Goal: Task Accomplishment & Management: Manage account settings

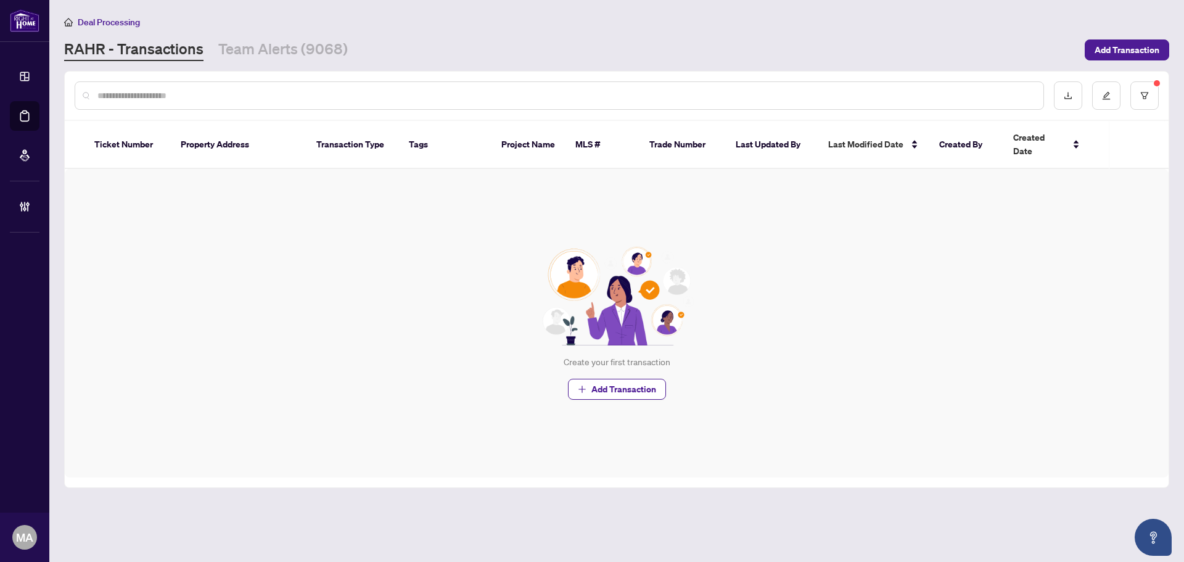
click at [290, 67] on main "Deal Processing RAHR - Transactions Team Alerts (9068) Add Transaction Ticket N…" at bounding box center [616, 281] width 1134 height 562
click at [292, 56] on link "Team Alerts (9068)" at bounding box center [282, 50] width 129 height 22
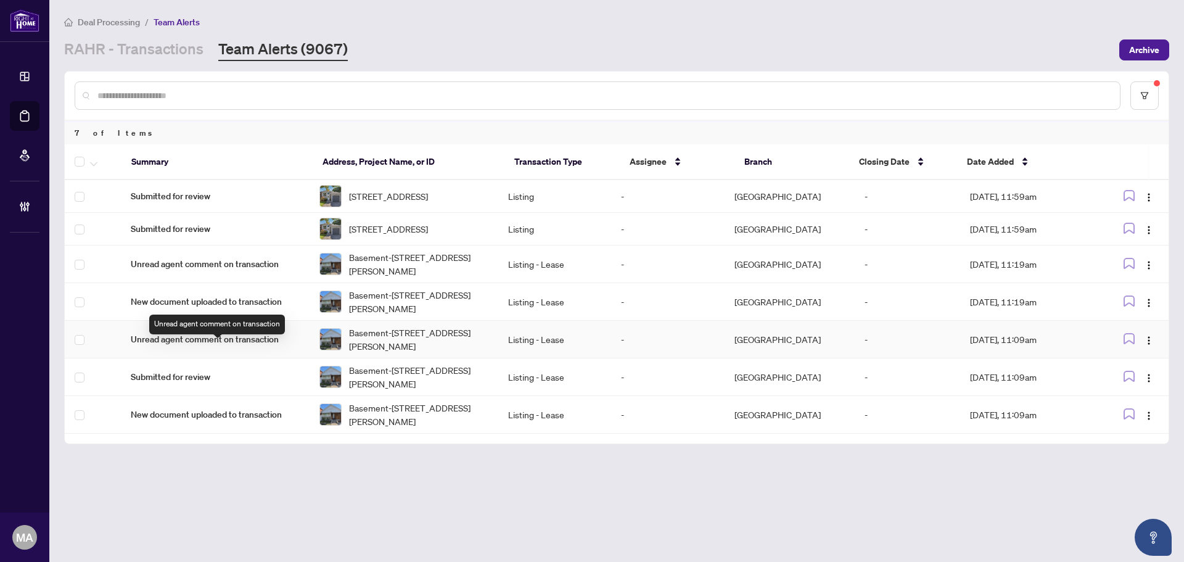
click at [187, 346] on span "Unread agent comment on transaction" at bounding box center [215, 339] width 169 height 14
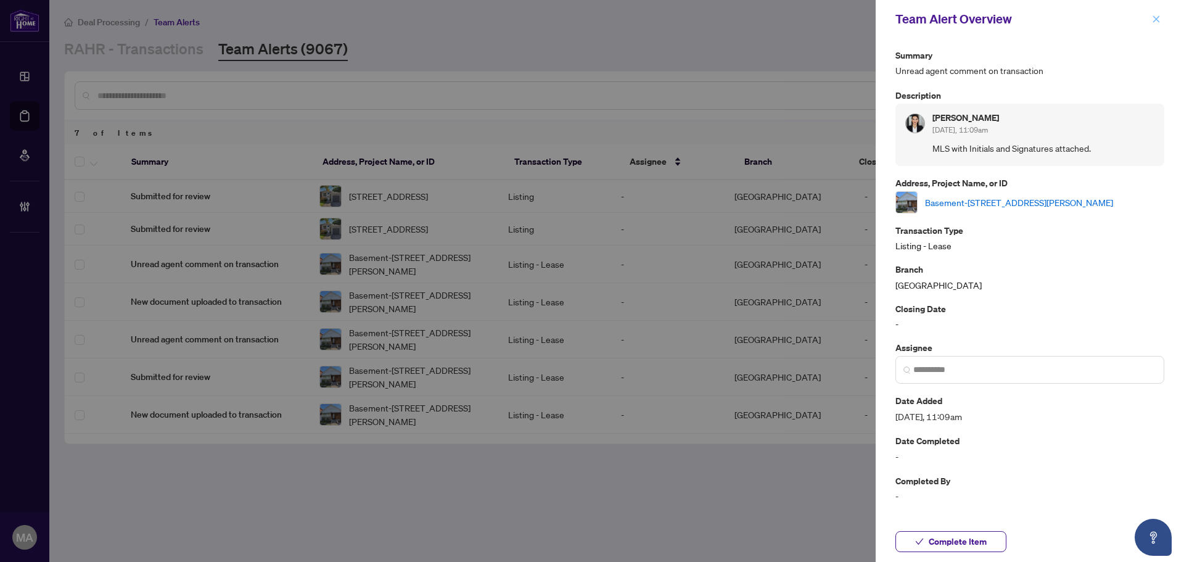
click at [1158, 17] on icon "close" at bounding box center [1156, 18] width 7 height 7
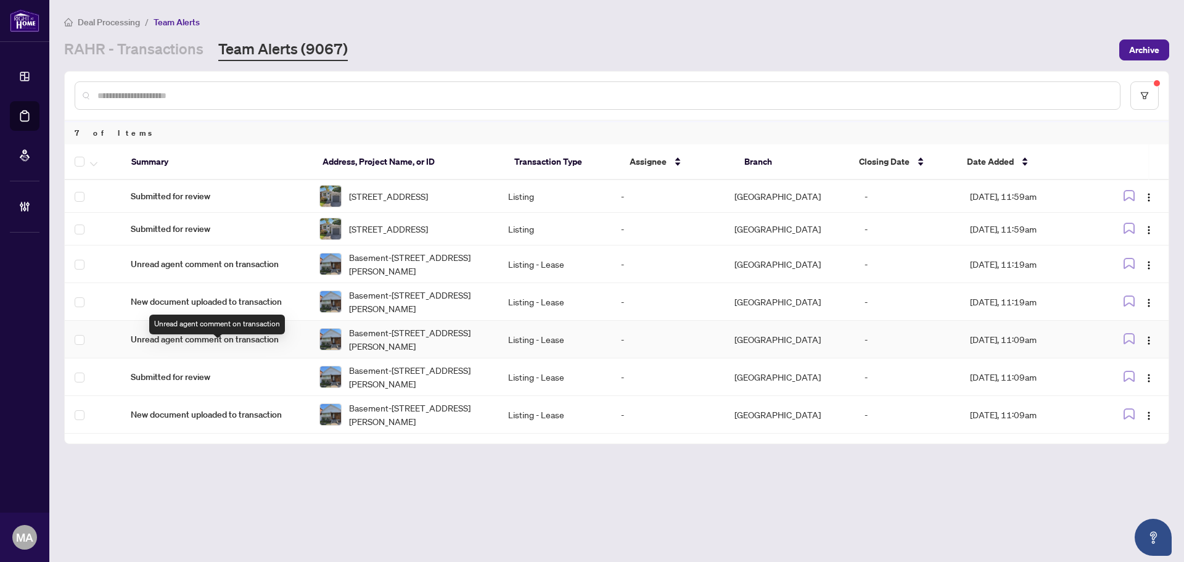
click at [163, 346] on span "Unread agent comment on transaction" at bounding box center [215, 339] width 169 height 14
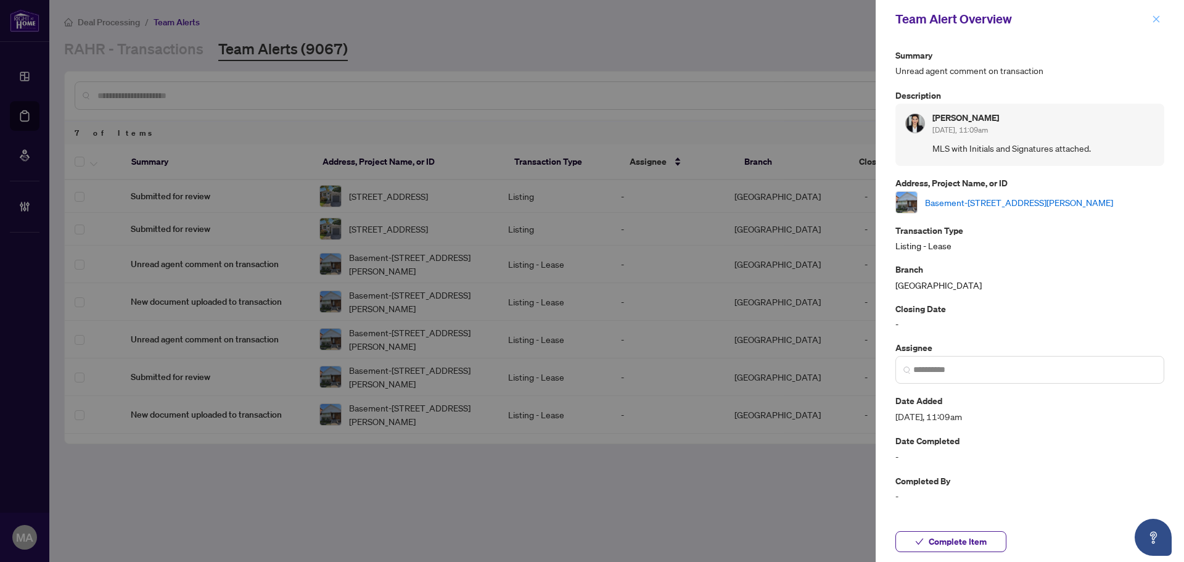
click at [1157, 21] on icon "close" at bounding box center [1156, 19] width 9 height 9
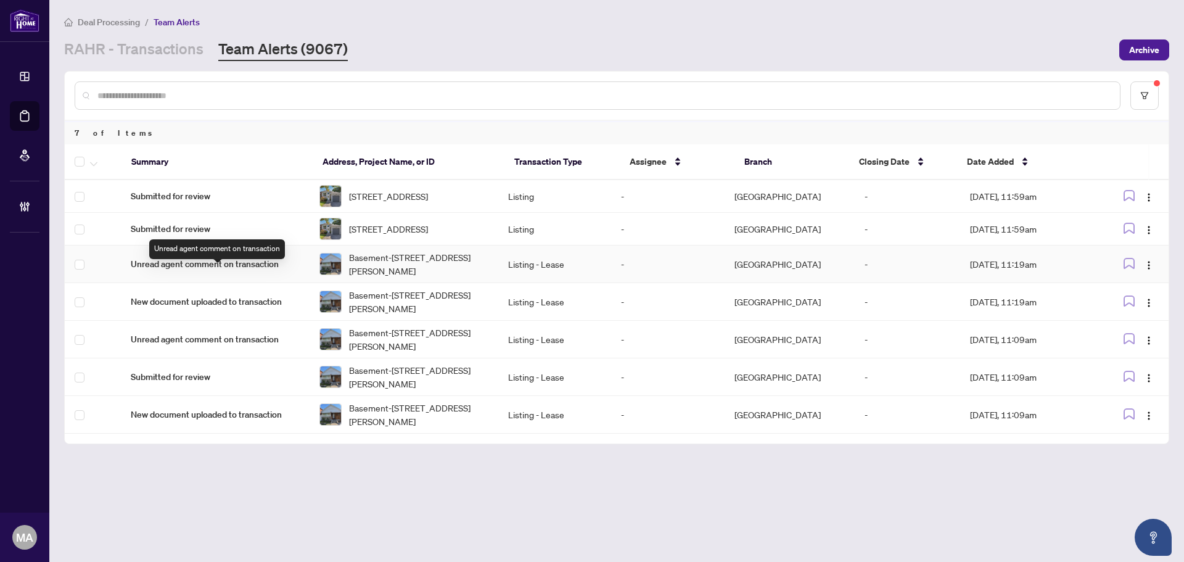
click at [181, 268] on span "Unread agent comment on transaction" at bounding box center [215, 264] width 169 height 14
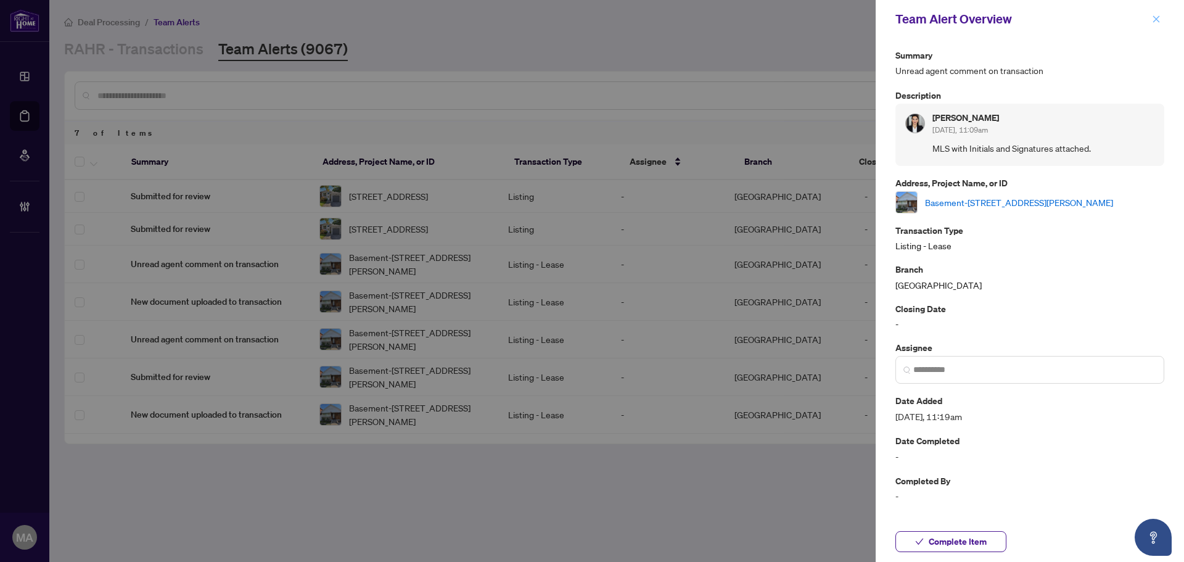
click at [1158, 18] on icon "close" at bounding box center [1156, 18] width 7 height 7
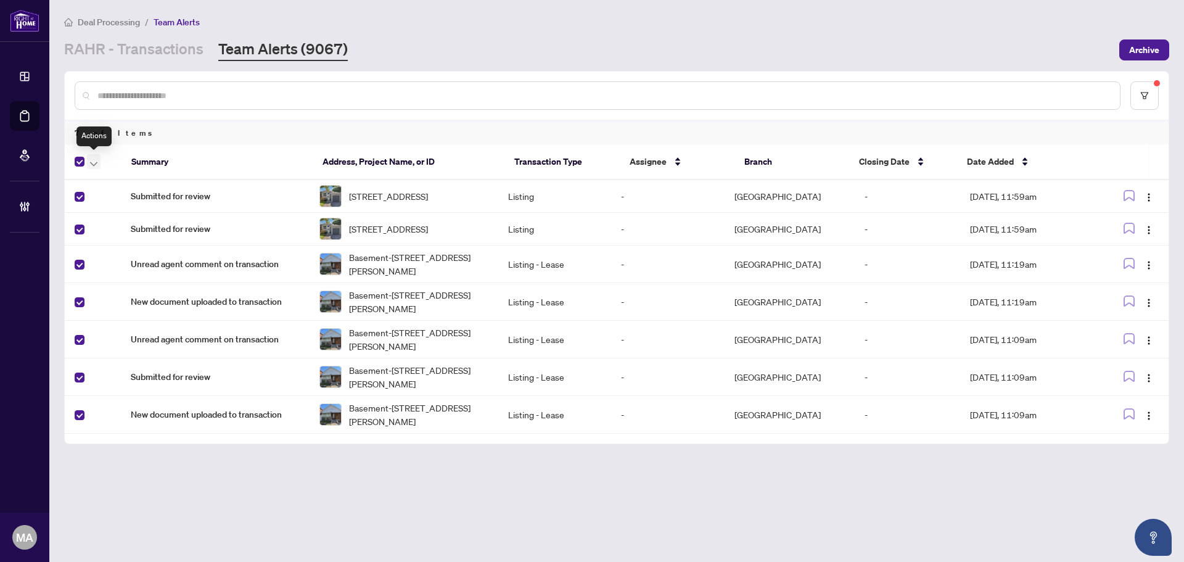
click at [91, 162] on icon "button" at bounding box center [93, 164] width 7 height 4
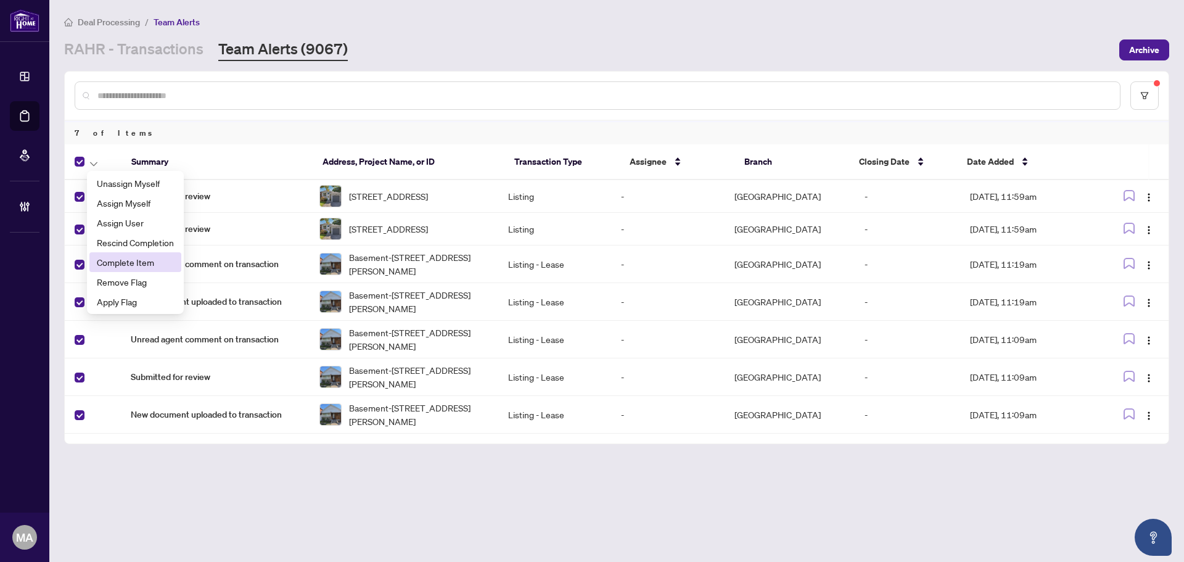
click at [150, 253] on li "Complete Item" at bounding box center [135, 262] width 92 height 20
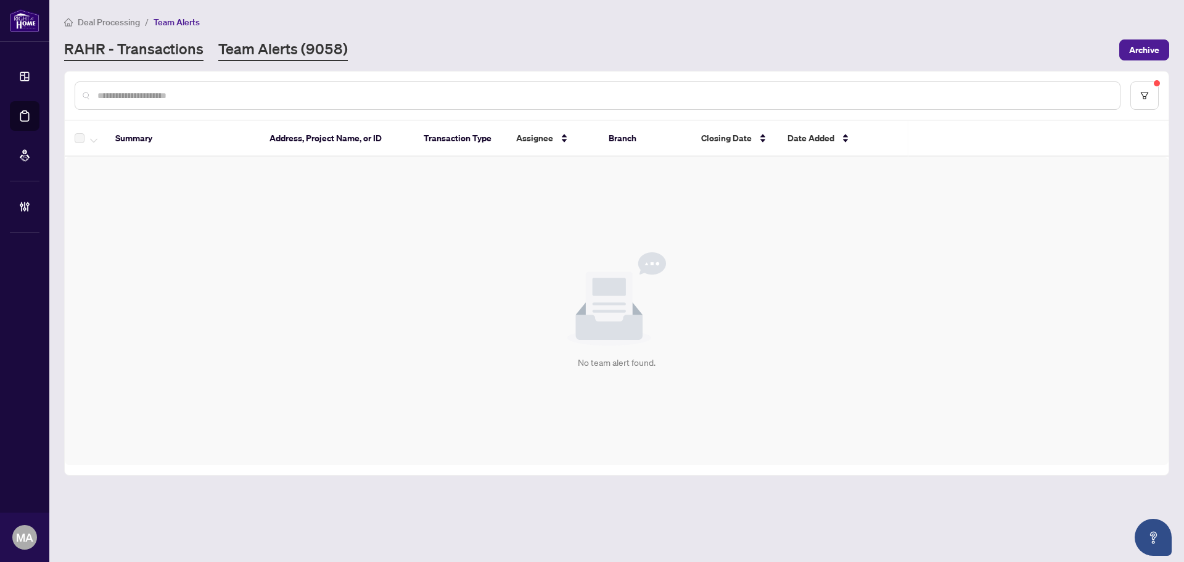
click at [146, 41] on link "RAHR - Transactions" at bounding box center [133, 50] width 139 height 22
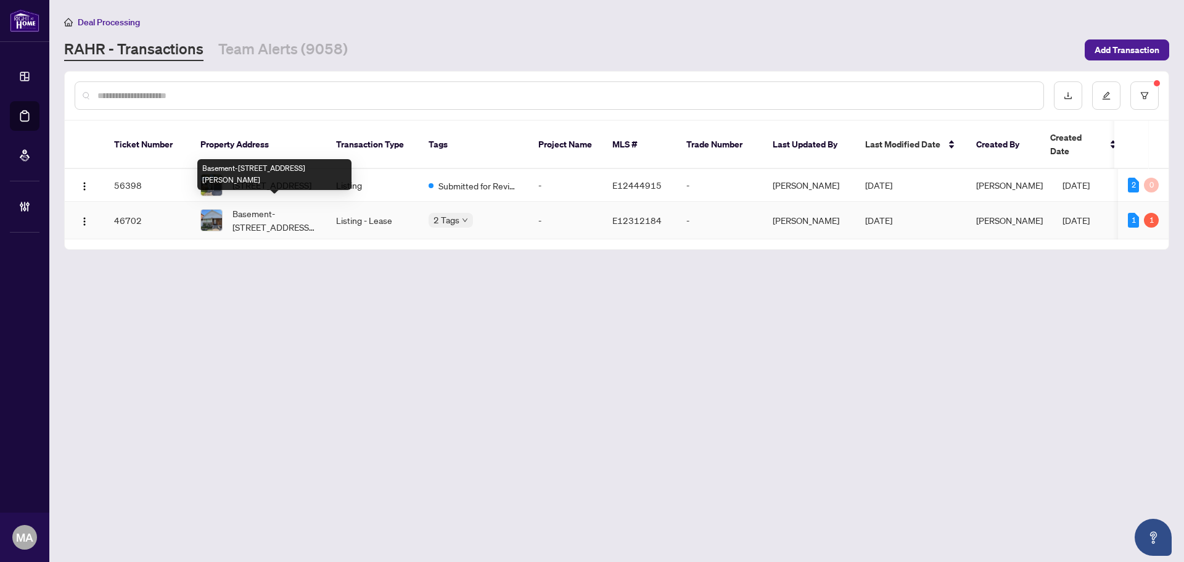
click at [271, 219] on span "Basement-591 O'connor Dr, Toronto, Ontario M4C 3A2, Canada" at bounding box center [274, 220] width 84 height 27
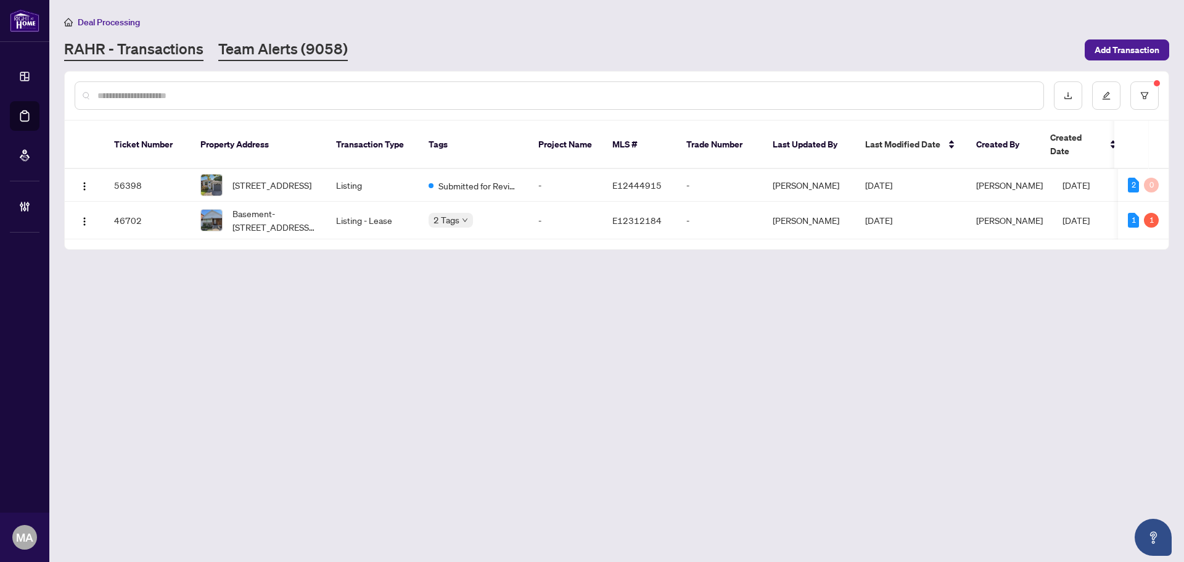
click at [310, 59] on link "Team Alerts (9058)" at bounding box center [282, 50] width 129 height 22
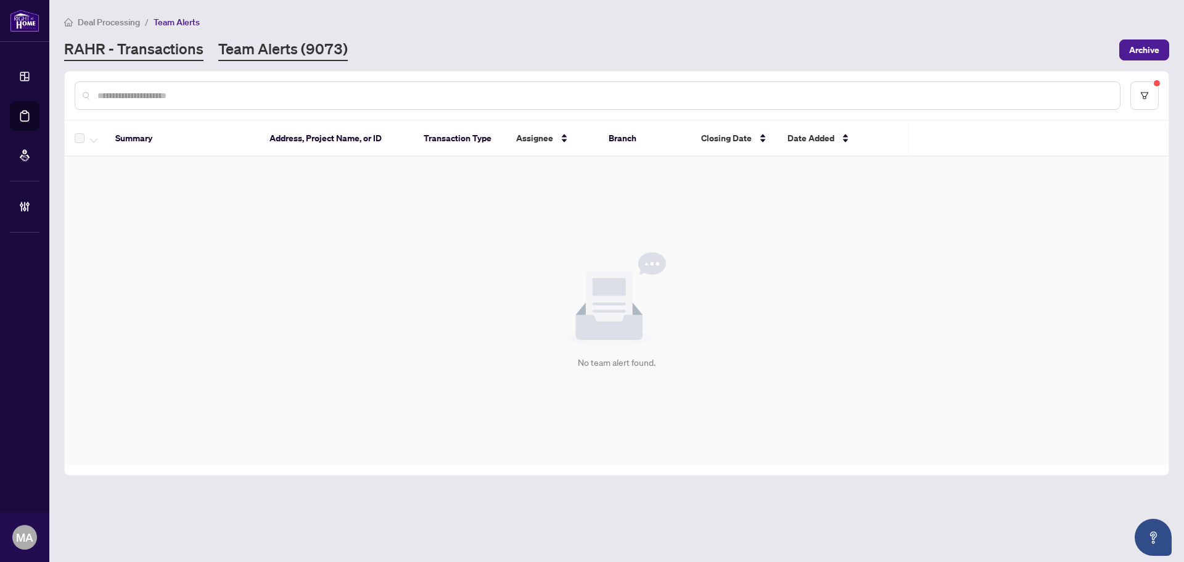
click at [117, 44] on link "RAHR - Transactions" at bounding box center [133, 50] width 139 height 22
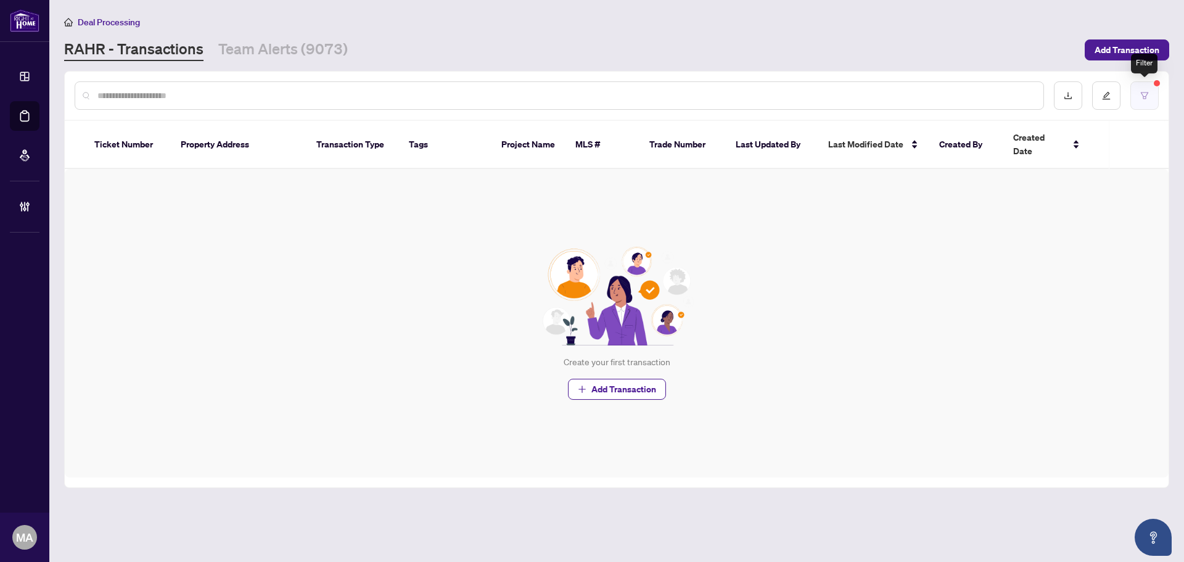
click at [1148, 87] on button "button" at bounding box center [1144, 95] width 28 height 28
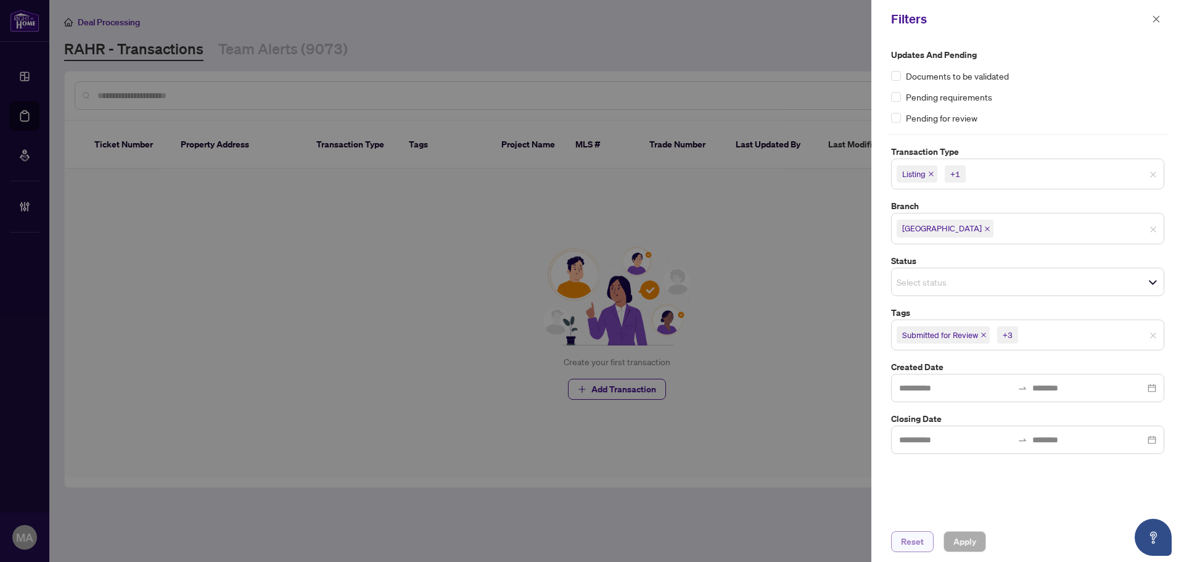
click at [920, 535] on span "Reset" at bounding box center [912, 541] width 23 height 20
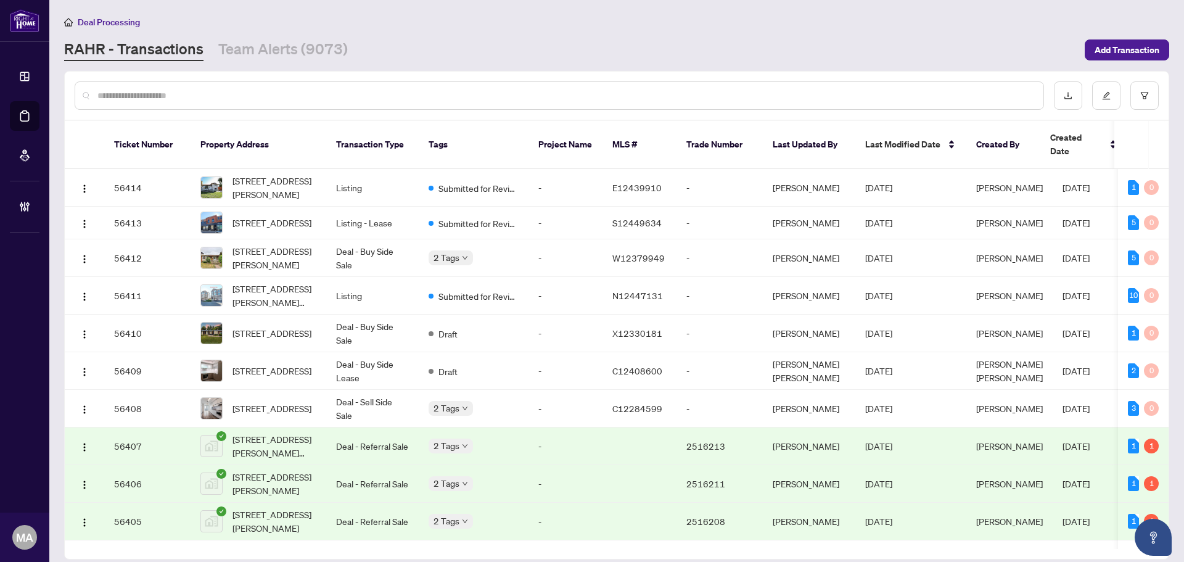
click at [525, 92] on input "text" at bounding box center [565, 96] width 936 height 14
click at [517, 92] on input "text" at bounding box center [565, 96] width 936 height 14
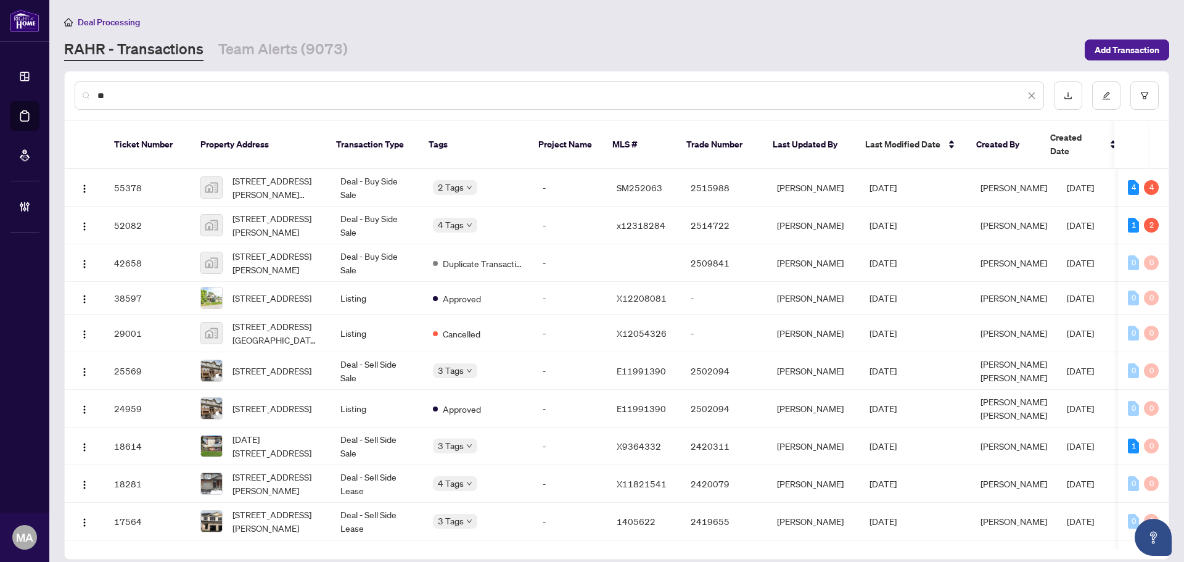
type input "*"
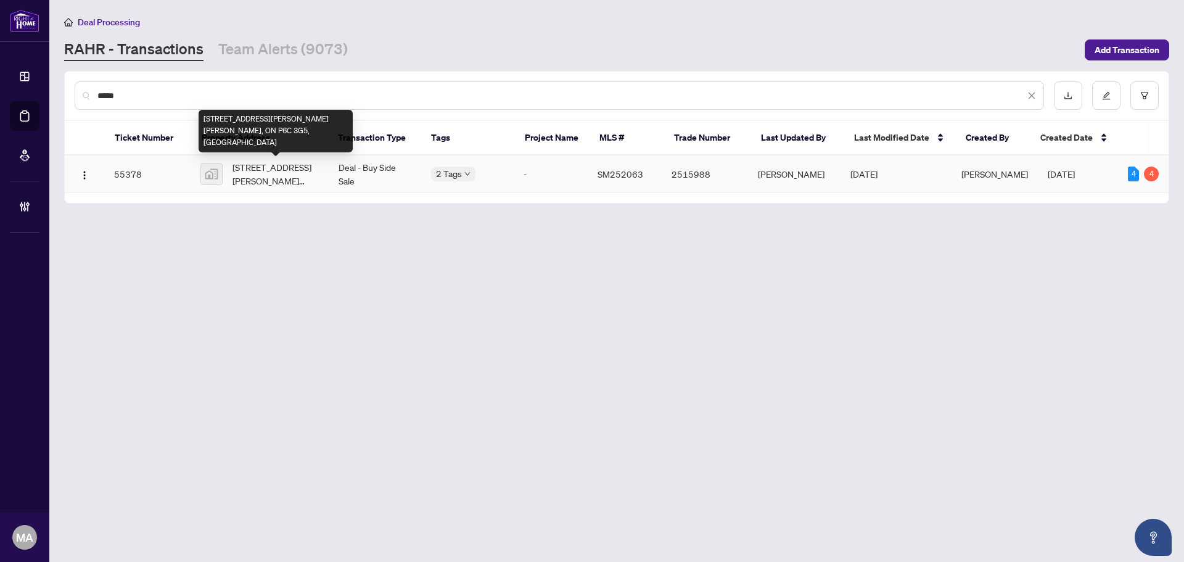
type input "*****"
click at [305, 171] on span "22 Marsh Street, Sault Ste. Marie, ON P6C 3G5, Canada" at bounding box center [275, 173] width 86 height 27
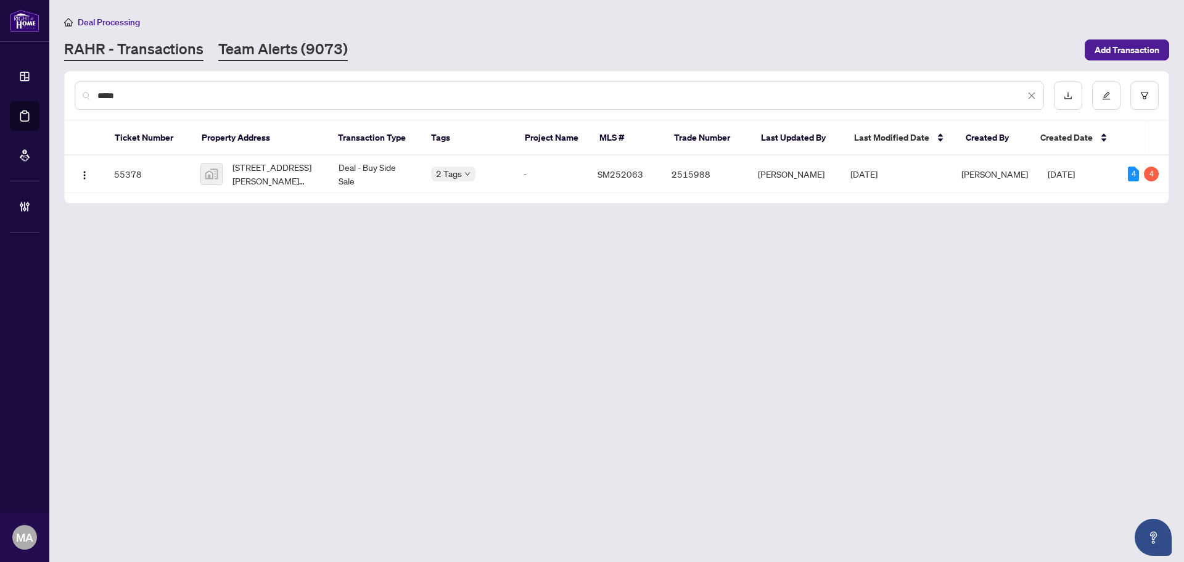
click at [309, 48] on link "Team Alerts (9073)" at bounding box center [282, 50] width 129 height 22
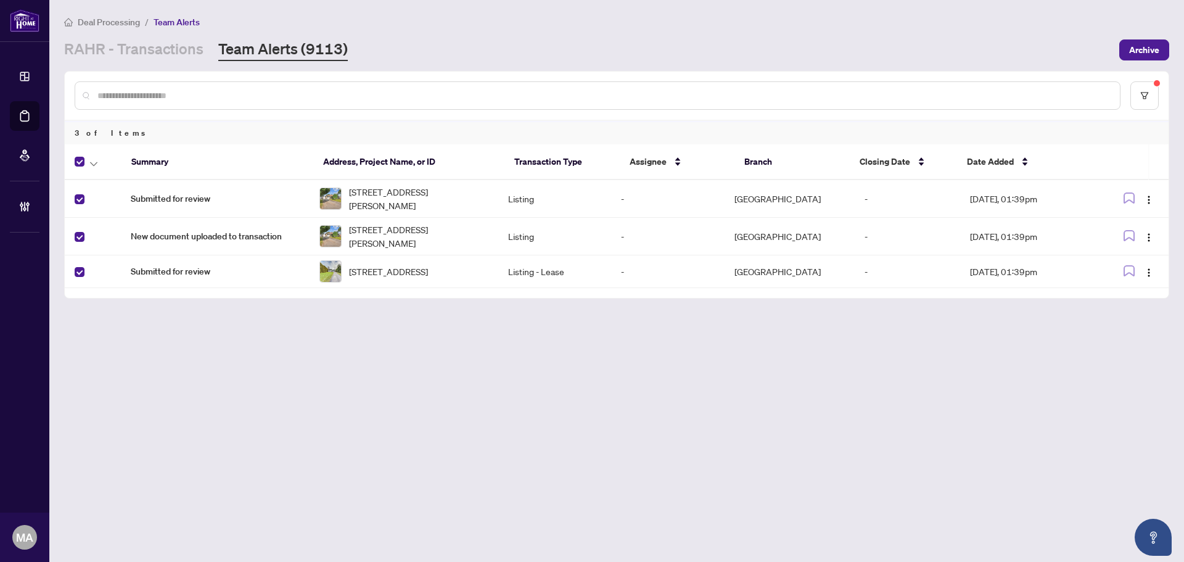
click at [107, 166] on div at bounding box center [96, 161] width 42 height 15
click at [99, 163] on button "button" at bounding box center [94, 161] width 14 height 15
click at [109, 255] on li "Complete Item" at bounding box center [135, 262] width 92 height 20
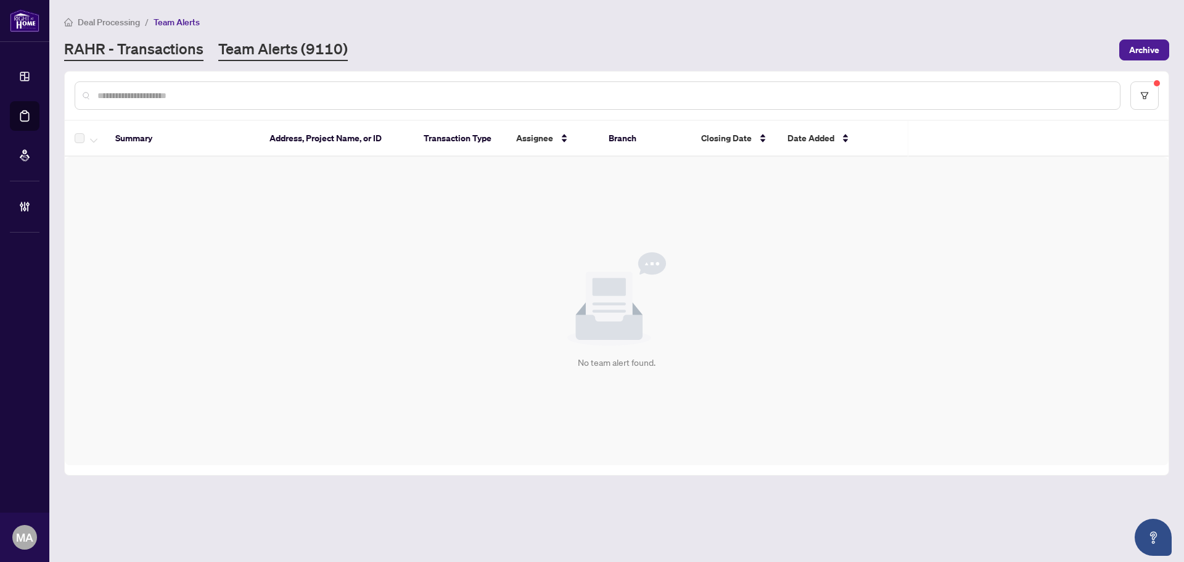
click at [150, 44] on link "RAHR - Transactions" at bounding box center [133, 50] width 139 height 22
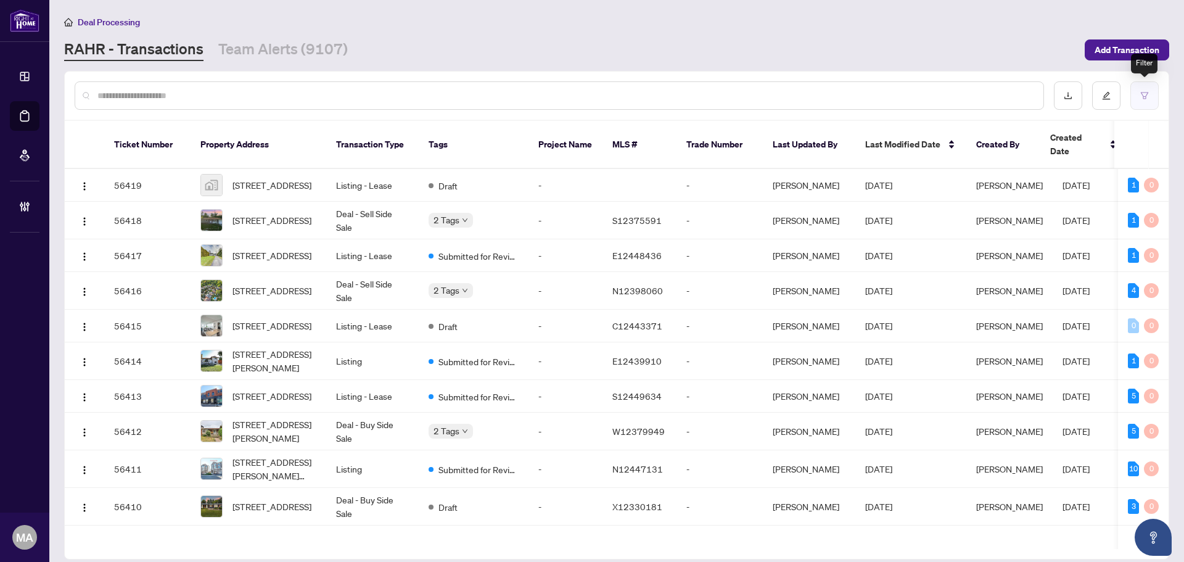
click at [1149, 100] on button "button" at bounding box center [1144, 95] width 28 height 28
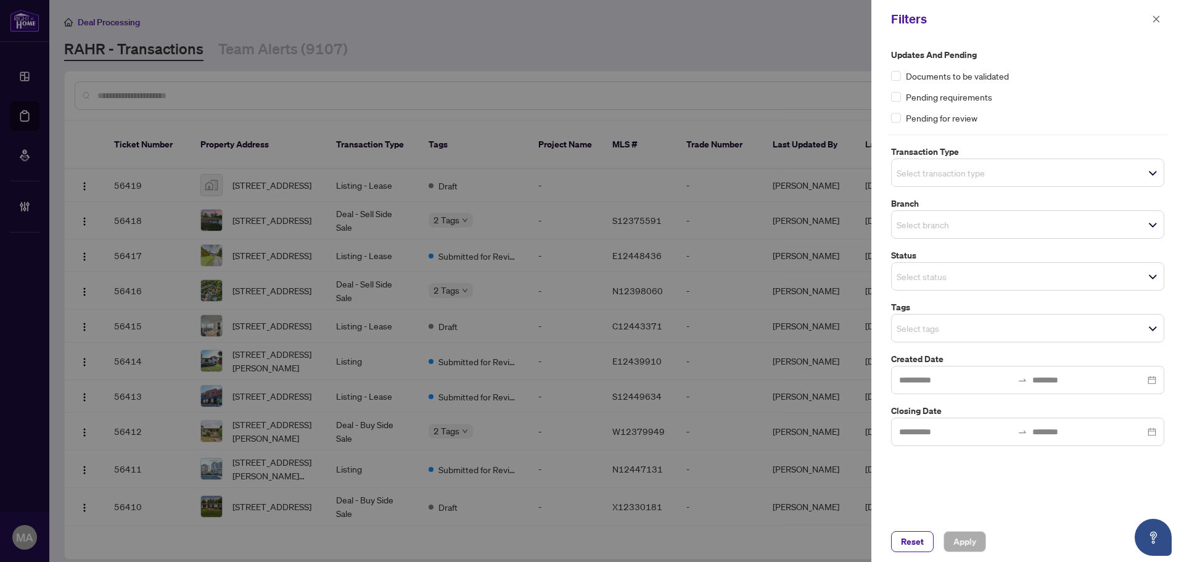
click at [957, 164] on span "Select transaction type" at bounding box center [1028, 172] width 272 height 17
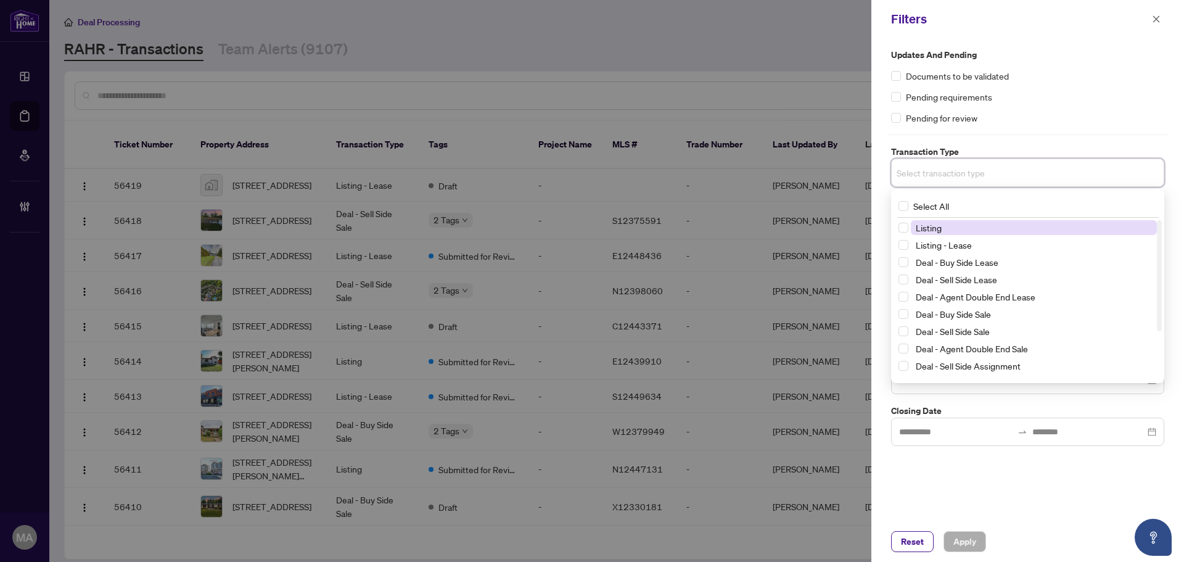
click at [965, 228] on span "Listing" at bounding box center [1034, 227] width 246 height 15
click at [962, 245] on span "Listing - Lease" at bounding box center [944, 247] width 56 height 11
click at [1106, 113] on div "Pending for review" at bounding box center [1027, 118] width 273 height 14
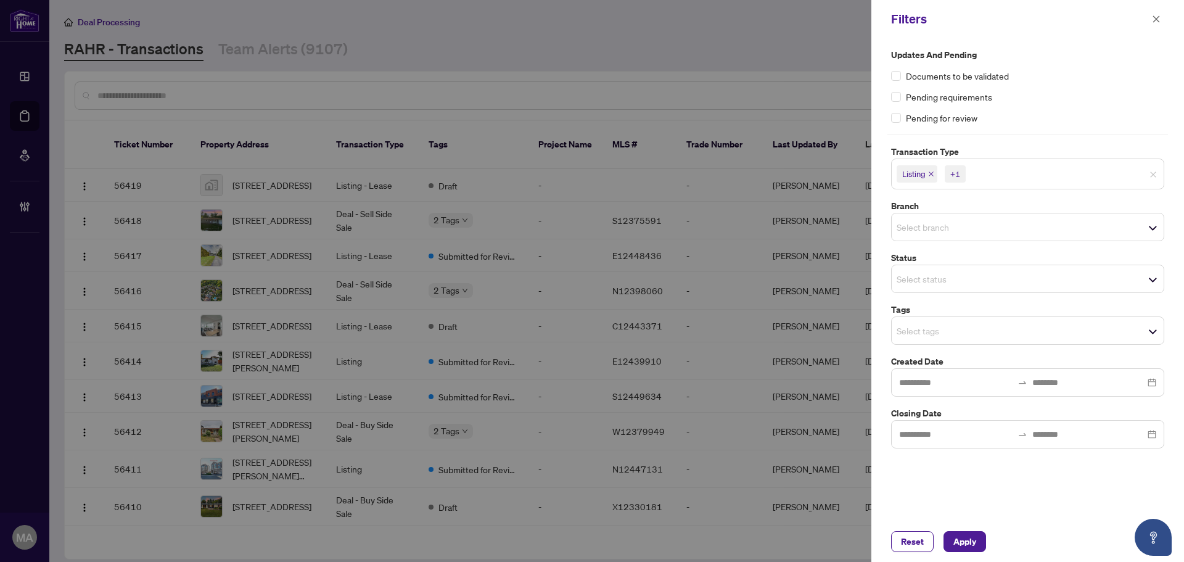
drag, startPoint x: 949, startPoint y: 234, endPoint x: 944, endPoint y: 242, distance: 9.4
click at [948, 229] on input "search" at bounding box center [939, 226] width 86 height 15
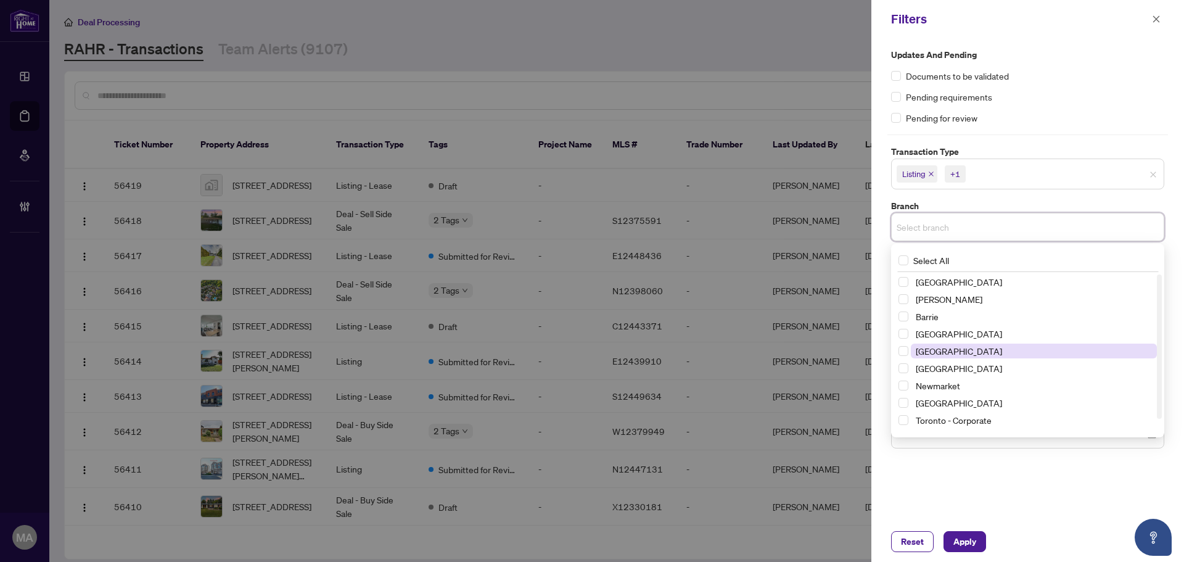
drag, startPoint x: 959, startPoint y: 348, endPoint x: 1073, endPoint y: 166, distance: 215.0
click at [959, 348] on span "[GEOGRAPHIC_DATA]" at bounding box center [1034, 350] width 246 height 15
click at [1089, 120] on div "Pending for review" at bounding box center [1027, 118] width 273 height 14
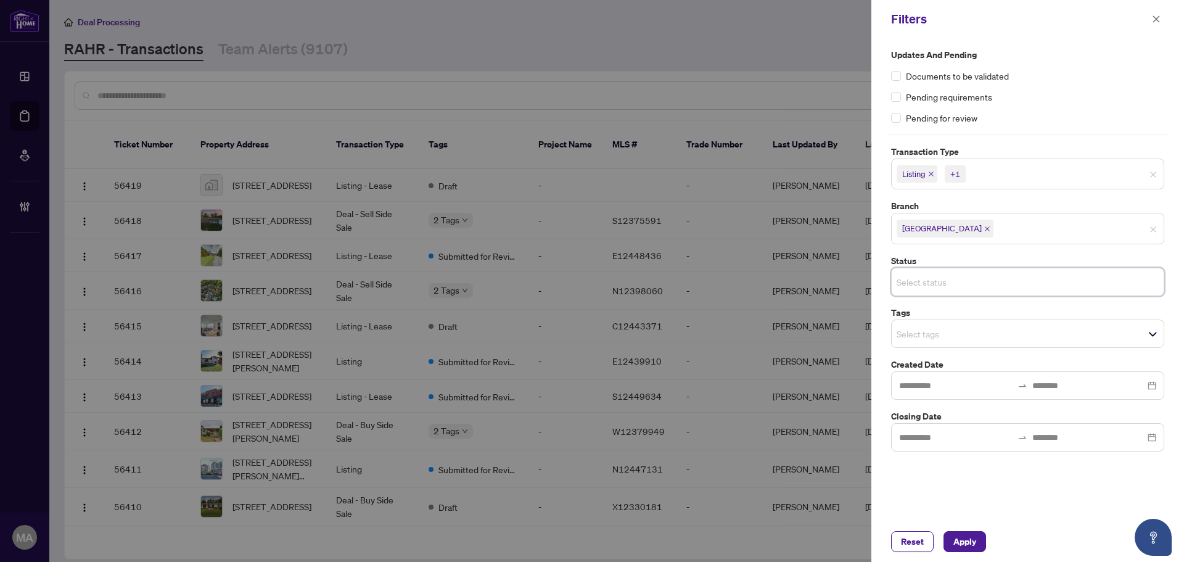
click at [951, 282] on input "search" at bounding box center [939, 281] width 86 height 15
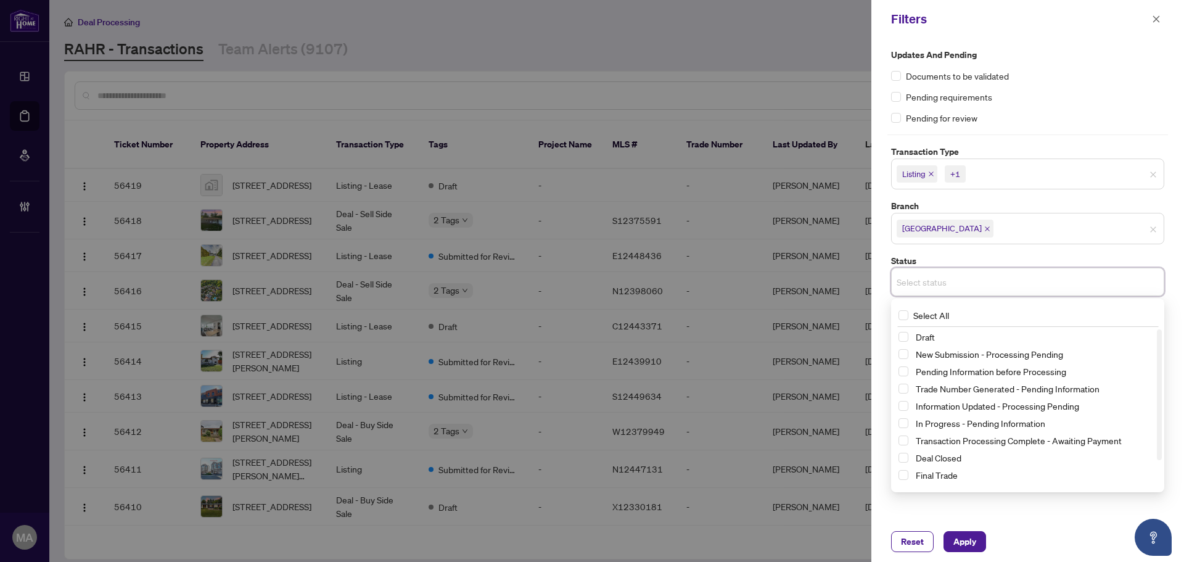
click at [974, 277] on input "search" at bounding box center [939, 281] width 86 height 15
click at [952, 282] on input "search" at bounding box center [939, 281] width 86 height 15
click at [1022, 252] on div "Updates and Pending Documents to be validated Pending requirements Pending for …" at bounding box center [1027, 249] width 281 height 403
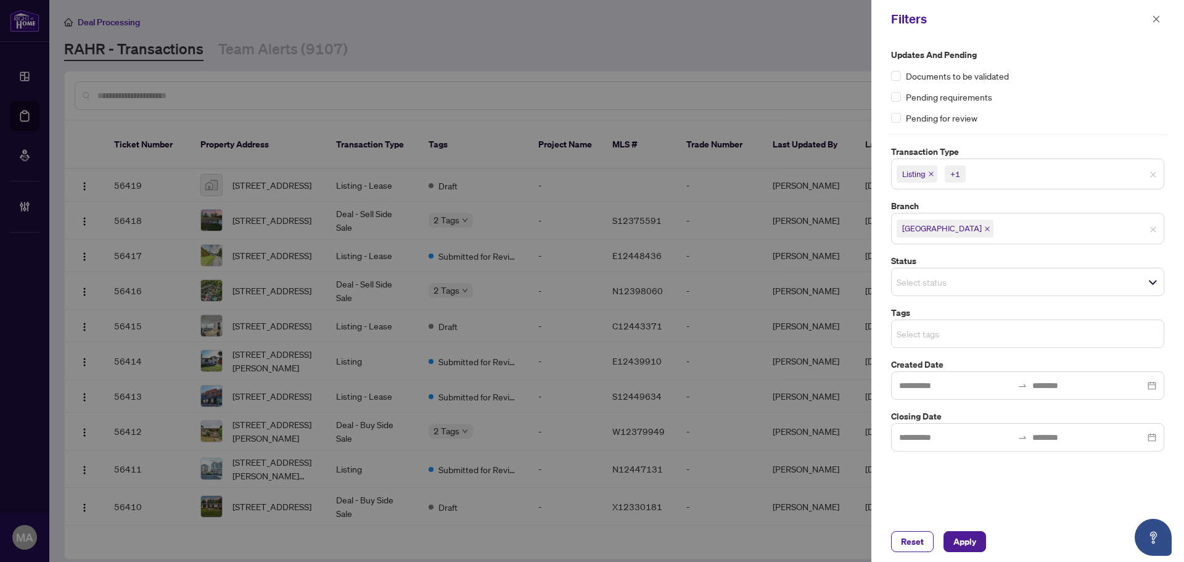
click at [962, 334] on input "search" at bounding box center [939, 333] width 86 height 15
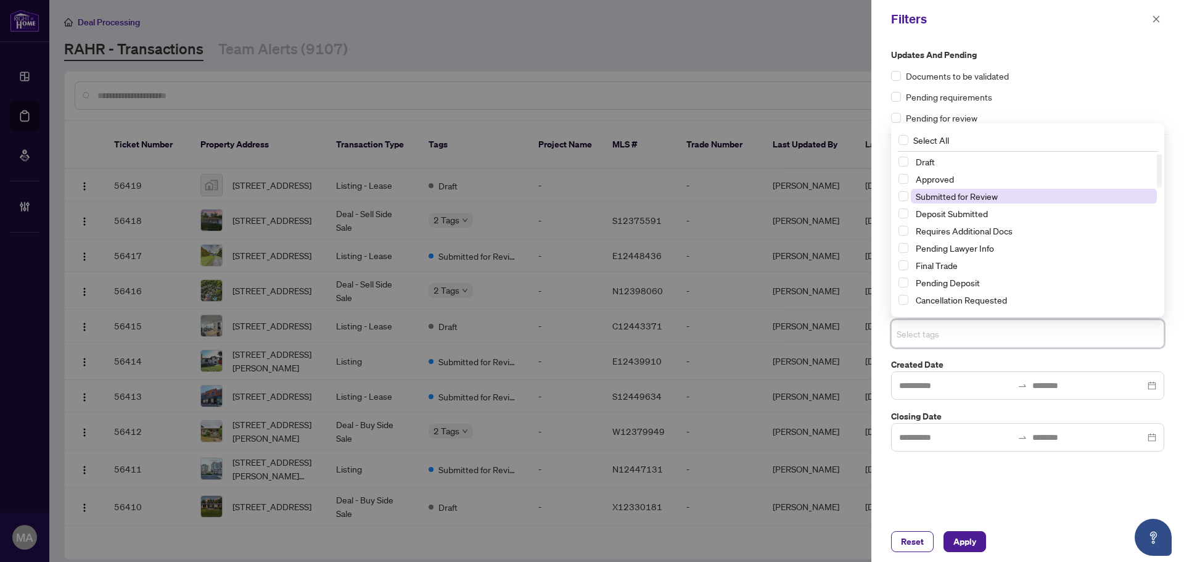
click at [961, 195] on span "Submitted for Review" at bounding box center [957, 196] width 82 height 11
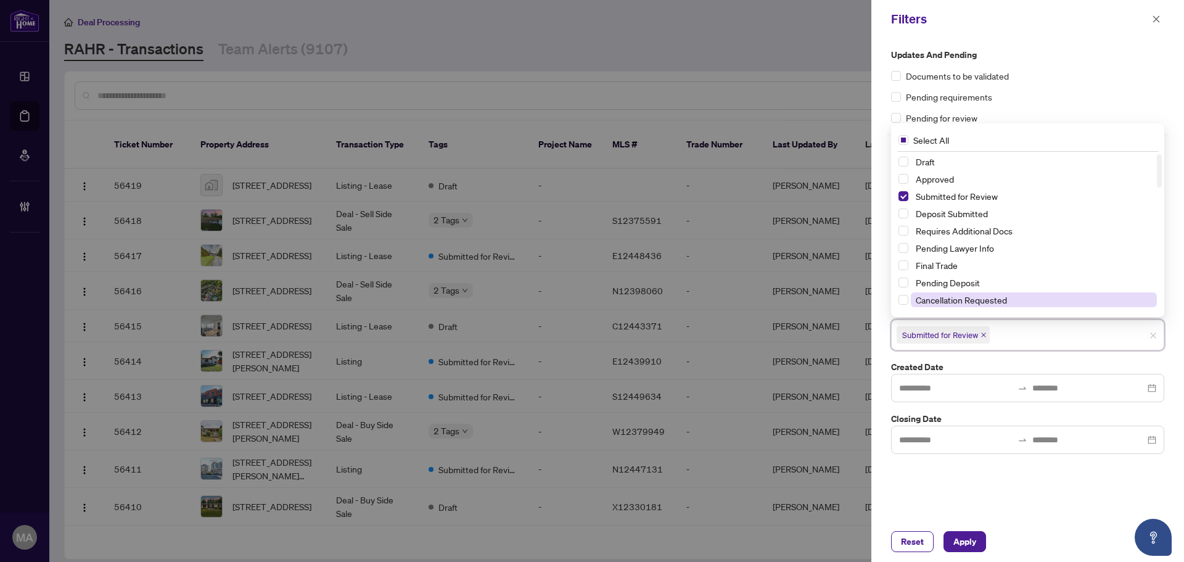
click at [988, 297] on span "Cancellation Requested" at bounding box center [961, 299] width 91 height 11
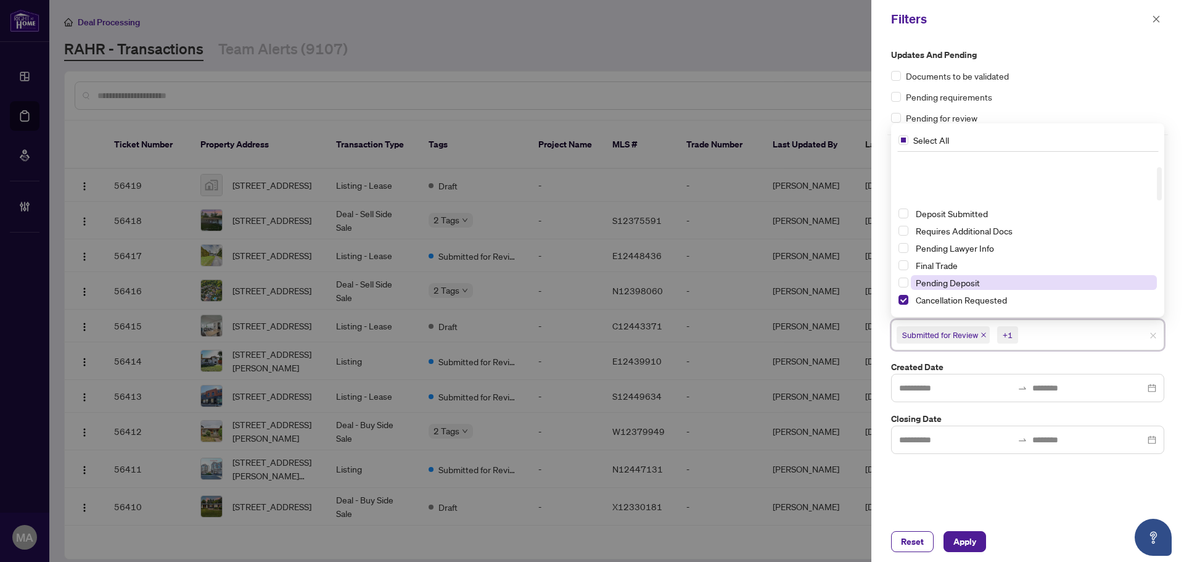
scroll to position [62, 0]
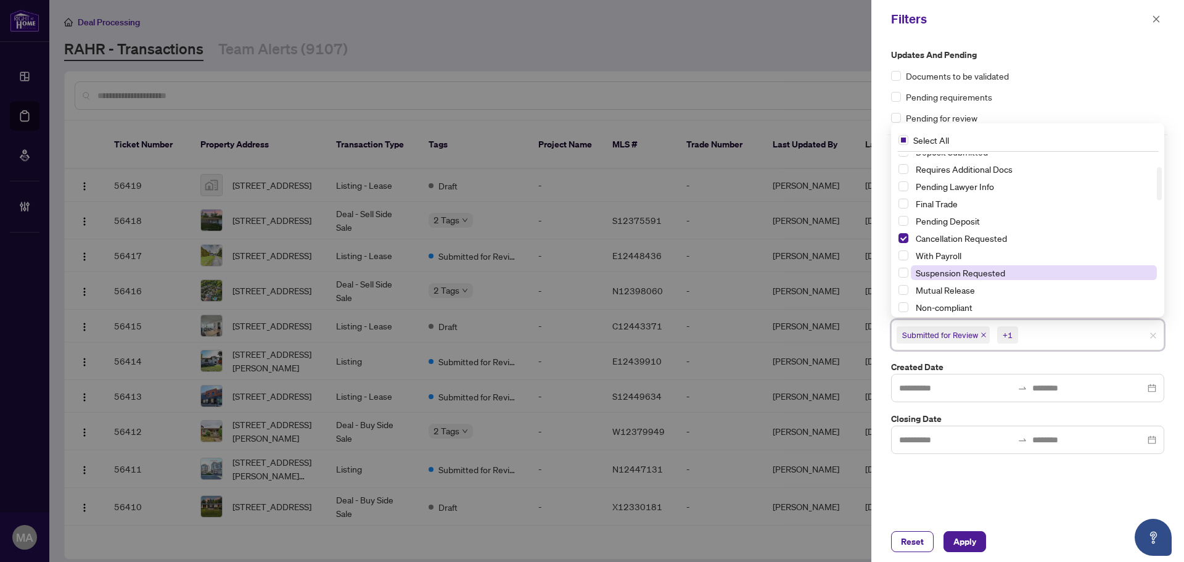
click at [945, 276] on span "Suspension Requested" at bounding box center [960, 272] width 89 height 11
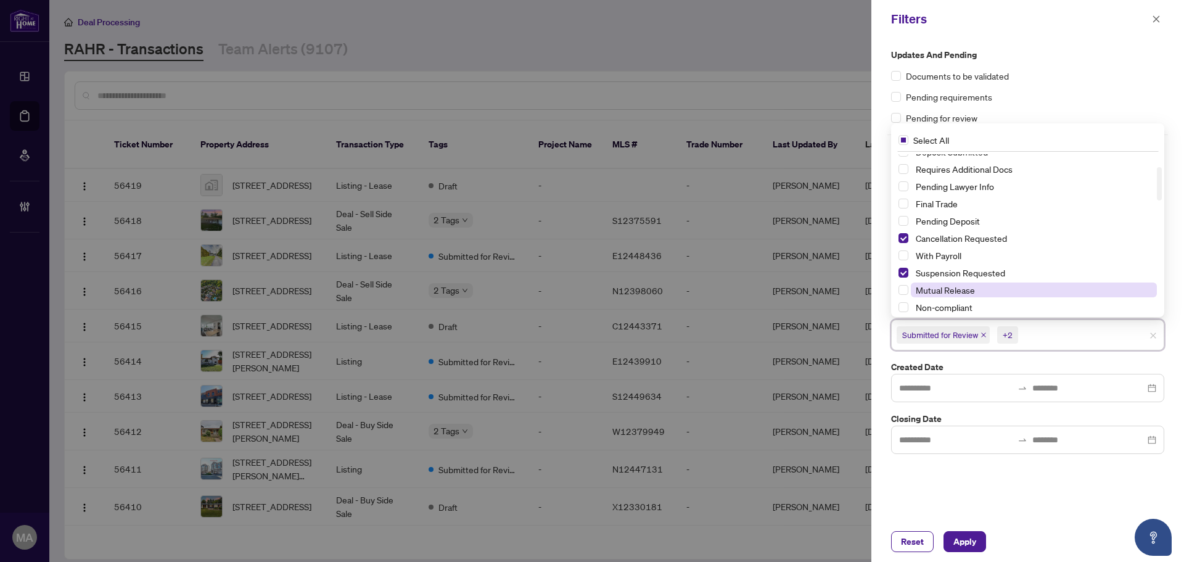
click at [946, 287] on span "Mutual Release" at bounding box center [945, 289] width 59 height 11
click at [976, 541] on span "Apply" at bounding box center [964, 541] width 23 height 20
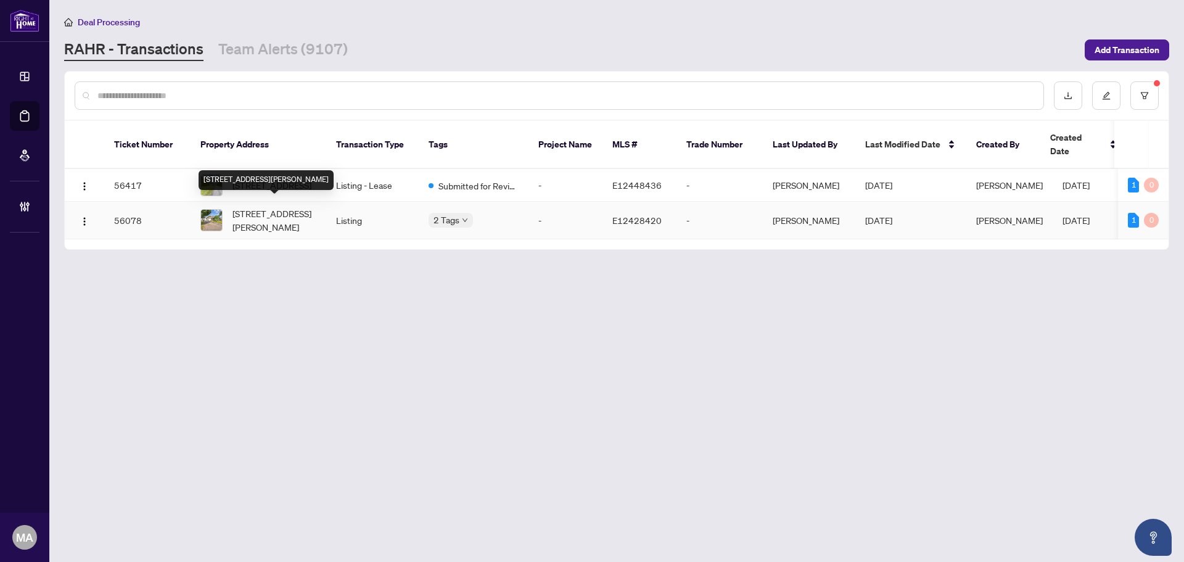
click at [245, 216] on span "7 Tulloch Dr, Ajax, Ontario L1S 2S3, Canada" at bounding box center [274, 220] width 84 height 27
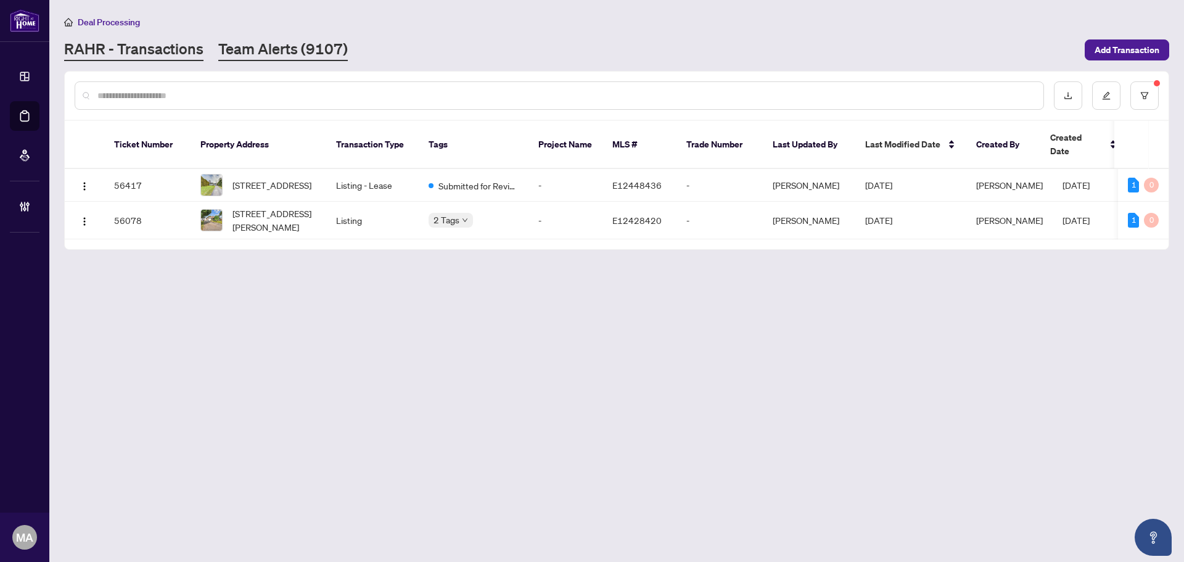
click at [279, 41] on link "Team Alerts (9107)" at bounding box center [282, 50] width 129 height 22
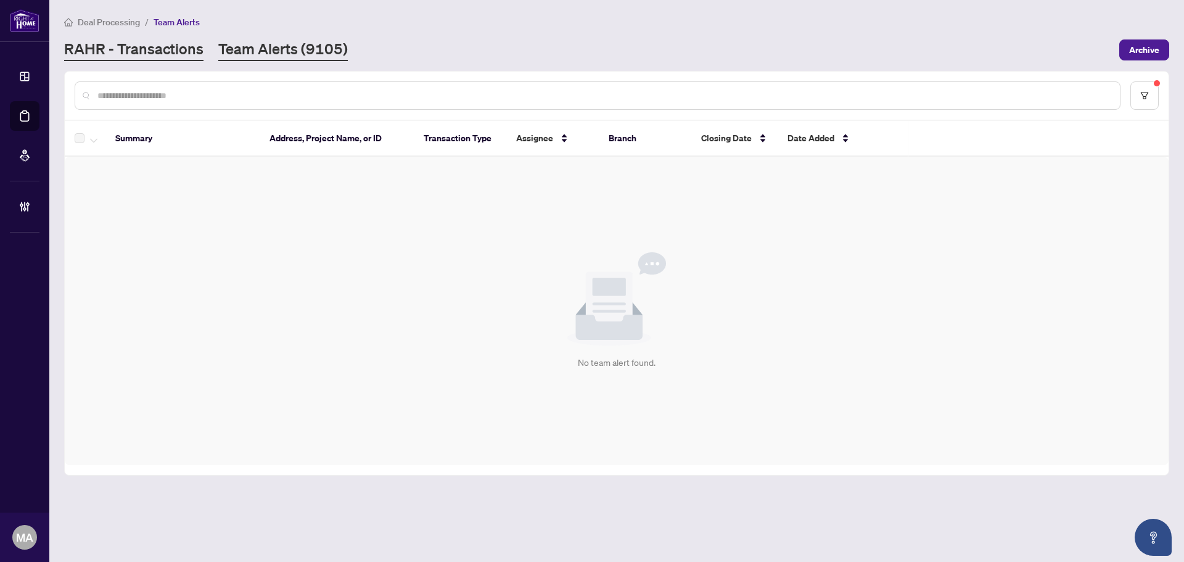
click at [154, 46] on link "RAHR - Transactions" at bounding box center [133, 50] width 139 height 22
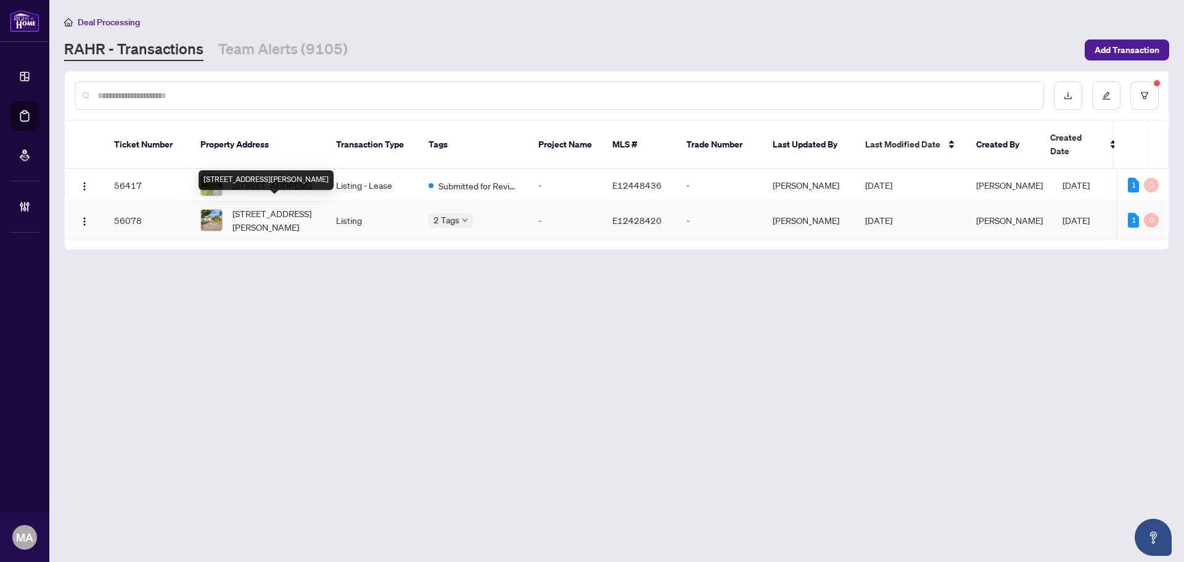
click at [262, 211] on span "7 Tulloch Dr, Ajax, Ontario L1S 2S3, Canada" at bounding box center [274, 220] width 84 height 27
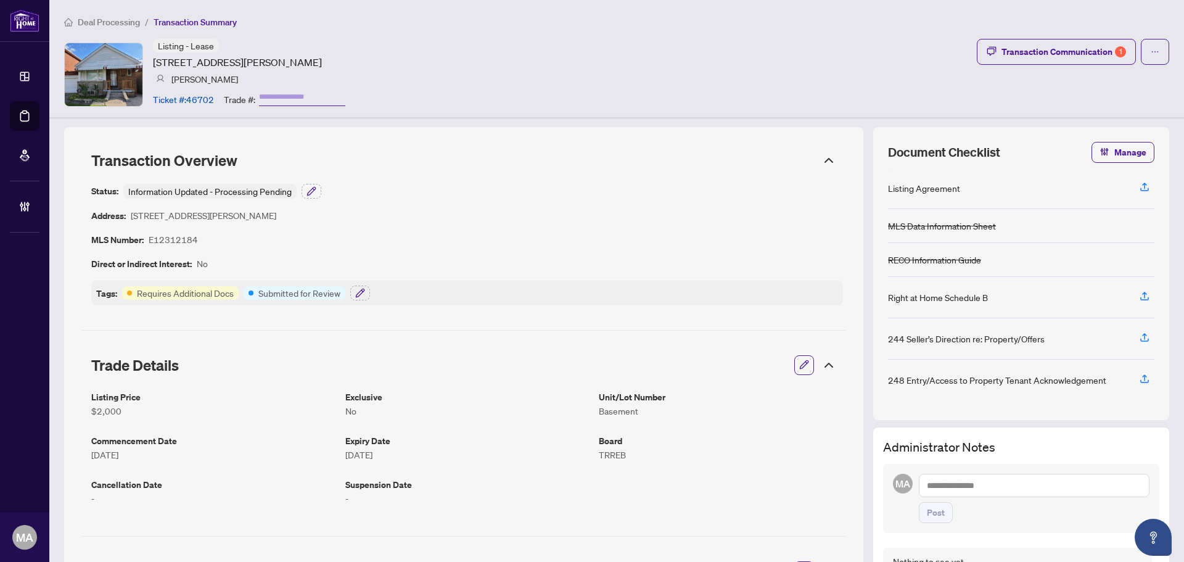
click at [796, 365] on button "button" at bounding box center [804, 365] width 16 height 21
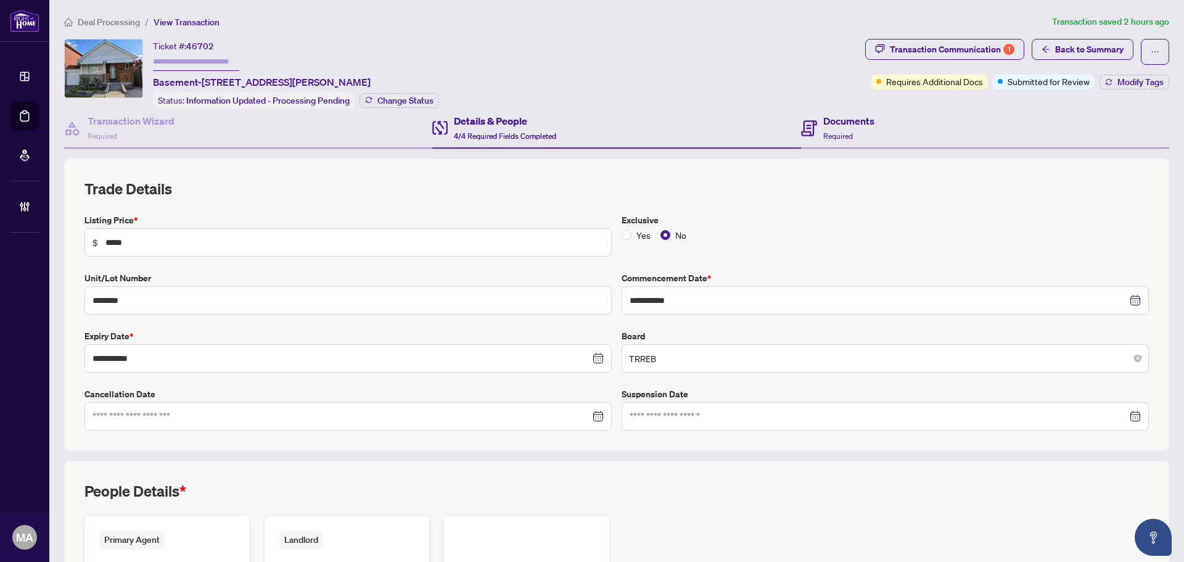
click at [872, 115] on div "Documents Required" at bounding box center [985, 129] width 368 height 40
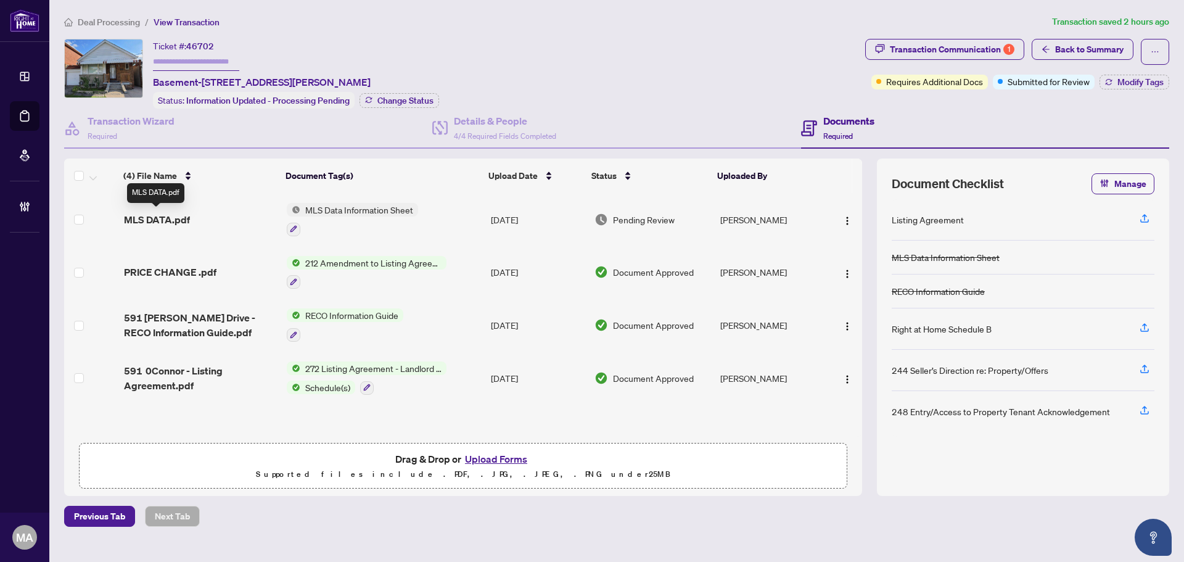
click at [140, 214] on span "MLS DATA.pdf" at bounding box center [157, 219] width 66 height 15
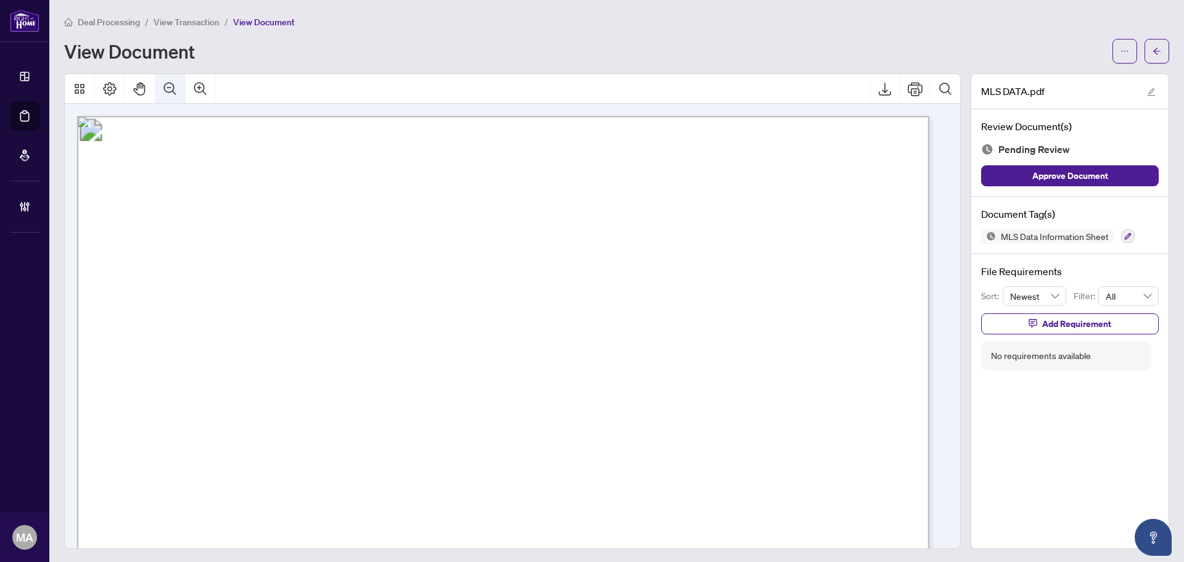
click at [180, 84] on button "Zoom Out" at bounding box center [170, 89] width 30 height 30
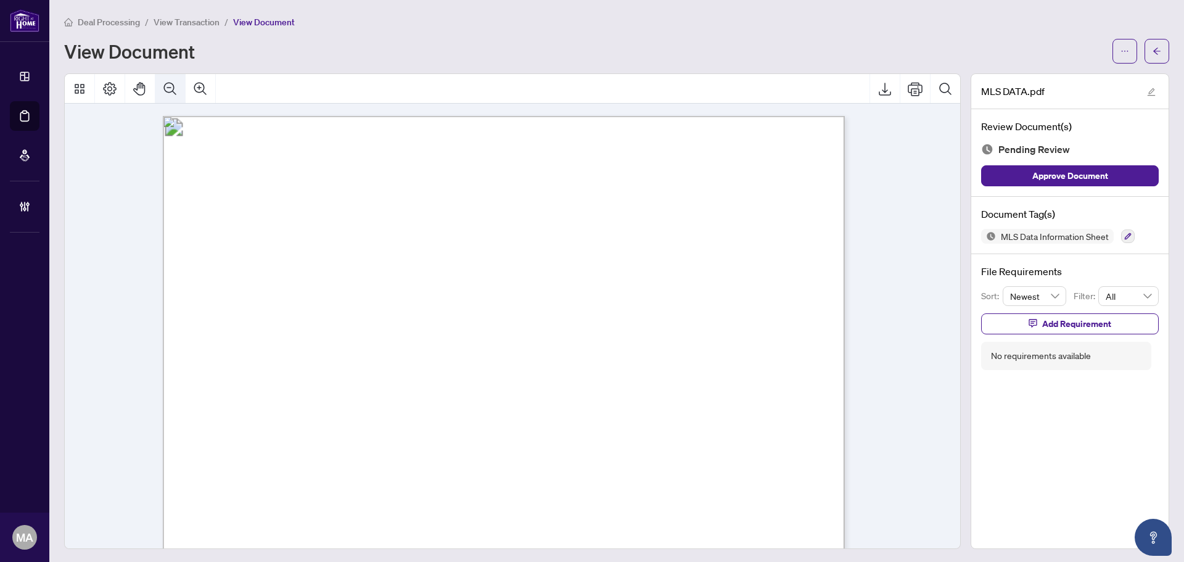
click at [180, 84] on button "Zoom Out" at bounding box center [170, 89] width 30 height 30
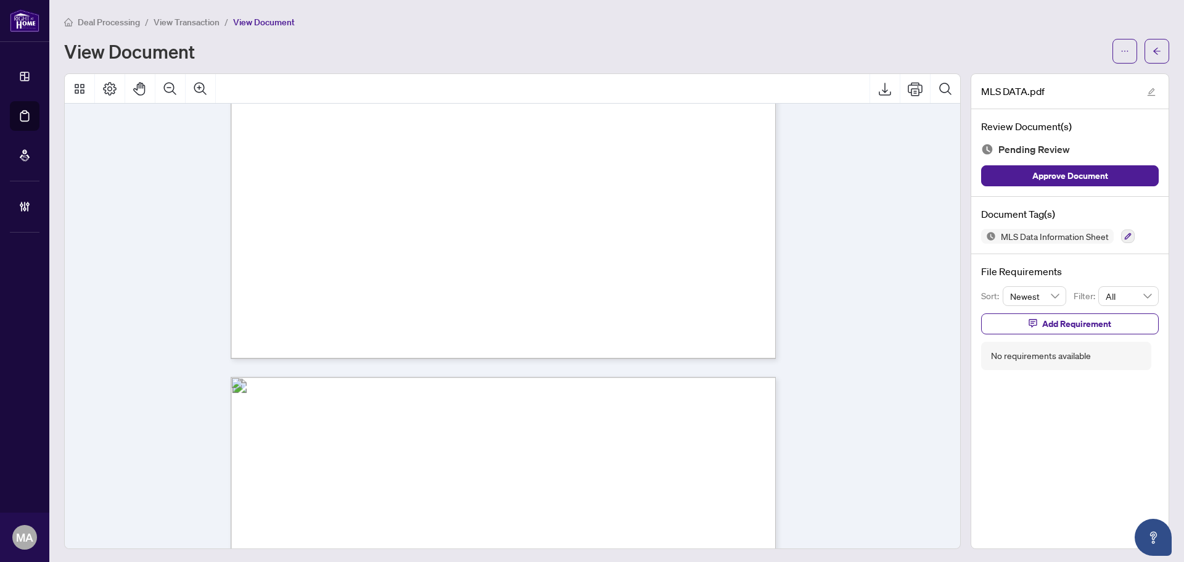
scroll to position [1911, 0]
click at [1121, 234] on button "button" at bounding box center [1128, 236] width 14 height 14
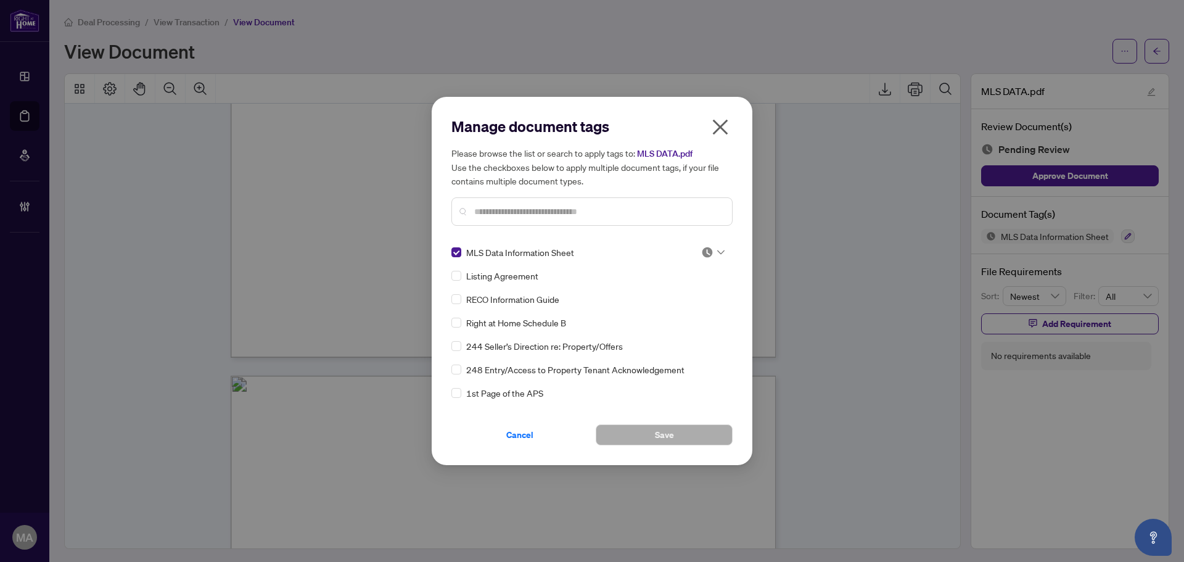
click at [703, 250] on img at bounding box center [707, 252] width 12 height 12
click at [686, 314] on div "Approved" at bounding box center [672, 313] width 79 height 14
click at [691, 435] on button "Save" at bounding box center [664, 434] width 137 height 21
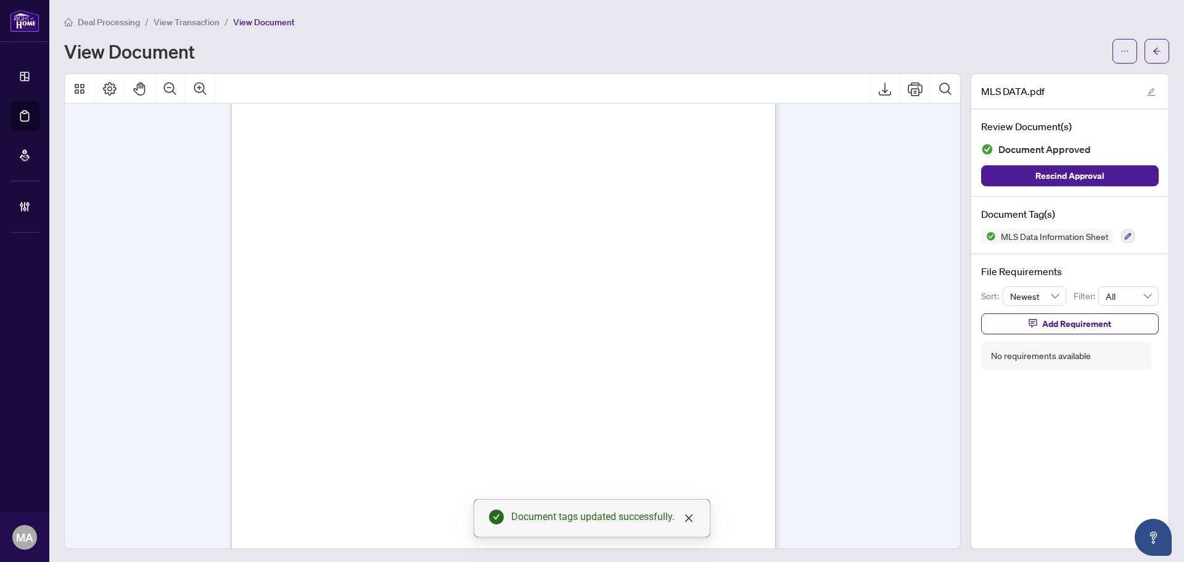
scroll to position [3884, 0]
click at [1152, 53] on icon "arrow-left" at bounding box center [1156, 51] width 9 height 9
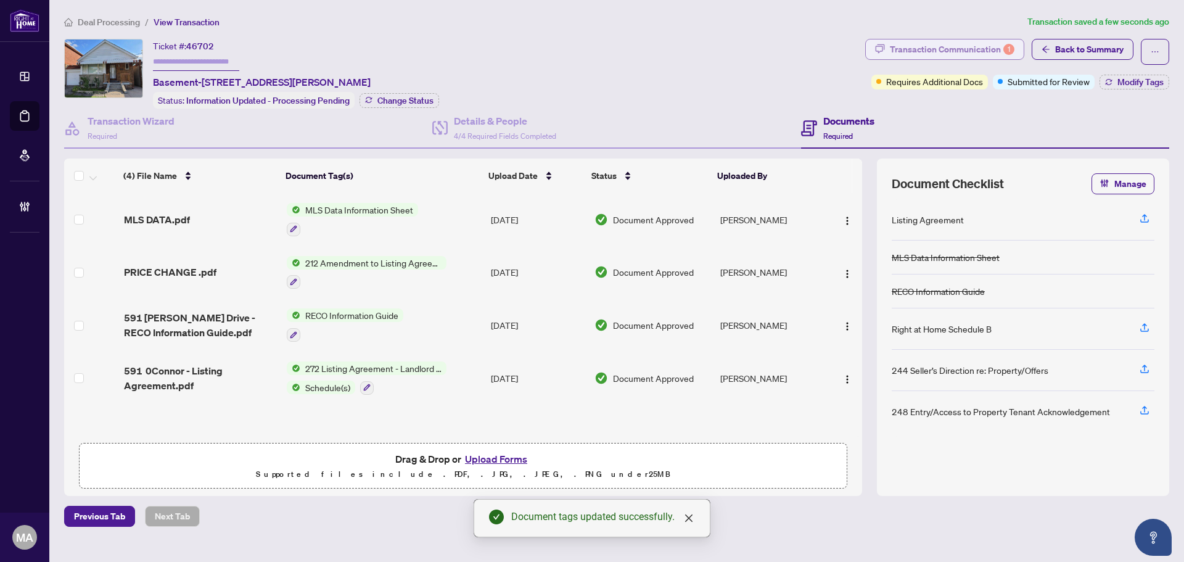
click at [935, 49] on div "Transaction Communication 1" at bounding box center [952, 49] width 125 height 20
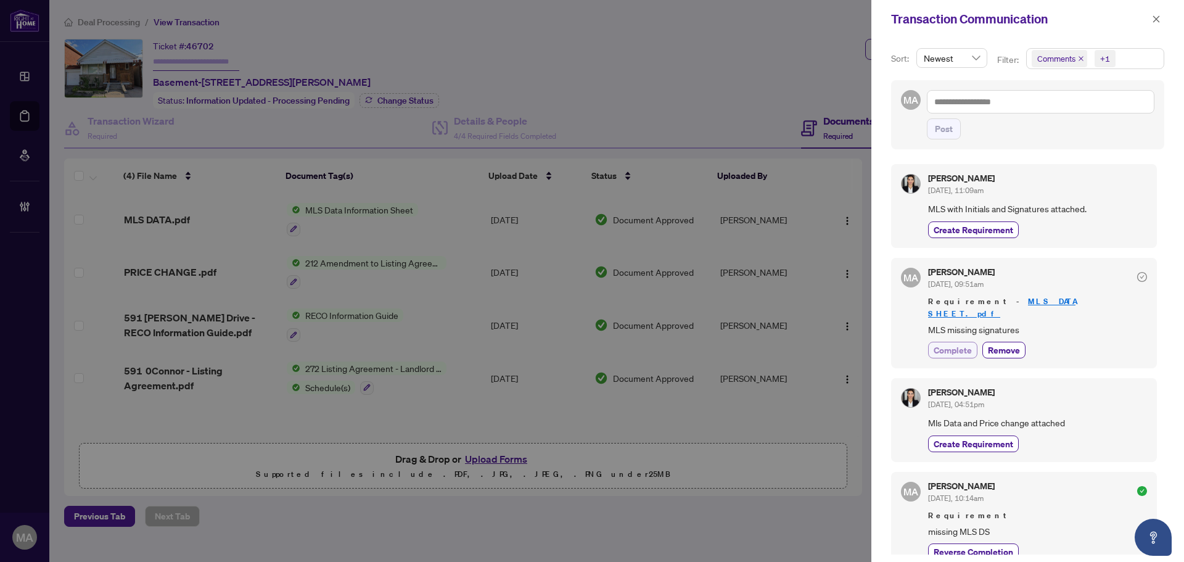
click at [955, 343] on span "Complete" at bounding box center [952, 349] width 38 height 13
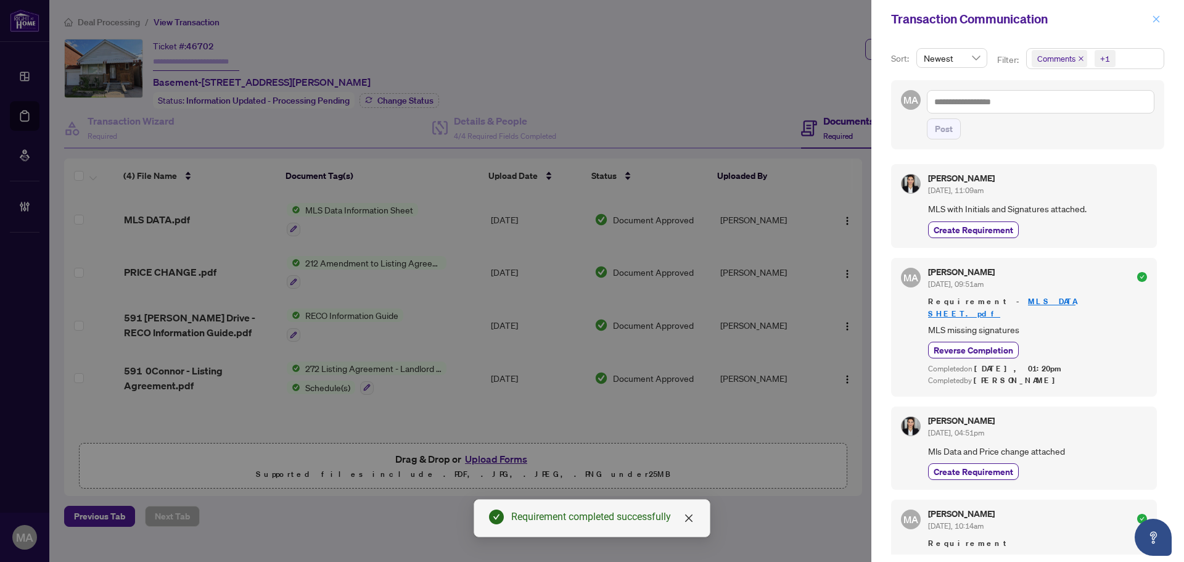
click at [1157, 19] on icon "close" at bounding box center [1156, 18] width 7 height 7
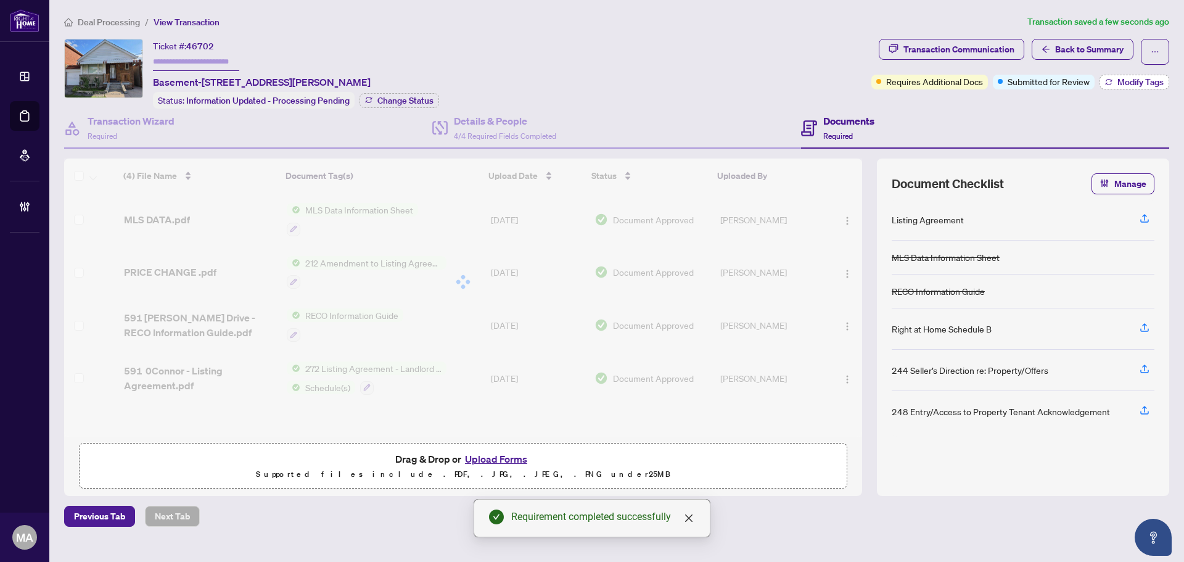
click at [1117, 84] on span "Modify Tags" at bounding box center [1140, 82] width 46 height 9
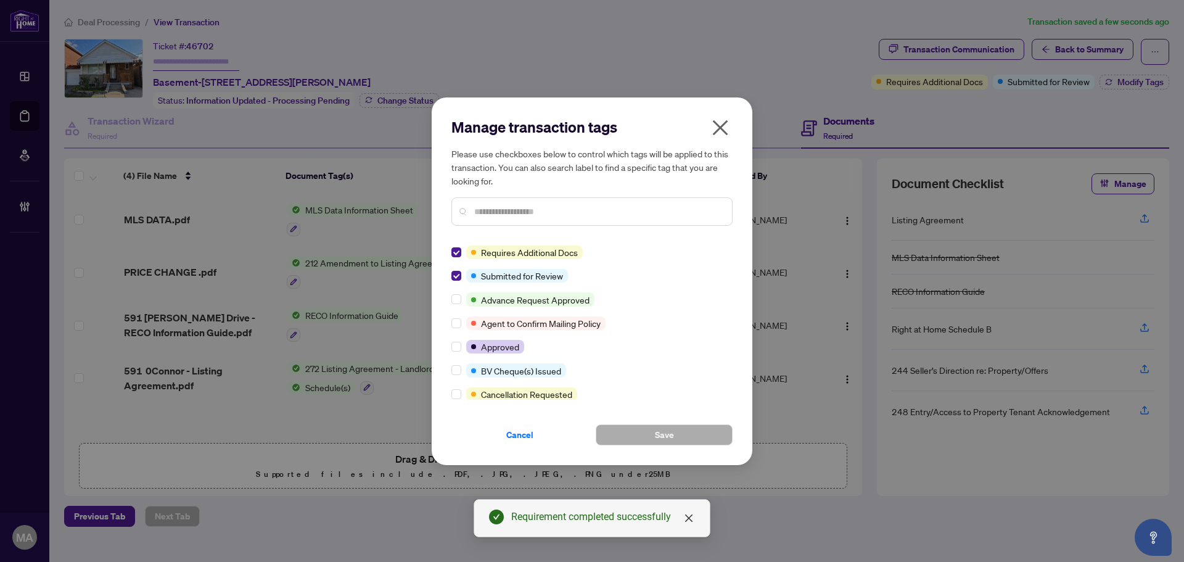
click at [451, 249] on div "Manage transaction tags Please use checkboxes below to control which tags will …" at bounding box center [592, 280] width 321 height 367
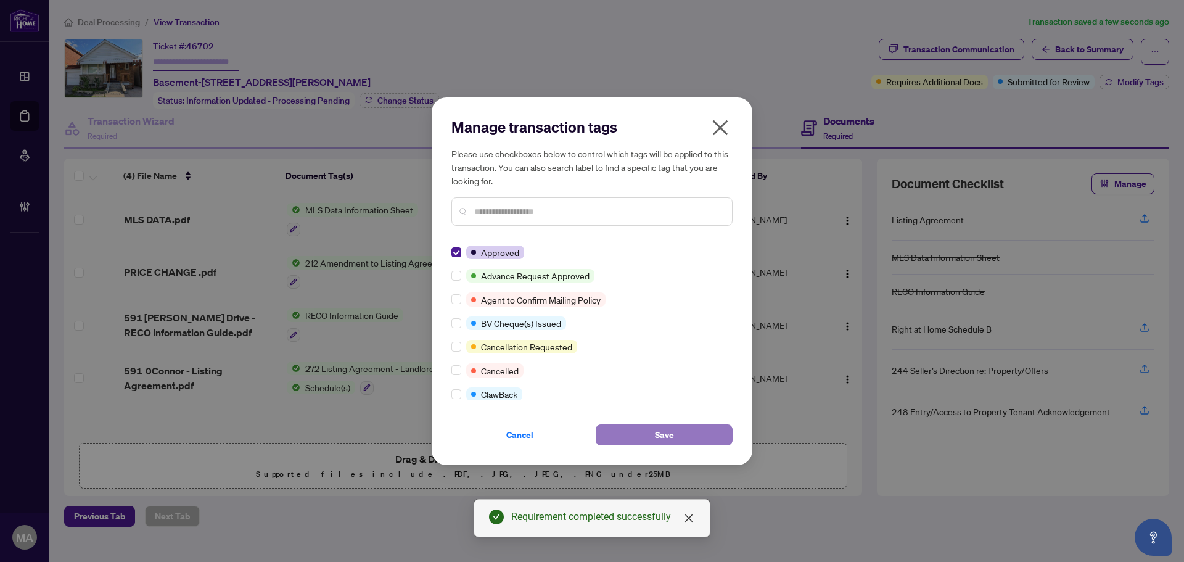
click at [695, 436] on button "Save" at bounding box center [664, 434] width 137 height 21
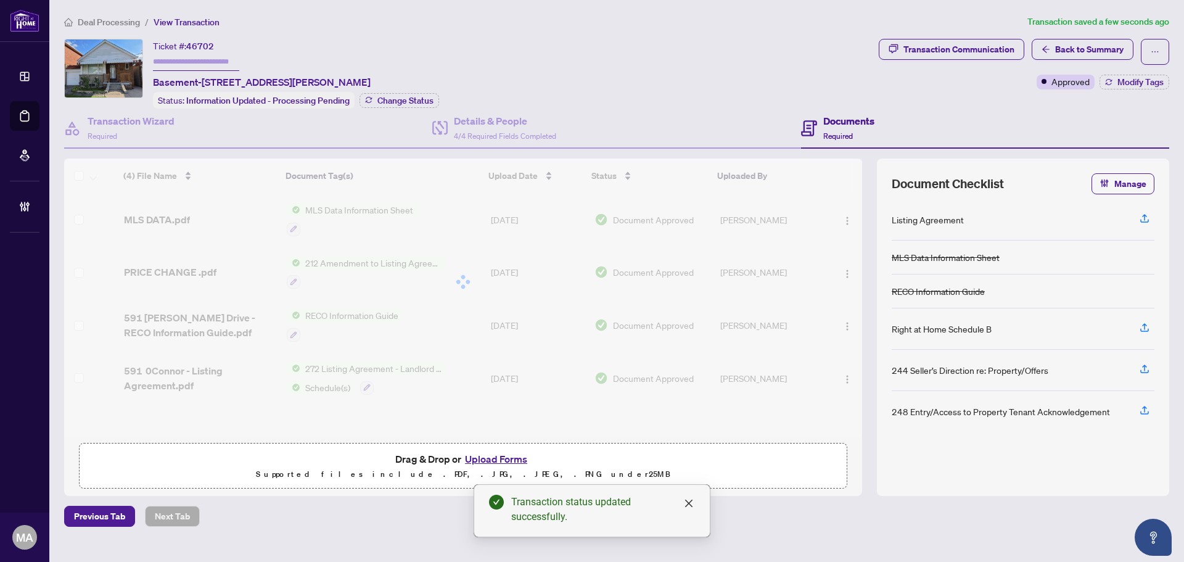
click at [132, 26] on span "Deal Processing" at bounding box center [109, 22] width 62 height 11
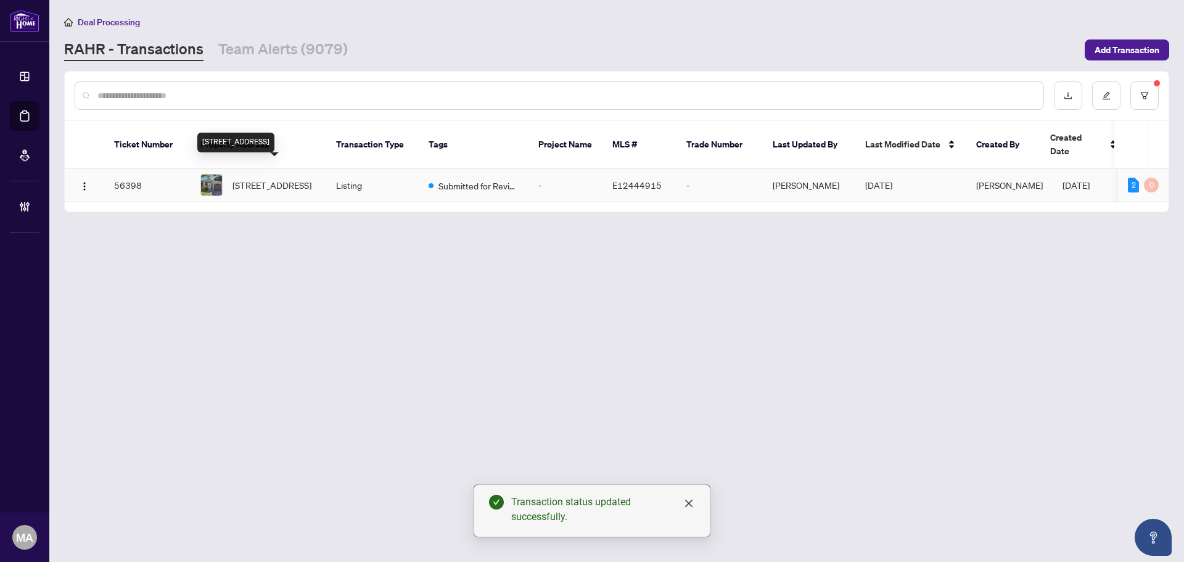
click at [248, 178] on span "15 Glanville Cres, Clarington, Ontario L1C 4L7, Canada" at bounding box center [271, 185] width 79 height 14
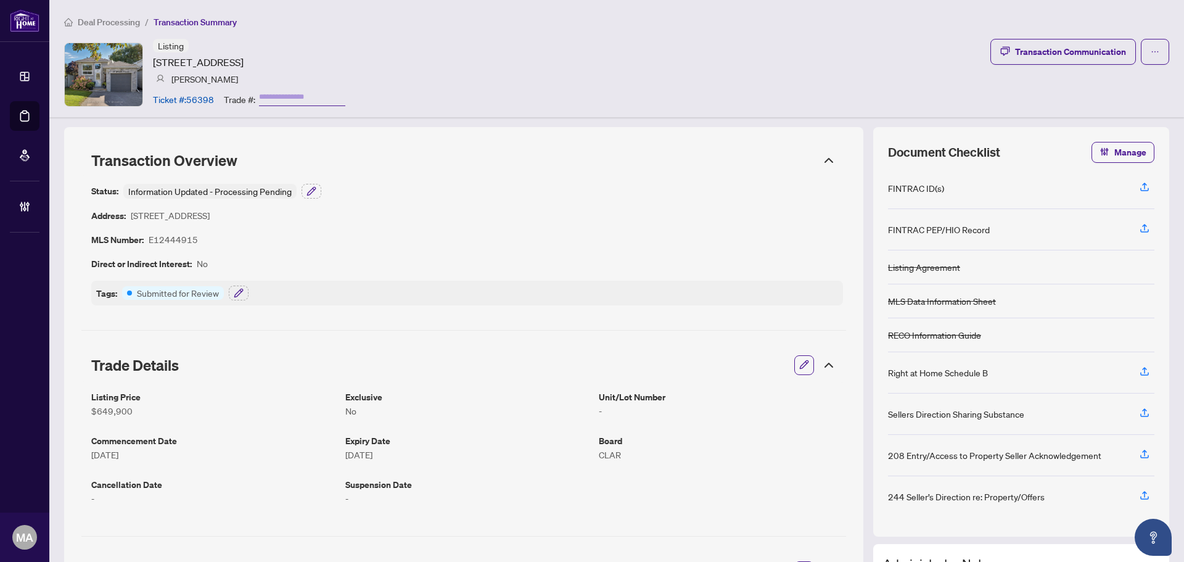
click at [800, 369] on button "button" at bounding box center [804, 365] width 16 height 21
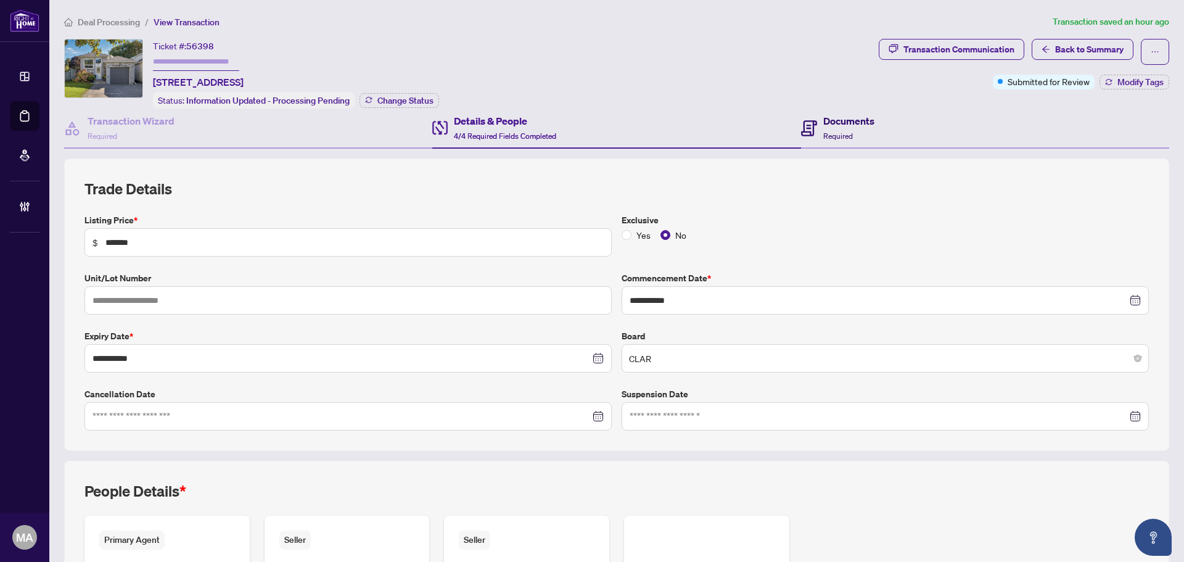
click at [814, 128] on div "Documents Required" at bounding box center [837, 127] width 73 height 29
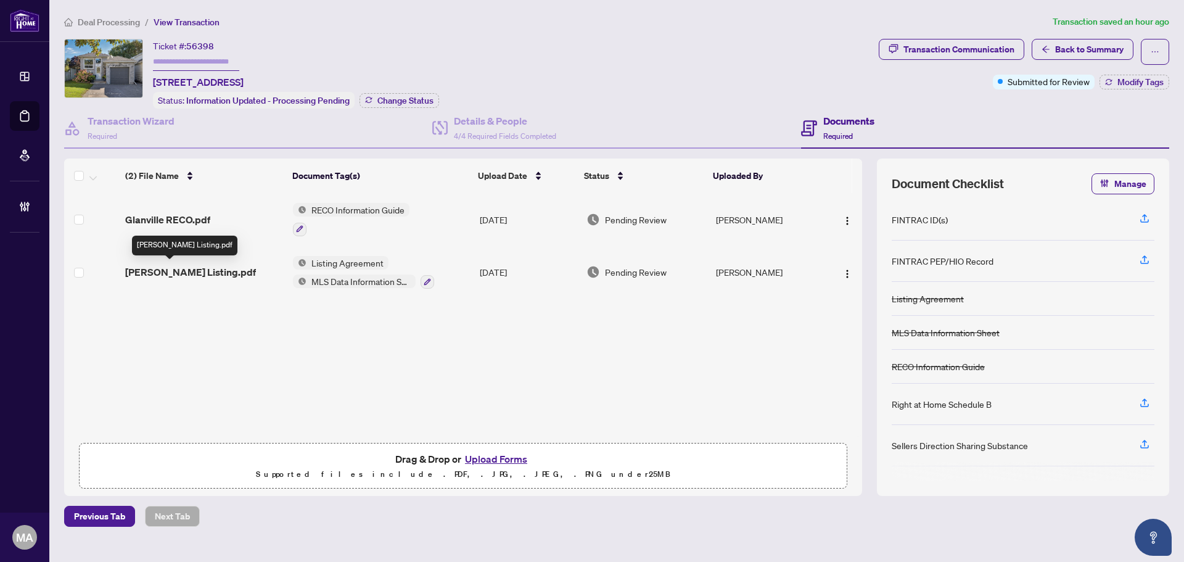
click at [195, 265] on span "[PERSON_NAME] Listing.pdf" at bounding box center [190, 271] width 131 height 15
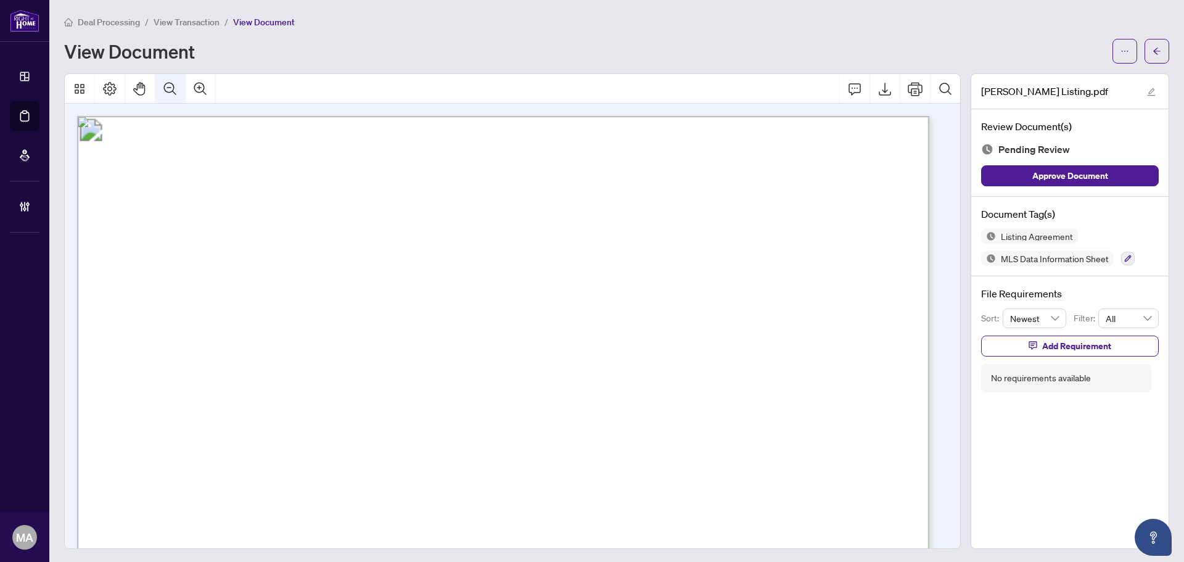
click at [178, 88] on button "Zoom Out" at bounding box center [170, 89] width 30 height 30
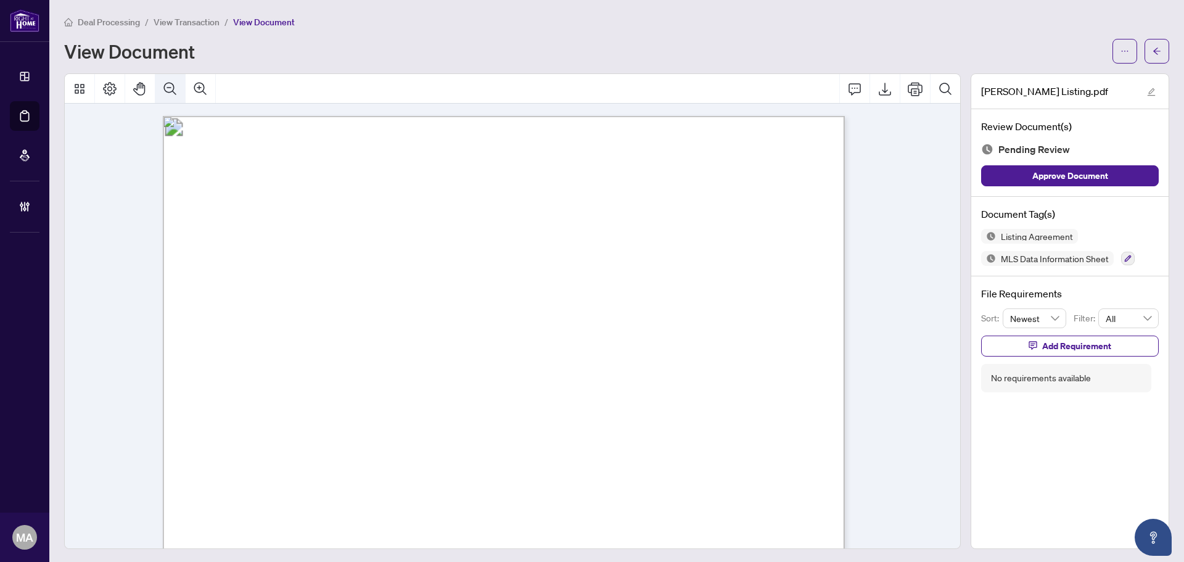
click at [178, 88] on button "Zoom Out" at bounding box center [170, 89] width 30 height 30
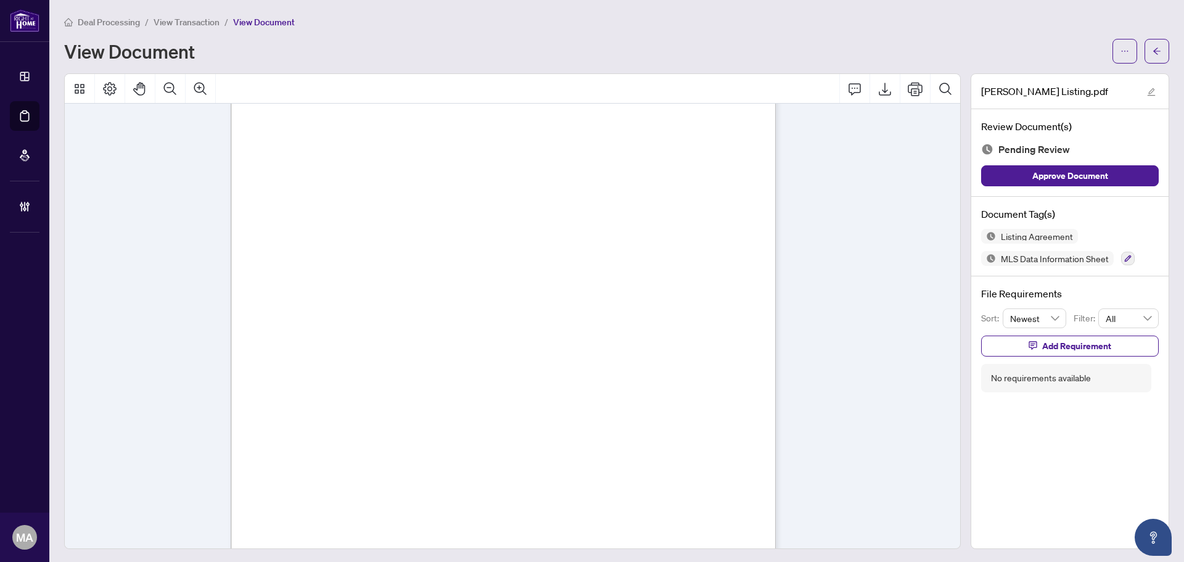
scroll to position [123, 0]
click at [1144, 57] on button "button" at bounding box center [1156, 51] width 25 height 25
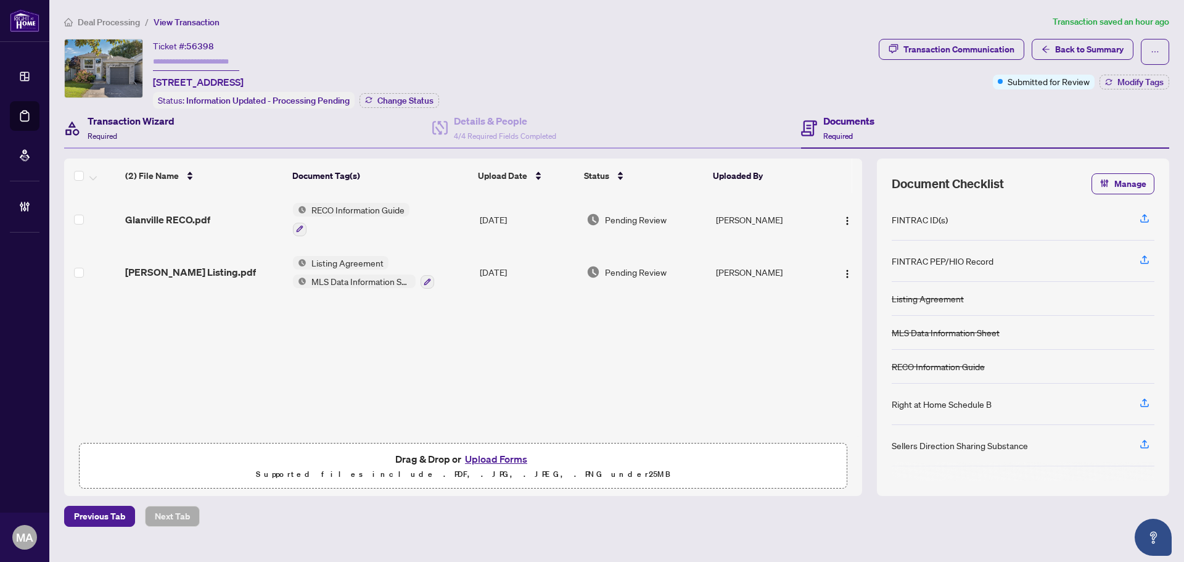
click at [106, 121] on h4 "Transaction Wizard" at bounding box center [131, 120] width 87 height 15
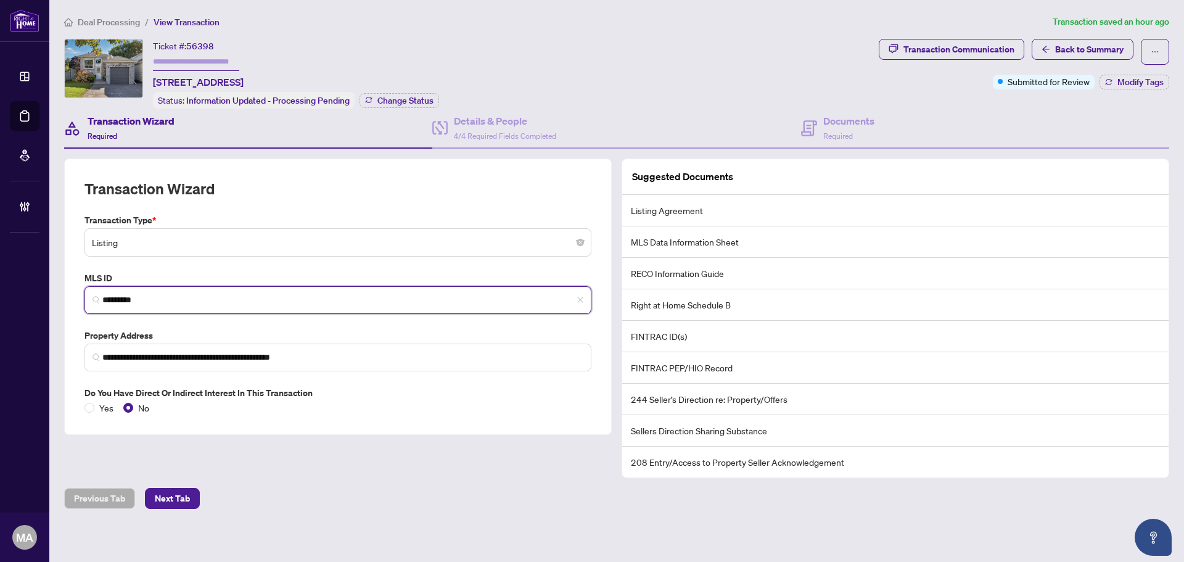
click at [154, 295] on input "*********" at bounding box center [342, 299] width 481 height 13
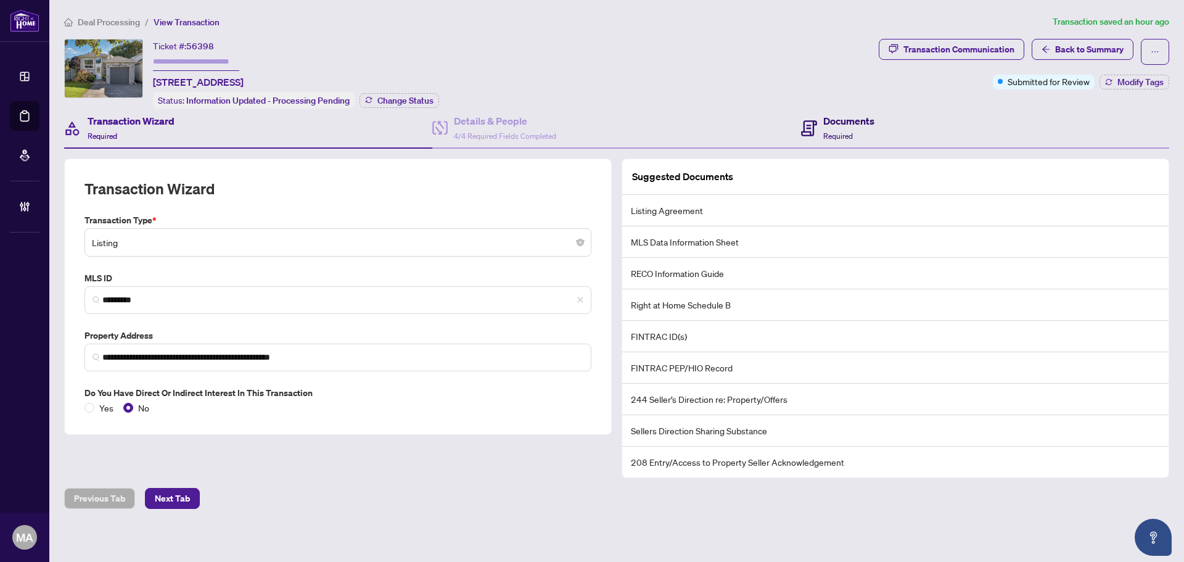
click at [814, 113] on span at bounding box center [809, 127] width 16 height 29
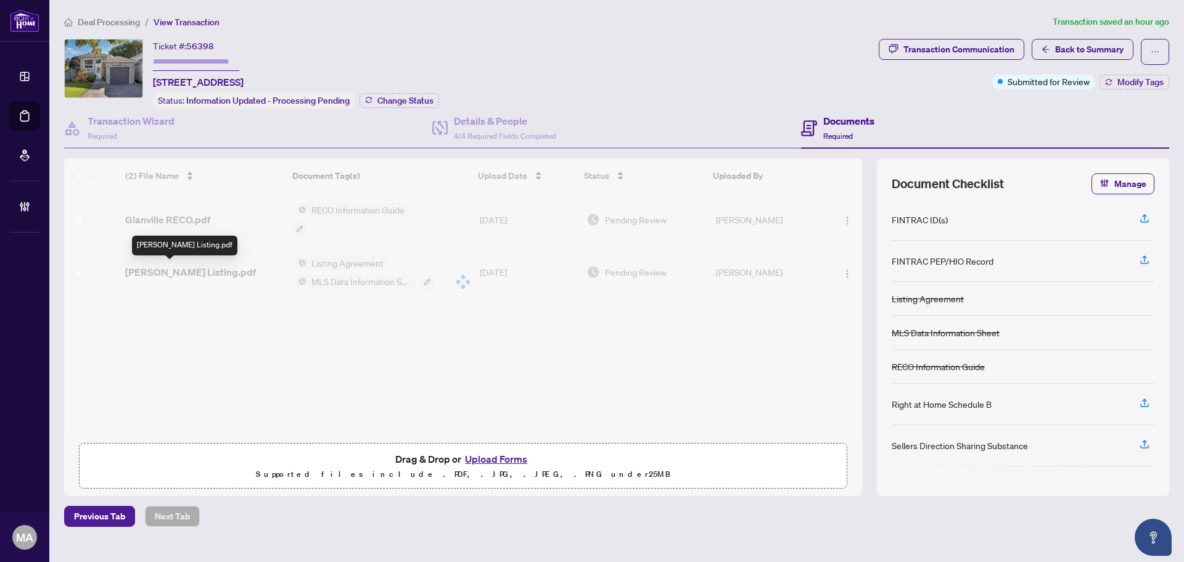
click at [178, 274] on div "(2) File Name Document Tag(s) Upload Date Status Uploaded By (2) File Name Docu…" at bounding box center [463, 297] width 798 height 278
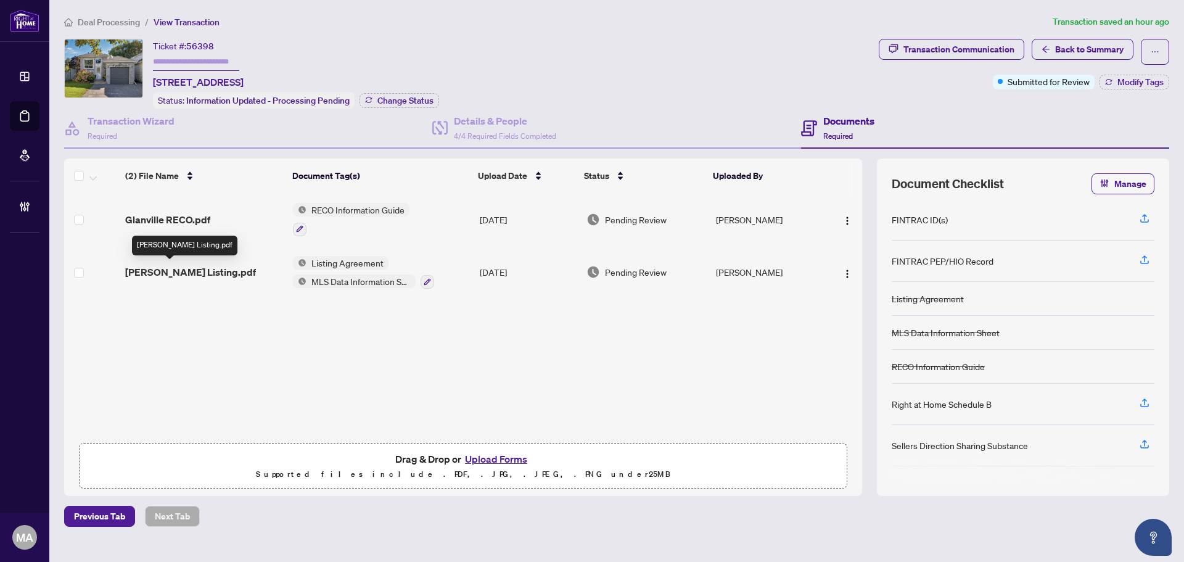
click at [176, 274] on span "Glanville Listing.pdf" at bounding box center [190, 271] width 131 height 15
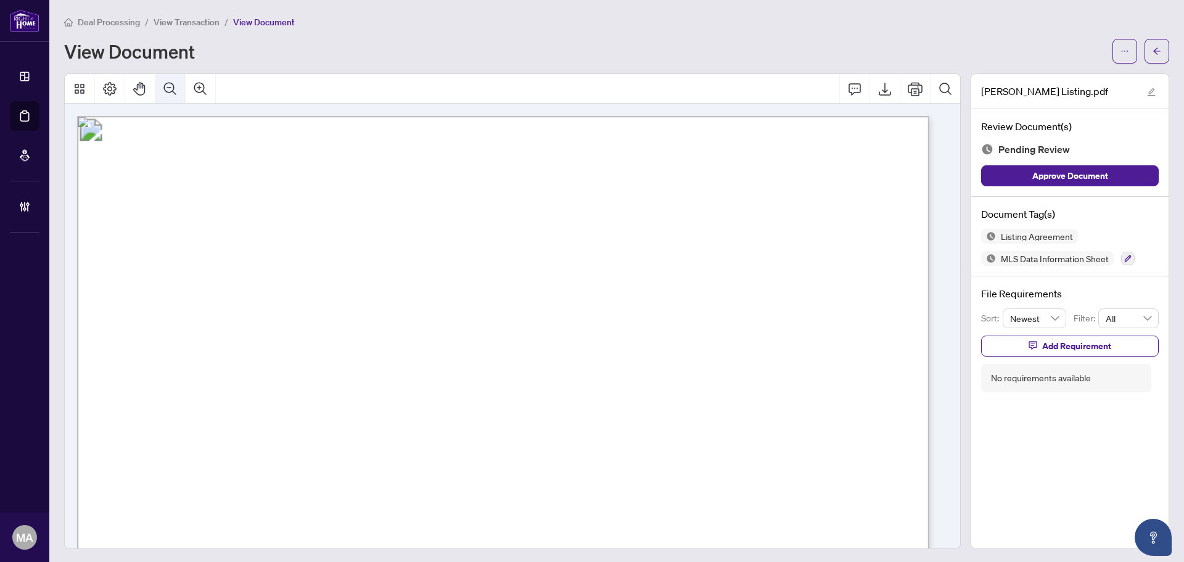
click at [160, 81] on button "Zoom Out" at bounding box center [170, 89] width 30 height 30
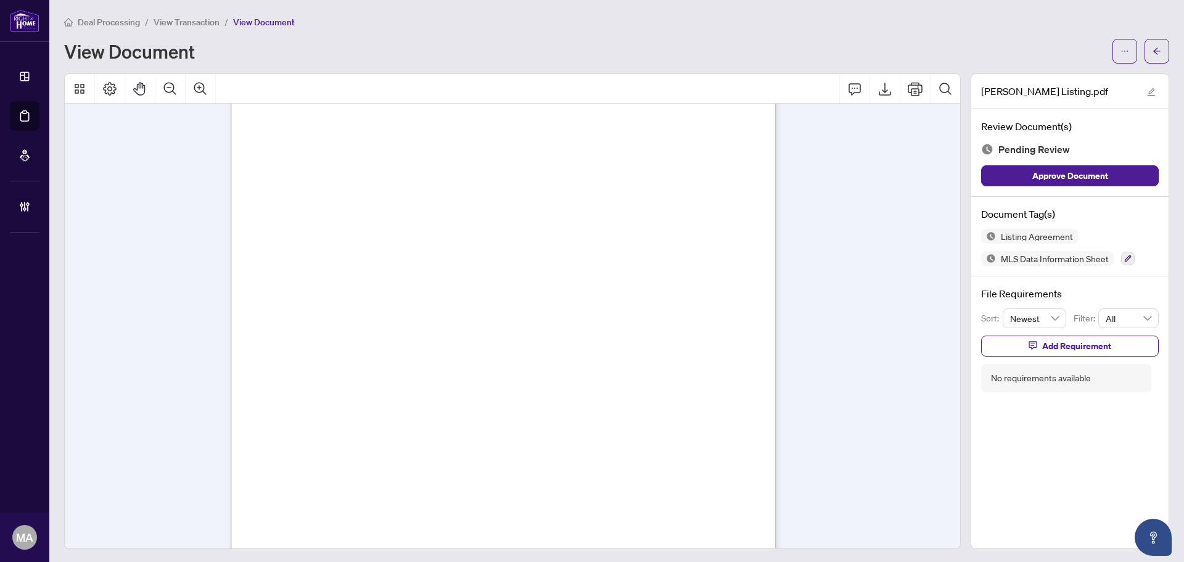
scroll to position [1541, 0]
click at [1124, 257] on icon "button" at bounding box center [1127, 258] width 7 height 7
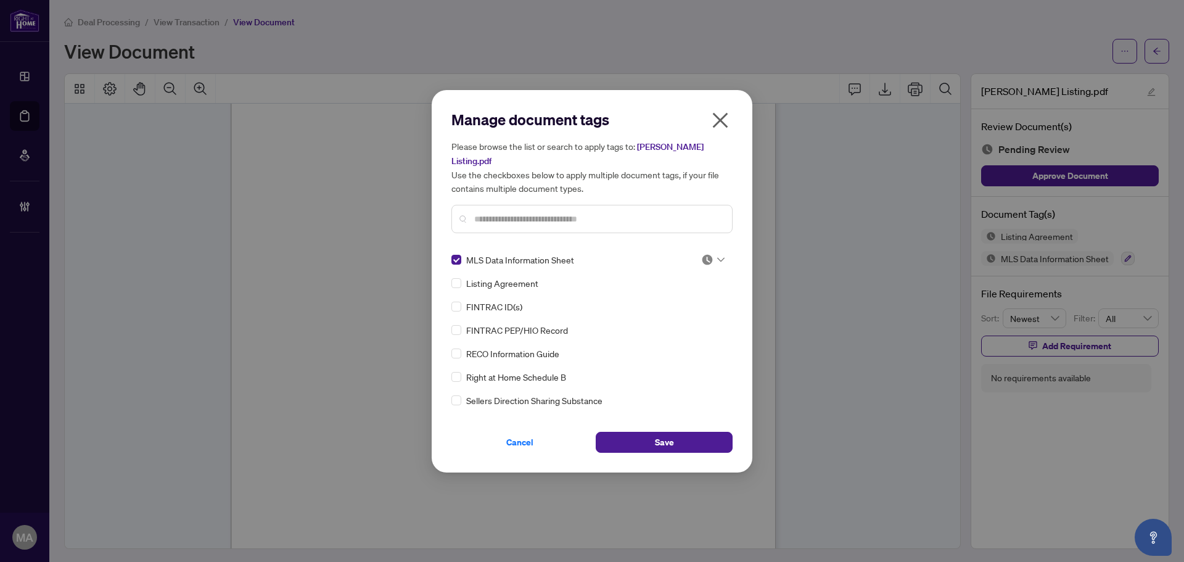
click at [486, 218] on input "text" at bounding box center [598, 219] width 248 height 14
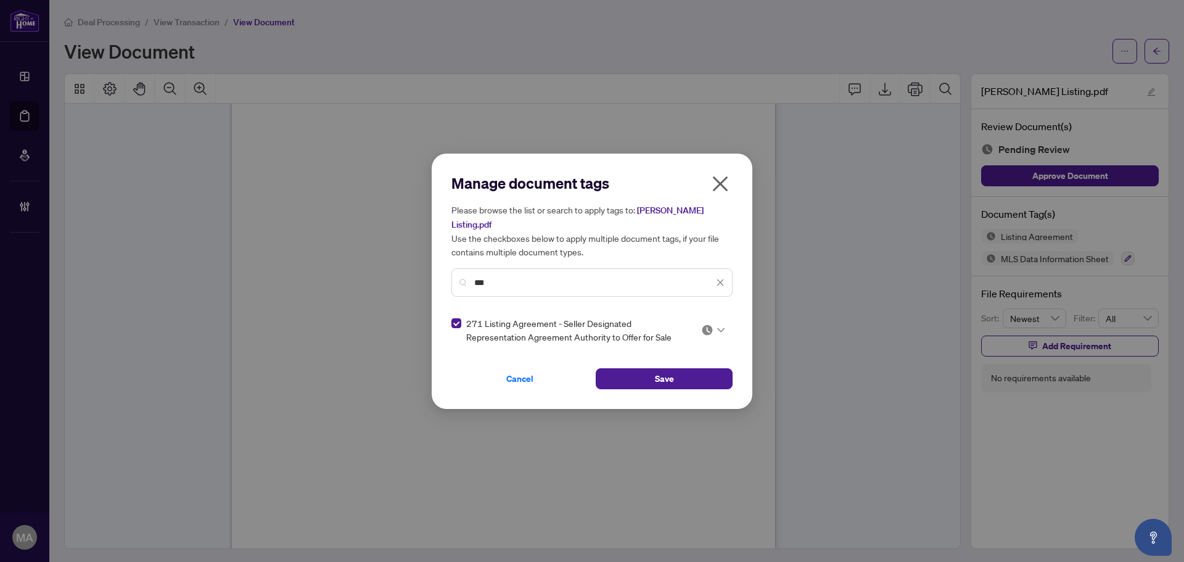
click at [702, 324] on img at bounding box center [707, 330] width 12 height 12
click at [684, 385] on div "Approved" at bounding box center [675, 383] width 79 height 14
click at [665, 268] on div "***" at bounding box center [591, 282] width 281 height 28
click at [662, 278] on input "***" at bounding box center [593, 283] width 239 height 14
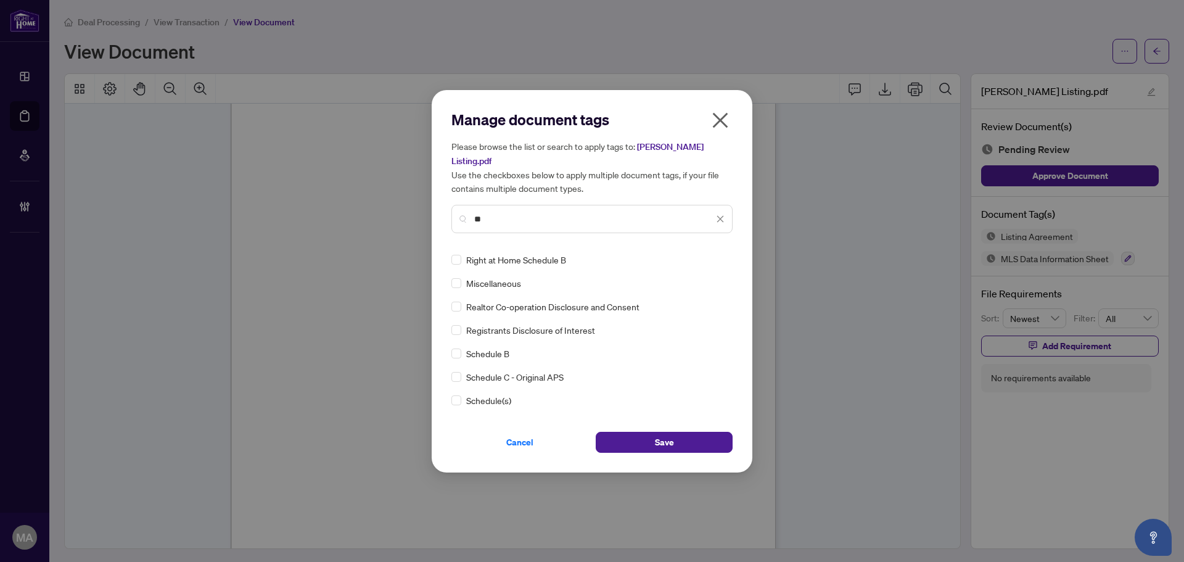
type input "**"
click at [704, 244] on div "Manage document tags Please browse the list or search to apply tags to: Glanvil…" at bounding box center [591, 281] width 281 height 343
click at [709, 253] on img at bounding box center [707, 259] width 12 height 12
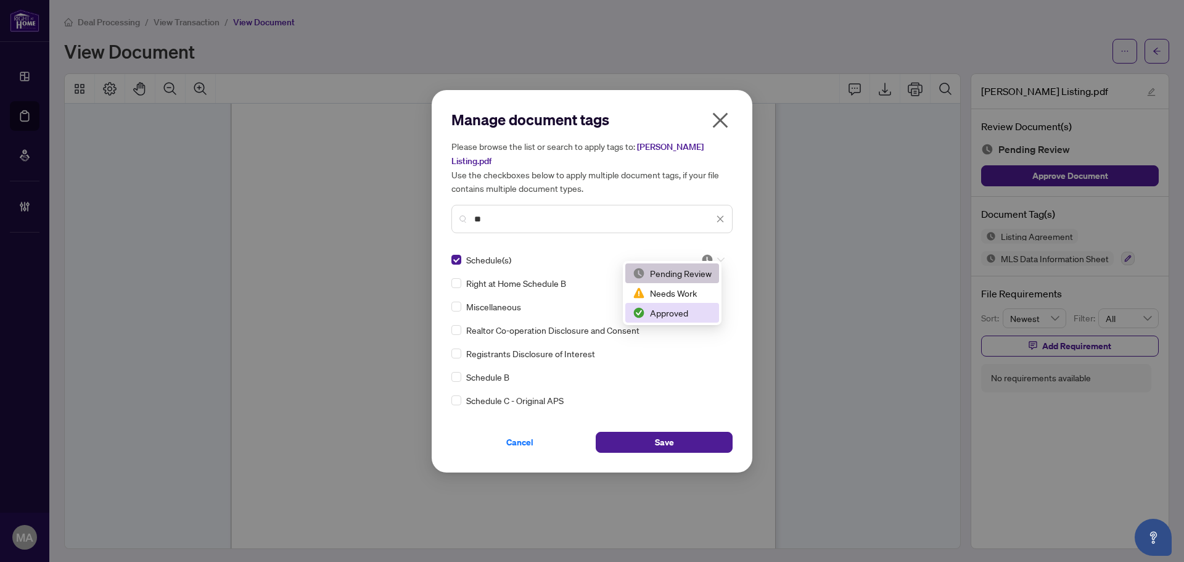
click at [693, 307] on div "Approved" at bounding box center [672, 313] width 79 height 14
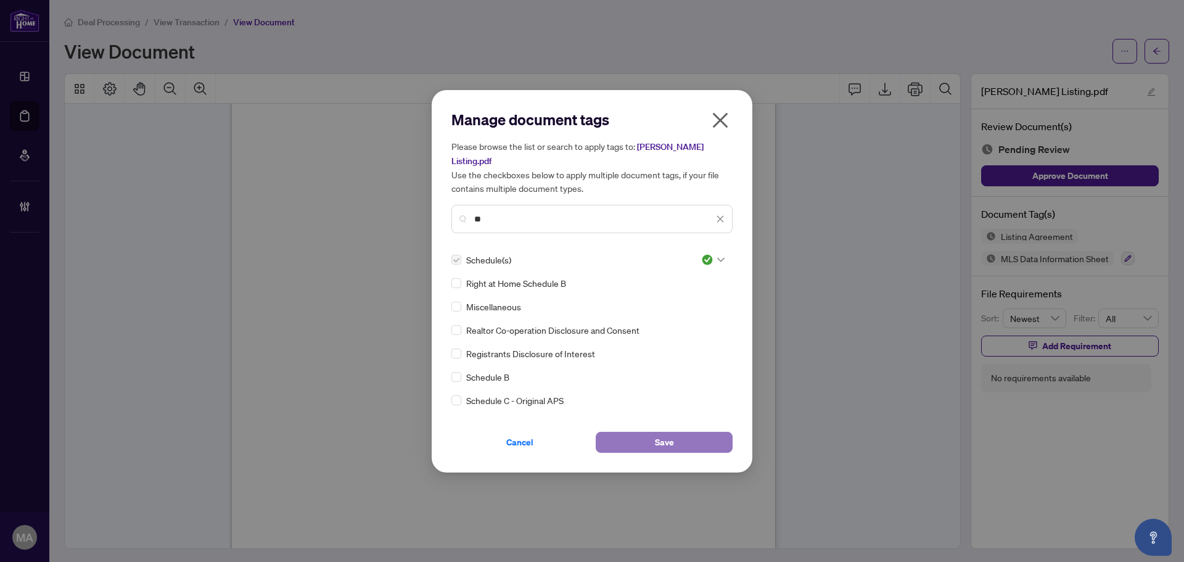
click at [671, 432] on span "Save" at bounding box center [664, 442] width 19 height 20
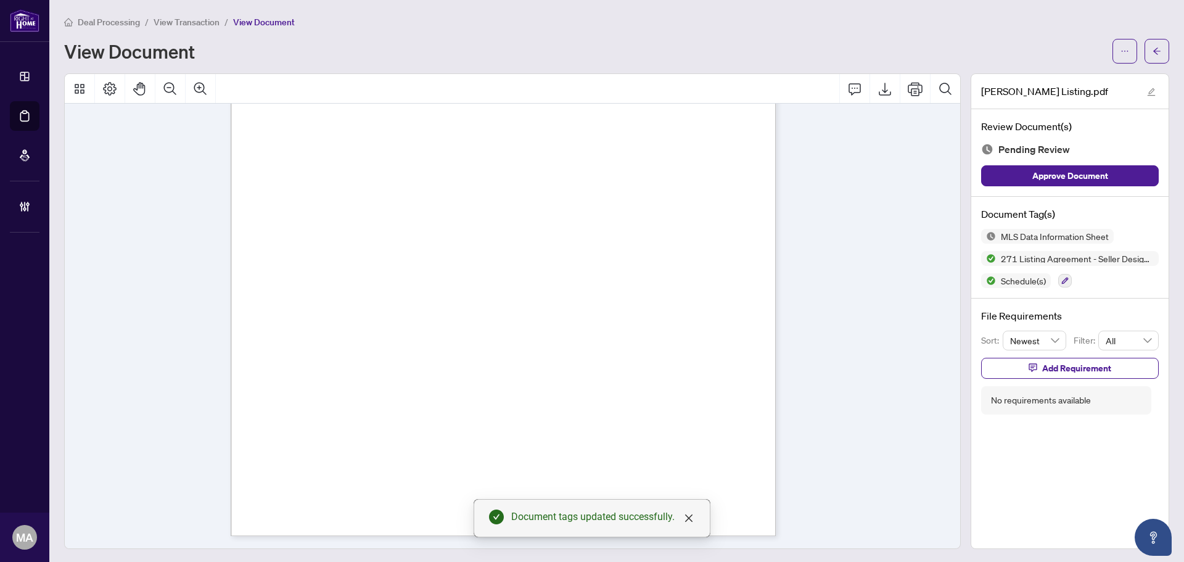
scroll to position [1, 0]
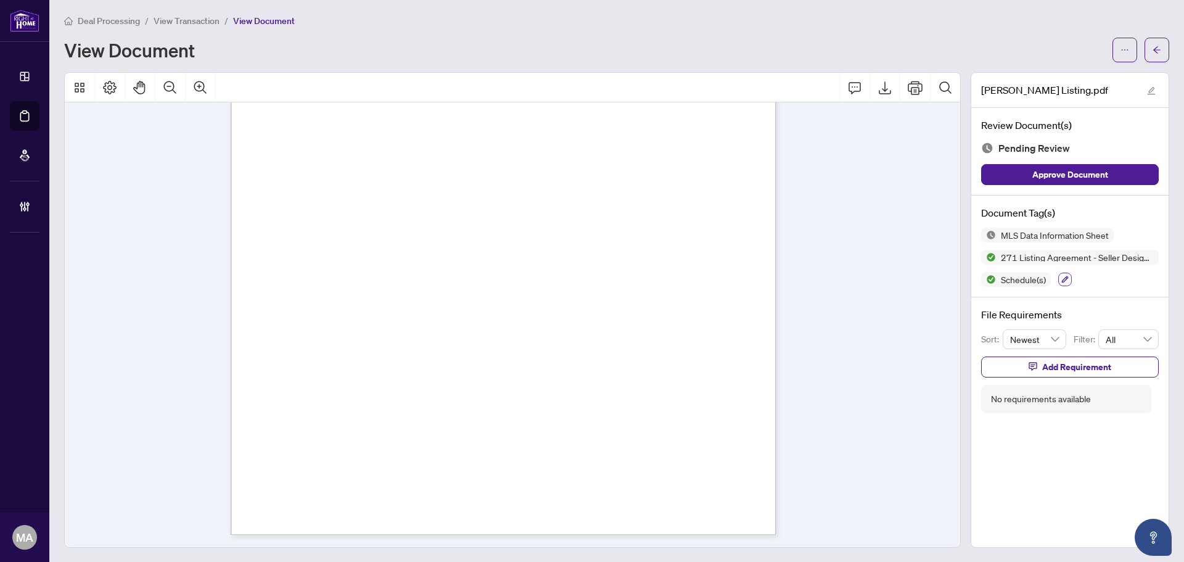
click at [1061, 279] on icon "button" at bounding box center [1064, 279] width 7 height 7
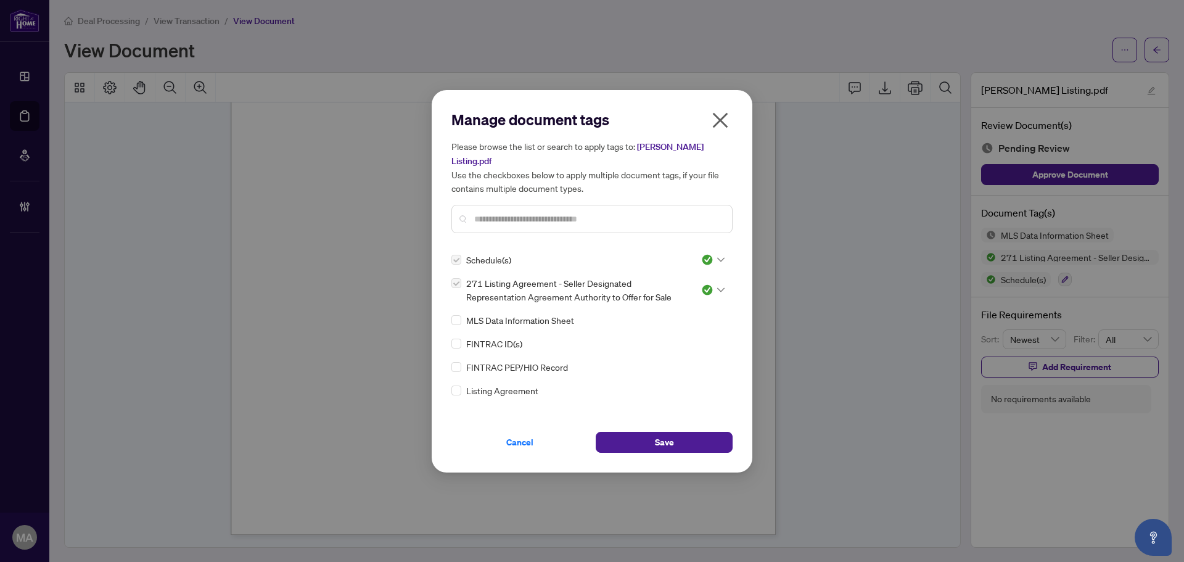
click at [473, 219] on div at bounding box center [591, 219] width 281 height 28
click at [485, 212] on input "text" at bounding box center [598, 219] width 248 height 14
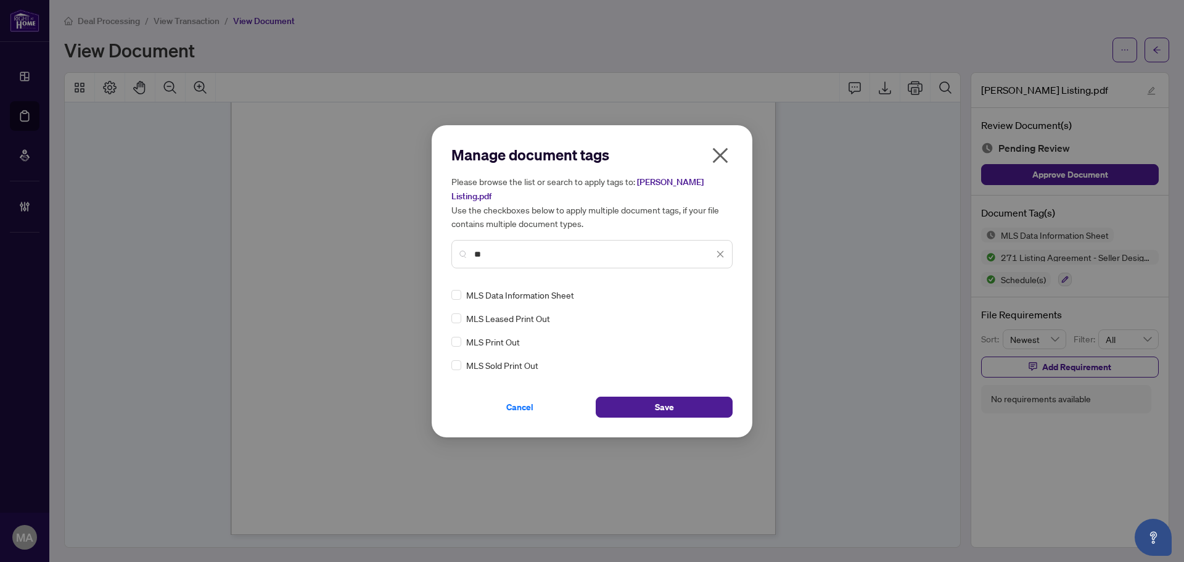
type input "**"
click at [713, 289] on div at bounding box center [712, 295] width 23 height 12
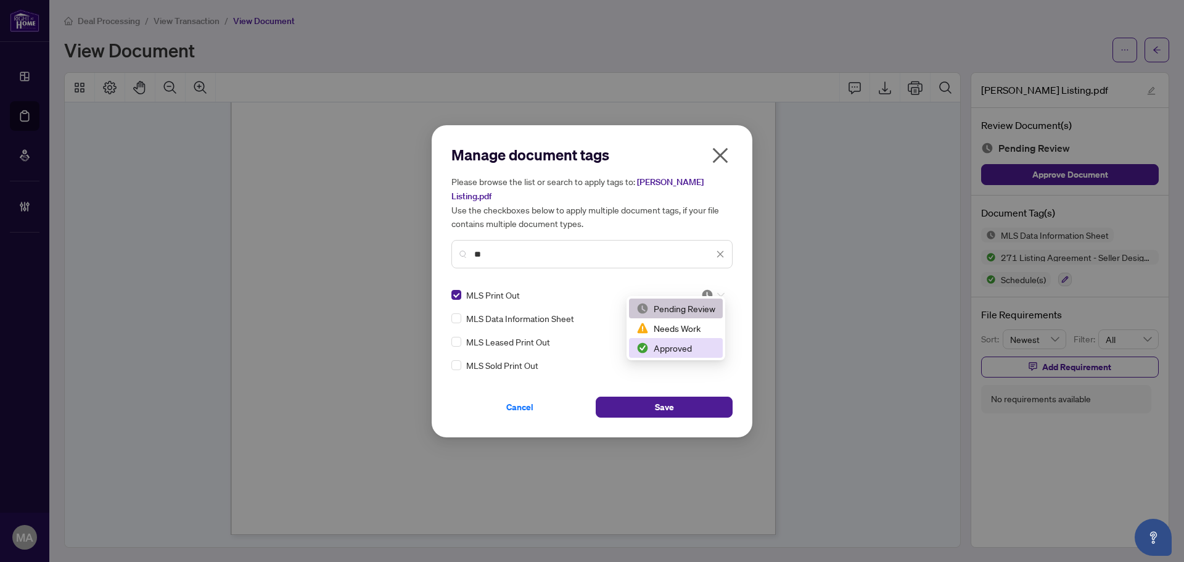
click at [699, 342] on div "Approved" at bounding box center [675, 348] width 79 height 14
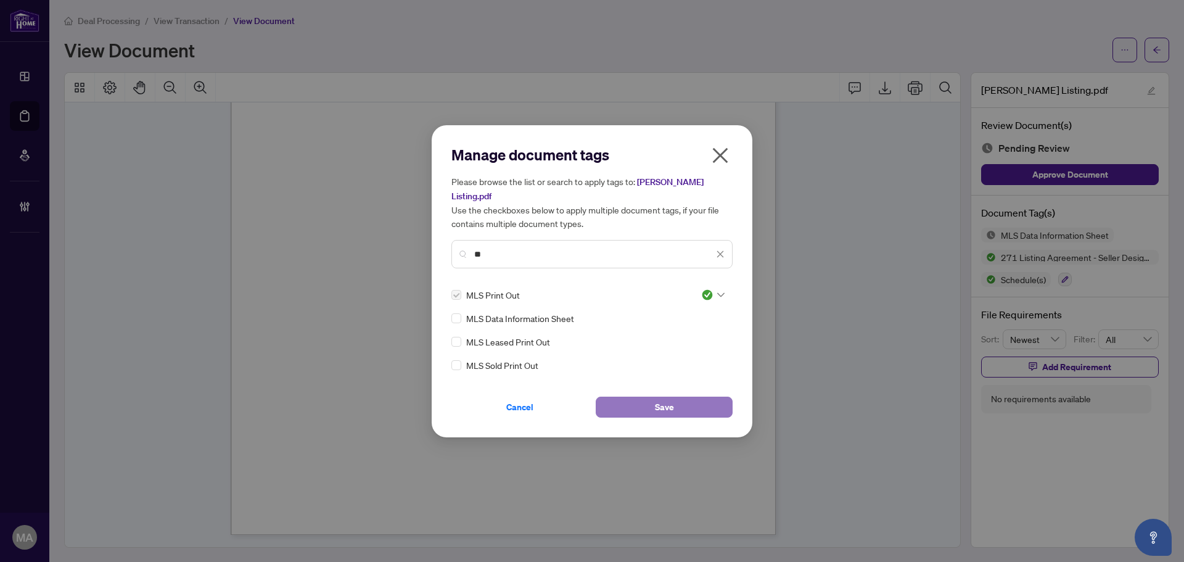
click at [708, 396] on button "Save" at bounding box center [664, 406] width 137 height 21
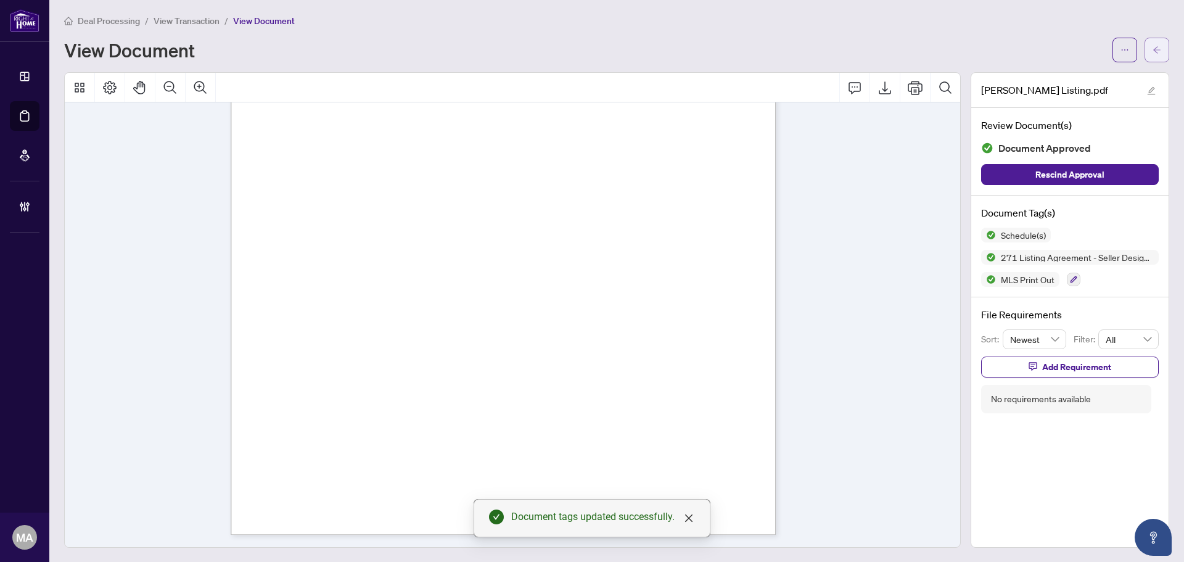
click at [1144, 45] on button "button" at bounding box center [1156, 50] width 25 height 25
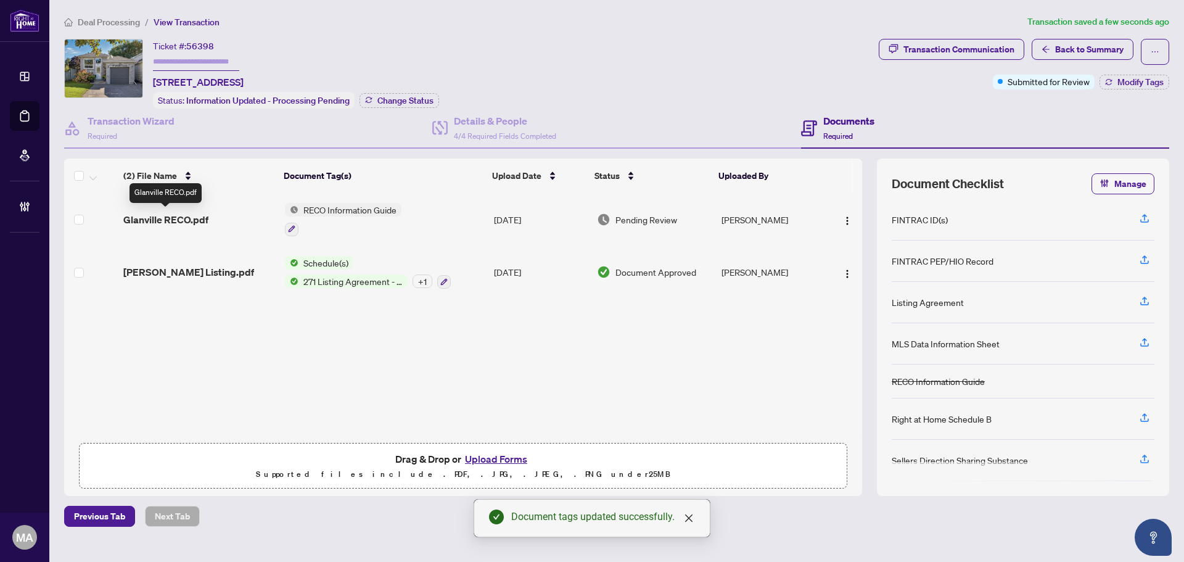
click at [176, 216] on span "Glanville RECO.pdf" at bounding box center [165, 219] width 85 height 15
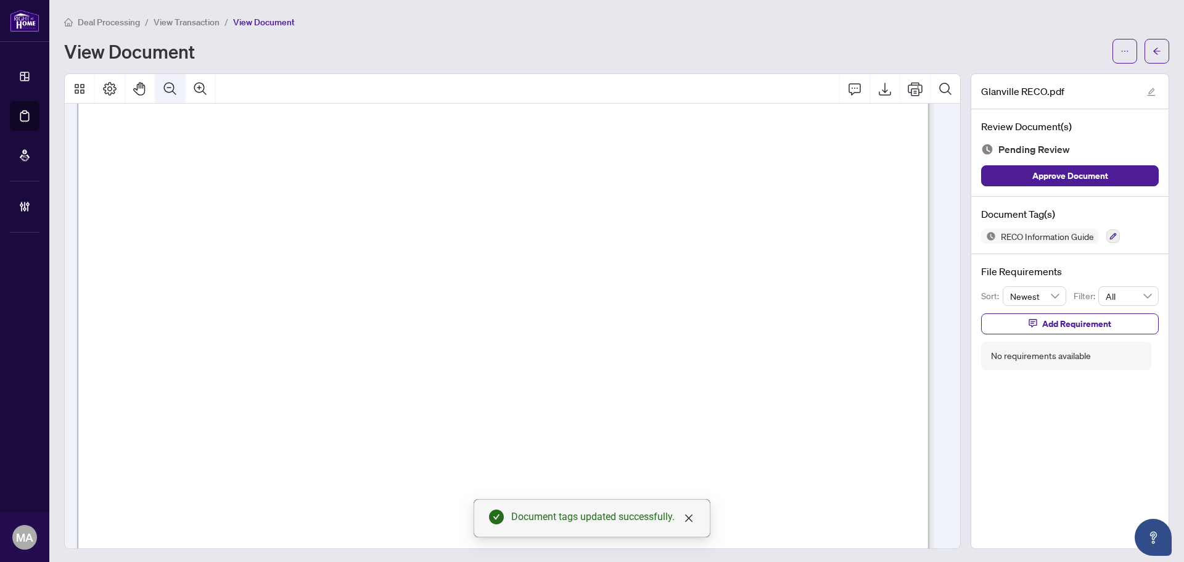
click at [177, 86] on icon "Zoom Out" at bounding box center [170, 88] width 15 height 15
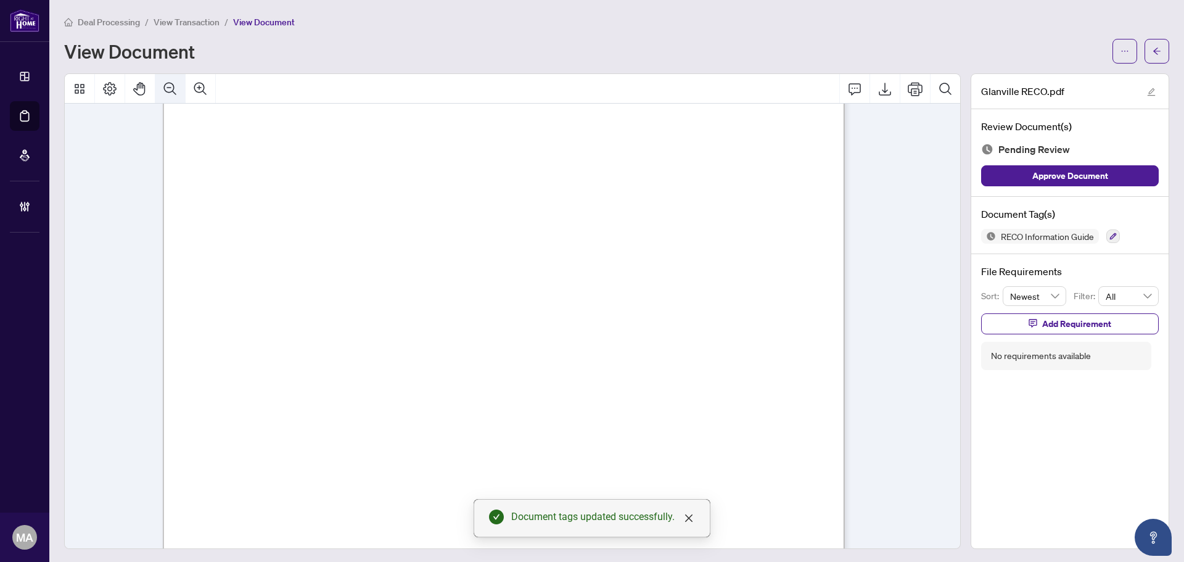
click at [177, 86] on icon "Zoom Out" at bounding box center [170, 88] width 15 height 15
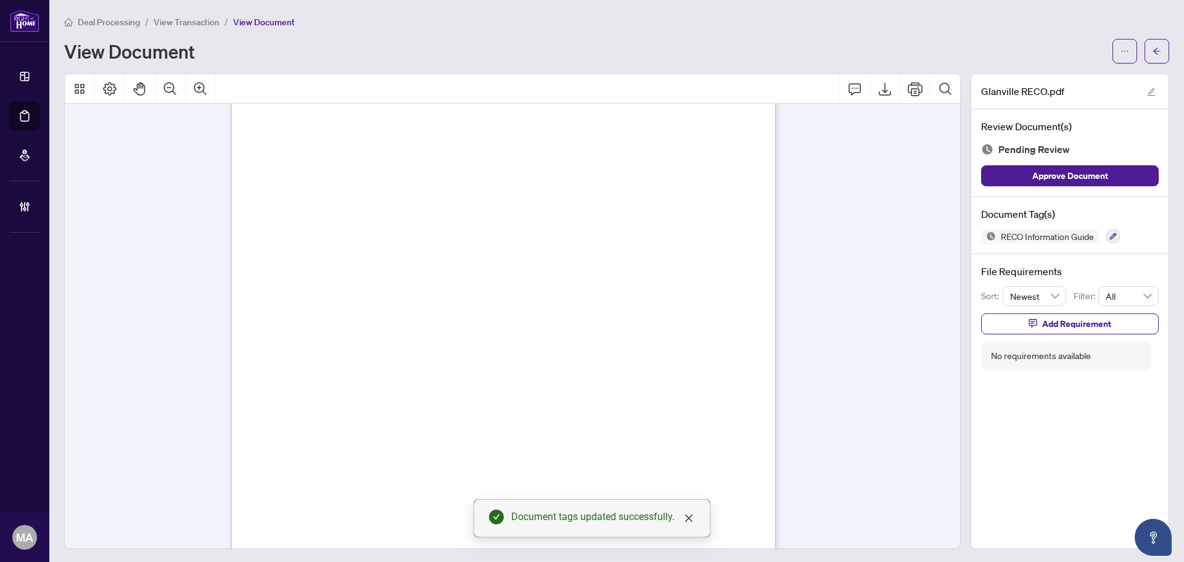
scroll to position [286, 0]
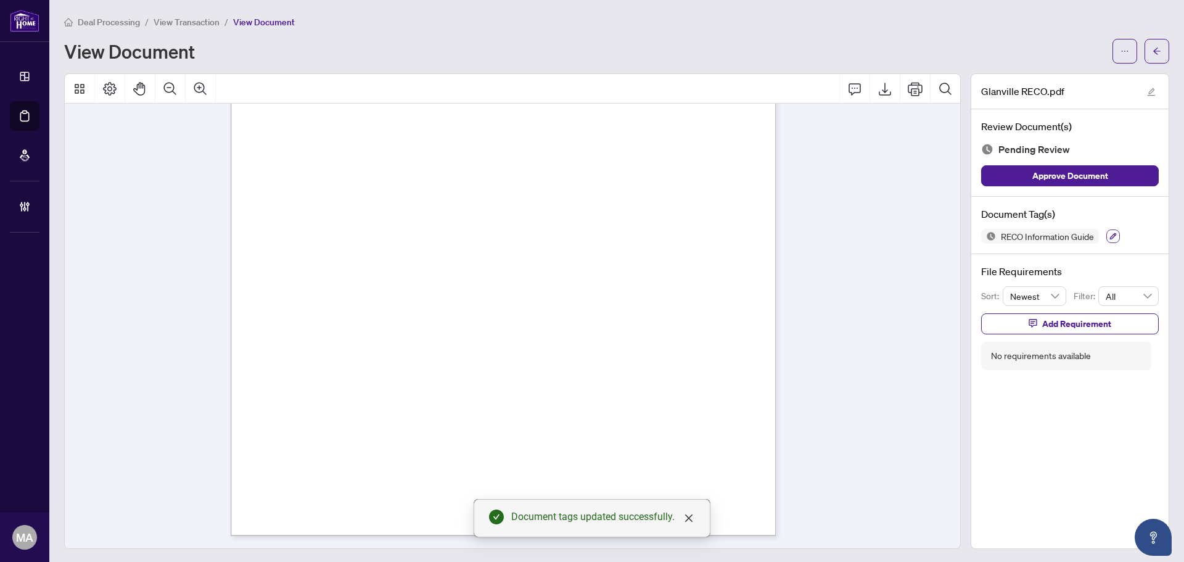
click at [1110, 232] on button "button" at bounding box center [1113, 236] width 14 height 14
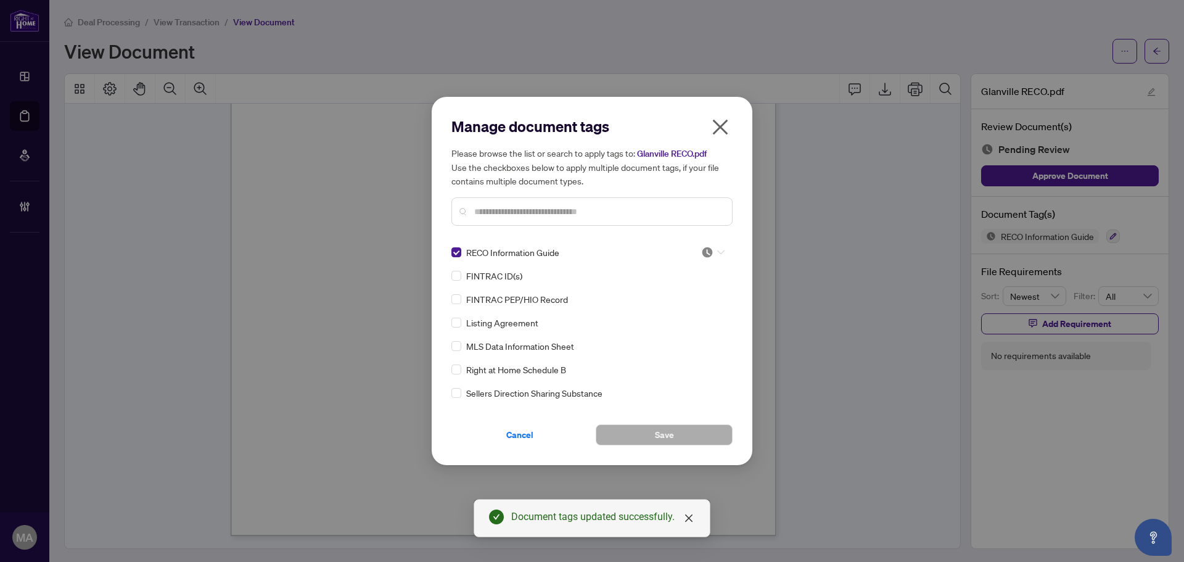
click at [707, 249] on img at bounding box center [707, 252] width 12 height 12
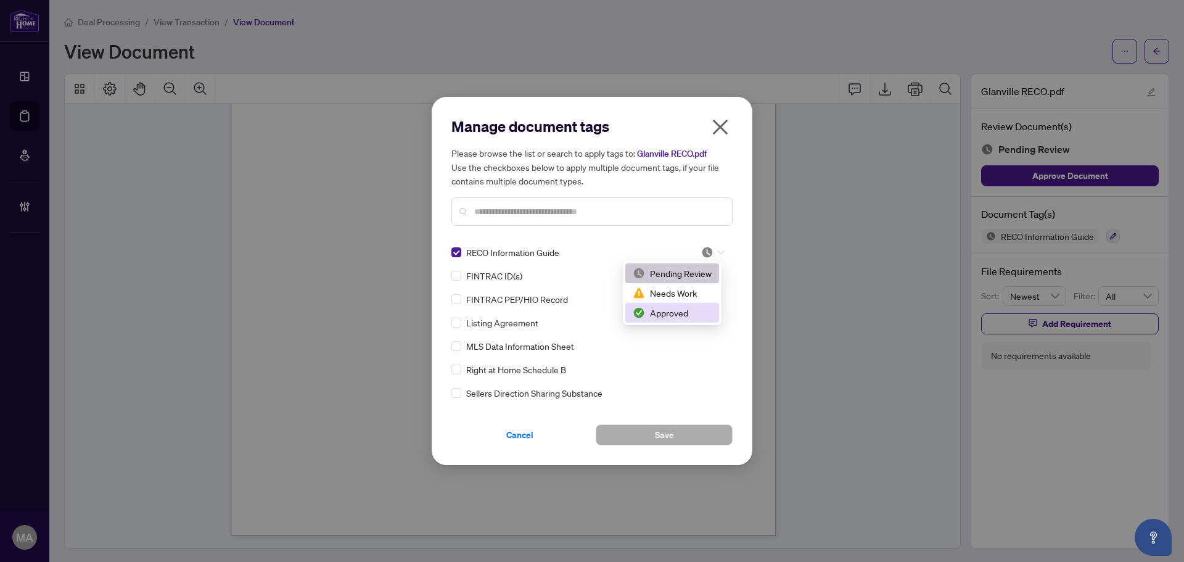
click at [671, 312] on div "Approved" at bounding box center [672, 313] width 79 height 14
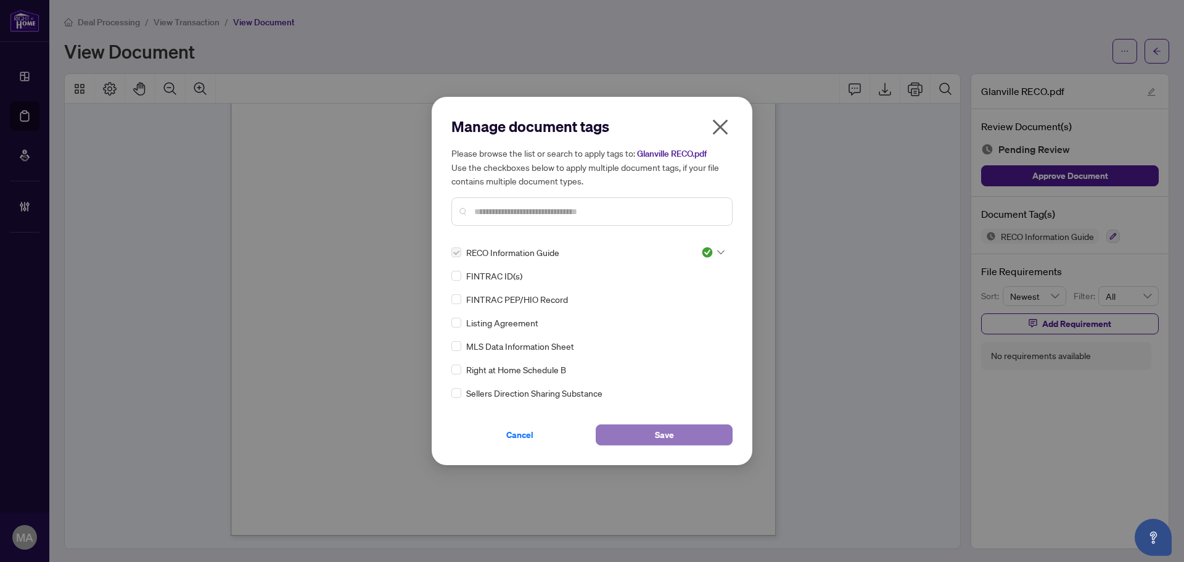
click at [675, 440] on button "Save" at bounding box center [664, 434] width 137 height 21
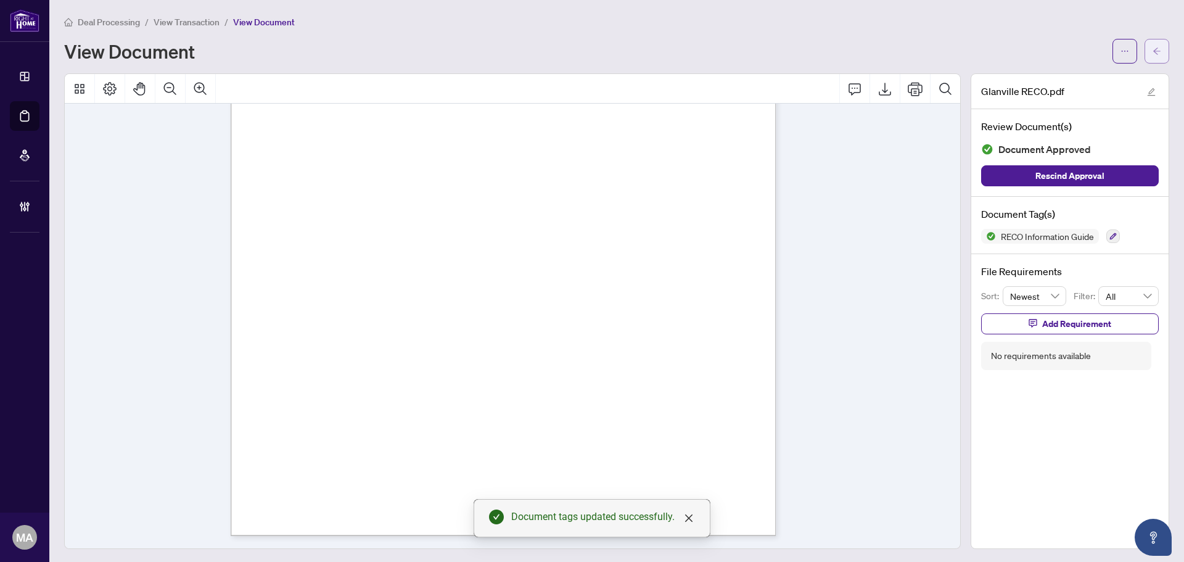
click at [1153, 52] on button "button" at bounding box center [1156, 51] width 25 height 25
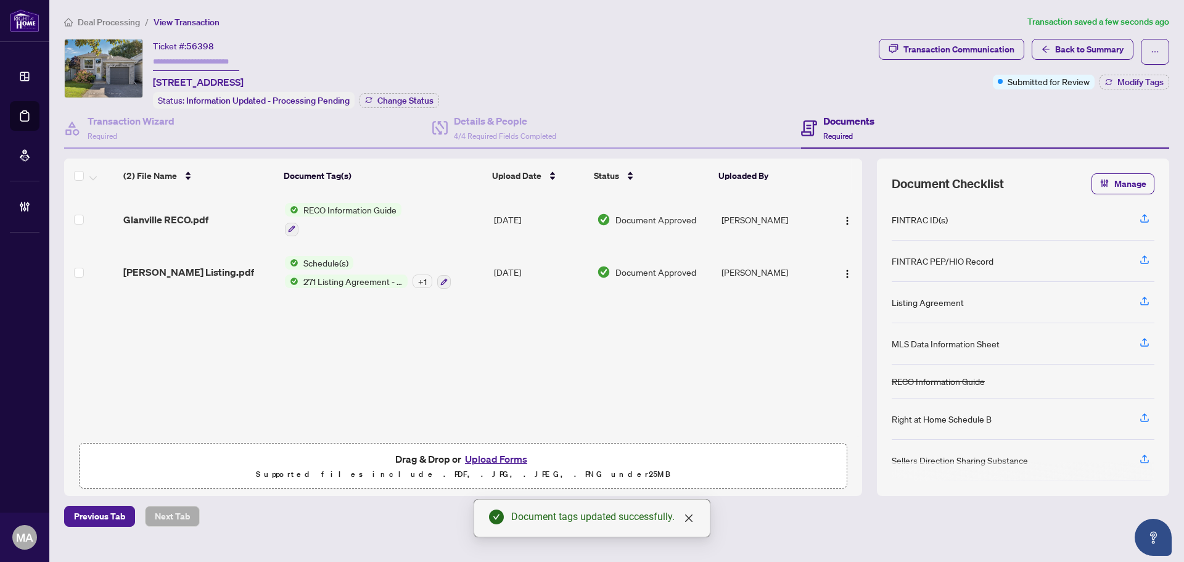
click at [424, 279] on div "+ 1" at bounding box center [422, 281] width 20 height 14
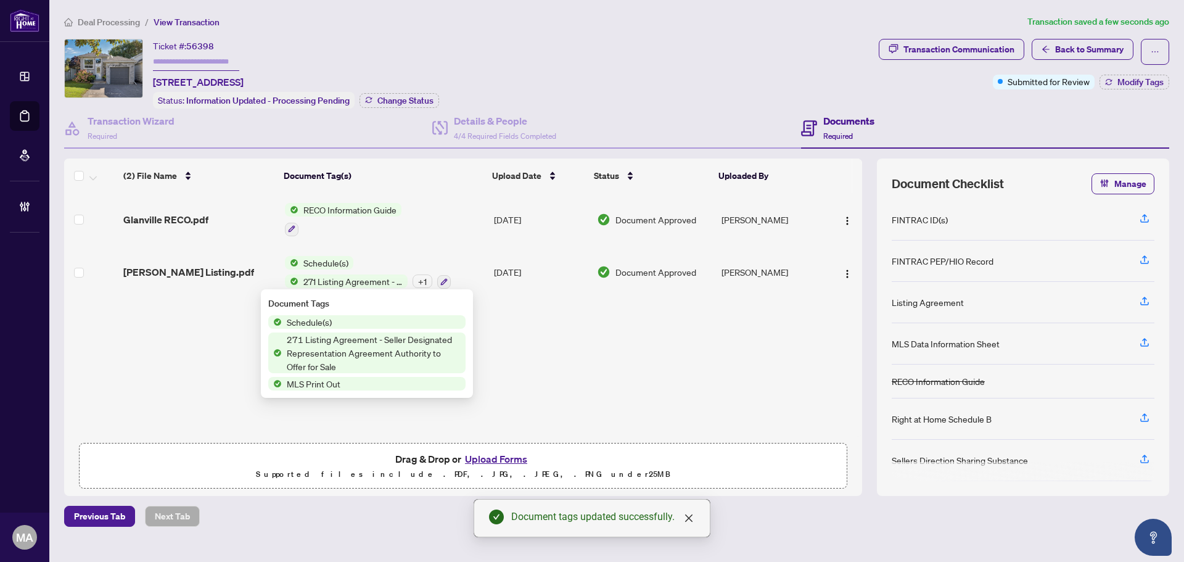
click at [318, 274] on span "271 Listing Agreement - Seller Designated Representation Agreement Authority to…" at bounding box center [352, 281] width 109 height 14
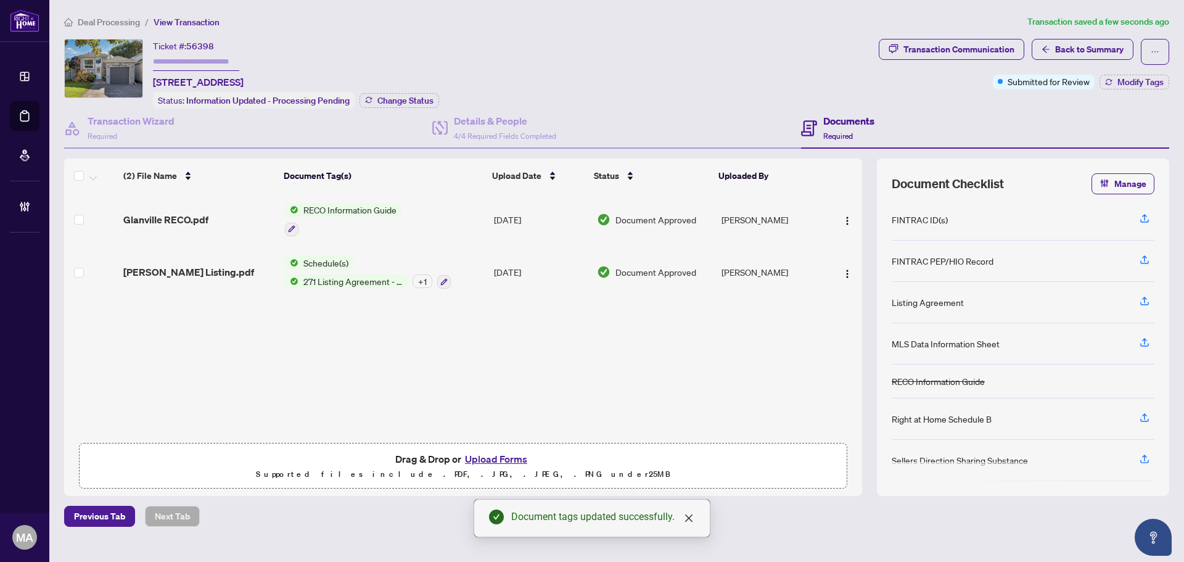
click at [183, 268] on span "Glanville Listing.pdf" at bounding box center [188, 271] width 131 height 15
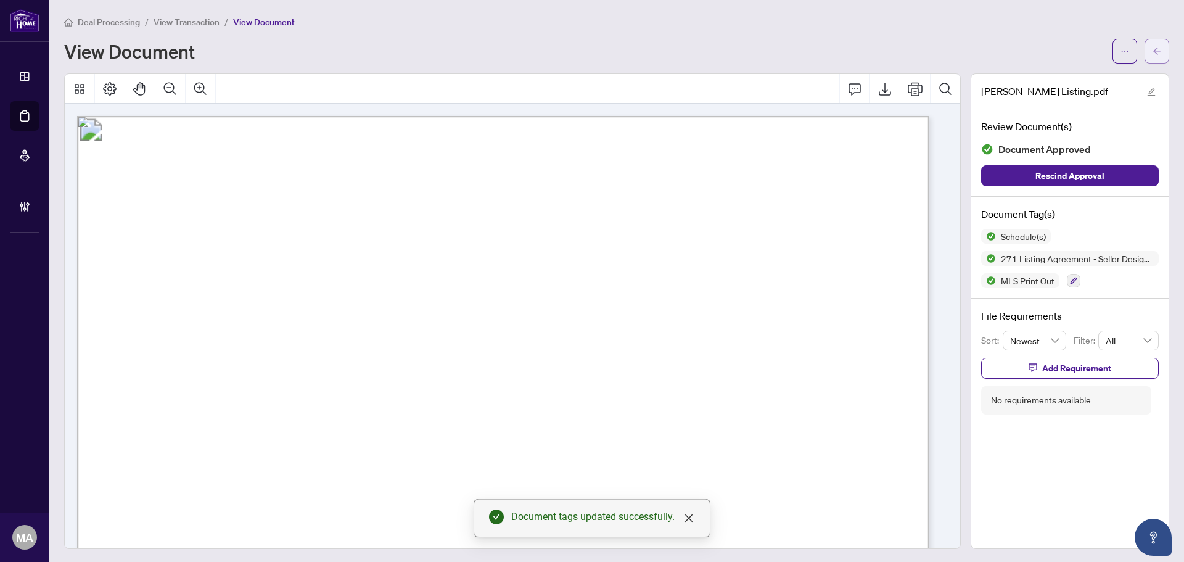
click at [1155, 46] on button "button" at bounding box center [1156, 51] width 25 height 25
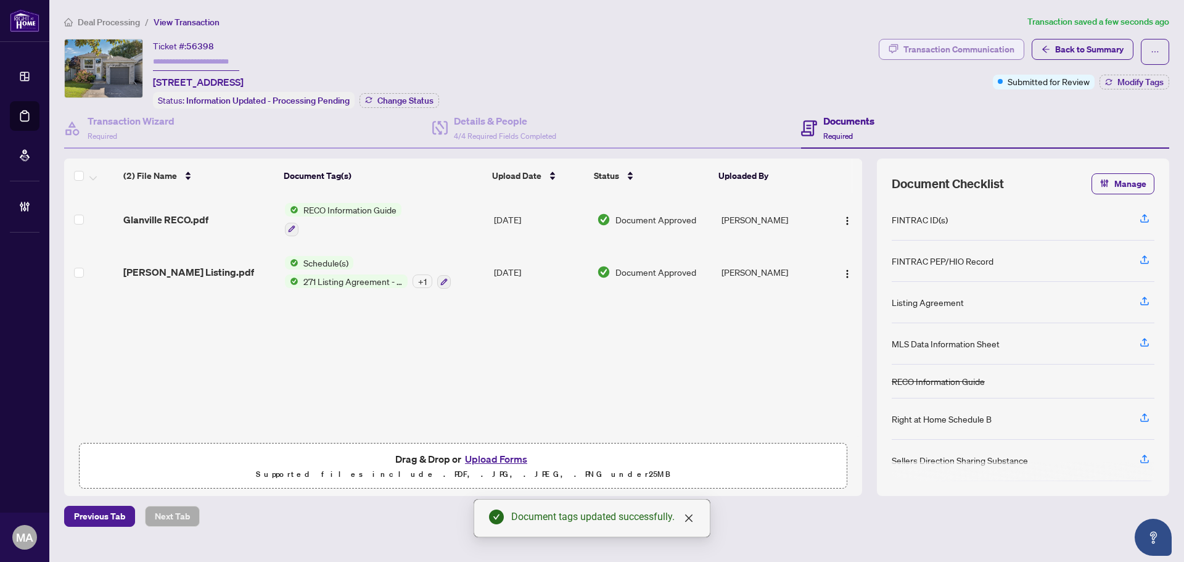
click at [930, 47] on div "Transaction Communication" at bounding box center [958, 49] width 111 height 20
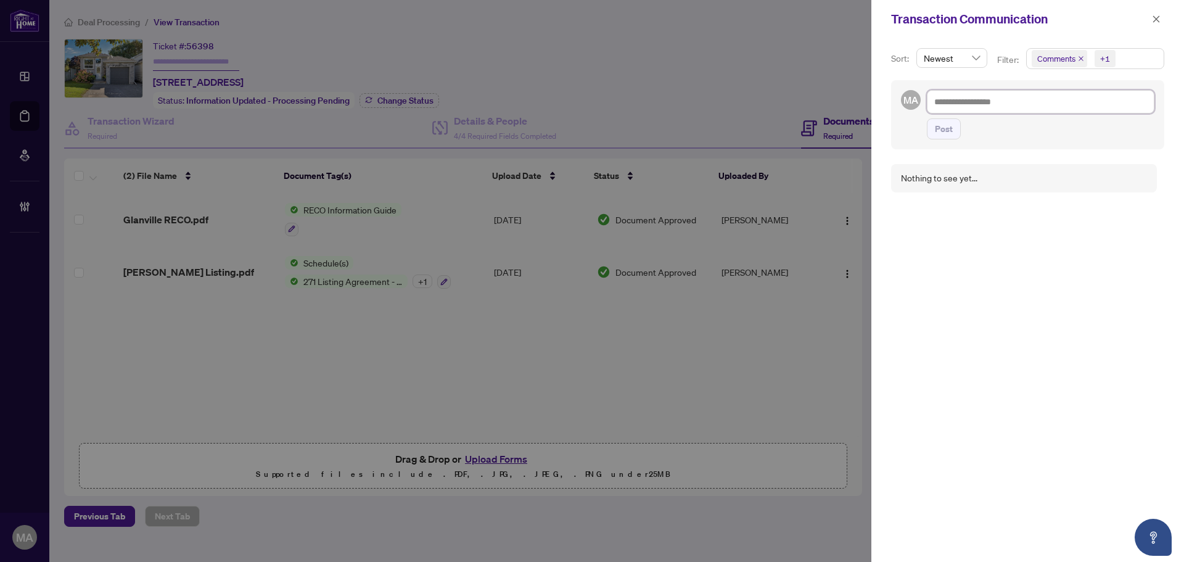
click at [1019, 103] on textarea at bounding box center [1041, 101] width 228 height 23
type textarea "*"
type textarea "**"
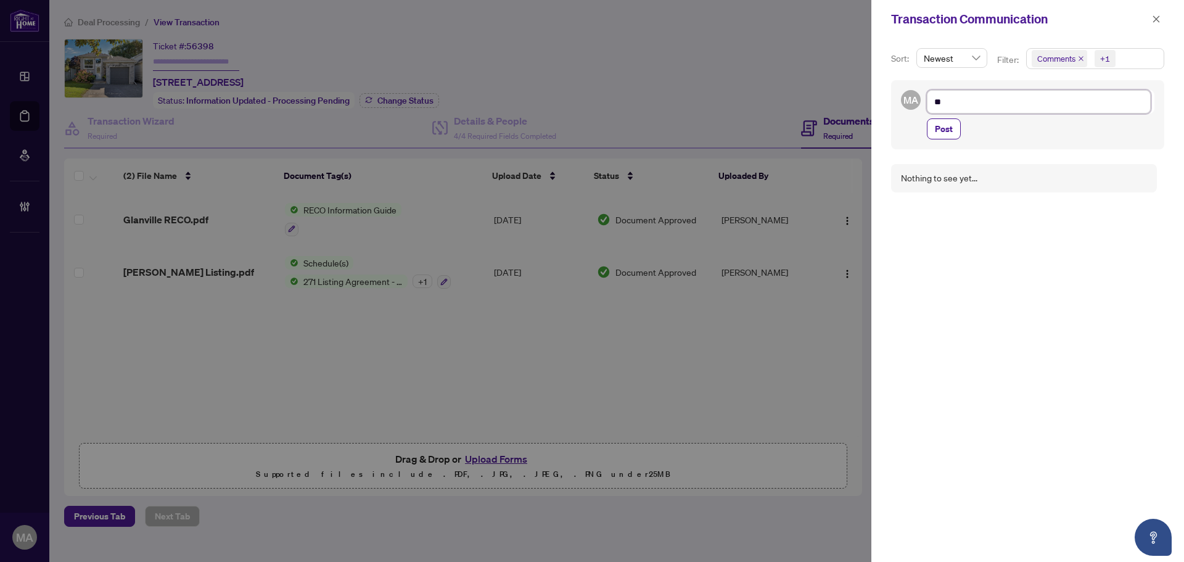
type textarea "***"
type textarea "****"
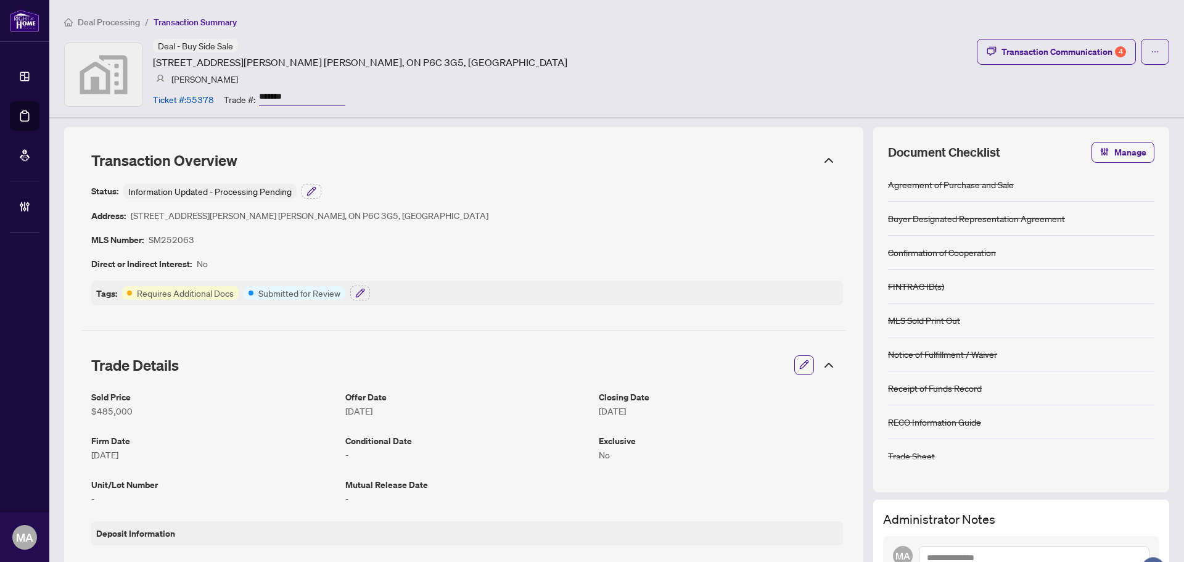
click at [796, 362] on button "button" at bounding box center [804, 365] width 16 height 21
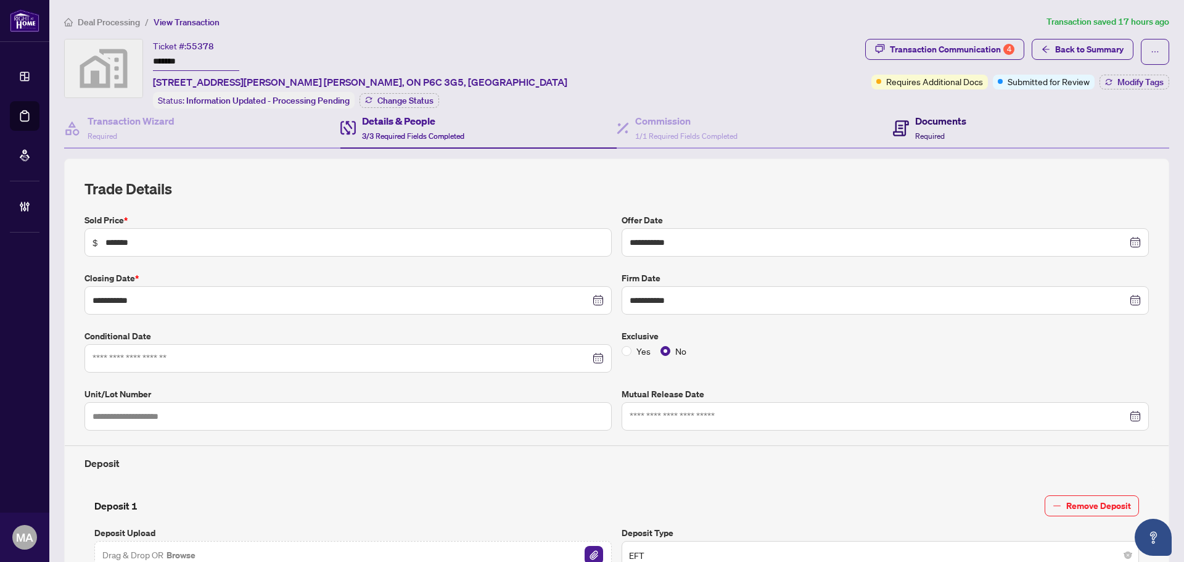
click at [924, 136] on span "Required" at bounding box center [930, 135] width 30 height 9
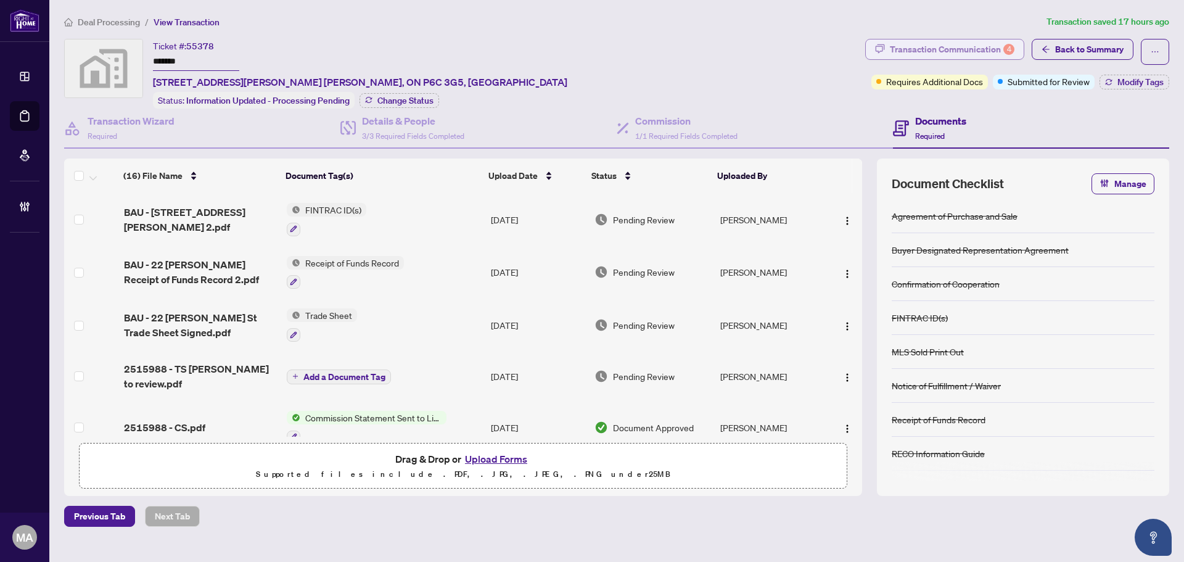
click at [964, 39] on div "Transaction Communication 4" at bounding box center [952, 49] width 125 height 20
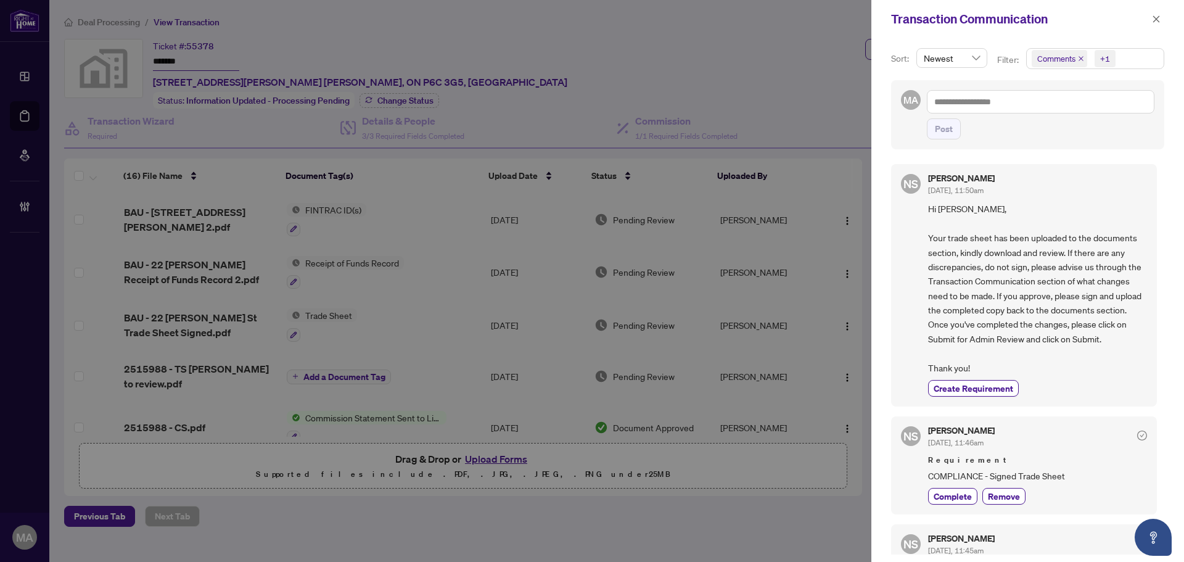
click at [1148, 11] on div "Transaction Communication" at bounding box center [1027, 19] width 313 height 38
click at [1155, 18] on icon "close" at bounding box center [1156, 18] width 7 height 7
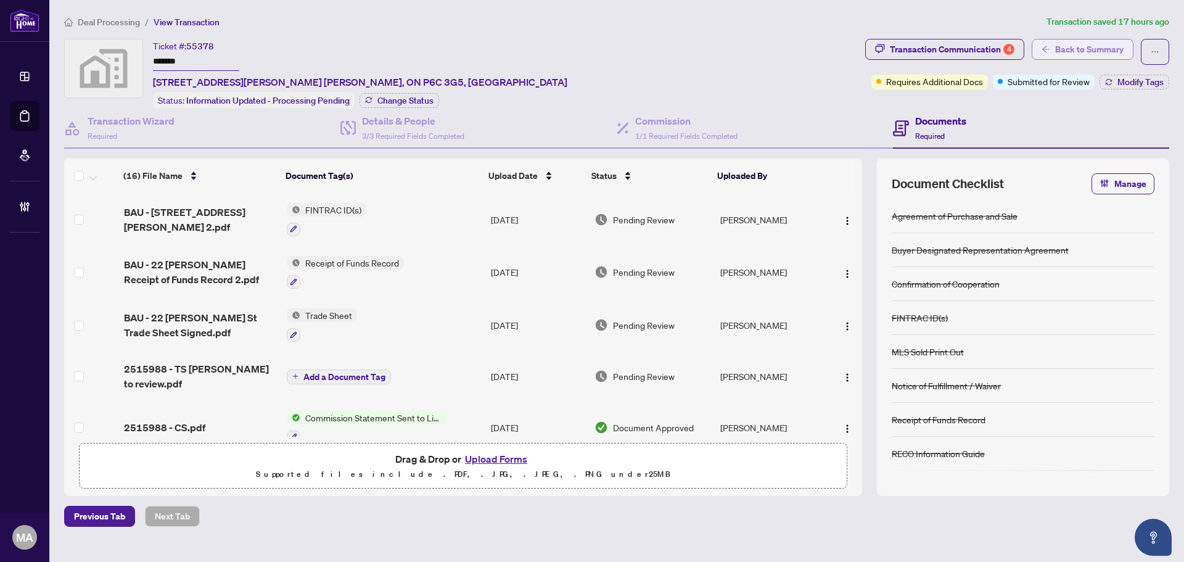
click at [1072, 47] on span "Back to Summary" at bounding box center [1089, 49] width 68 height 20
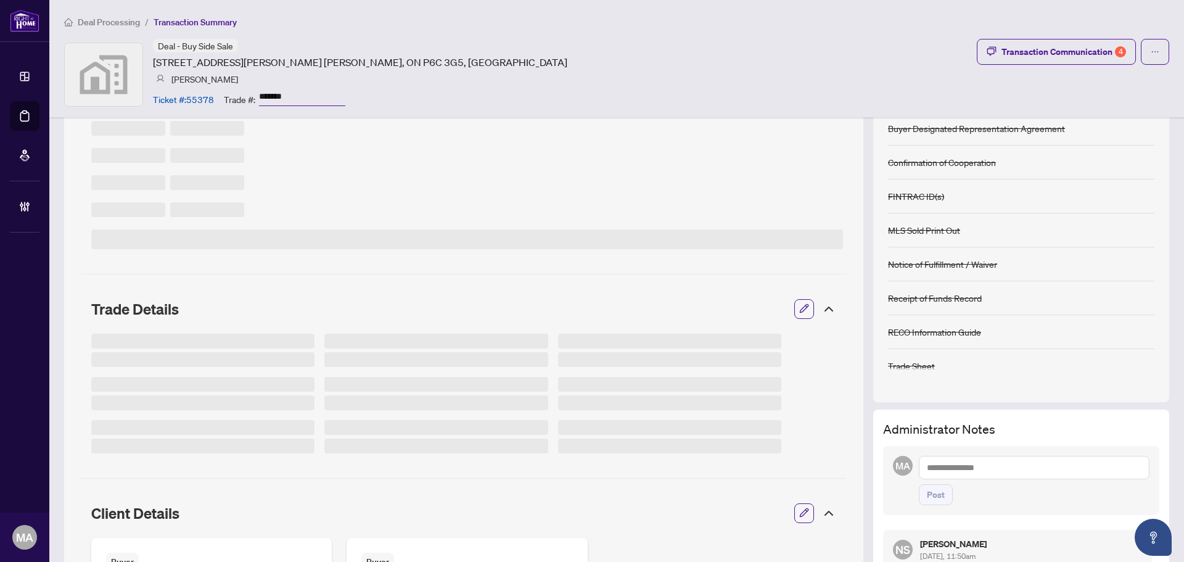
scroll to position [185, 0]
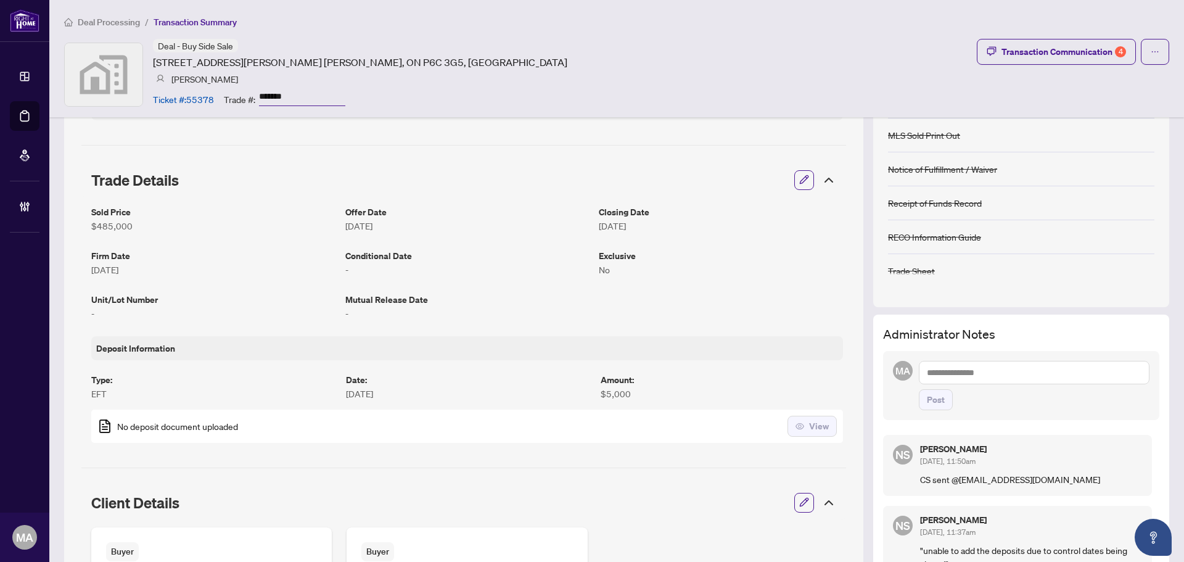
click at [985, 367] on textarea at bounding box center [1034, 372] width 231 height 23
click at [969, 395] on li "Deal s East" at bounding box center [976, 402] width 66 height 21
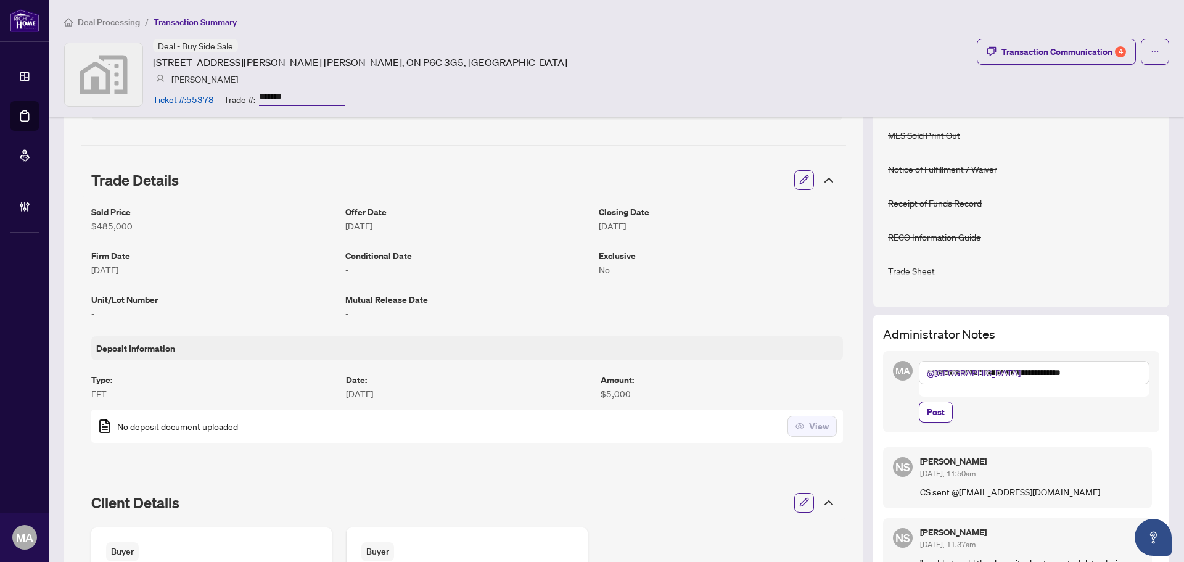
click at [985, 371] on textarea "**********" at bounding box center [1034, 372] width 231 height 23
type textarea "**********"
click at [929, 402] on span "Post" at bounding box center [936, 412] width 18 height 20
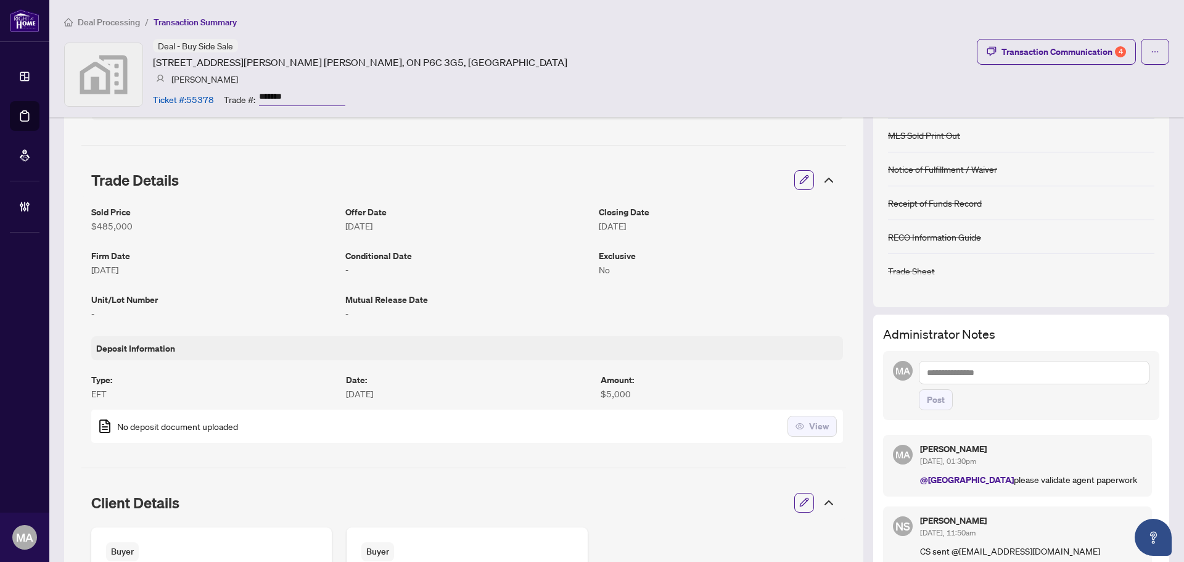
click at [102, 22] on span "Deal Processing" at bounding box center [109, 22] width 62 height 11
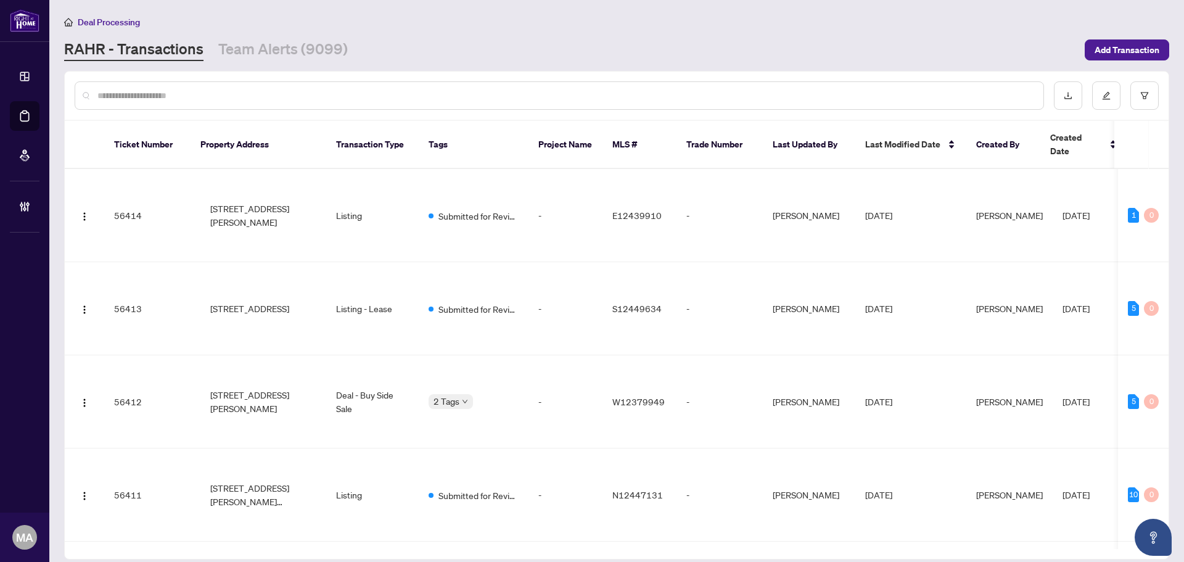
drag, startPoint x: 355, startPoint y: 84, endPoint x: 350, endPoint y: 100, distance: 16.0
click at [355, 88] on div at bounding box center [559, 95] width 969 height 28
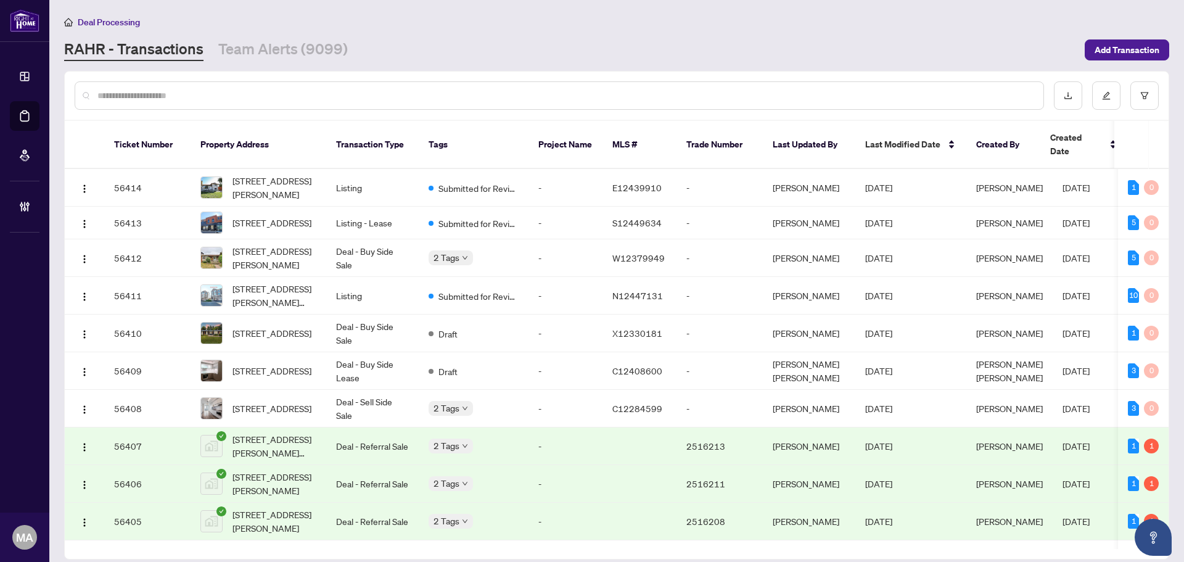
click at [350, 99] on input "text" at bounding box center [565, 96] width 936 height 14
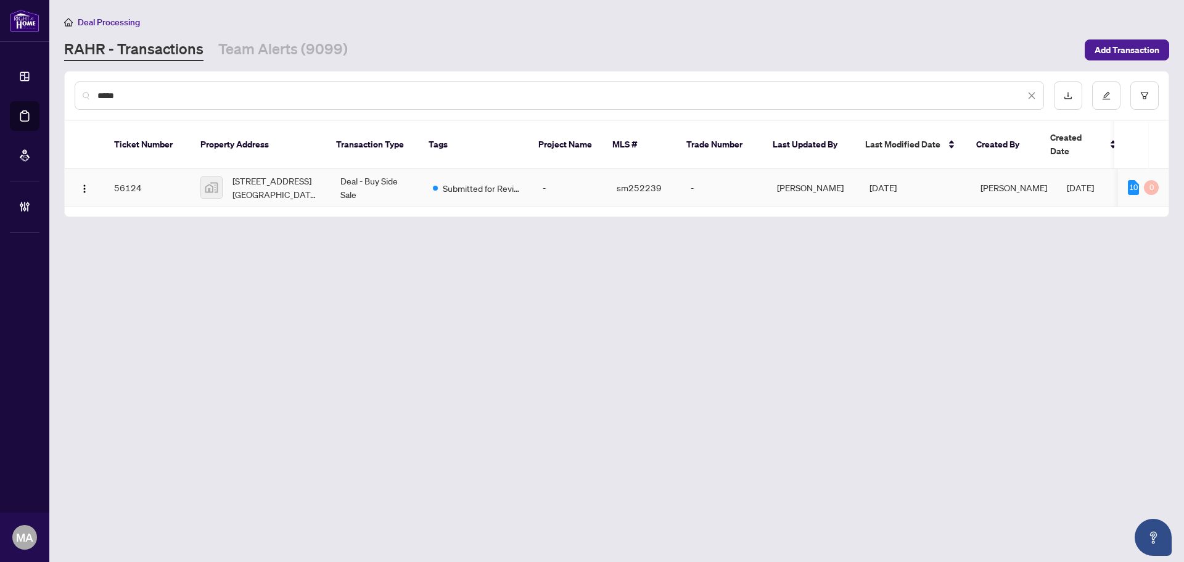
type input "*****"
click at [291, 180] on span "104 Crestwood Avenue, Sault Ste. Marie, ON, Canada" at bounding box center [276, 187] width 88 height 27
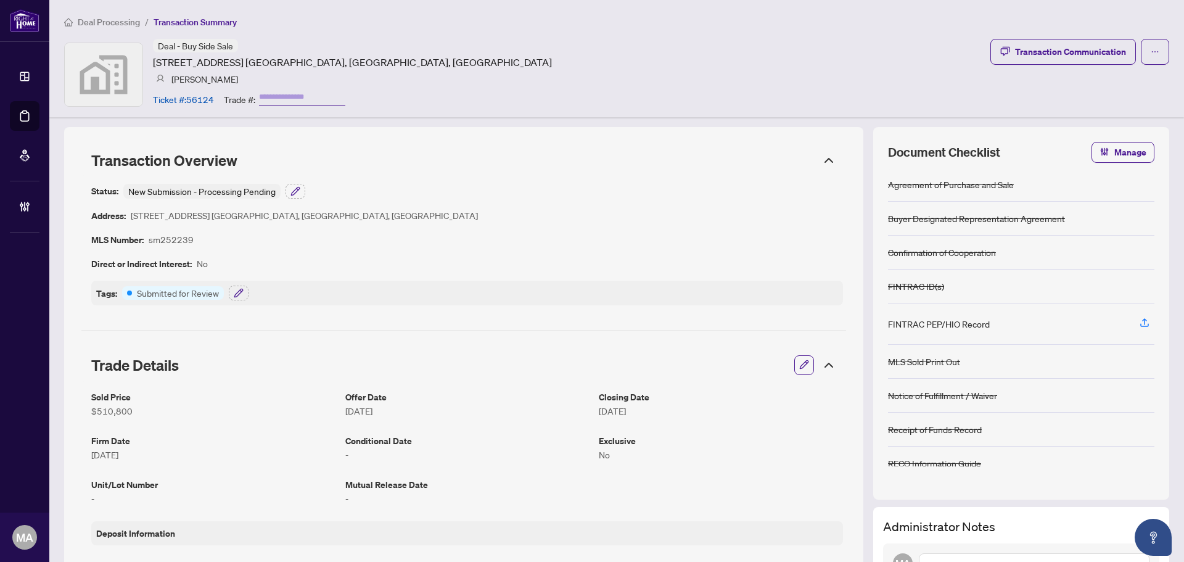
click at [799, 364] on icon "button" at bounding box center [804, 364] width 10 height 10
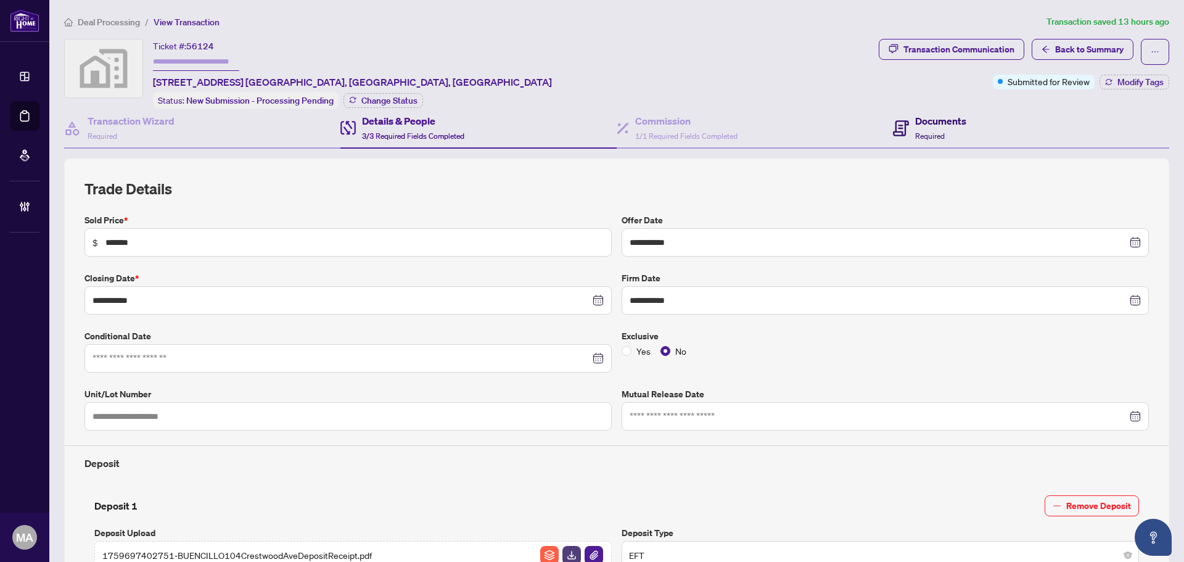
click at [918, 138] on span "Required" at bounding box center [930, 135] width 30 height 9
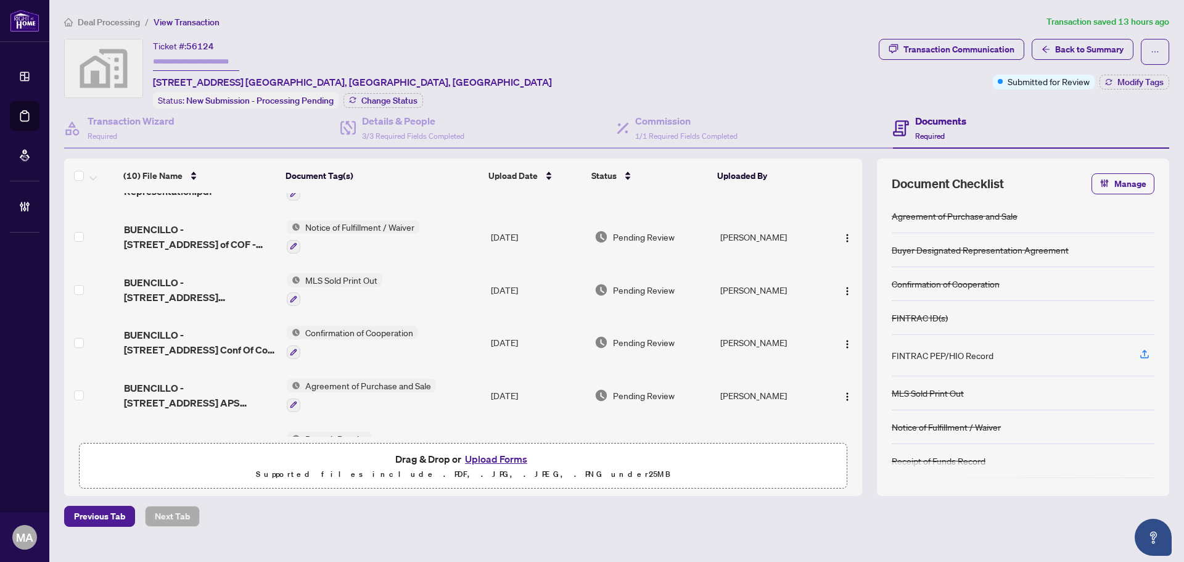
scroll to position [287, 0]
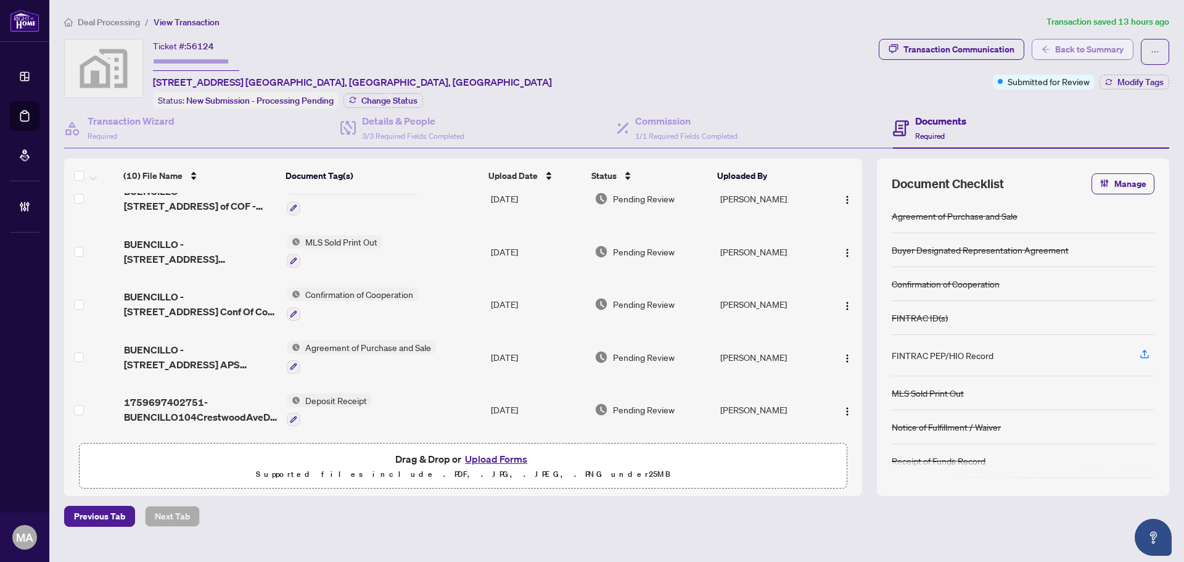
click at [1068, 55] on span "Back to Summary" at bounding box center [1089, 49] width 68 height 20
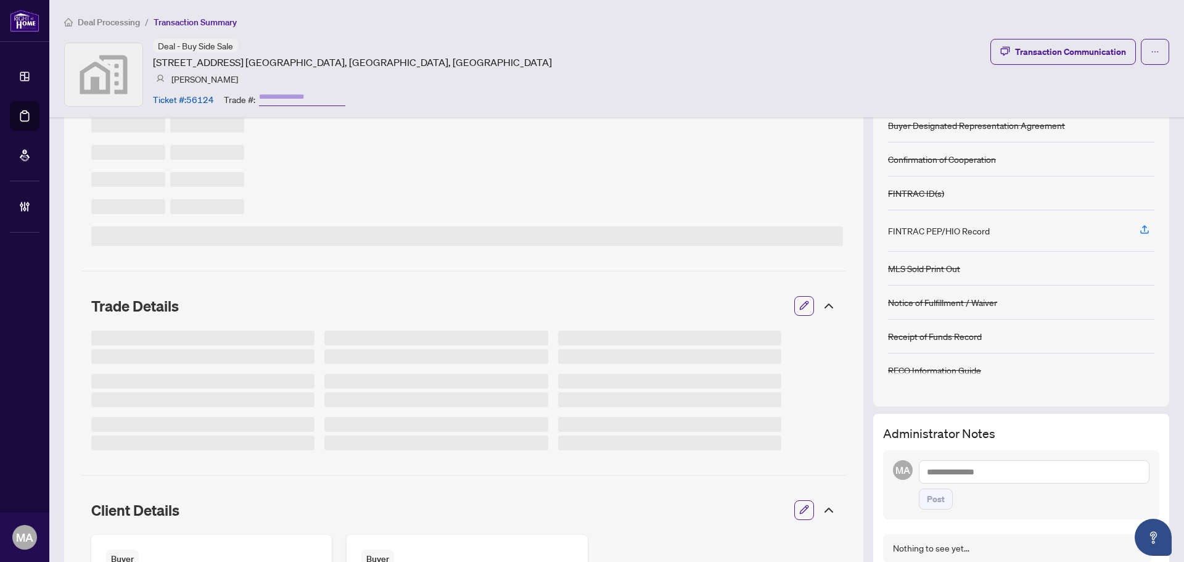
scroll to position [123, 0]
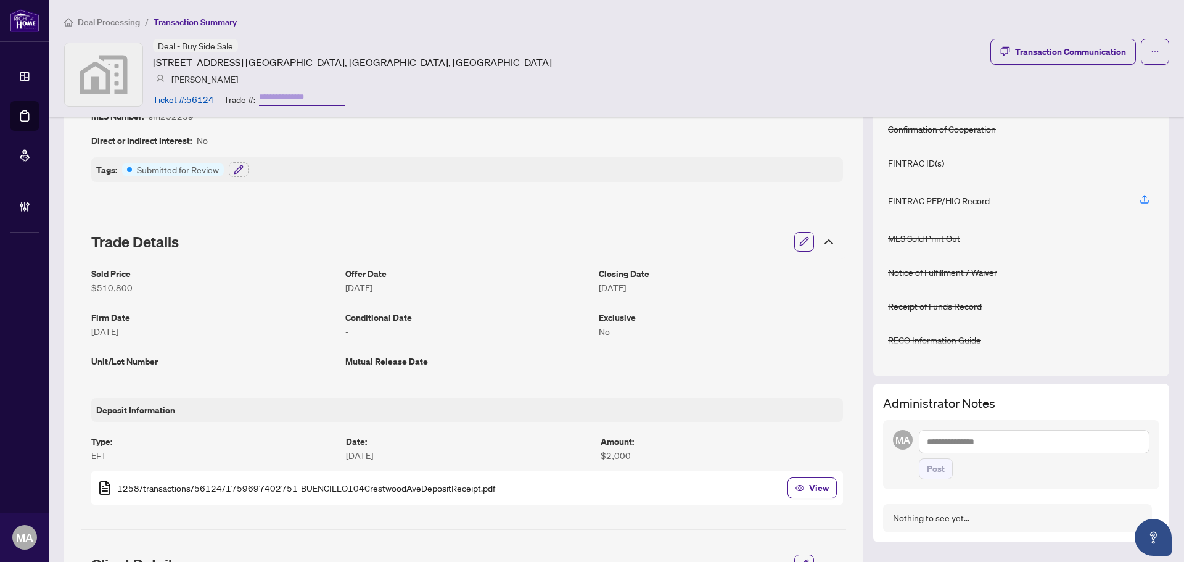
click at [988, 443] on textarea at bounding box center [1034, 441] width 231 height 23
paste textarea "**********"
type textarea "**********"
click at [934, 471] on span "Post" at bounding box center [936, 481] width 18 height 20
click at [94, 18] on span "Deal Processing" at bounding box center [109, 22] width 62 height 11
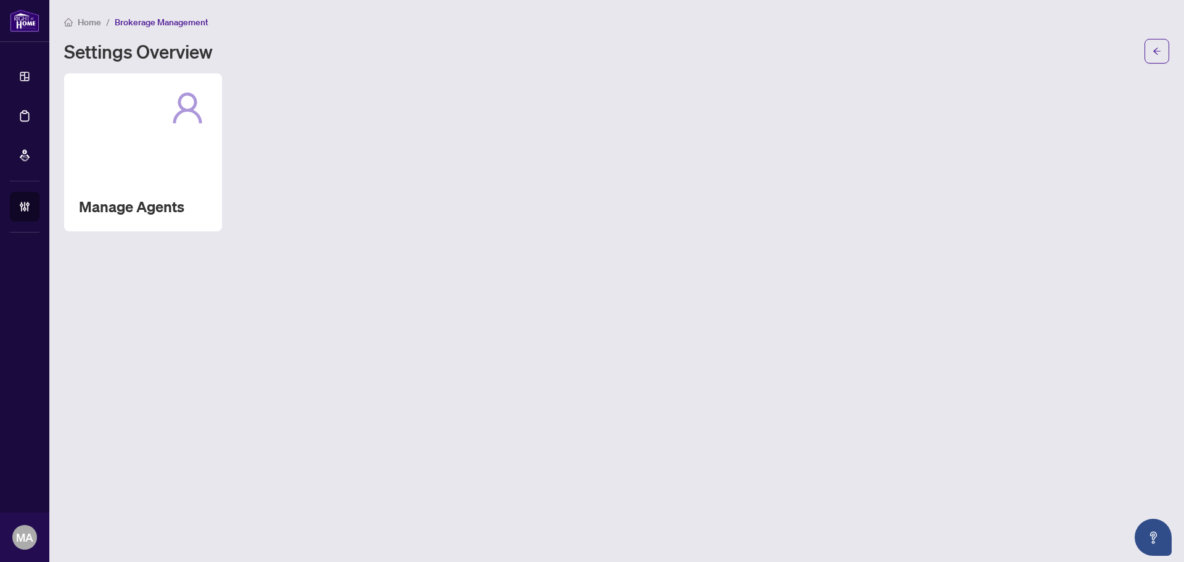
click at [137, 145] on div "Manage Agents" at bounding box center [143, 152] width 158 height 158
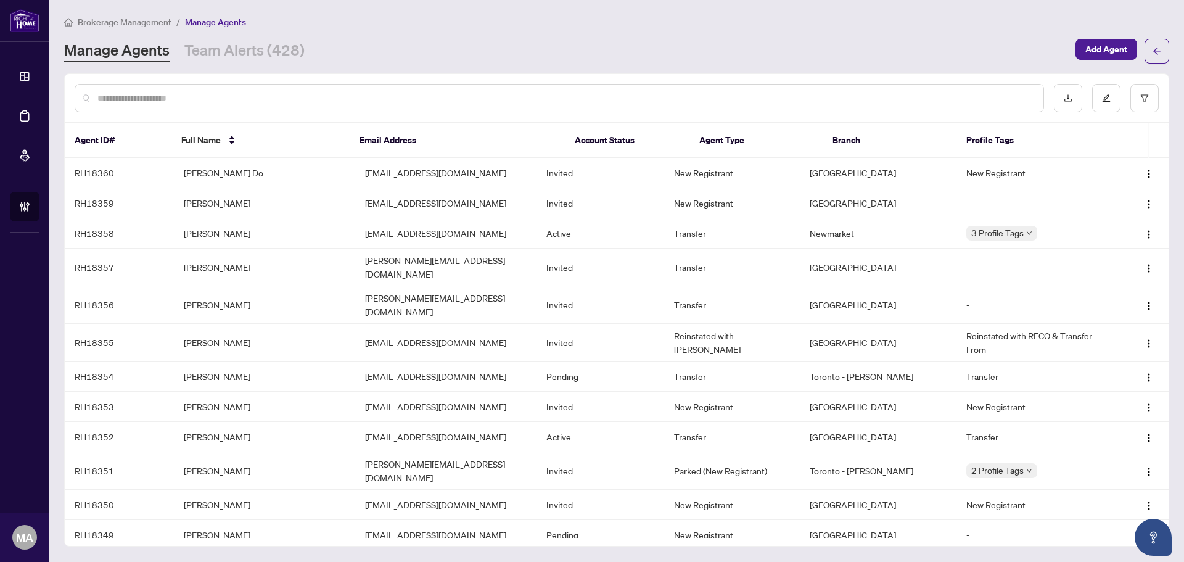
click at [330, 102] on input "text" at bounding box center [565, 98] width 936 height 14
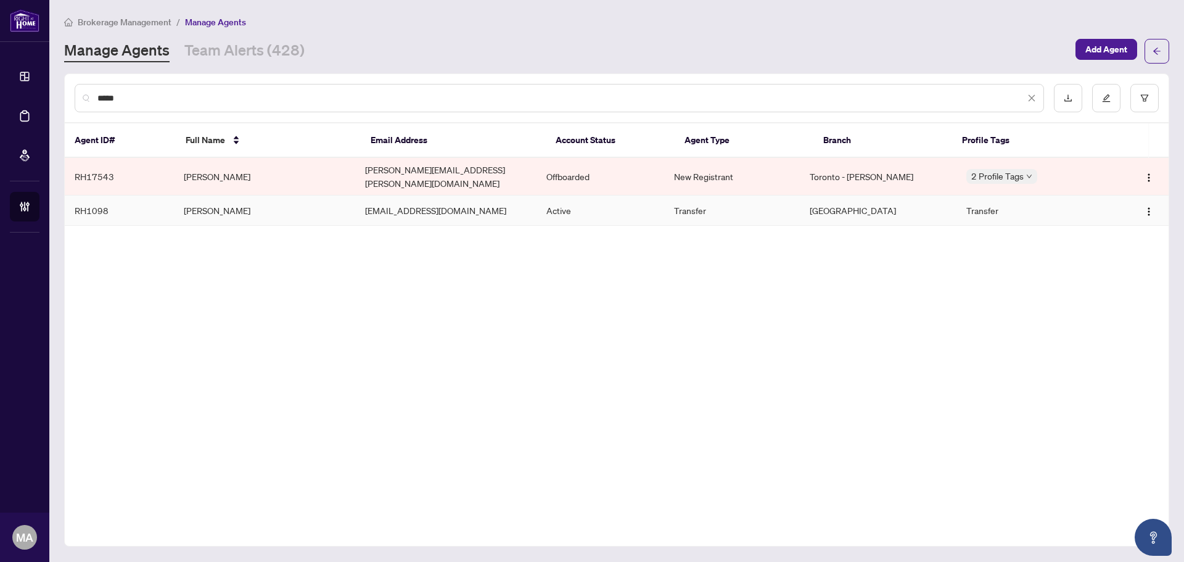
type input "*****"
click at [250, 195] on td "[PERSON_NAME]" at bounding box center [264, 210] width 181 height 30
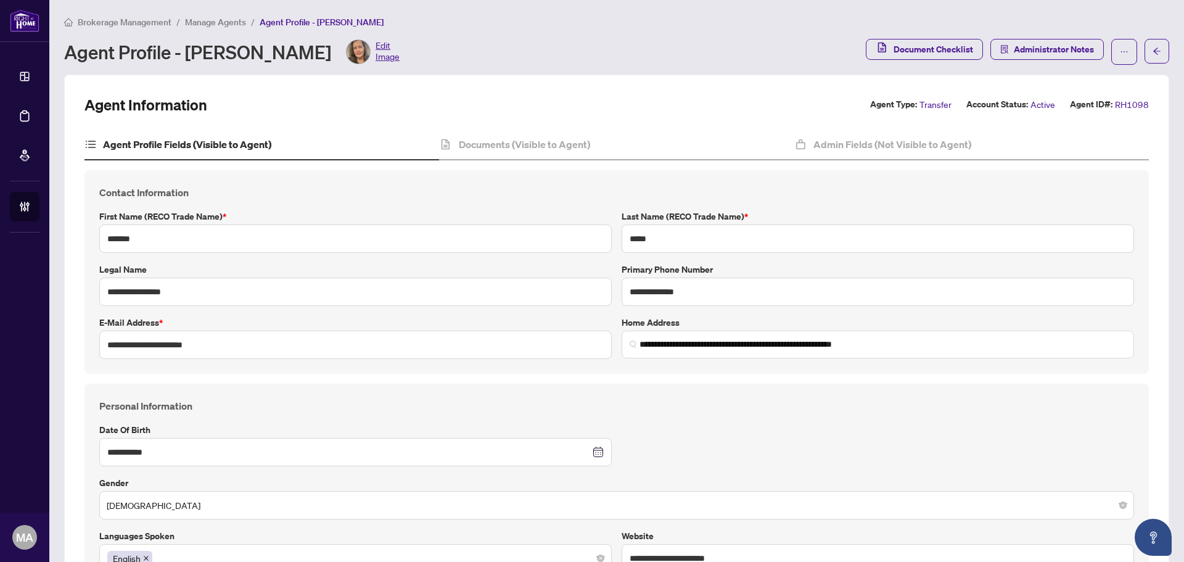
click at [215, 18] on span "Manage Agents" at bounding box center [215, 22] width 61 height 11
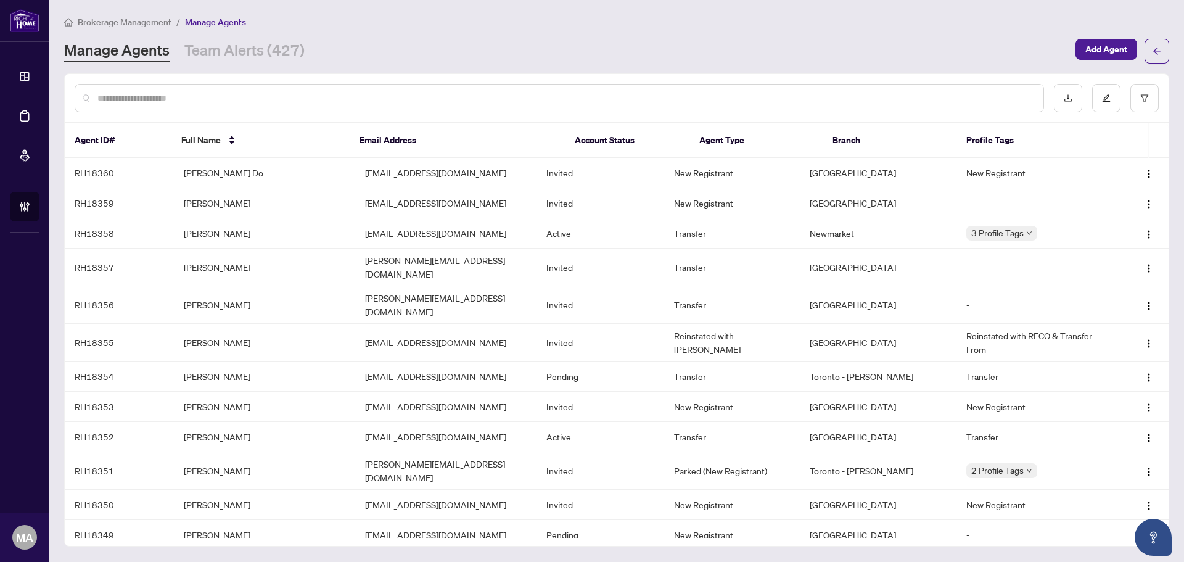
click at [383, 95] on input "text" at bounding box center [565, 98] width 936 height 14
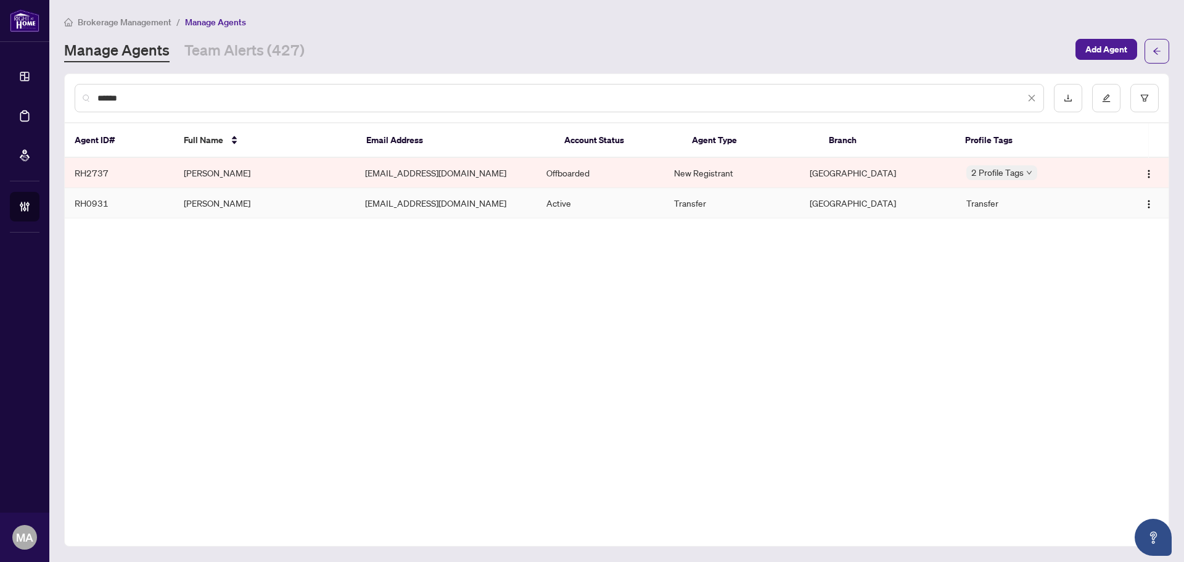
type input "******"
click at [279, 202] on td "Serwat Ahmed" at bounding box center [264, 203] width 181 height 30
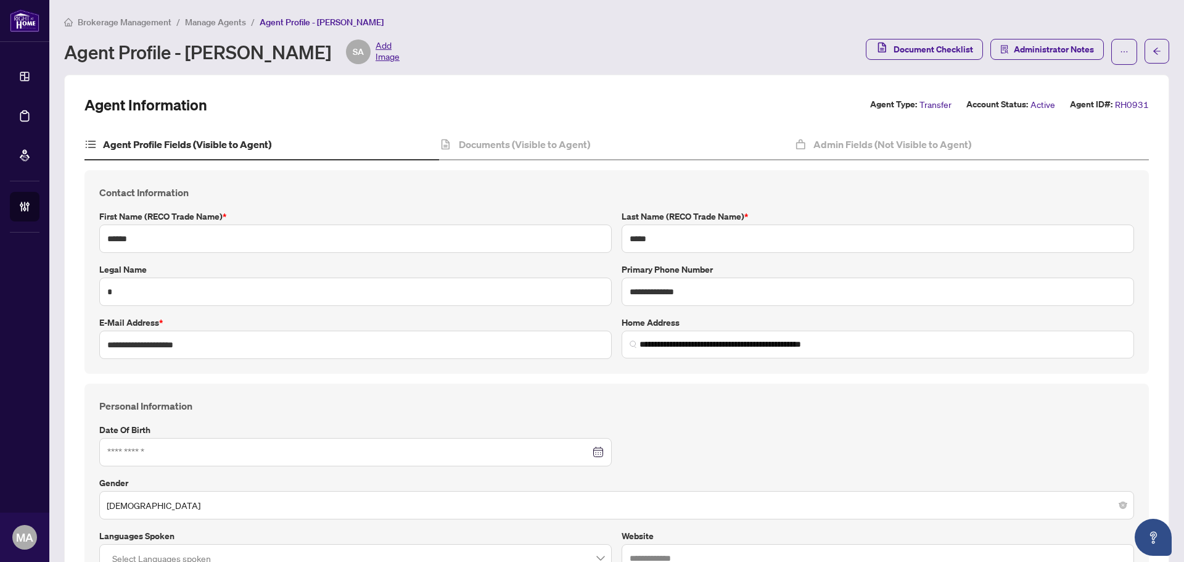
type input "**********"
type input "****"
type input "**********"
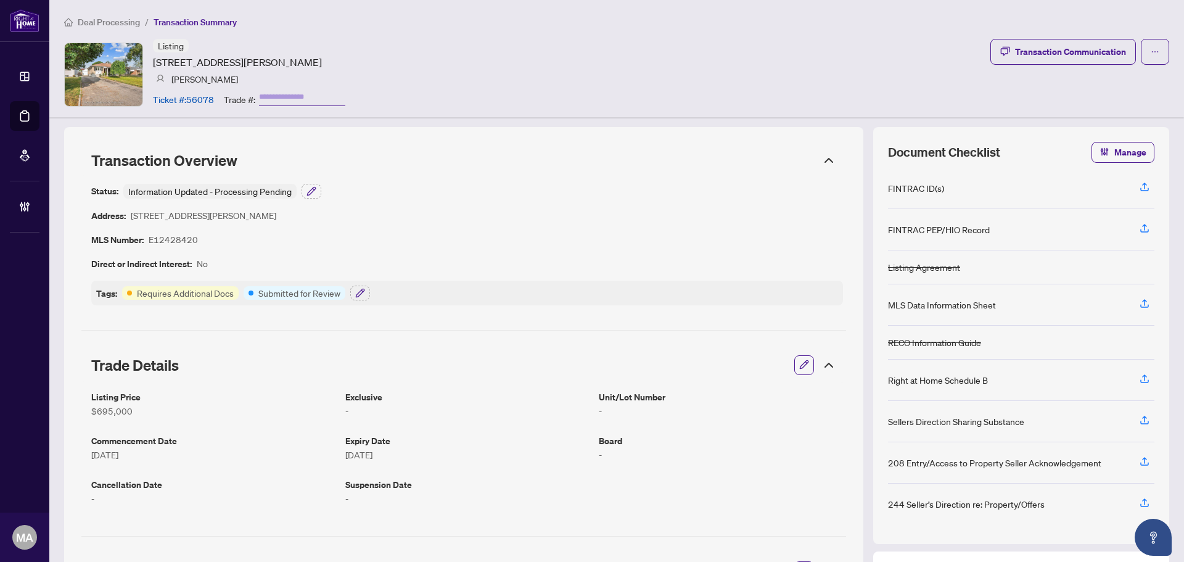
click at [799, 358] on span "button" at bounding box center [804, 365] width 10 height 20
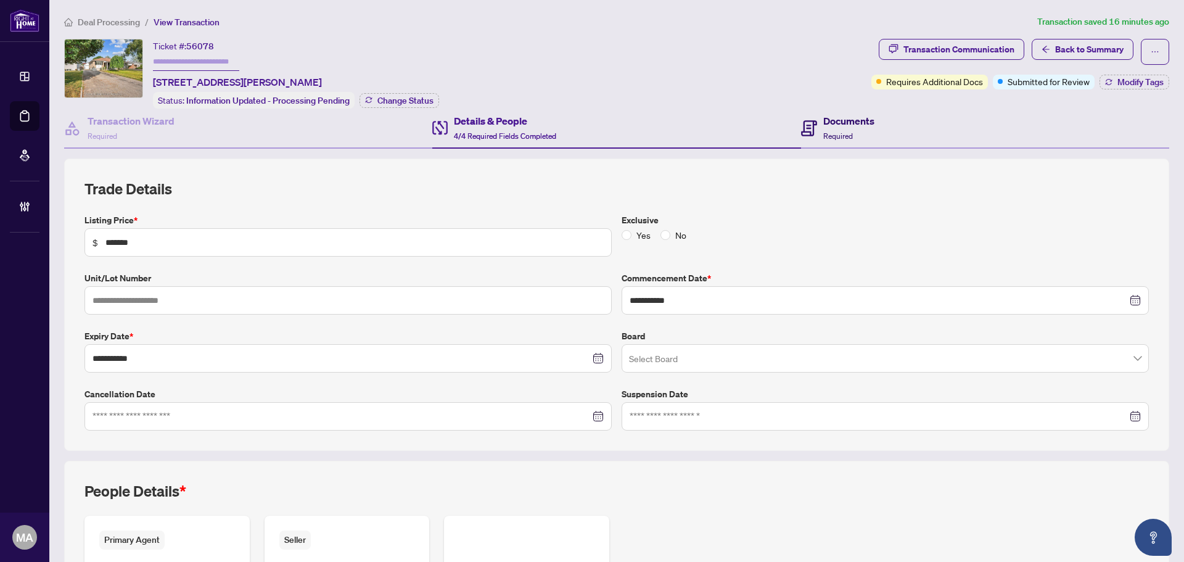
click at [834, 127] on div "Documents Required" at bounding box center [848, 127] width 51 height 29
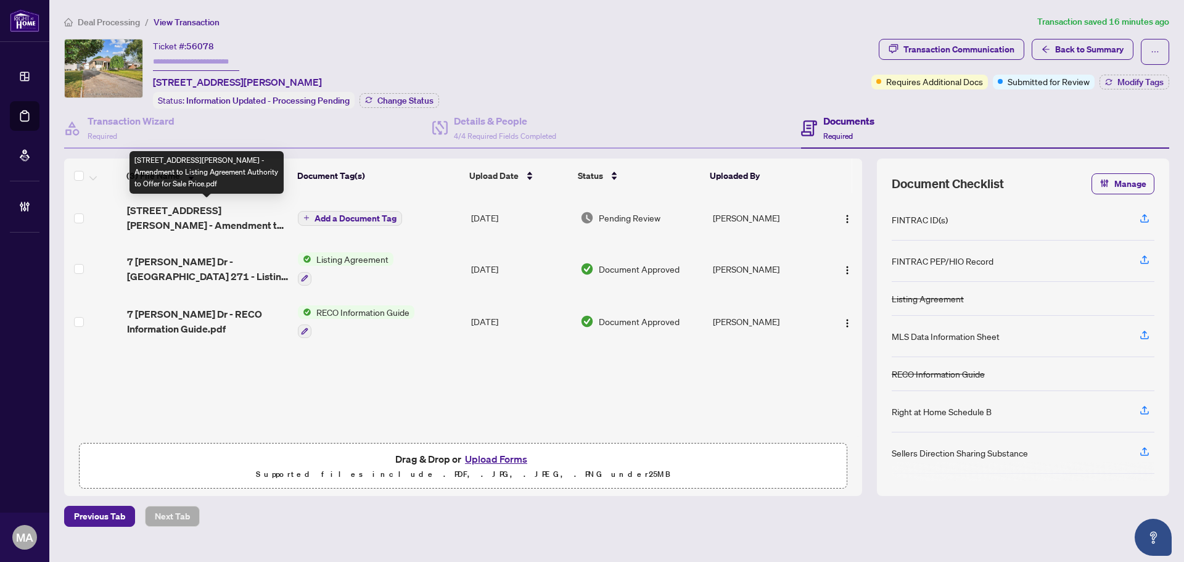
click at [139, 209] on span "[STREET_ADDRESS][PERSON_NAME] - Amendment to Listing Agreement Authority to Off…" at bounding box center [208, 218] width 162 height 30
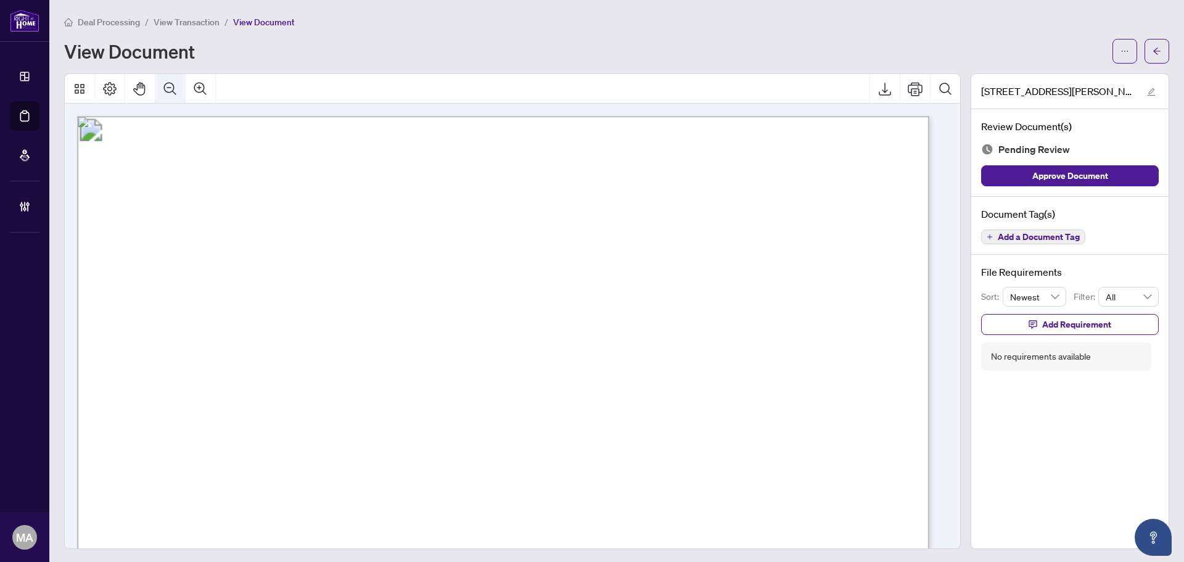
click at [165, 88] on icon "Zoom Out" at bounding box center [170, 88] width 12 height 12
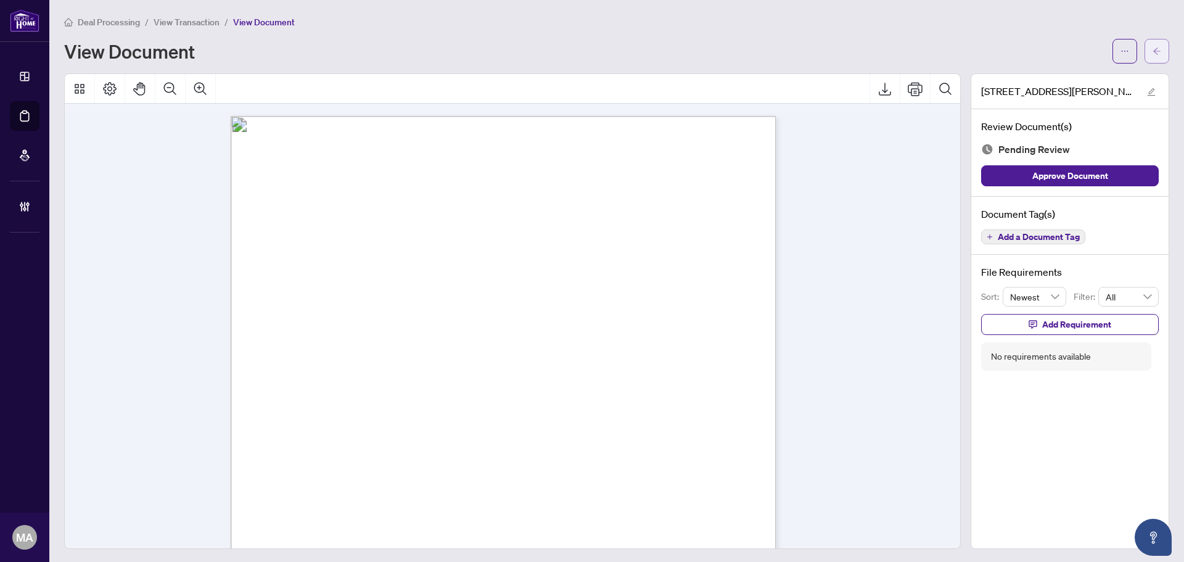
click at [1152, 55] on span "button" at bounding box center [1156, 51] width 9 height 20
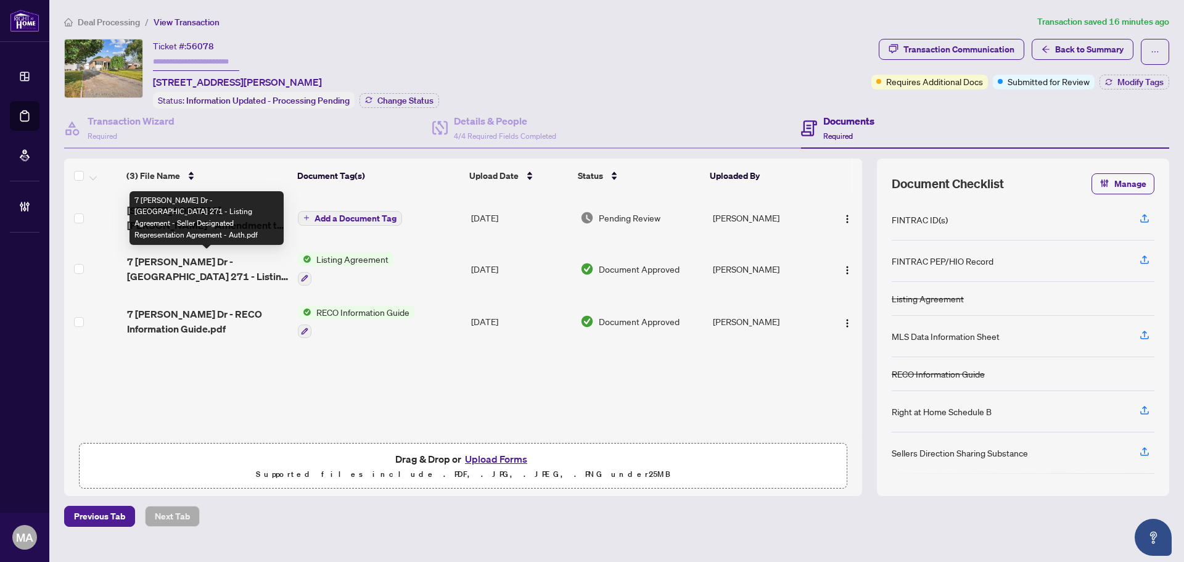
click at [219, 258] on span "7 [PERSON_NAME] Dr - [GEOGRAPHIC_DATA] 271 - Listing Agreement - Seller Designa…" at bounding box center [208, 269] width 162 height 30
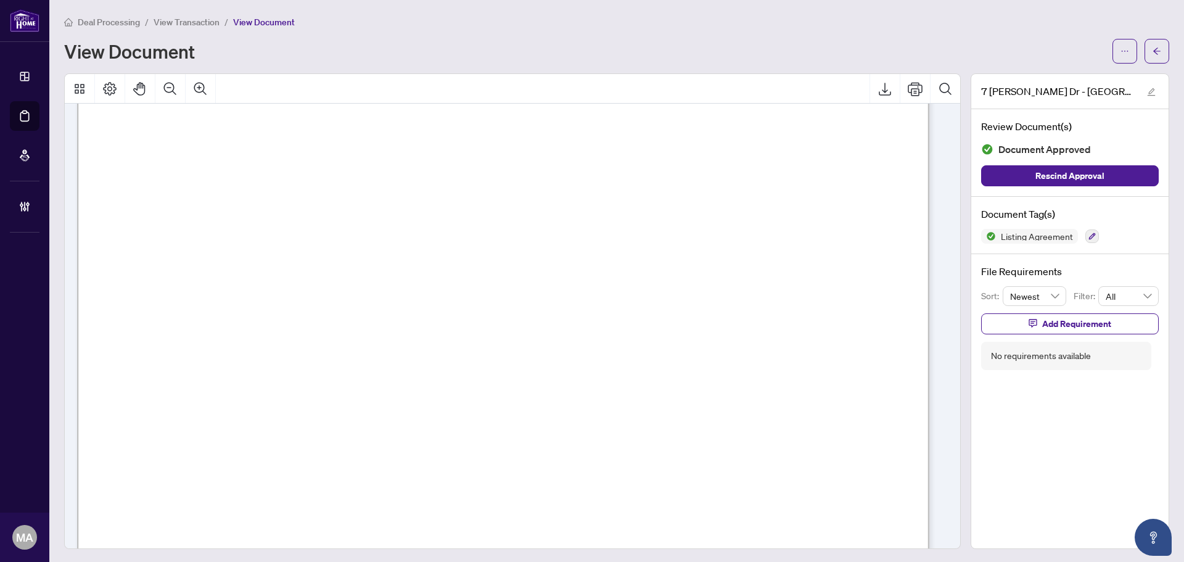
scroll to position [123, 0]
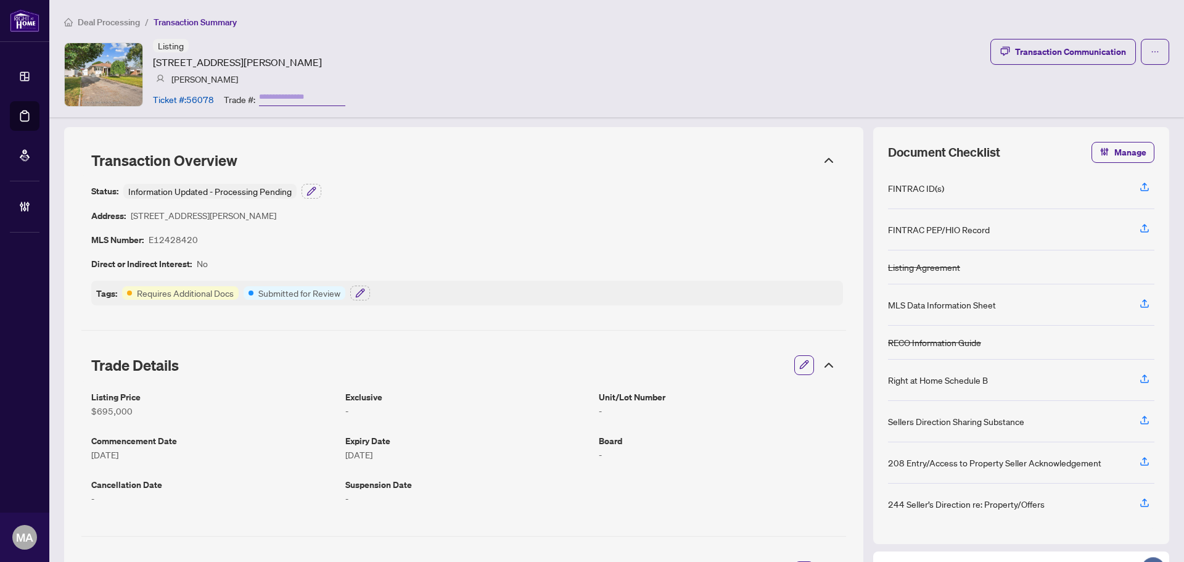
click at [784, 371] on div "Trade Details" at bounding box center [463, 365] width 765 height 35
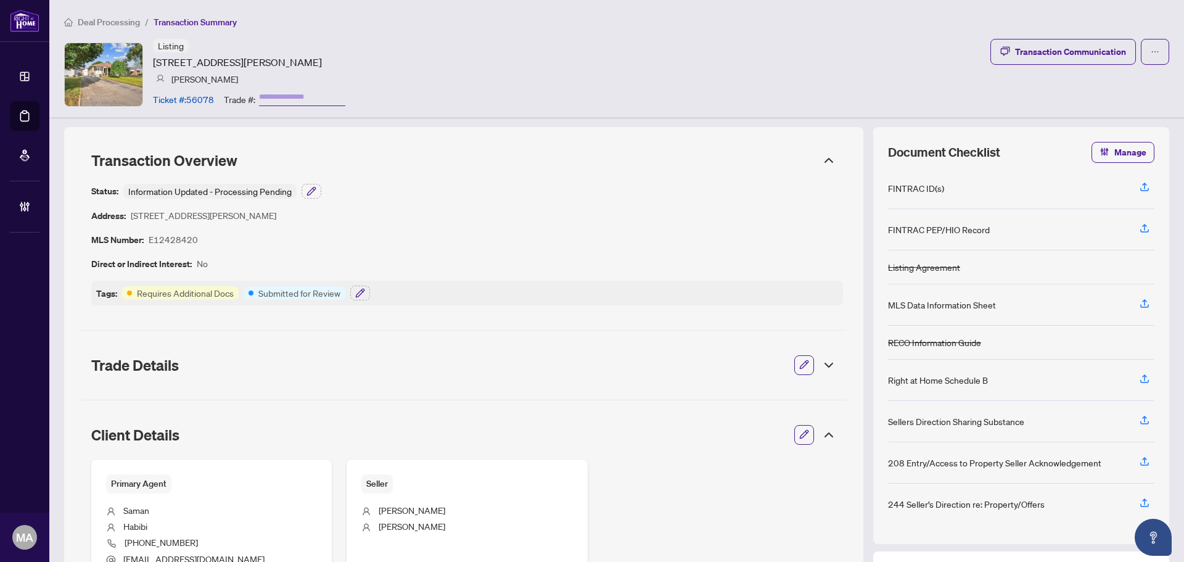
click at [799, 366] on icon "button" at bounding box center [804, 364] width 10 height 10
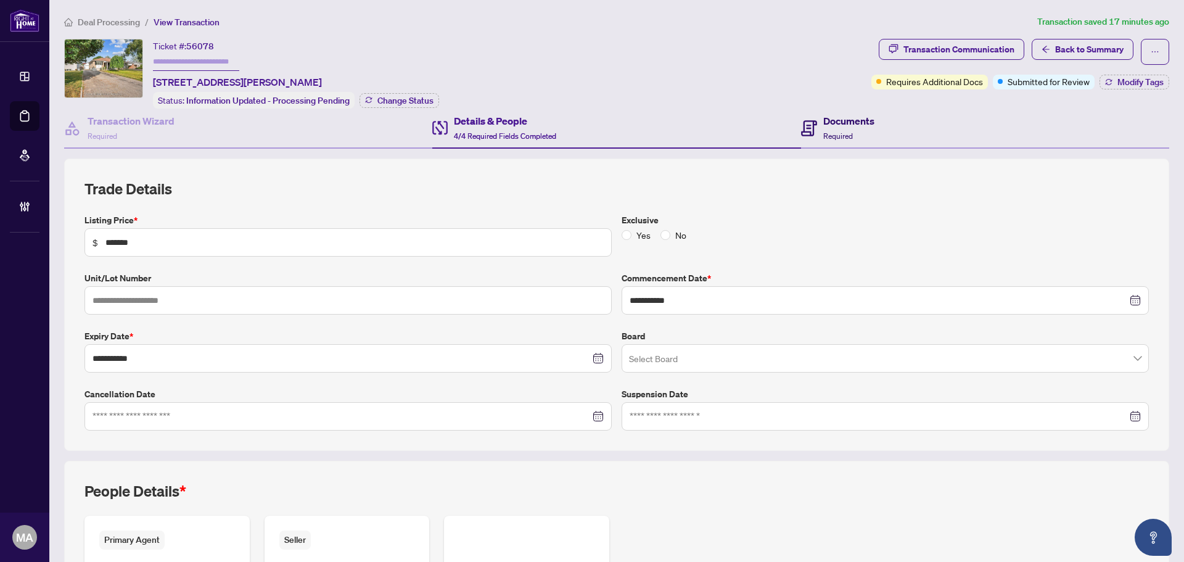
click at [826, 122] on h4 "Documents" at bounding box center [848, 120] width 51 height 15
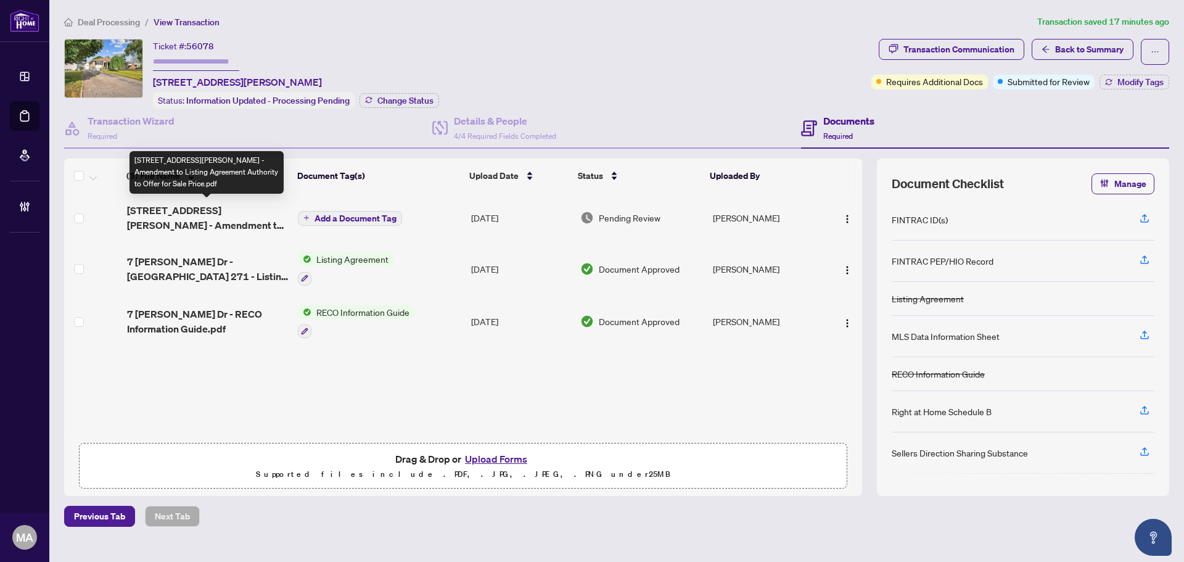
click at [176, 208] on span "[STREET_ADDRESS][PERSON_NAME] - Amendment to Listing Agreement Authority to Off…" at bounding box center [208, 218] width 162 height 30
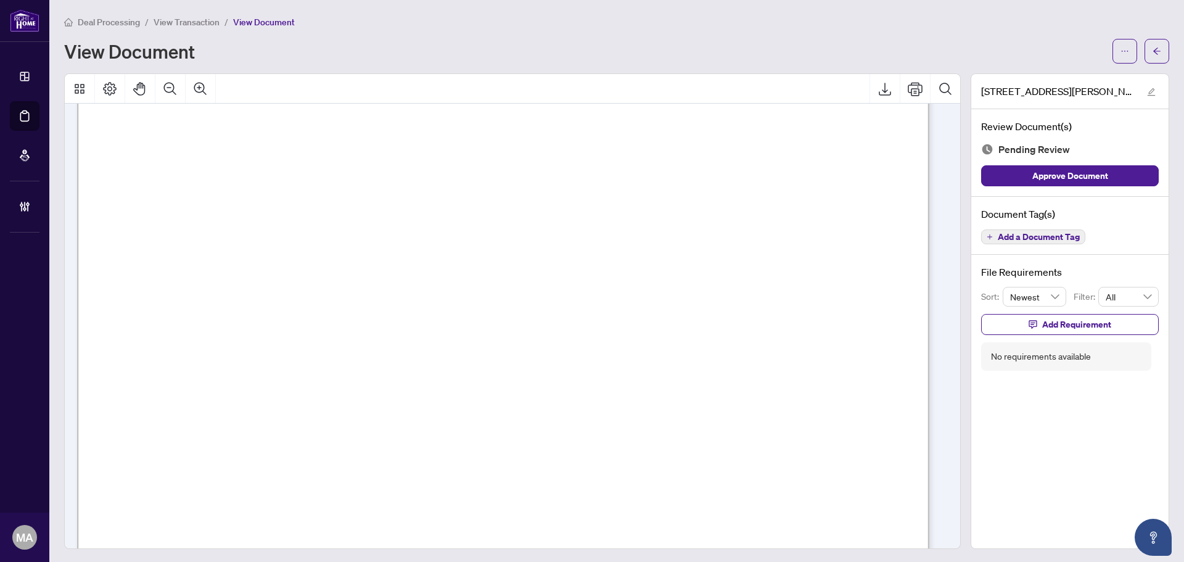
scroll to position [62, 0]
click at [167, 82] on icon "Zoom Out" at bounding box center [170, 88] width 12 height 12
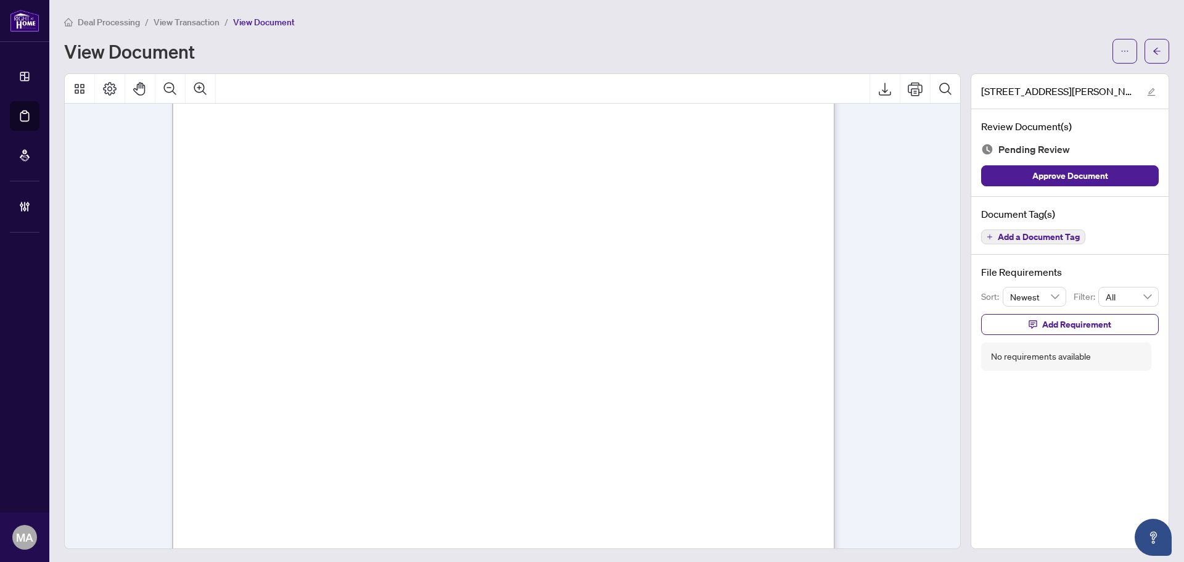
scroll to position [1422, 0]
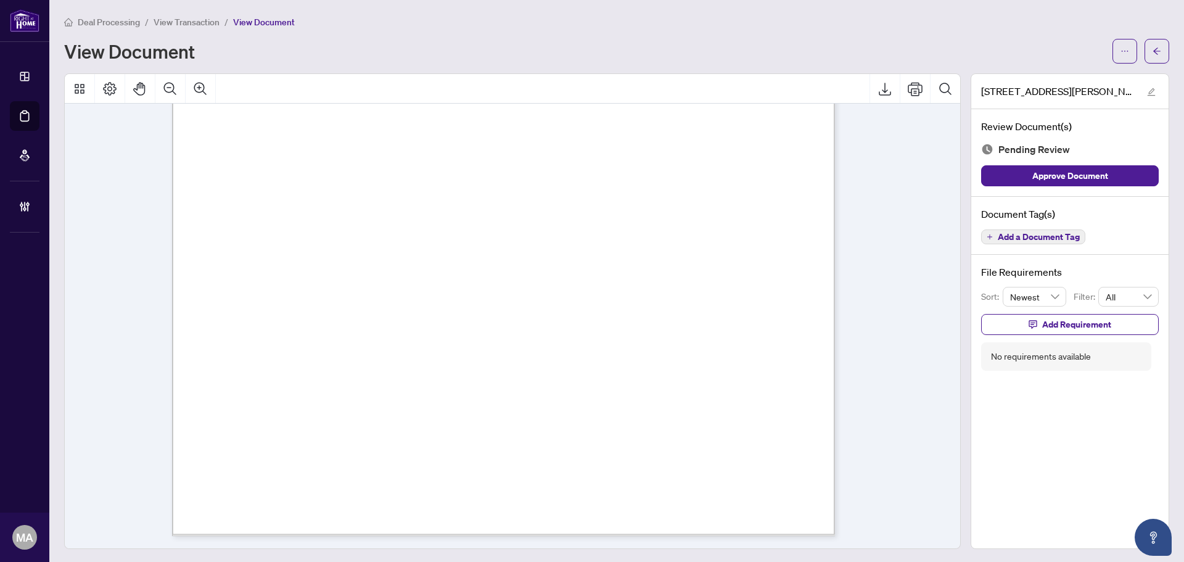
click at [1050, 224] on div "Document Tag(s) Add a Document Tag" at bounding box center [1069, 226] width 197 height 59
click at [1049, 232] on span "Add a Document Tag" at bounding box center [1039, 236] width 82 height 9
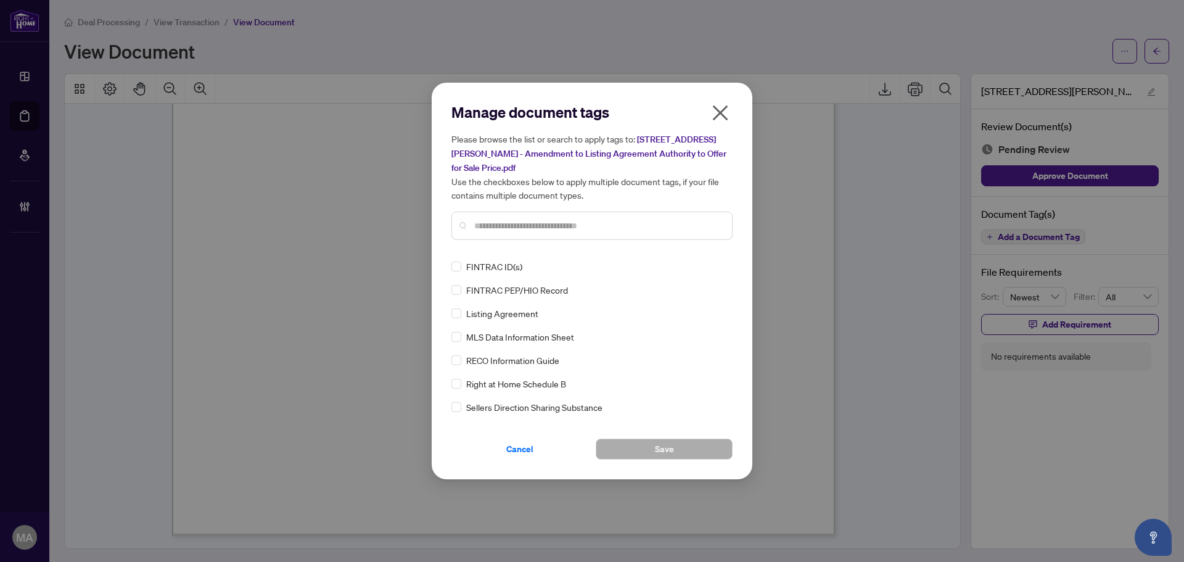
click at [660, 226] on input "text" at bounding box center [598, 226] width 248 height 14
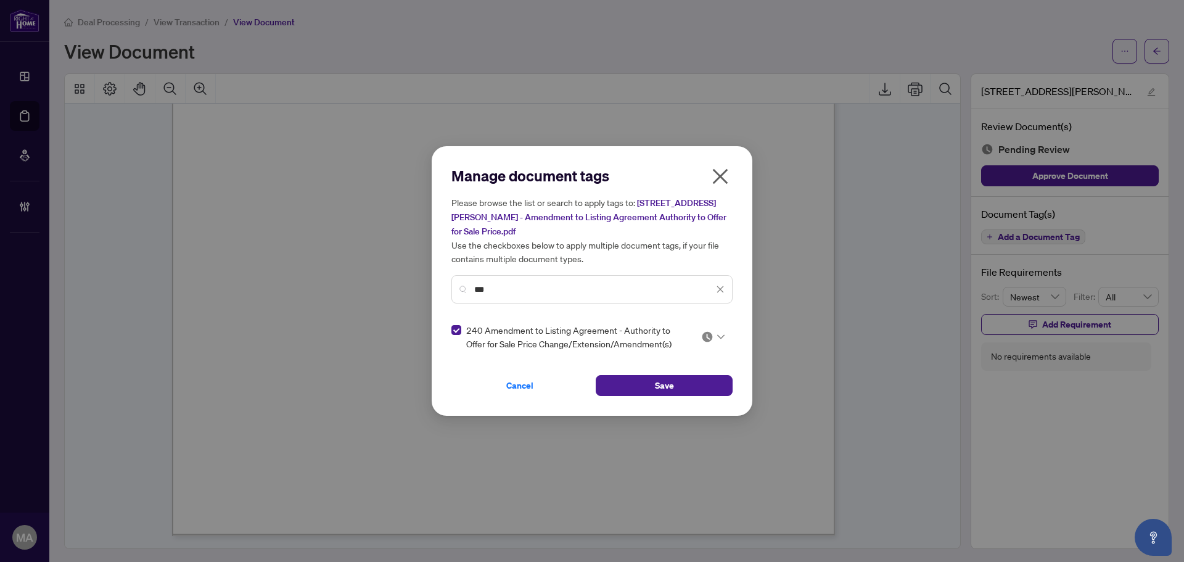
click at [698, 338] on div at bounding box center [709, 336] width 31 height 12
click at [689, 392] on div "Approved" at bounding box center [675, 397] width 79 height 14
click at [665, 291] on input "***" at bounding box center [593, 289] width 239 height 14
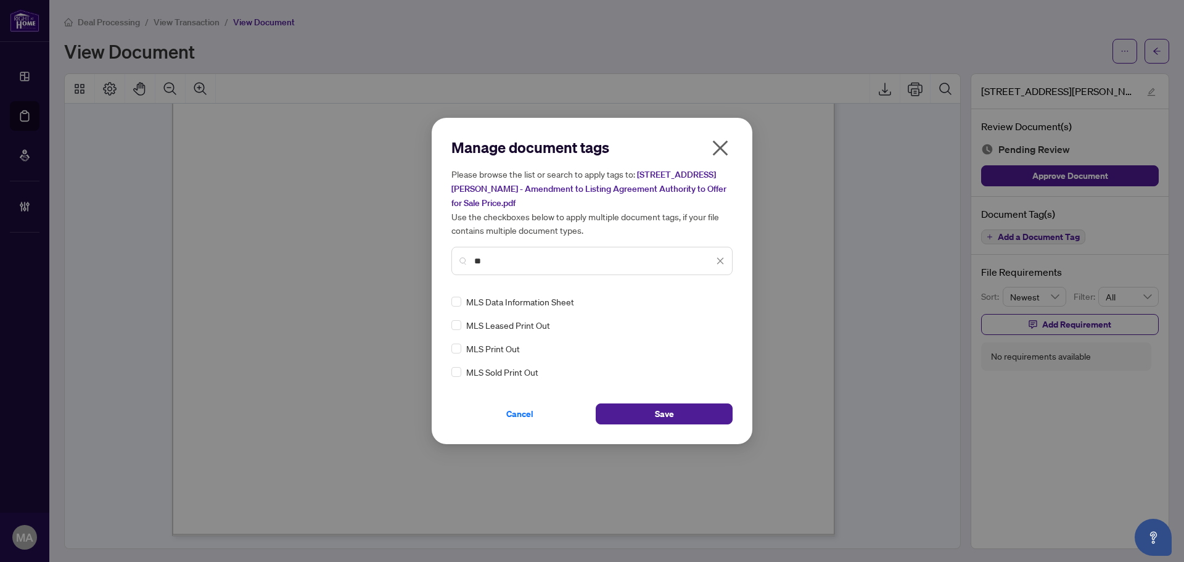
type input "**"
click at [708, 300] on img at bounding box center [707, 301] width 12 height 12
click at [670, 352] on div "Approved" at bounding box center [676, 361] width 94 height 20
click at [700, 414] on button "Save" at bounding box center [664, 413] width 137 height 21
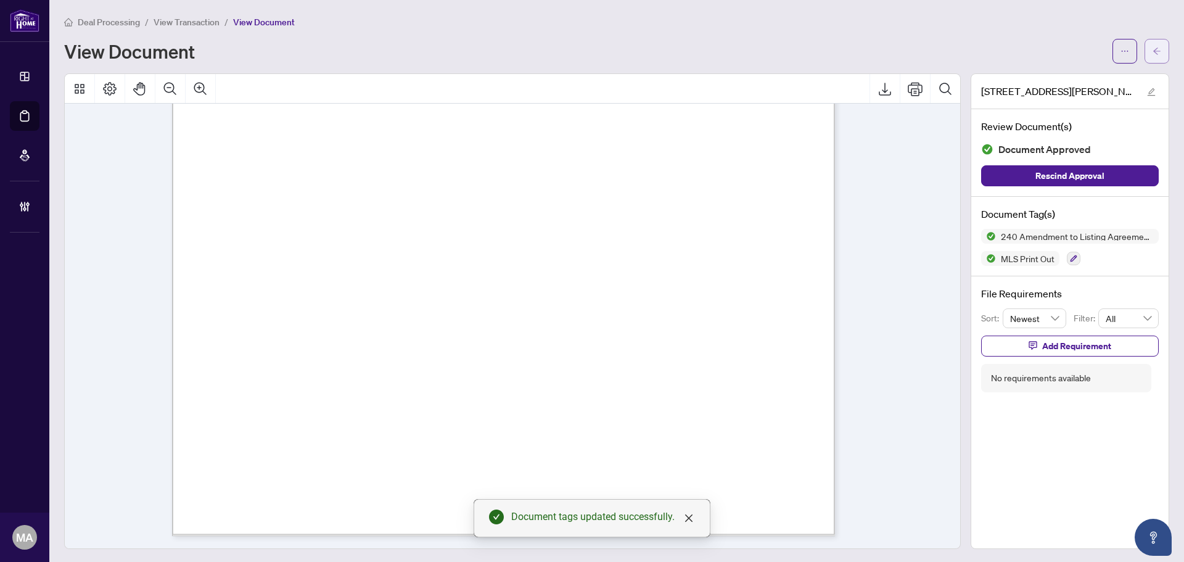
click at [1154, 46] on button "button" at bounding box center [1156, 51] width 25 height 25
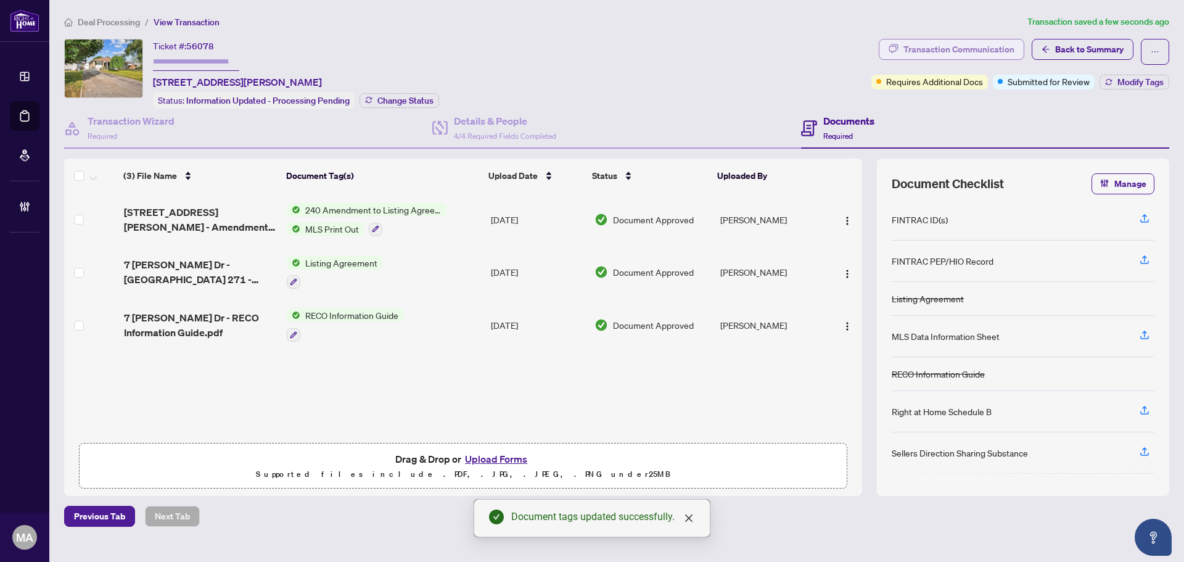
click at [962, 49] on div "Transaction Communication" at bounding box center [958, 49] width 111 height 20
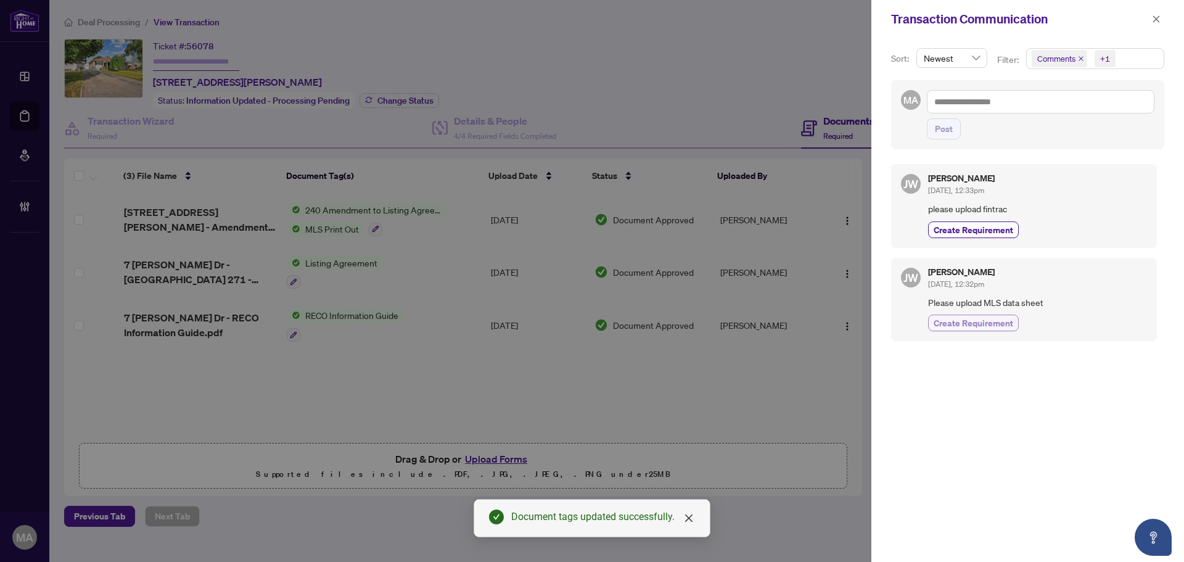
click at [1004, 327] on span "Create Requirement" at bounding box center [973, 322] width 80 height 13
click at [1161, 18] on button "button" at bounding box center [1156, 19] width 16 height 15
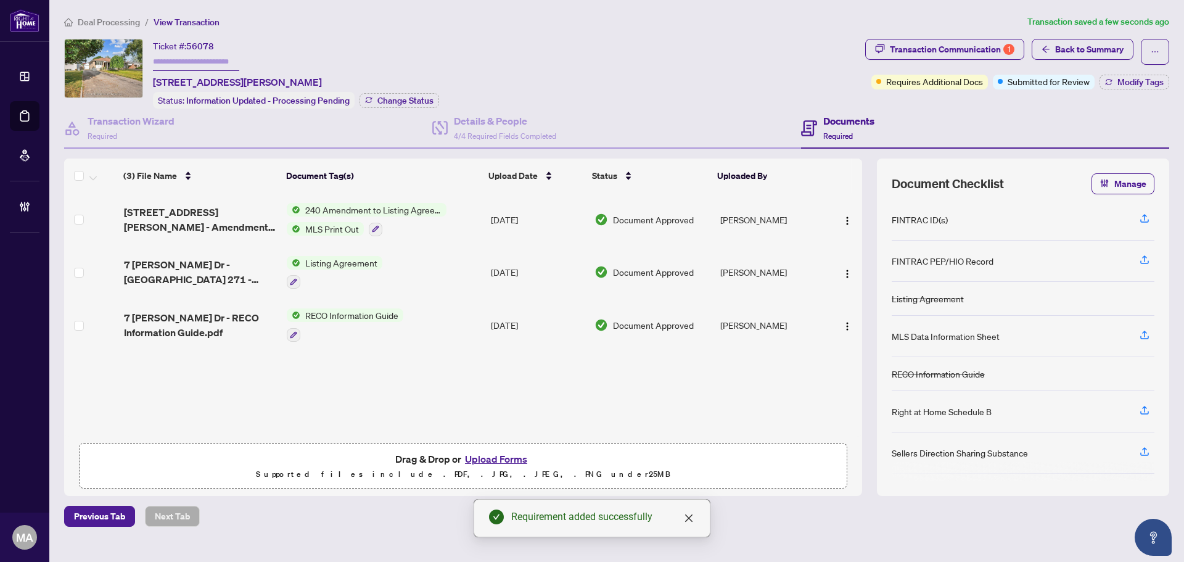
click at [1128, 89] on div "Transaction Communication 1 Back to Summary Requires Additional Docs Submitted …" at bounding box center [1017, 74] width 309 height 70
click at [1145, 78] on span "Modify Tags" at bounding box center [1140, 82] width 46 height 9
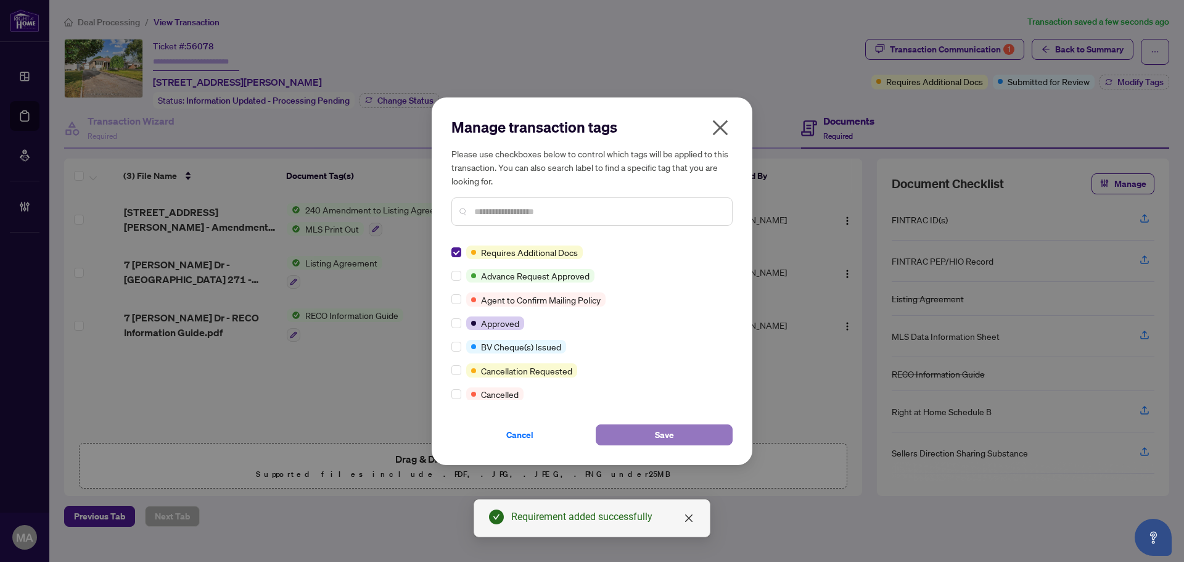
drag, startPoint x: 673, startPoint y: 435, endPoint x: 664, endPoint y: 430, distance: 10.5
click at [671, 437] on span "Save" at bounding box center [664, 435] width 19 height 20
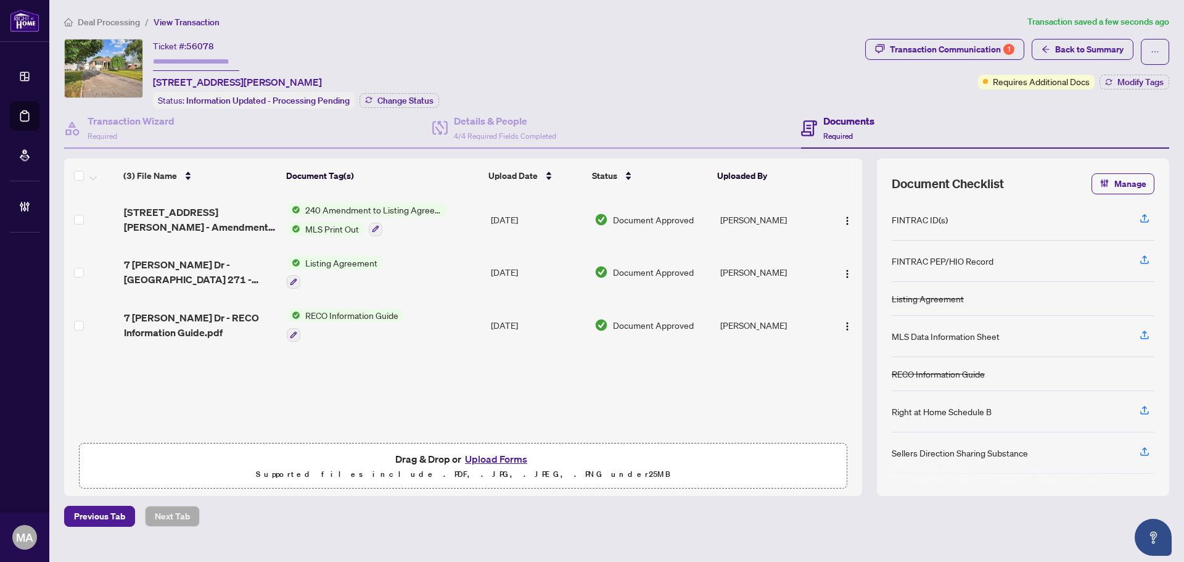
click at [109, 13] on main "Deal Processing / View Transaction Transaction saved a few seconds ago Ticket #…" at bounding box center [616, 281] width 1134 height 562
click at [109, 15] on li "Deal Processing" at bounding box center [102, 22] width 76 height 14
click at [105, 25] on span "Deal Processing" at bounding box center [109, 22] width 62 height 11
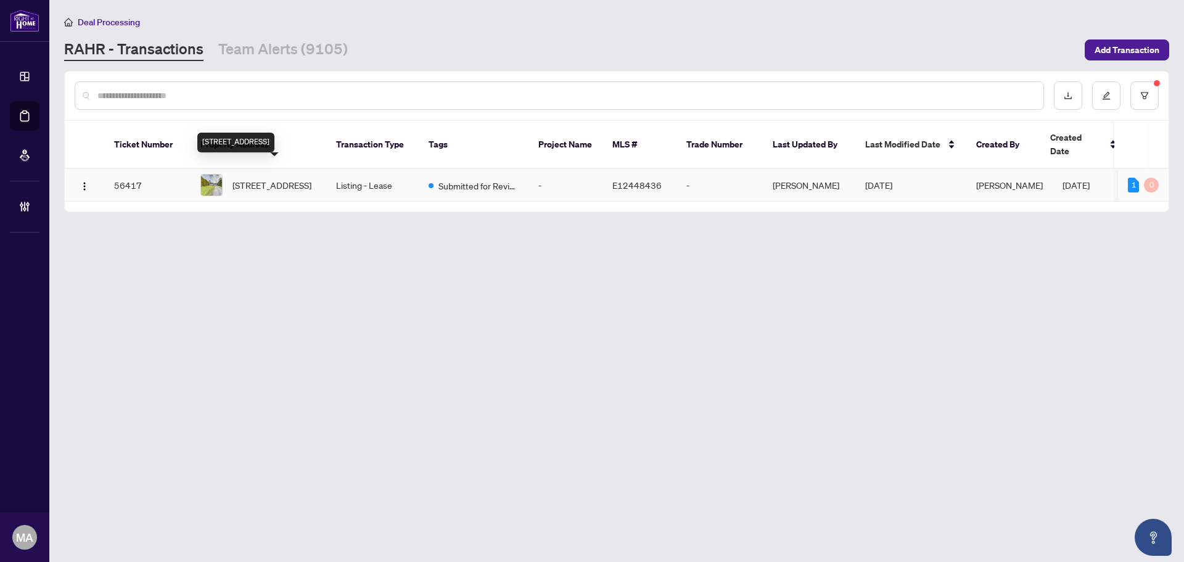
click at [262, 178] on span "[STREET_ADDRESS]" at bounding box center [271, 185] width 79 height 14
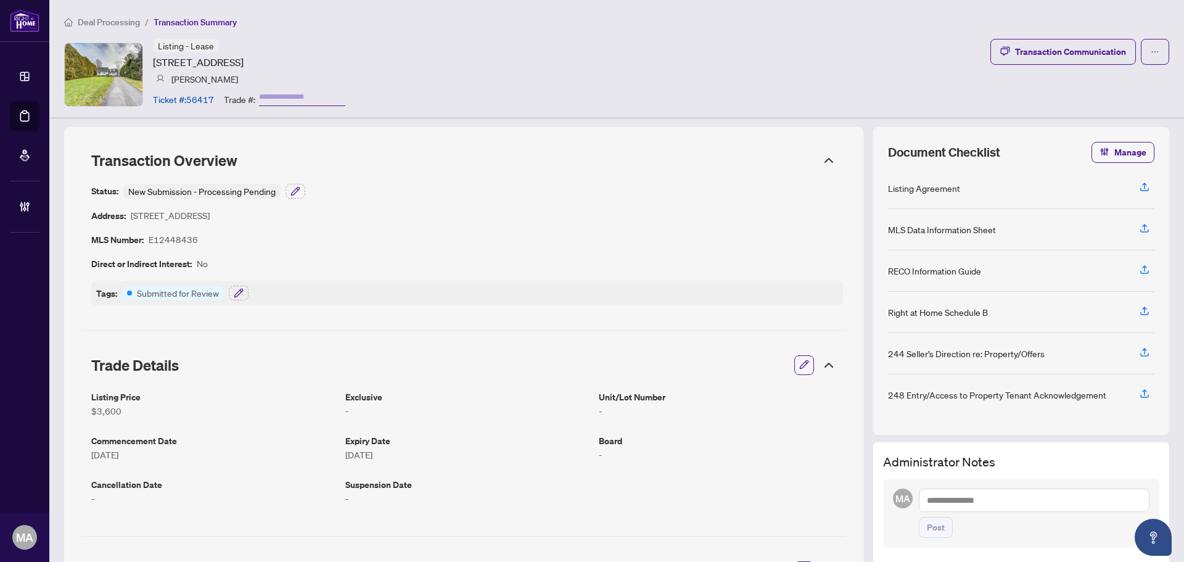
click at [799, 371] on span "button" at bounding box center [804, 365] width 10 height 20
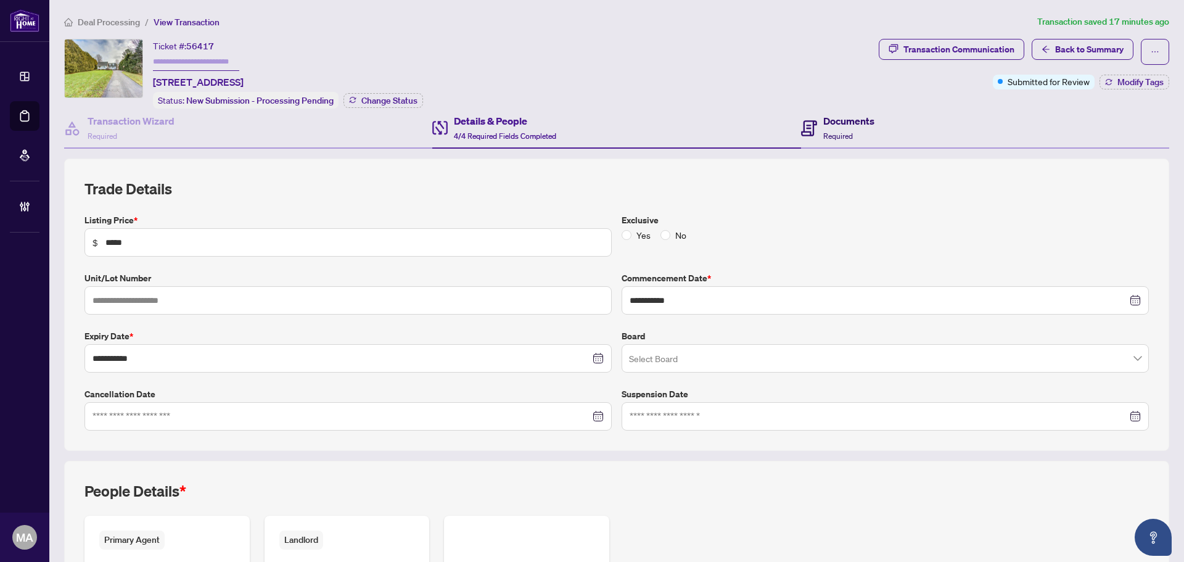
click at [806, 129] on icon at bounding box center [809, 128] width 16 height 16
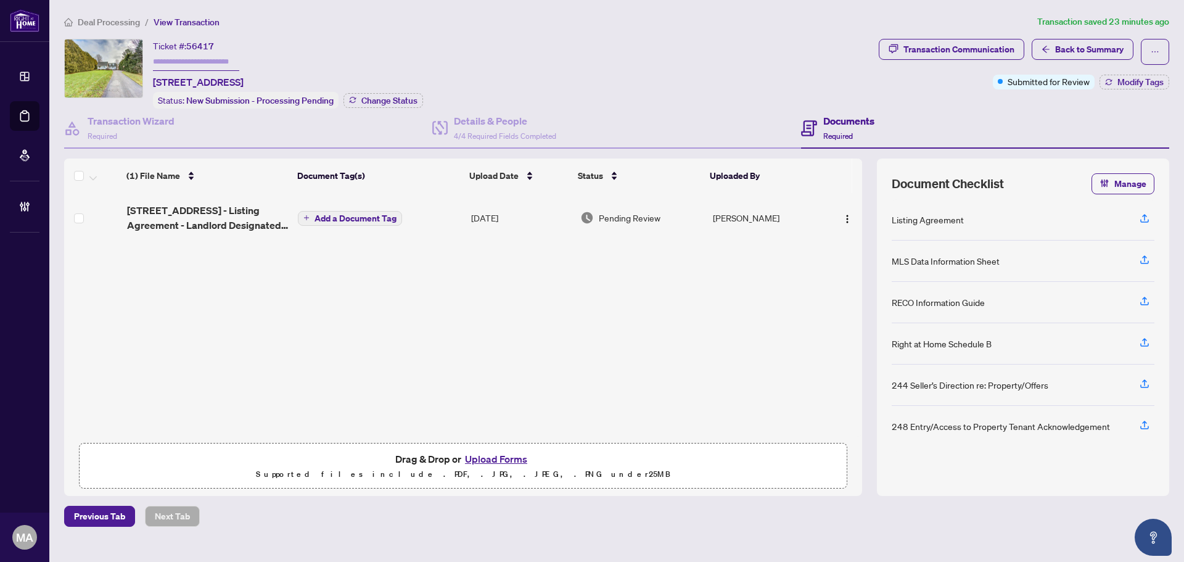
click at [234, 218] on span "3291 Liberty St N - Ontario 272 - Listing Agreement - Landlord Designated Repre…" at bounding box center [208, 218] width 162 height 30
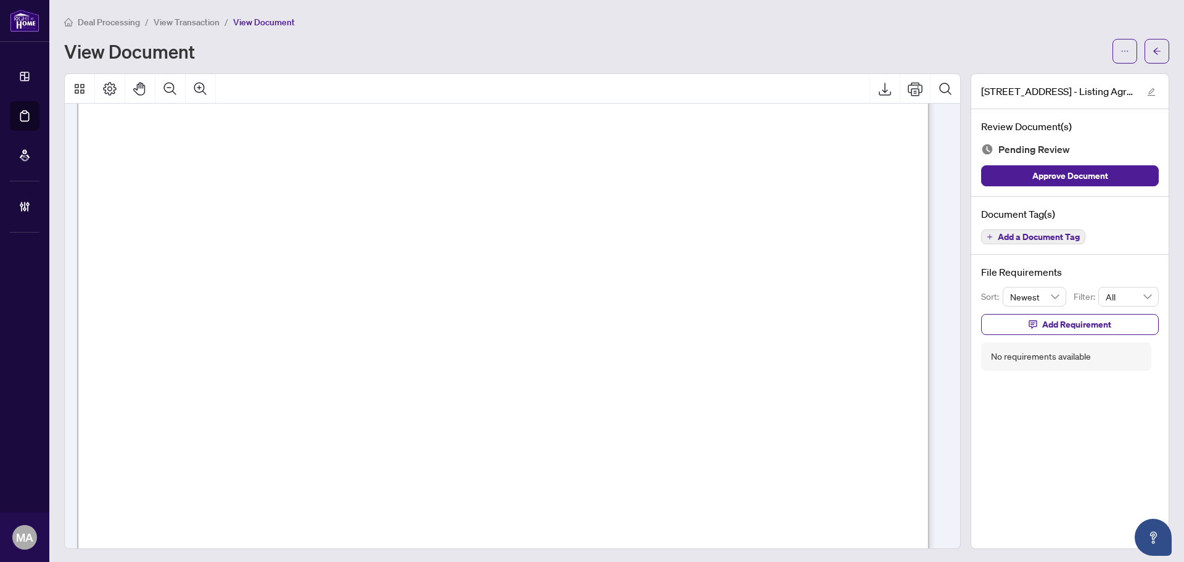
scroll to position [123, 0]
click at [181, 83] on button "Zoom Out" at bounding box center [170, 89] width 30 height 30
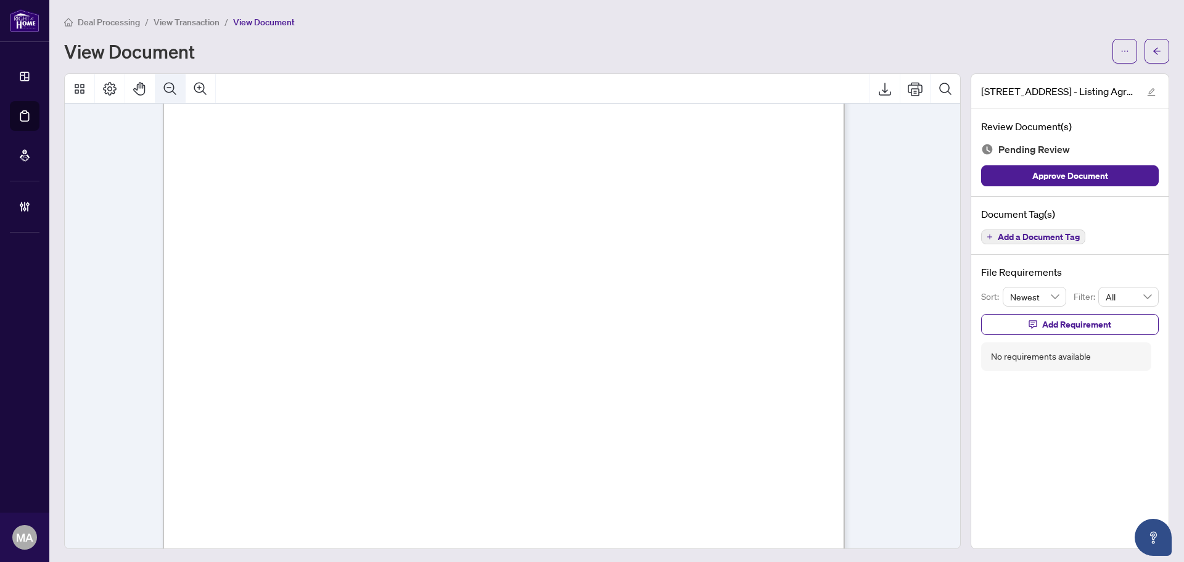
click at [181, 83] on button "Zoom Out" at bounding box center [170, 89] width 30 height 30
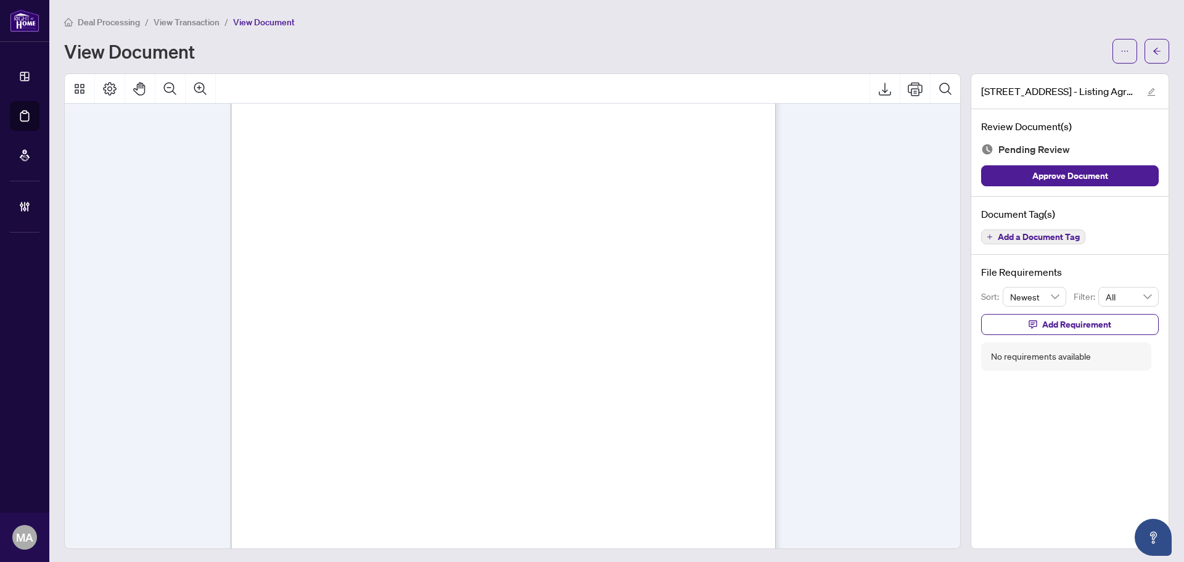
scroll to position [2472, 0]
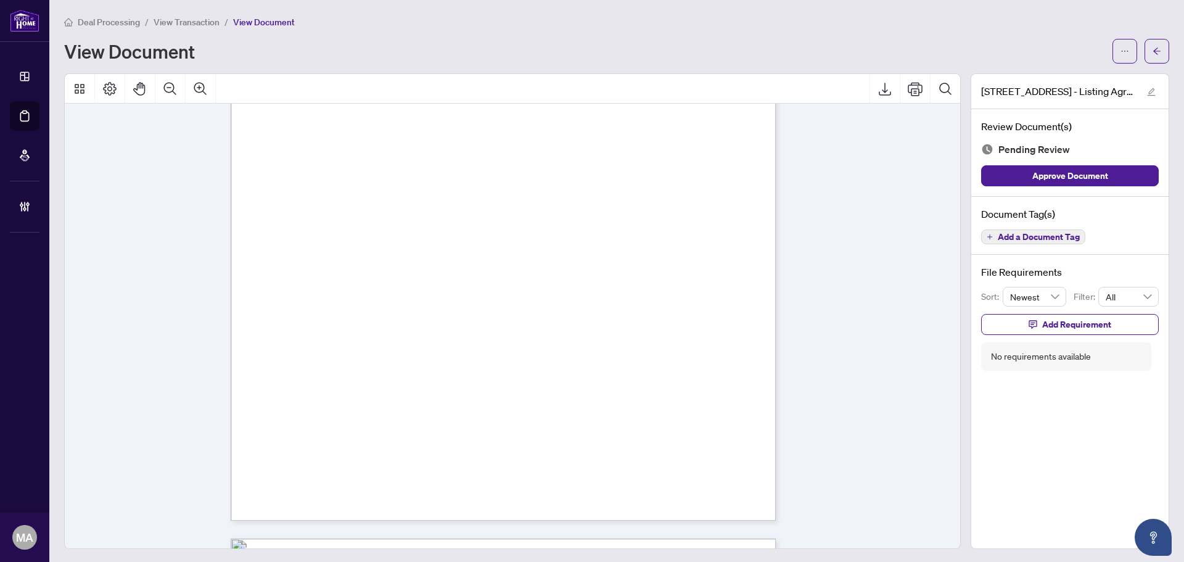
click at [1049, 232] on span "Add a Document Tag" at bounding box center [1039, 236] width 82 height 9
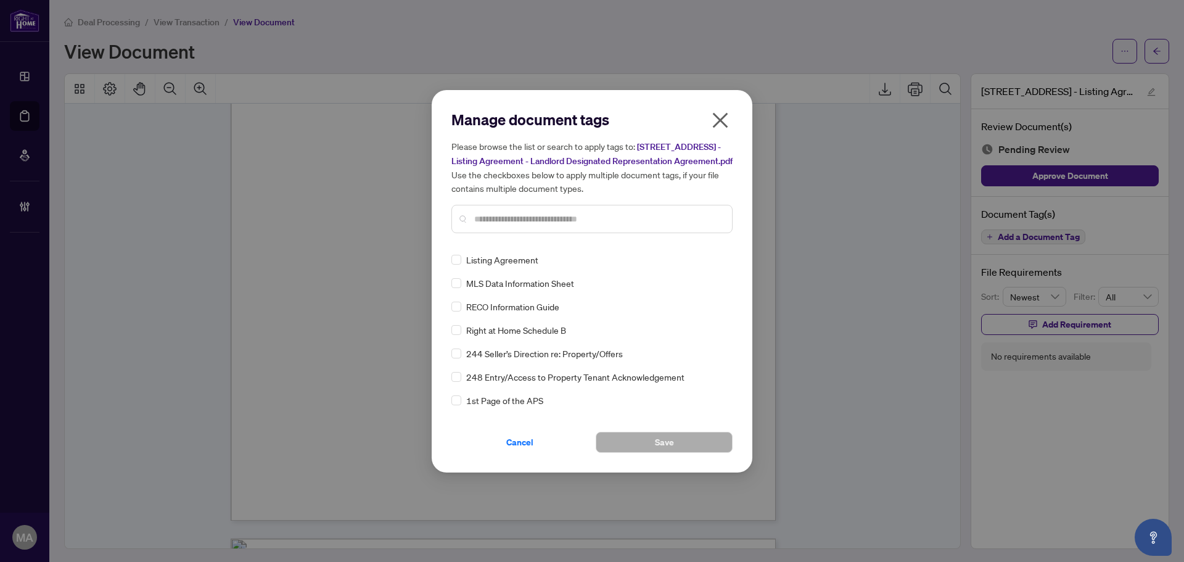
click at [638, 224] on input "text" at bounding box center [598, 219] width 248 height 14
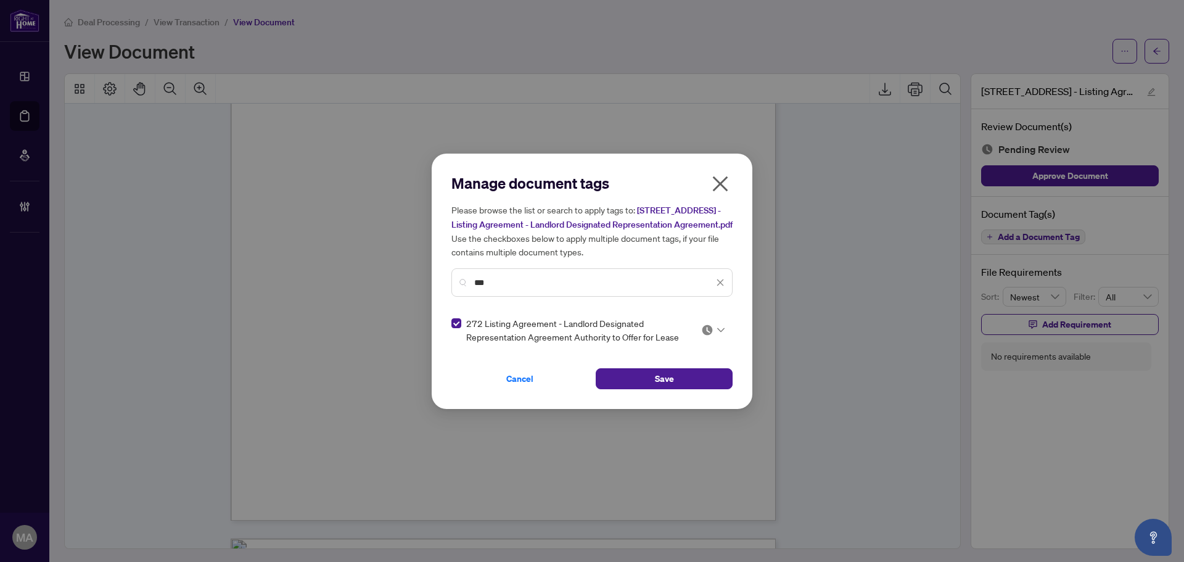
click at [714, 334] on div at bounding box center [712, 330] width 23 height 12
drag, startPoint x: 691, startPoint y: 398, endPoint x: 680, endPoint y: 324, distance: 75.3
click at [692, 393] on div "Approved" at bounding box center [675, 397] width 79 height 14
click at [679, 288] on input "***" at bounding box center [593, 283] width 239 height 14
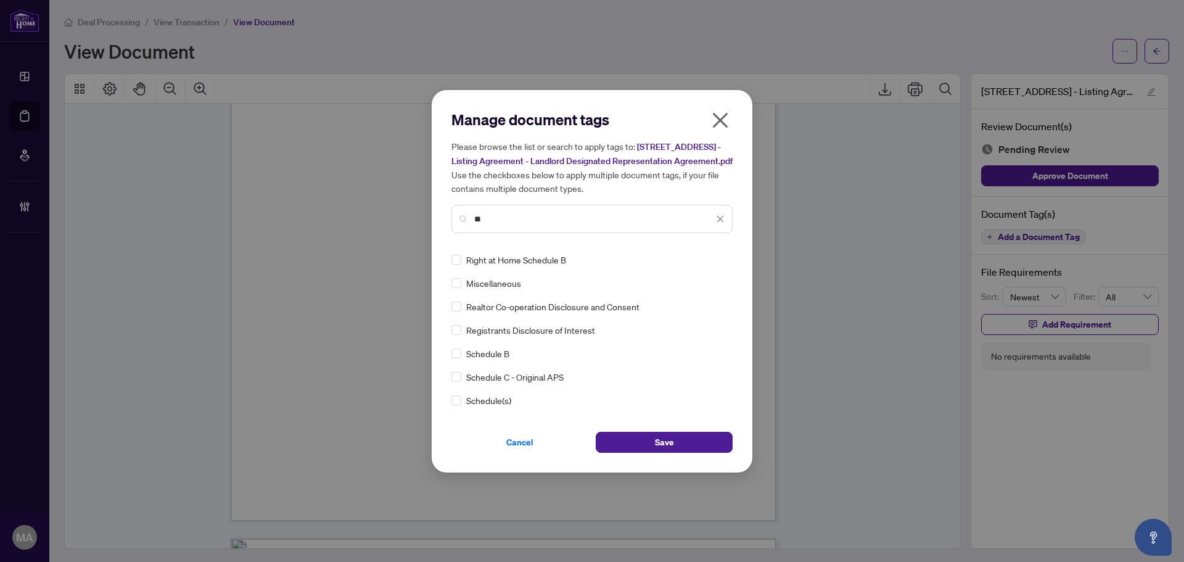
type input "**"
click at [717, 262] on icon at bounding box center [720, 259] width 7 height 5
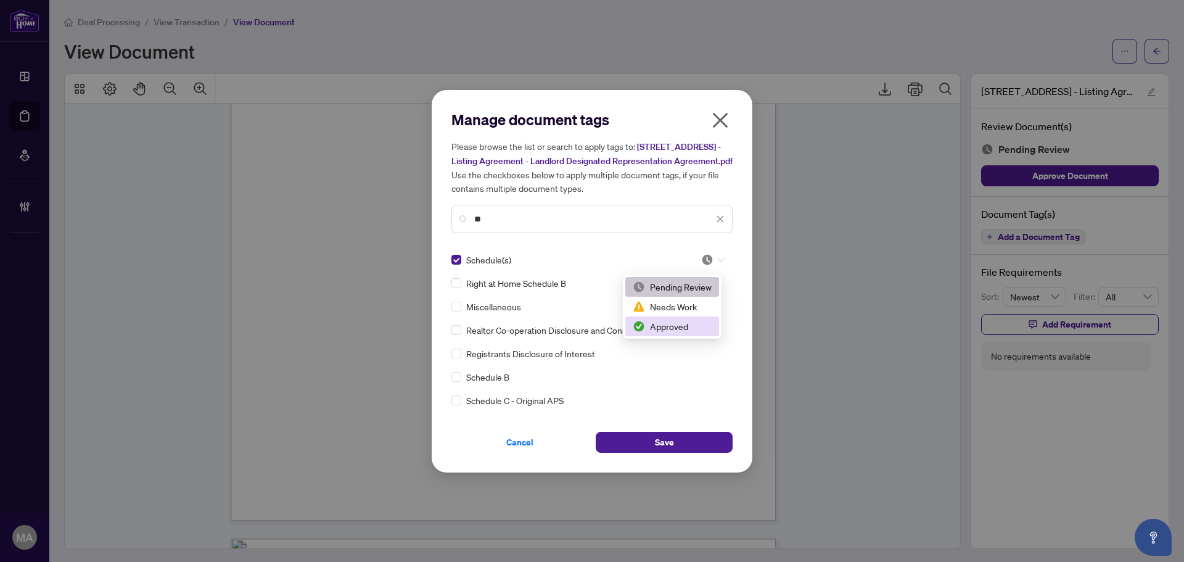
drag, startPoint x: 684, startPoint y: 329, endPoint x: 681, endPoint y: 423, distance: 93.7
click at [684, 330] on div "Approved" at bounding box center [672, 326] width 79 height 14
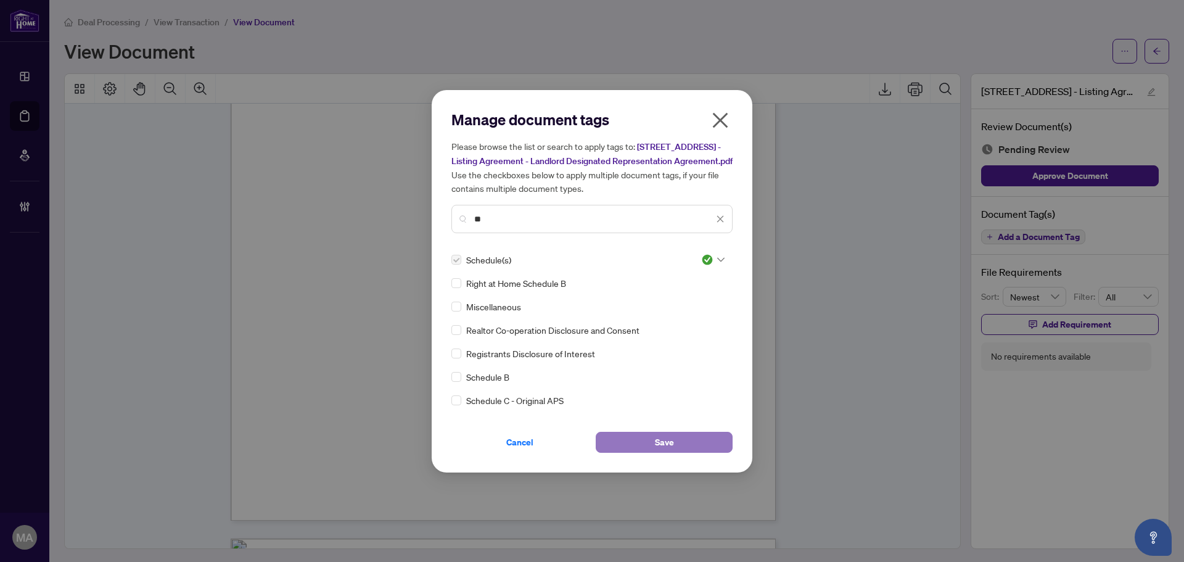
click at [674, 446] on button "Save" at bounding box center [664, 442] width 137 height 21
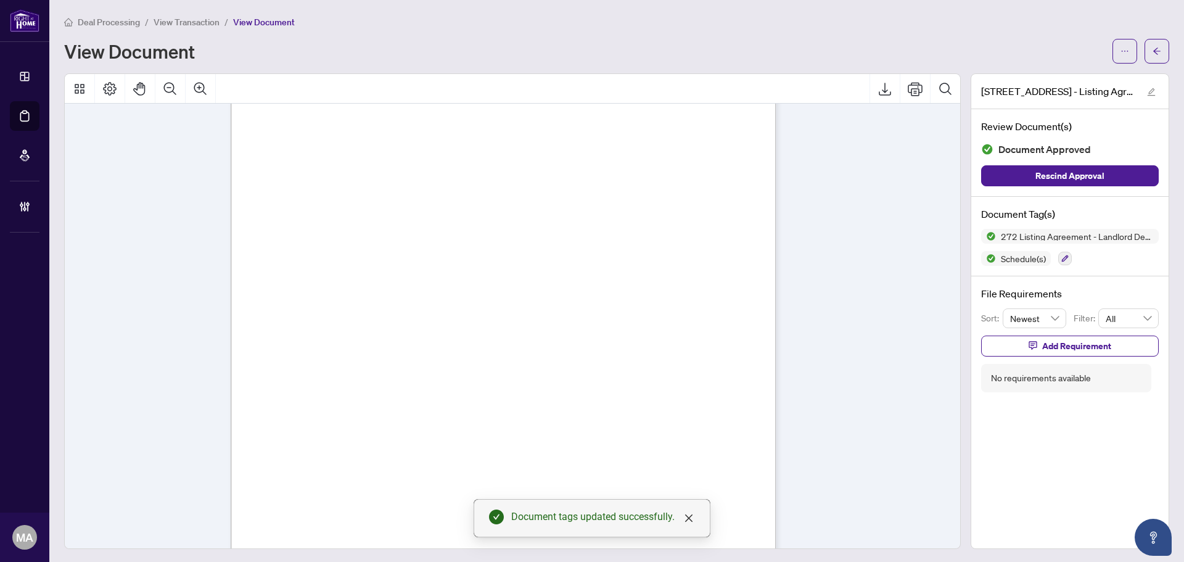
scroll to position [2225, 0]
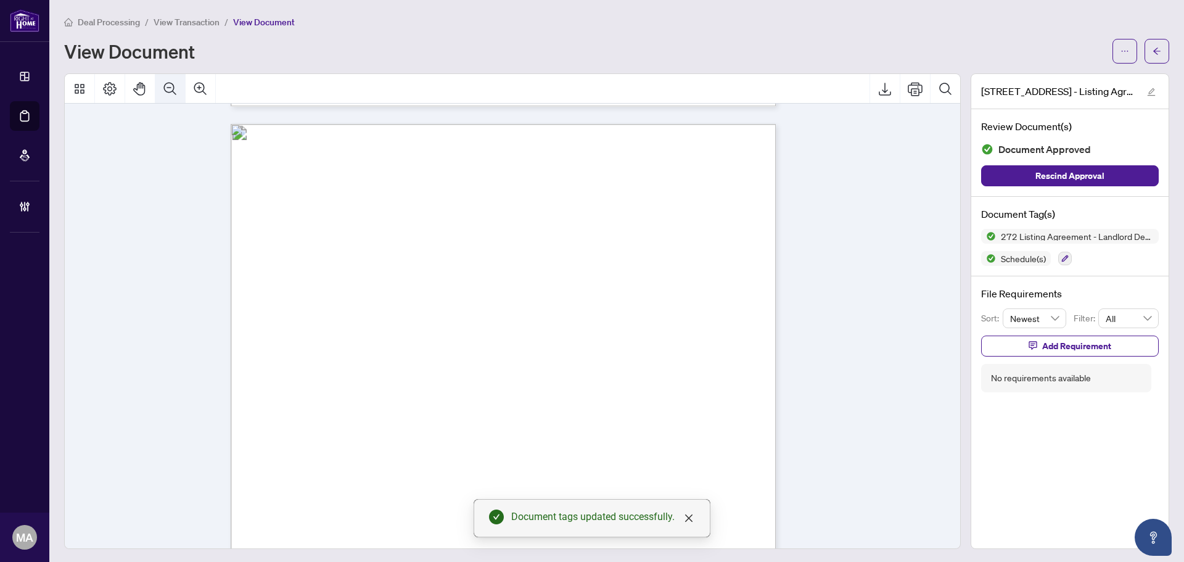
click at [179, 96] on button "Zoom Out" at bounding box center [170, 89] width 30 height 30
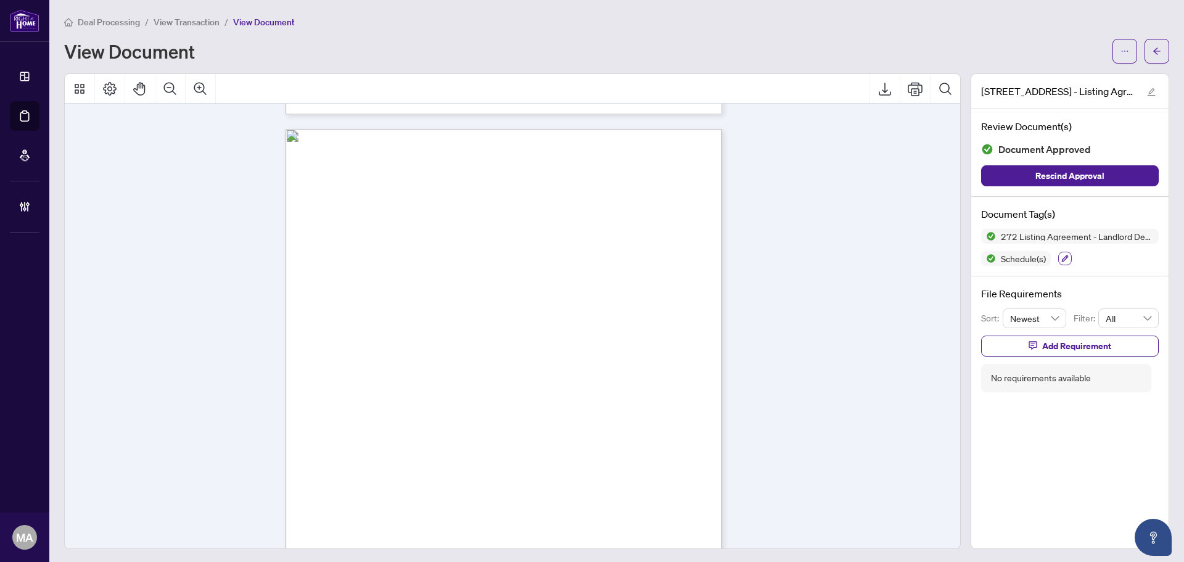
click at [1061, 259] on icon "button" at bounding box center [1064, 258] width 7 height 7
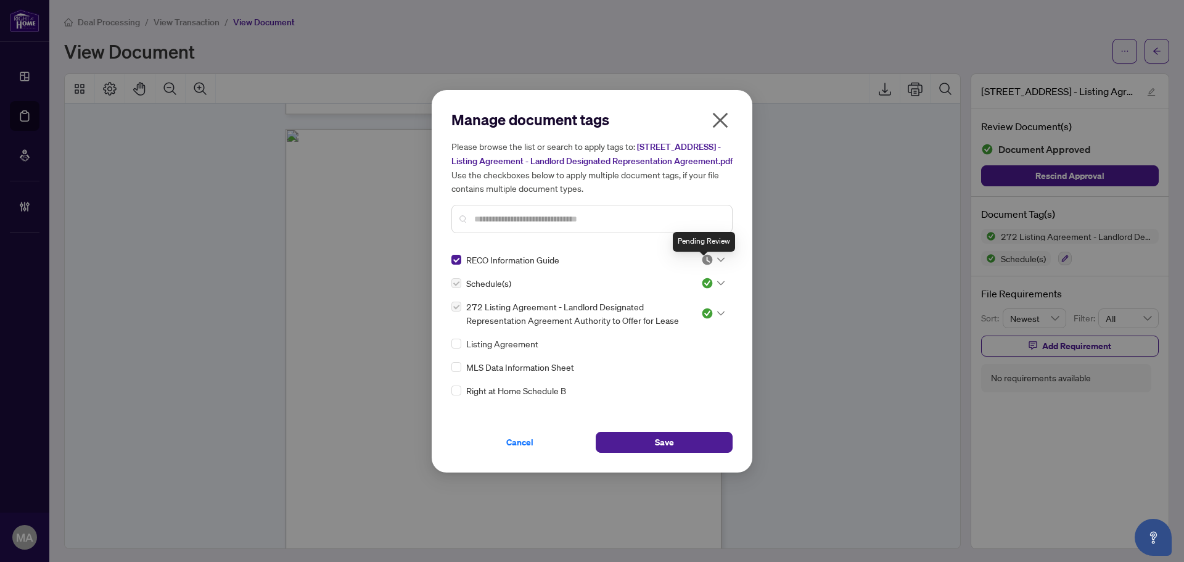
click at [705, 266] on img at bounding box center [707, 259] width 12 height 12
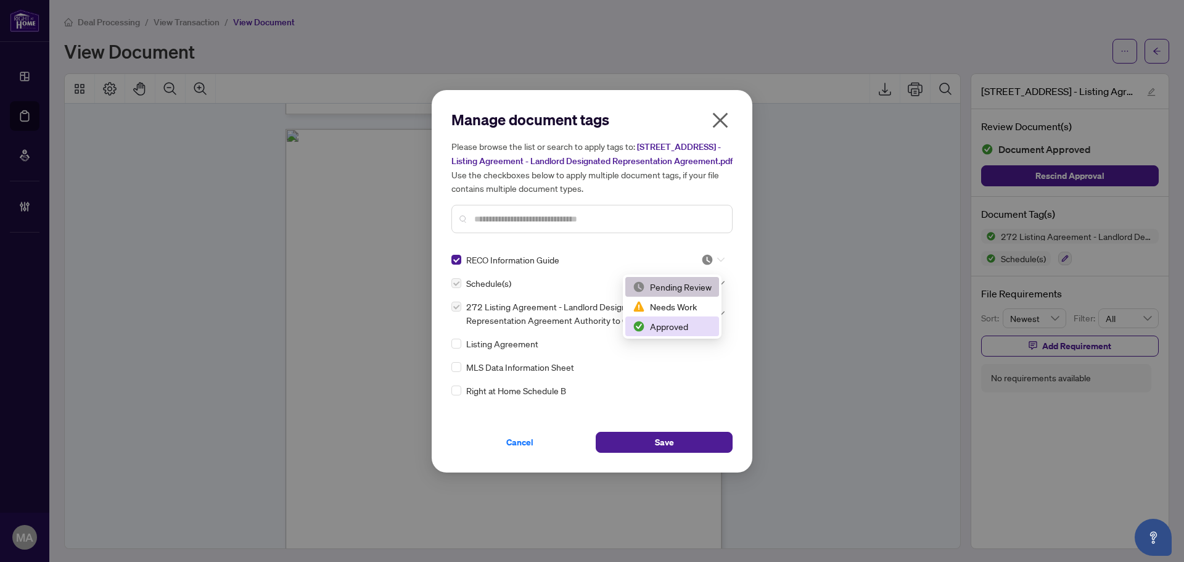
click at [677, 331] on div "Approved" at bounding box center [672, 326] width 79 height 14
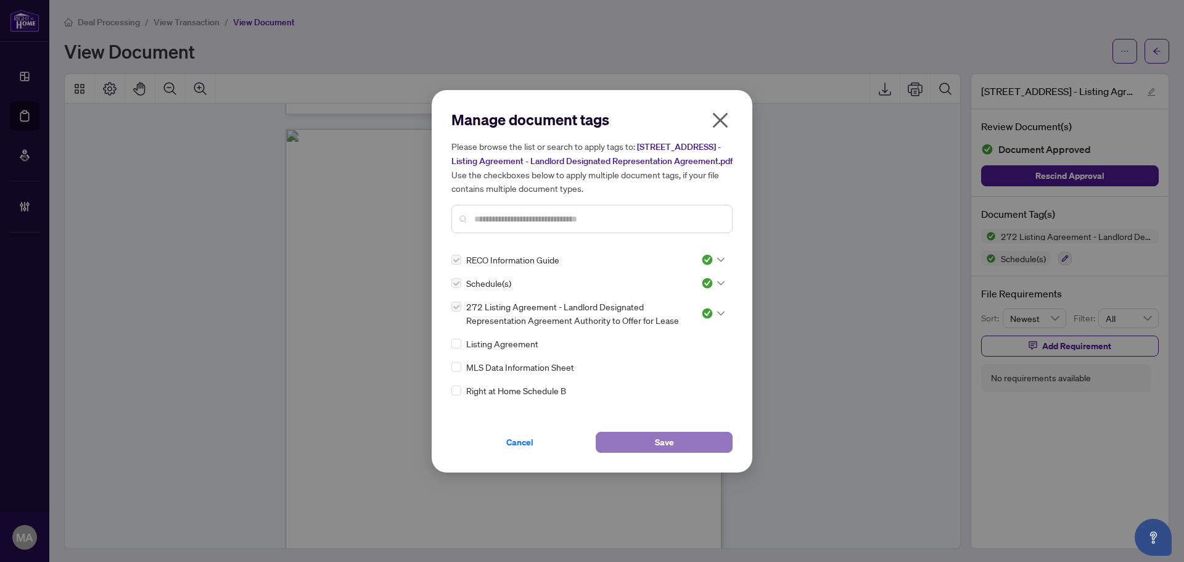
click at [674, 444] on button "Save" at bounding box center [664, 442] width 137 height 21
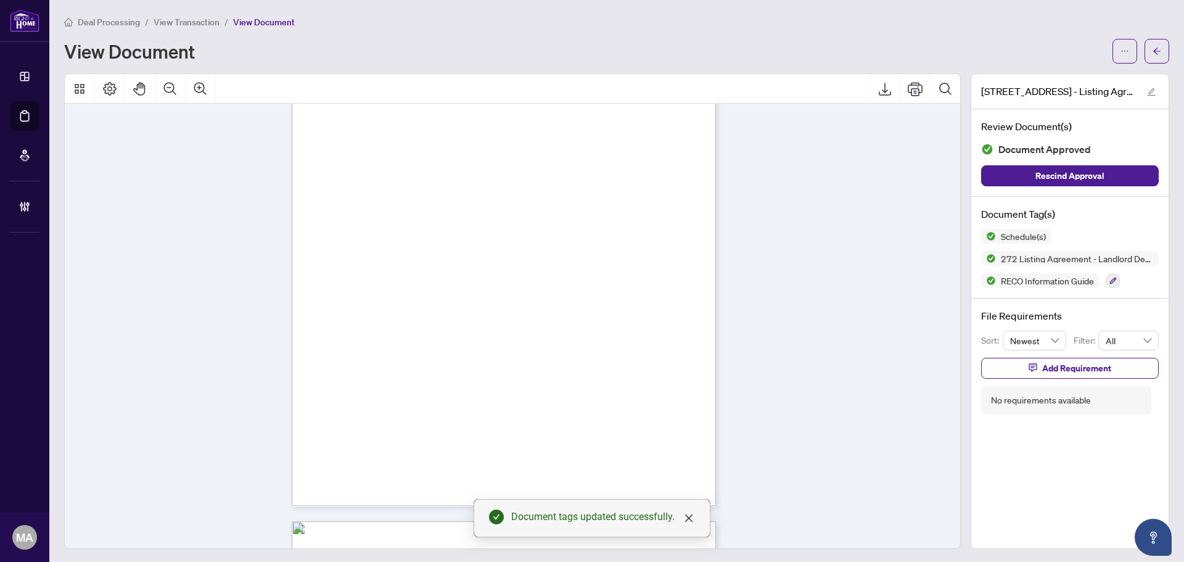
scroll to position [10235, 0]
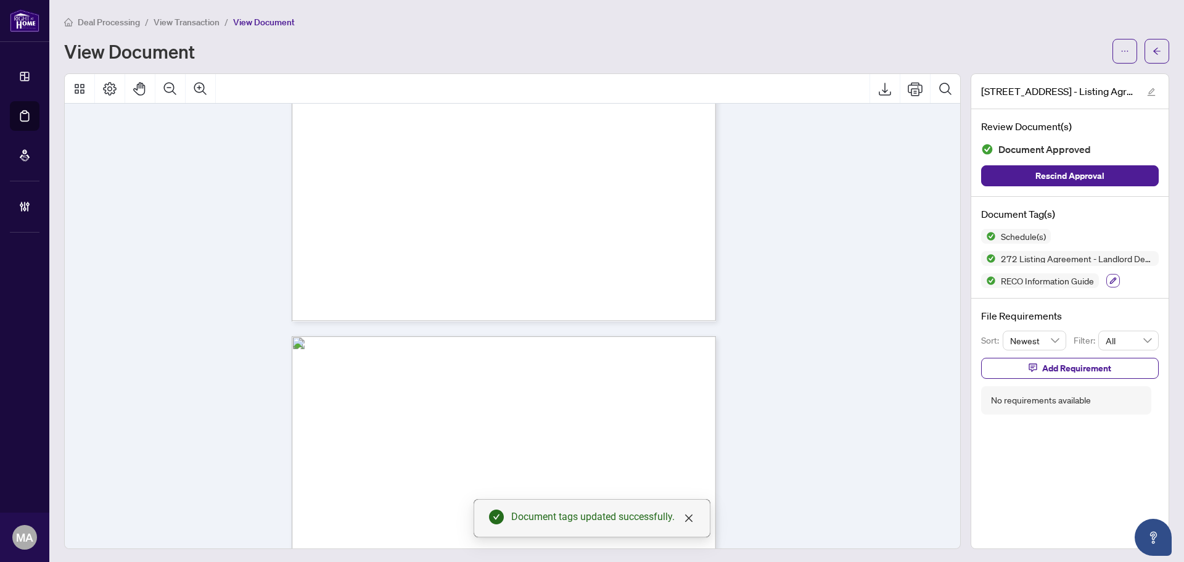
click at [1109, 277] on icon "button" at bounding box center [1112, 280] width 7 height 7
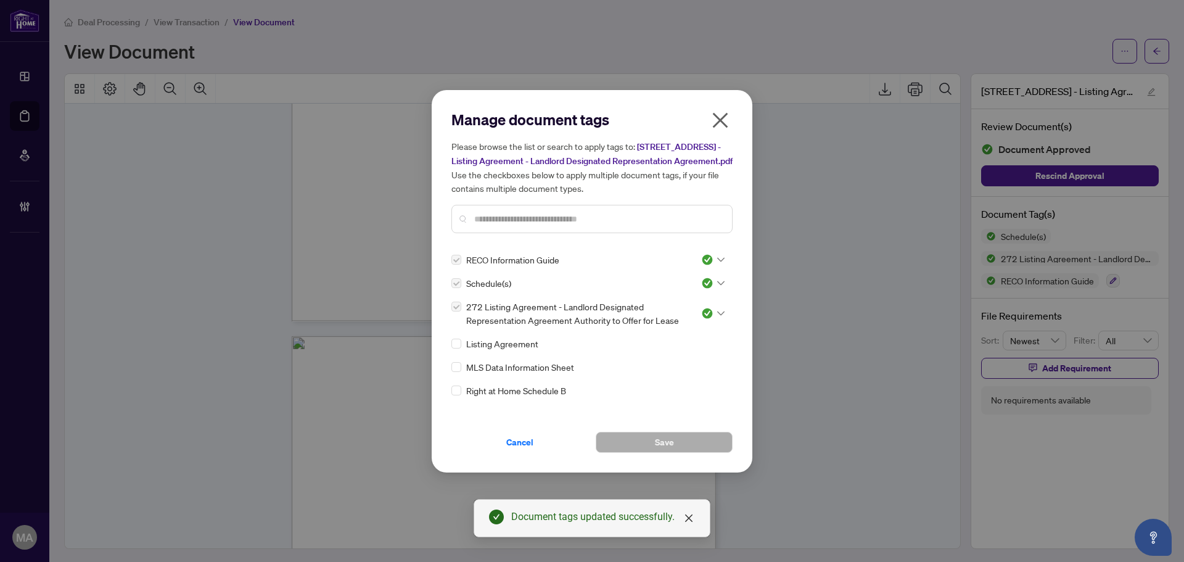
click at [557, 220] on input "text" at bounding box center [598, 219] width 248 height 14
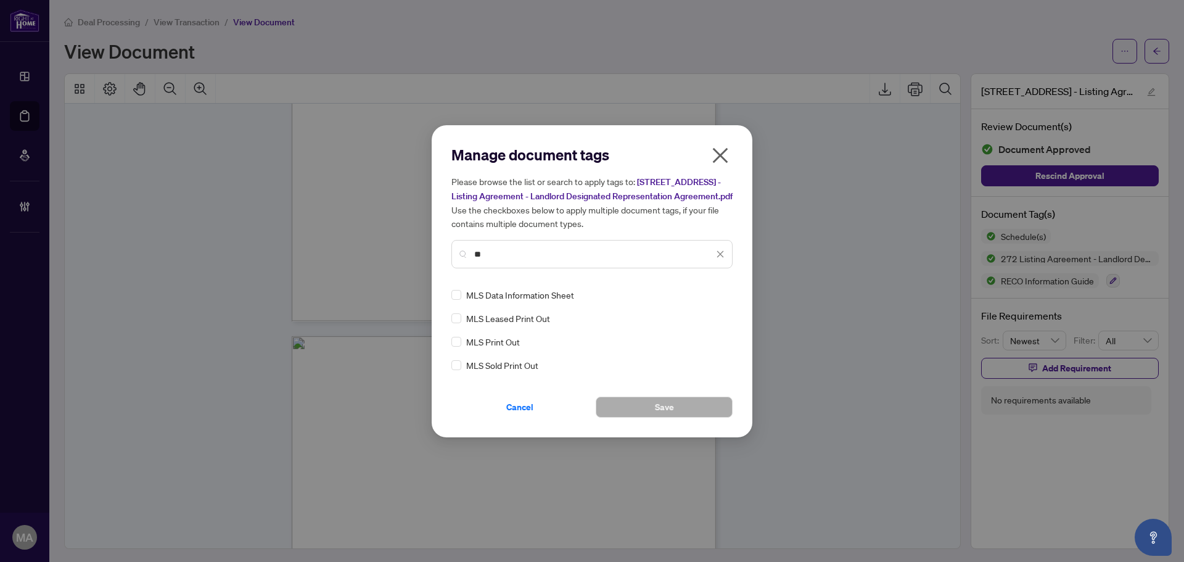
type input "**"
click at [723, 297] on icon at bounding box center [720, 294] width 7 height 5
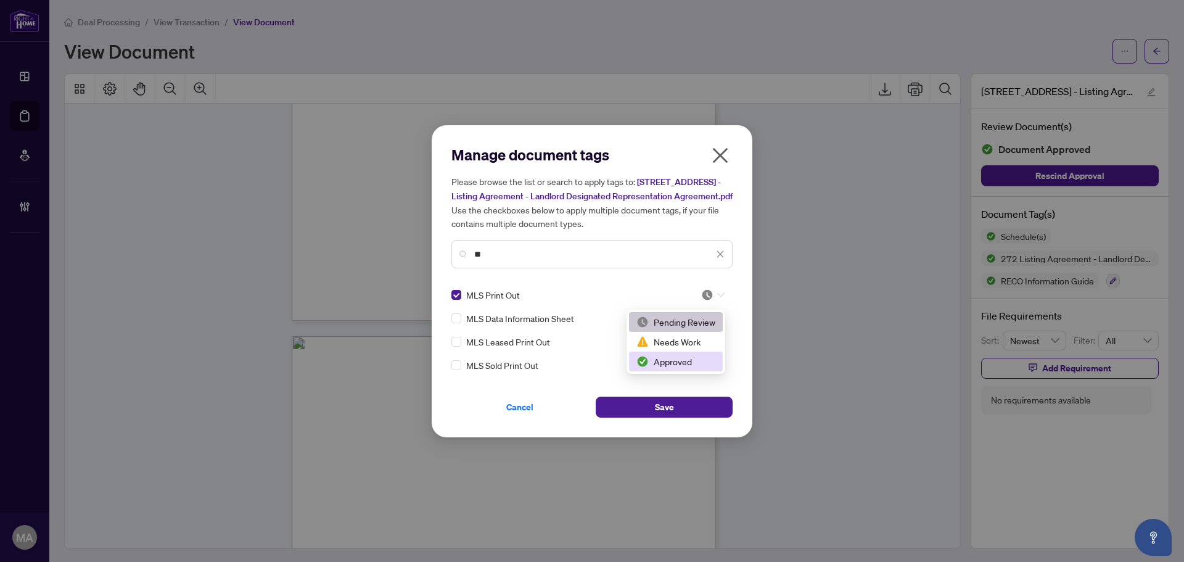
click at [691, 363] on div "Approved" at bounding box center [675, 362] width 79 height 14
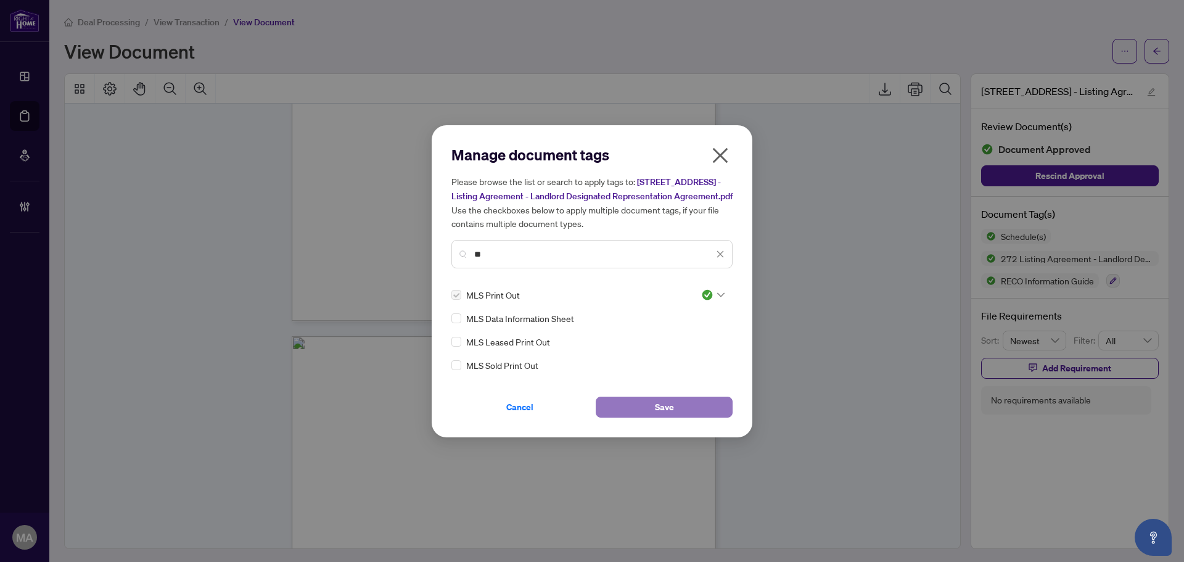
click at [696, 411] on button "Save" at bounding box center [664, 406] width 137 height 21
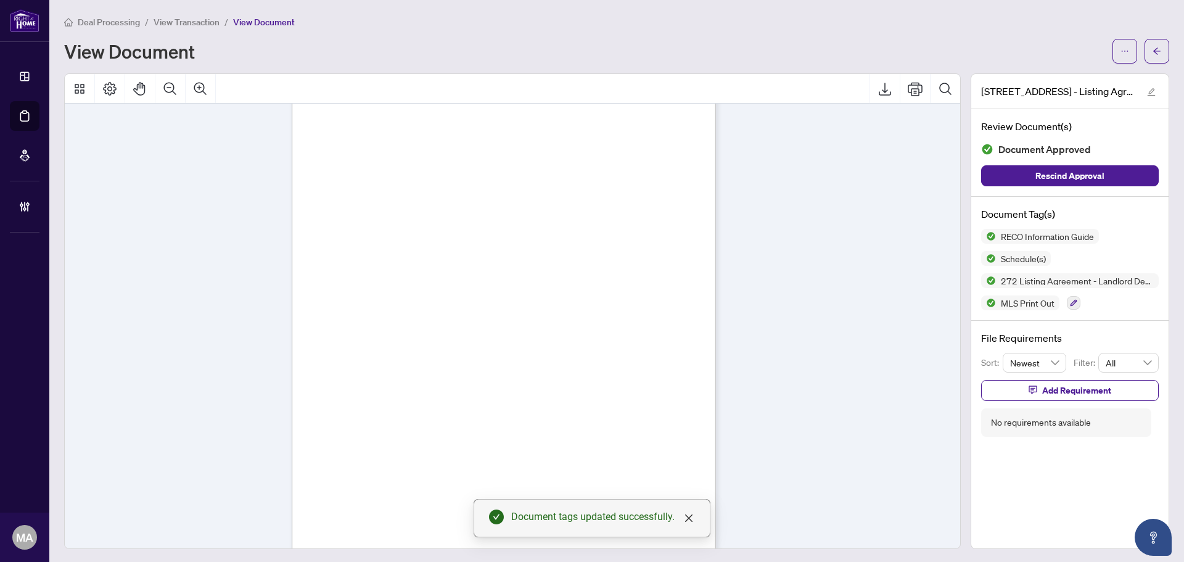
scroll to position [10635, 0]
click at [1158, 47] on button "button" at bounding box center [1156, 51] width 25 height 25
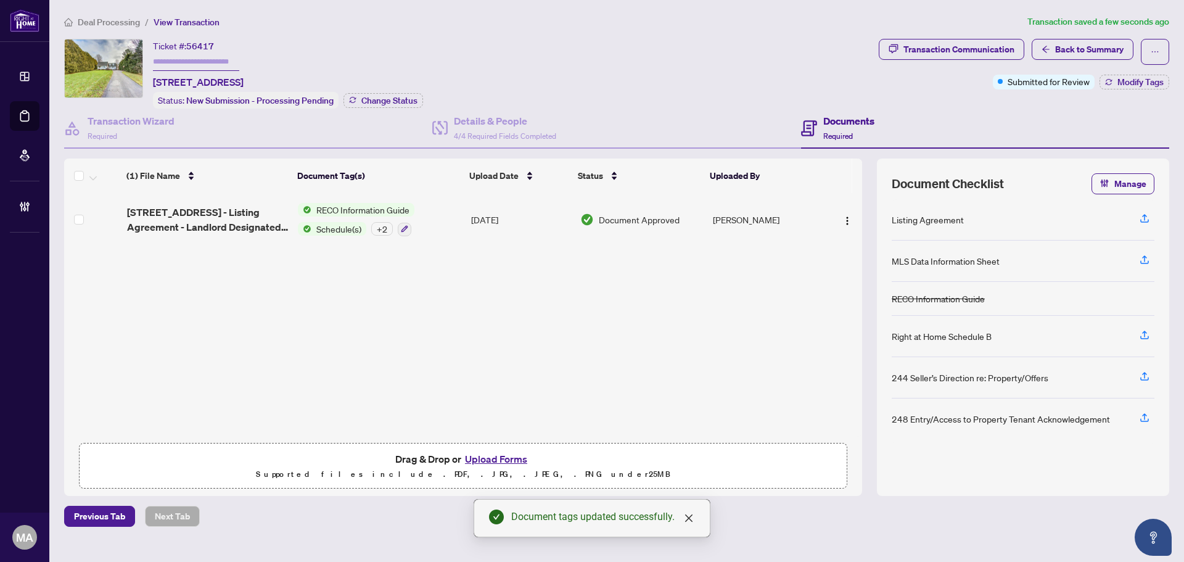
click at [391, 226] on div "+ 2" at bounding box center [382, 229] width 22 height 14
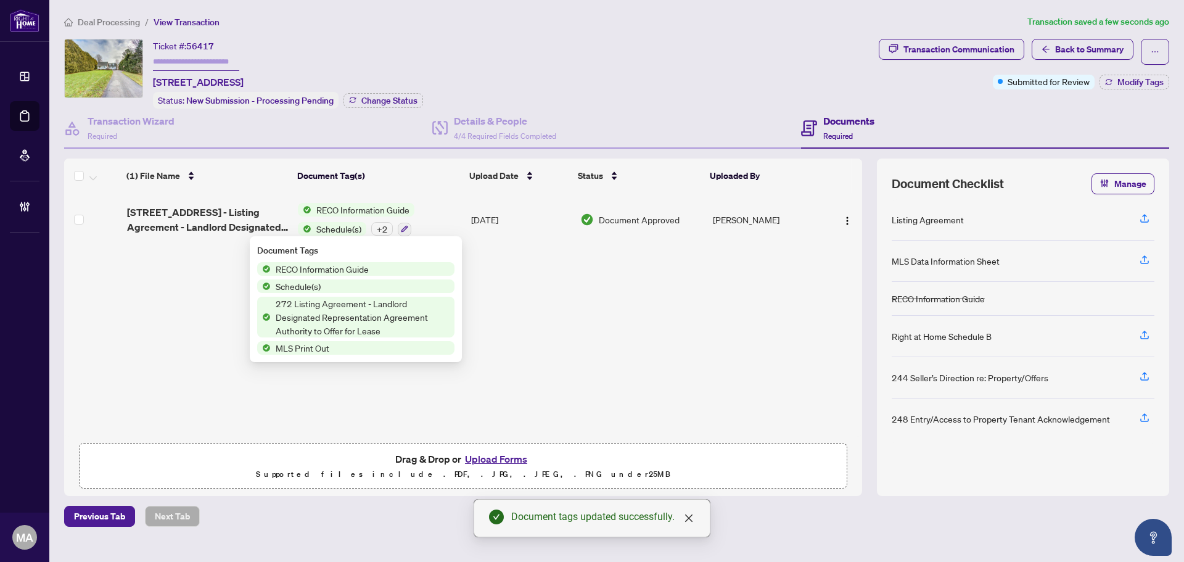
click at [596, 282] on div "(1) File Name Document Tag(s) Upload Date Status Uploaded By 3291 Liberty St N …" at bounding box center [463, 315] width 798 height 244
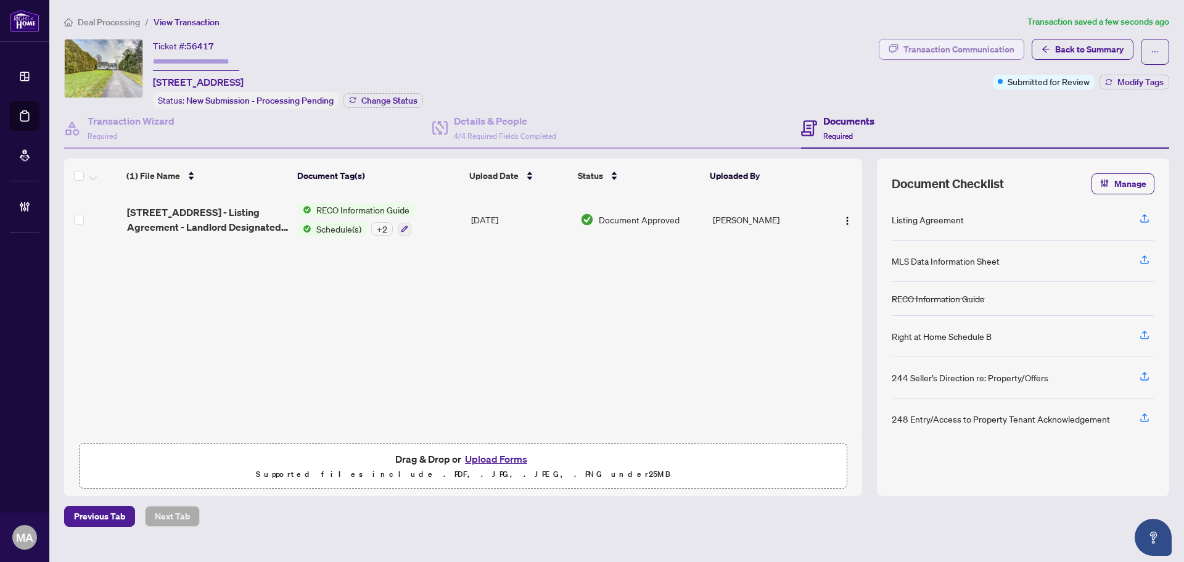
click at [942, 51] on div "Transaction Communication" at bounding box center [958, 49] width 111 height 20
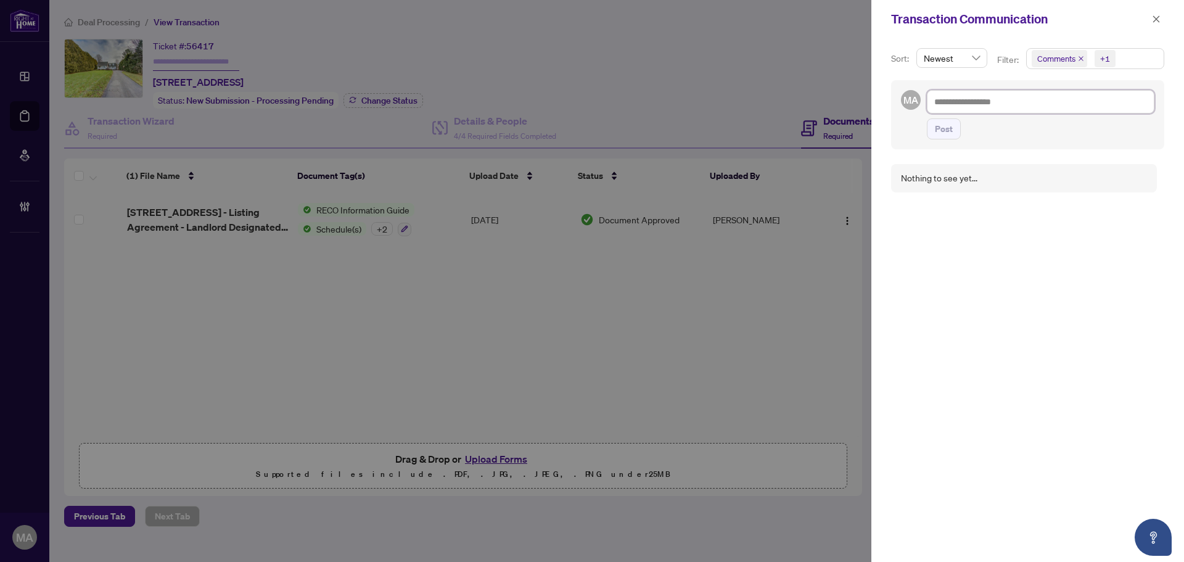
click at [987, 99] on textarea at bounding box center [1041, 101] width 228 height 23
type textarea "*"
type textarea "**"
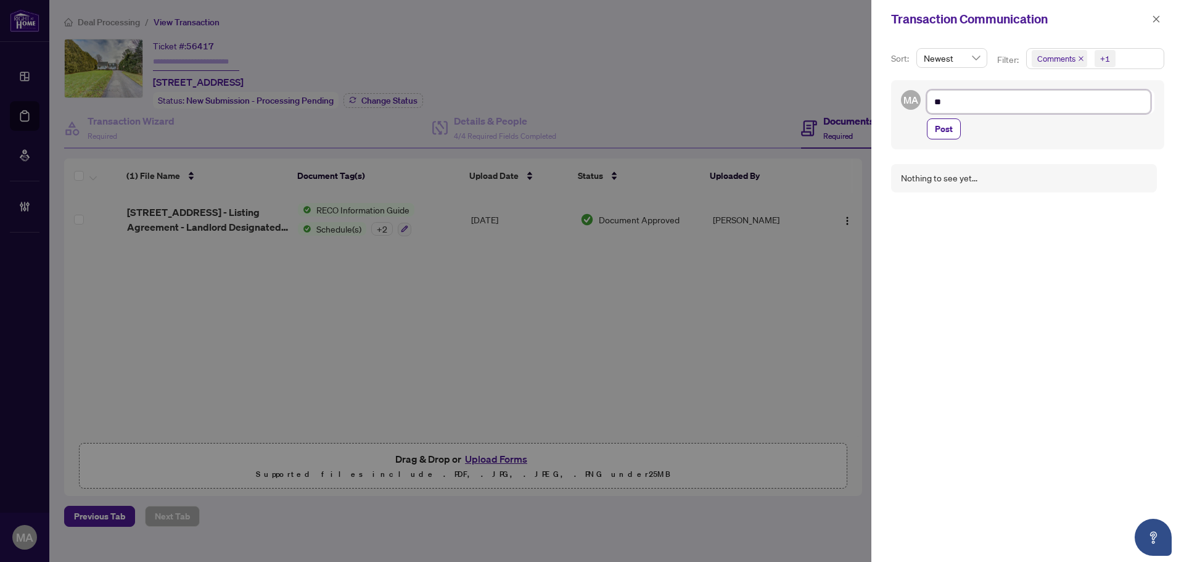
type textarea "***"
type textarea "****"
type textarea "*****"
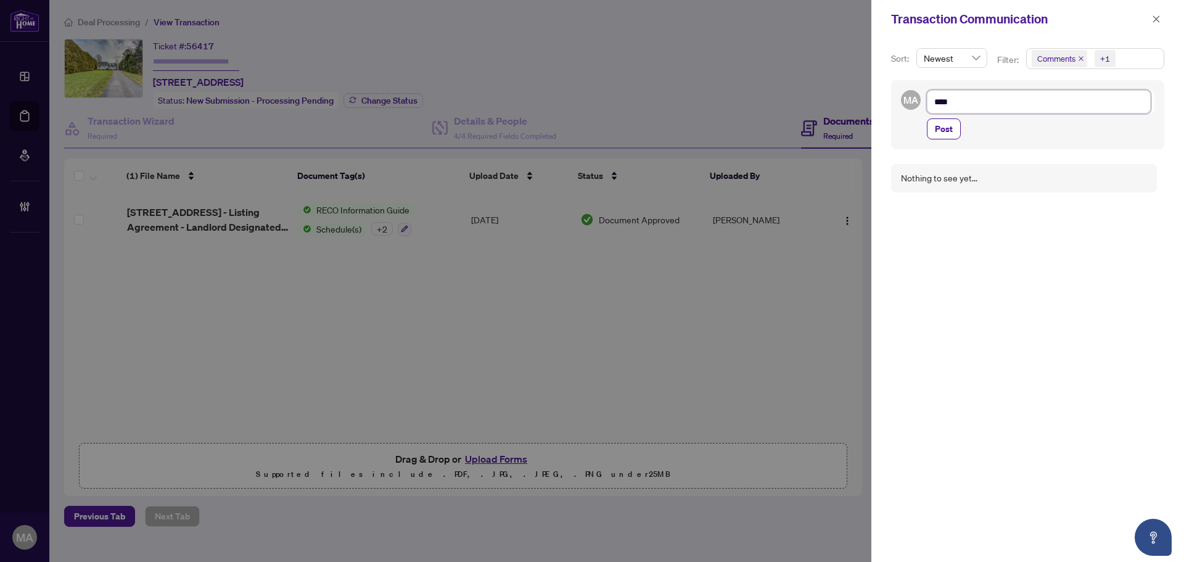
type textarea "*****"
type textarea "******"
type textarea "*******"
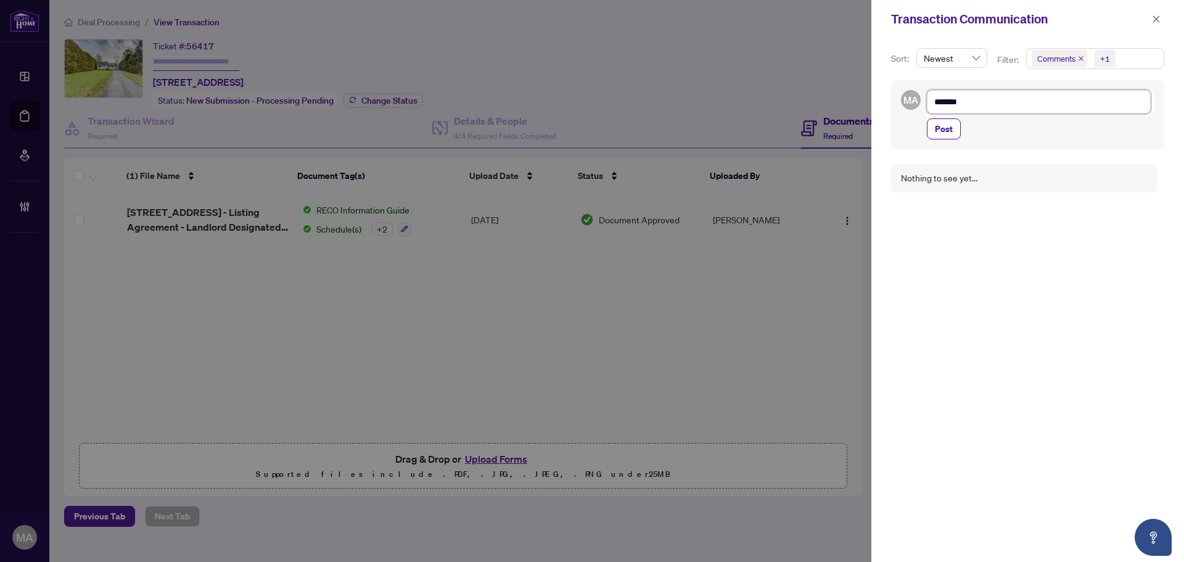
type textarea "*******"
type textarea "*********"
type textarea "**********"
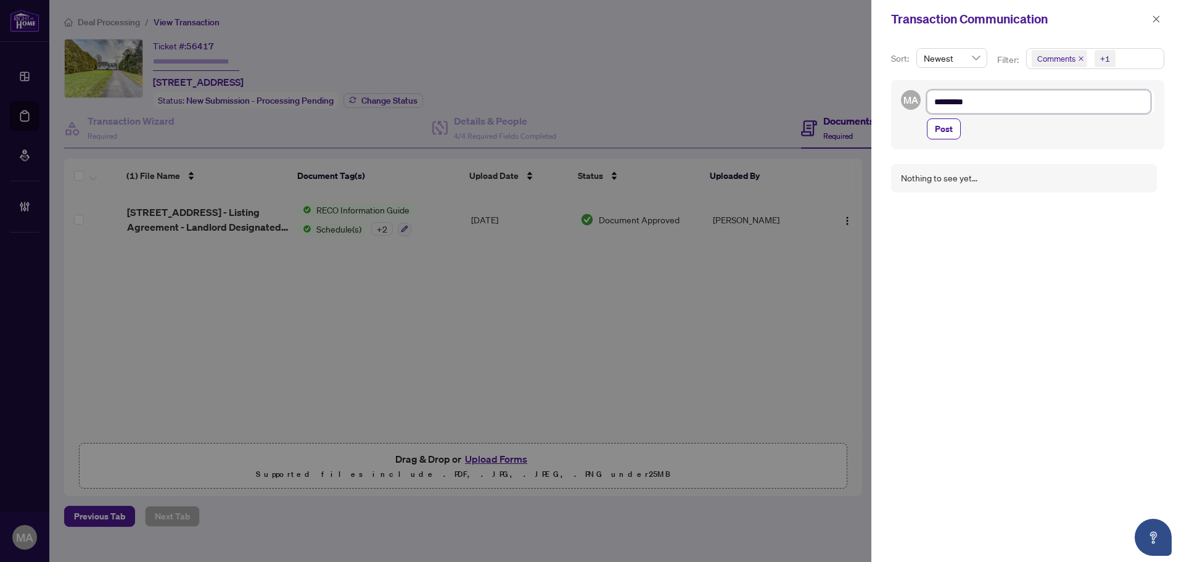
type textarea "**********"
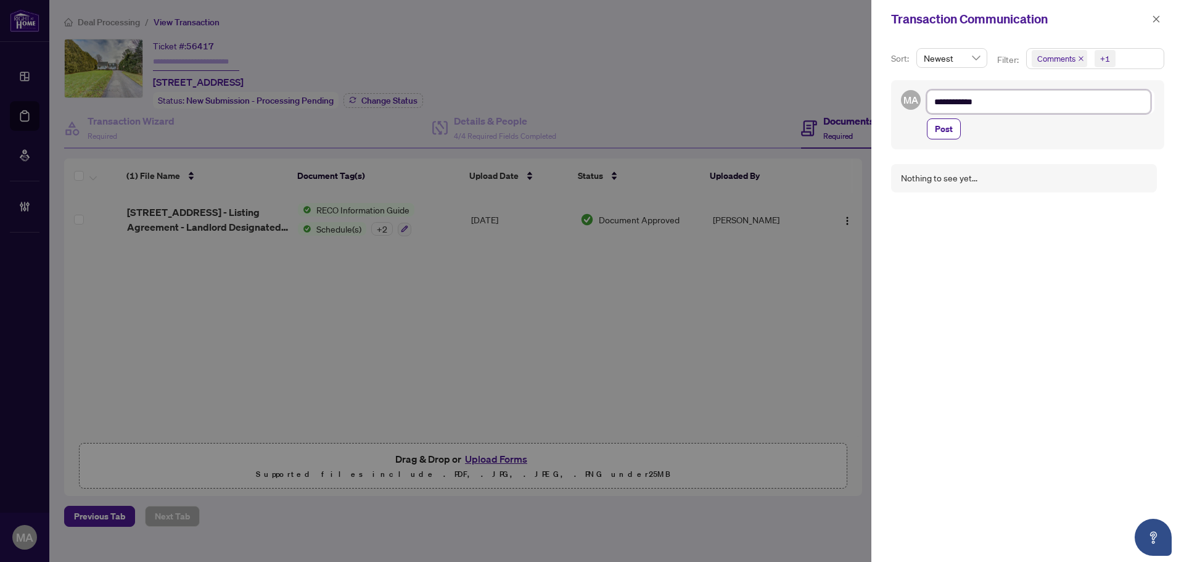
type textarea "**********"
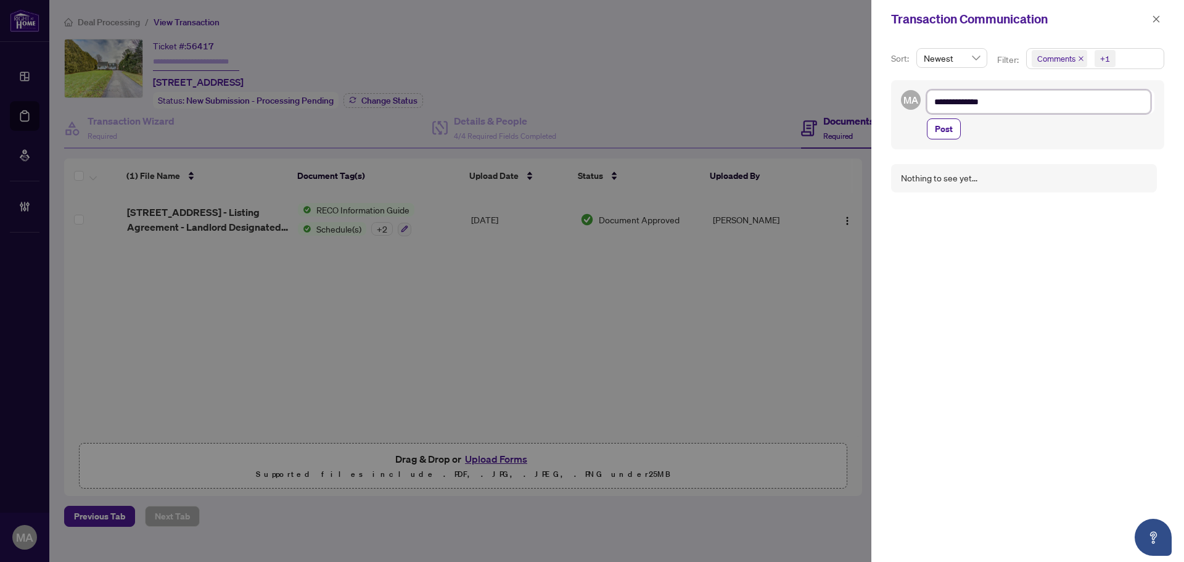
type textarea "**********"
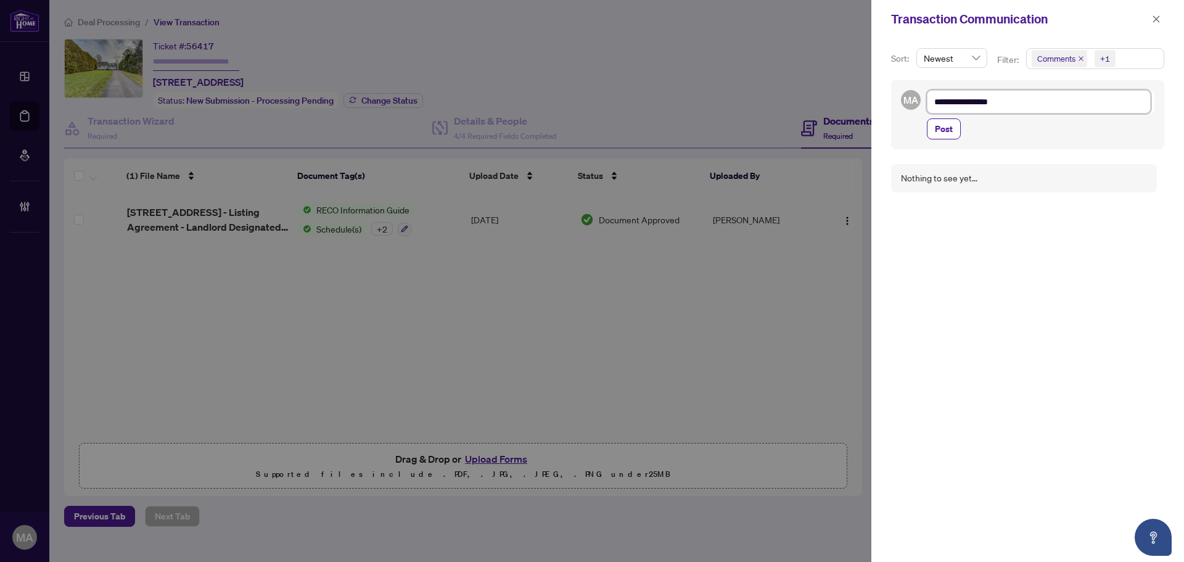
type textarea "**********"
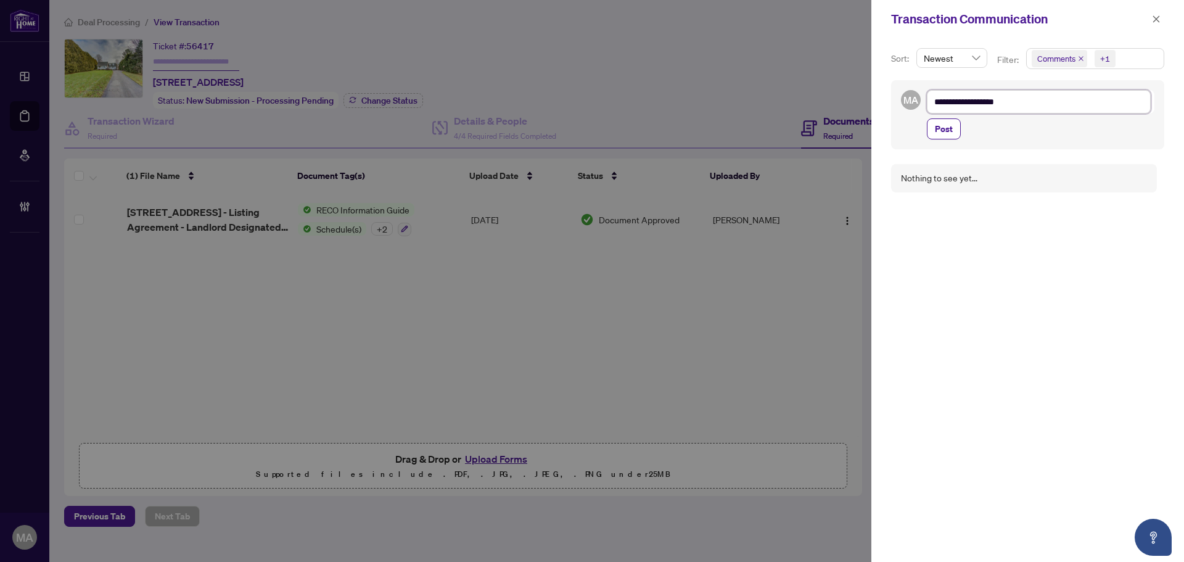
type textarea "**********"
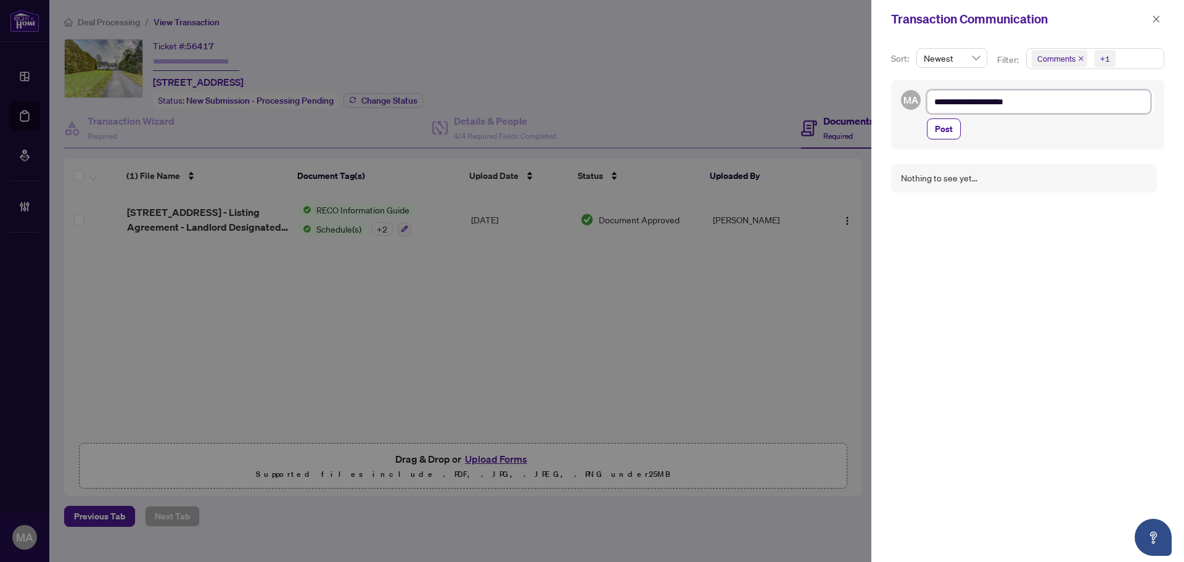
type textarea "**********"
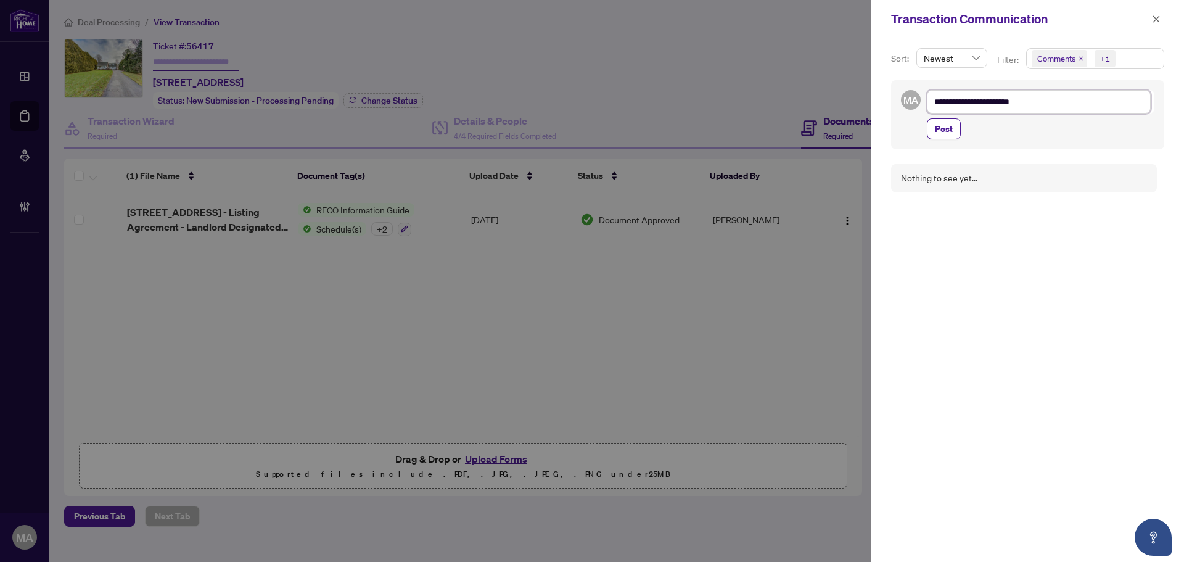
type textarea "**********"
click at [987, 99] on textarea "**********" at bounding box center [1039, 101] width 224 height 23
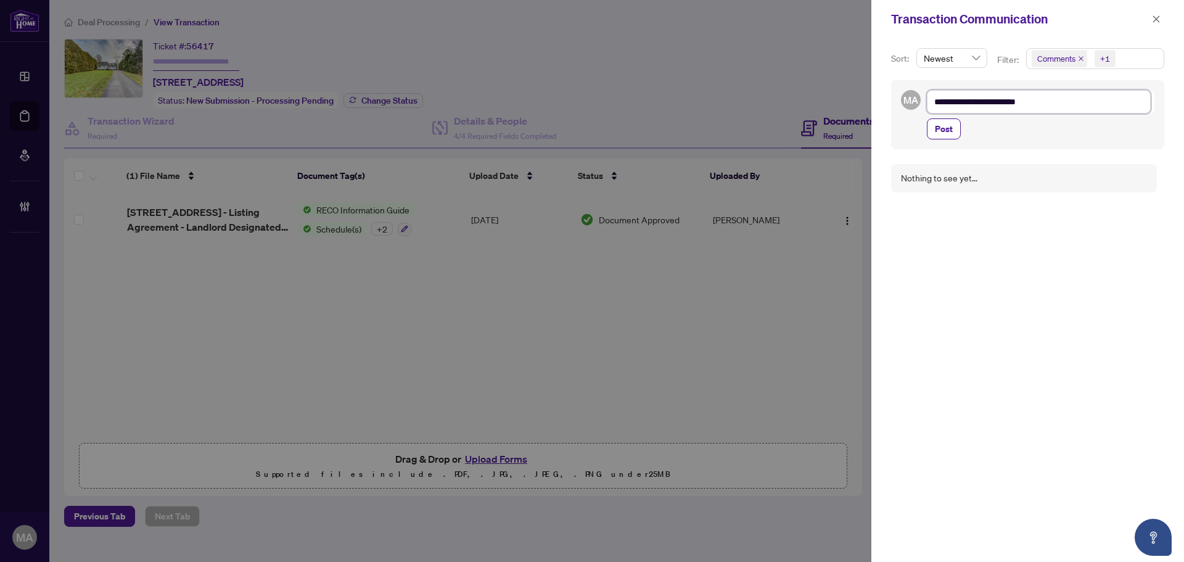
click at [987, 99] on textarea "**********" at bounding box center [1039, 101] width 224 height 23
type textarea "**********"
click at [948, 133] on span "Post" at bounding box center [944, 129] width 18 height 20
type textarea "**********"
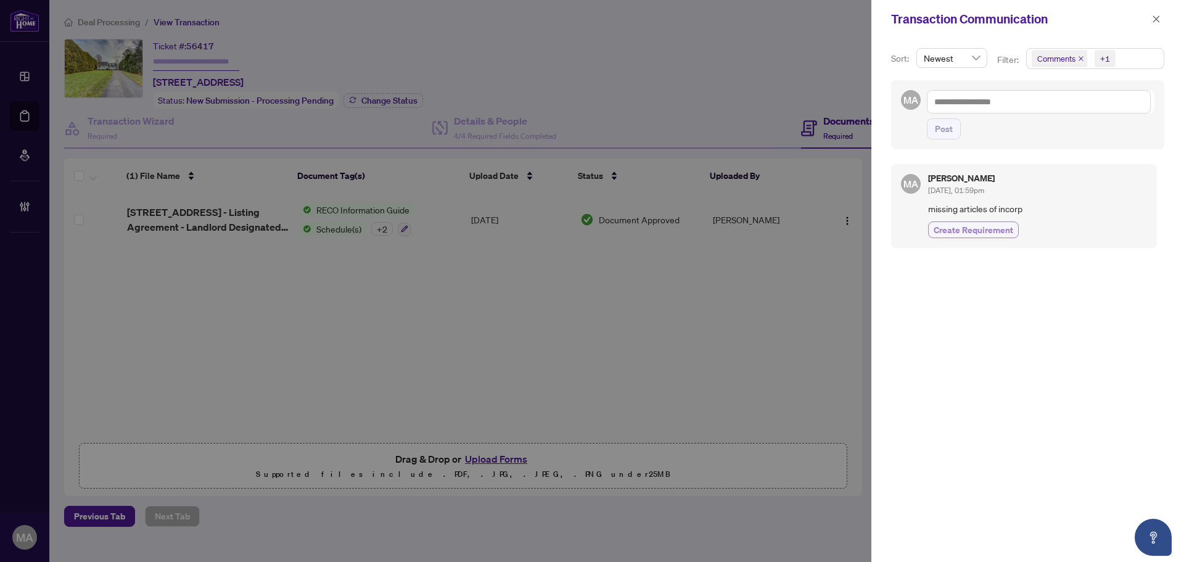
drag, startPoint x: 980, startPoint y: 230, endPoint x: 948, endPoint y: 230, distance: 32.1
click at [980, 230] on span "Create Requirement" at bounding box center [973, 229] width 80 height 13
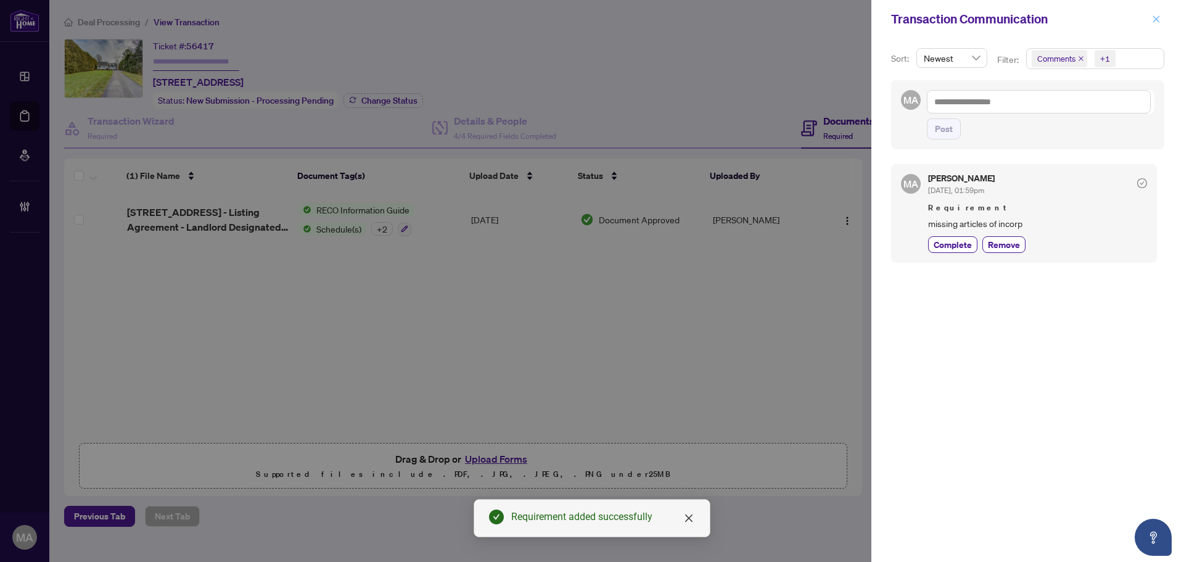
click at [1162, 22] on button "button" at bounding box center [1156, 19] width 16 height 15
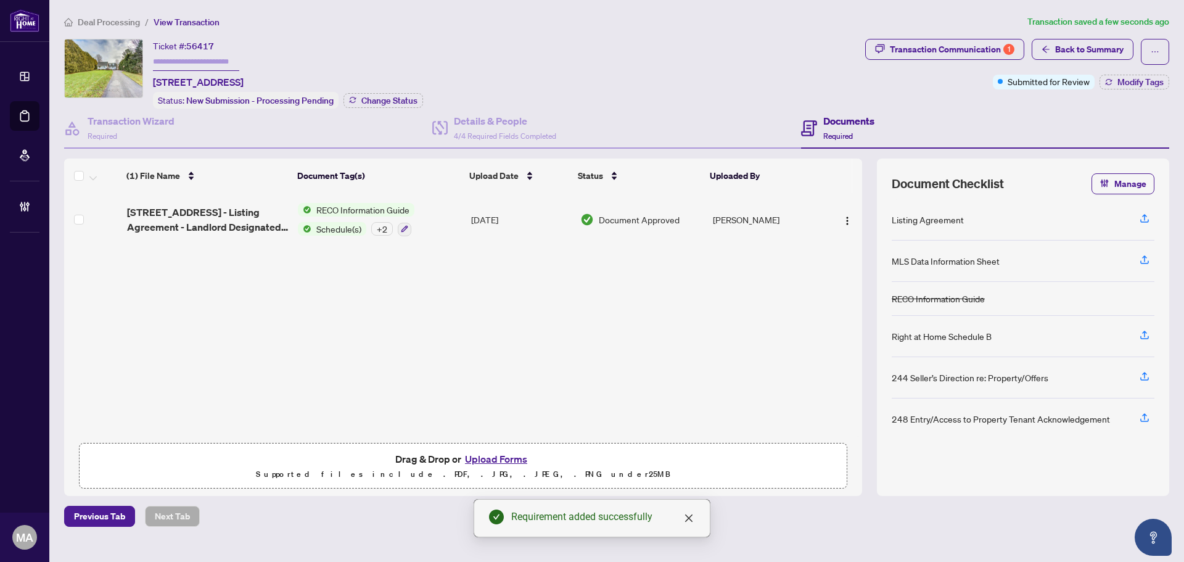
click at [326, 209] on span "RECO Information Guide" at bounding box center [362, 210] width 103 height 14
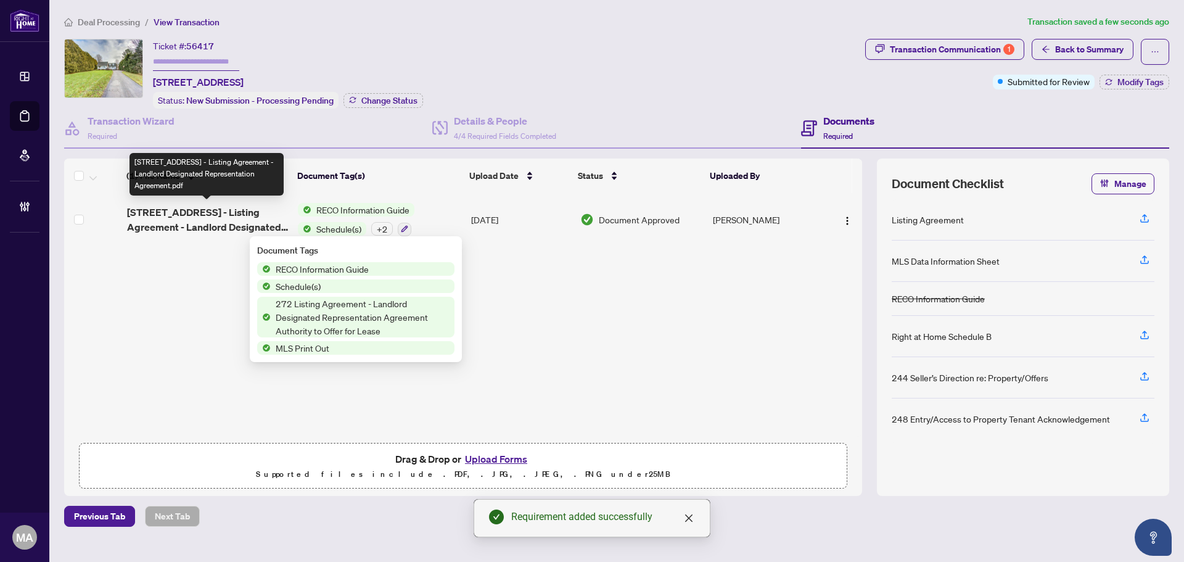
click at [186, 219] on span "3291 Liberty St N - Ontario 272 - Listing Agreement - Landlord Designated Repre…" at bounding box center [208, 220] width 162 height 30
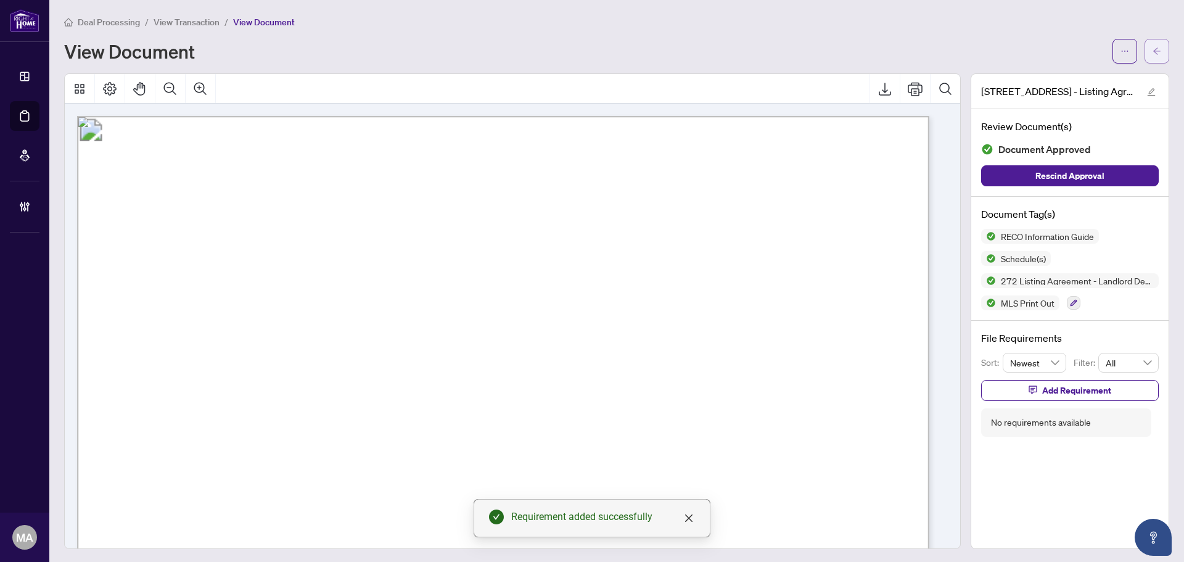
click at [1155, 45] on button "button" at bounding box center [1156, 51] width 25 height 25
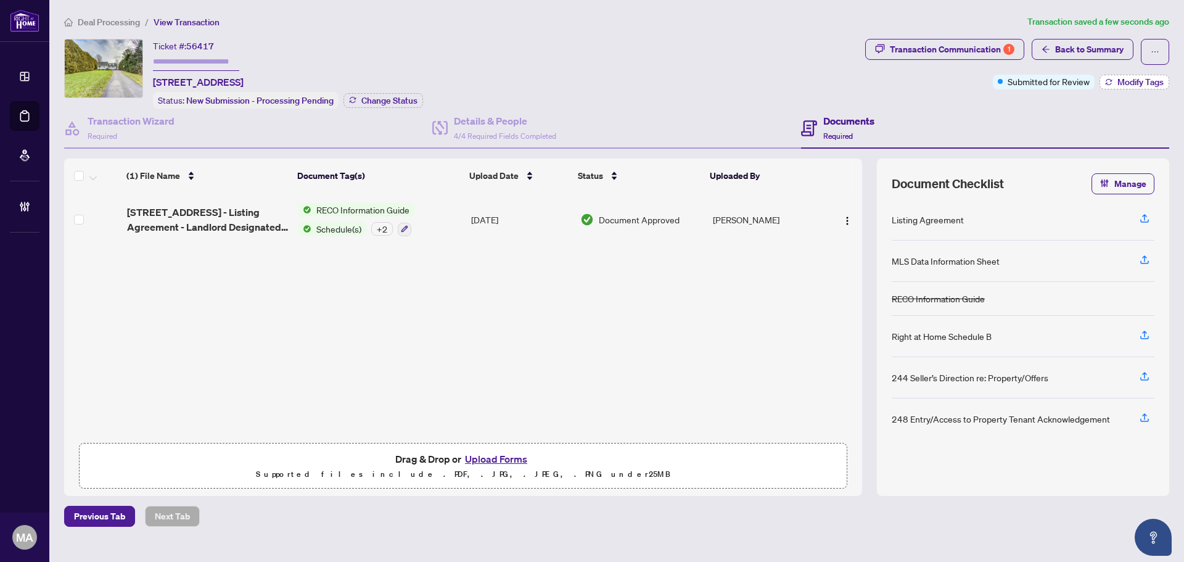
click at [1137, 82] on span "Modify Tags" at bounding box center [1140, 82] width 46 height 9
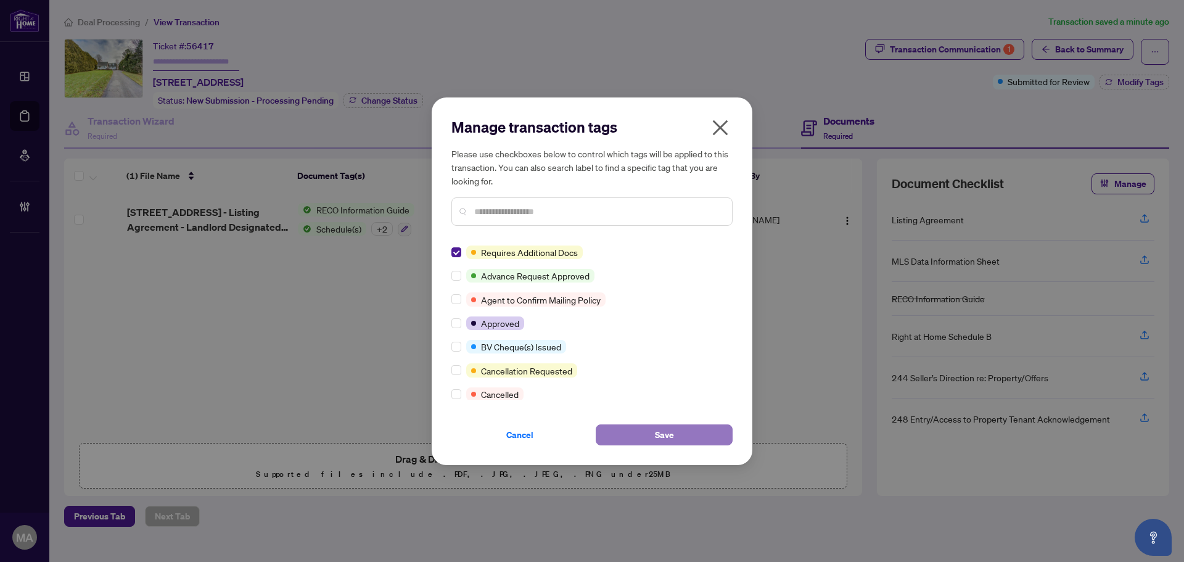
click at [678, 433] on button "Save" at bounding box center [664, 434] width 137 height 21
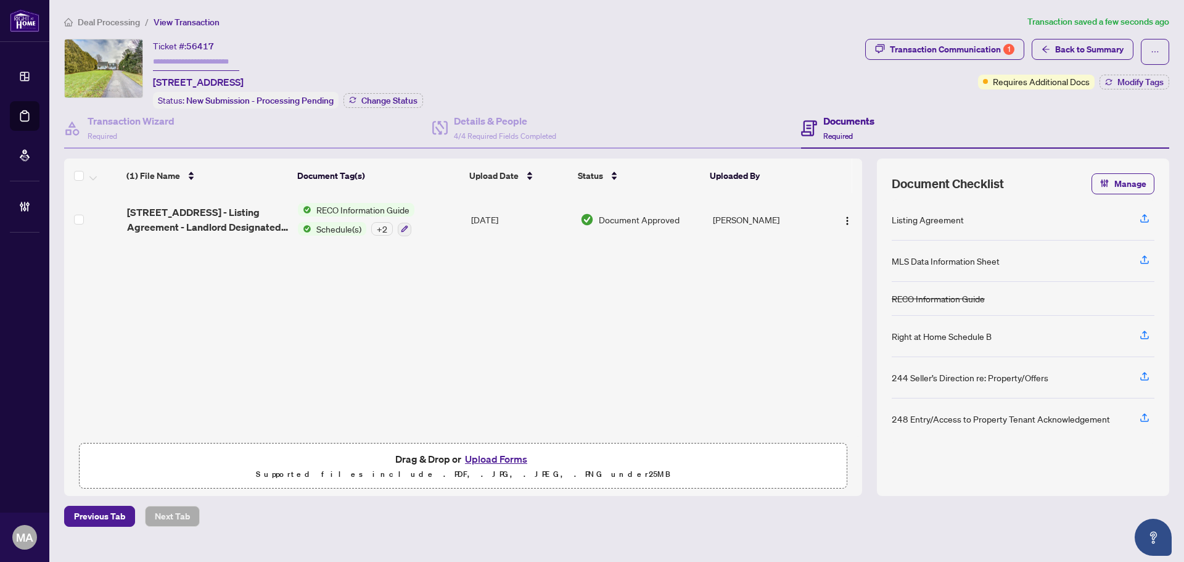
click at [109, 20] on span "Deal Processing" at bounding box center [109, 22] width 62 height 11
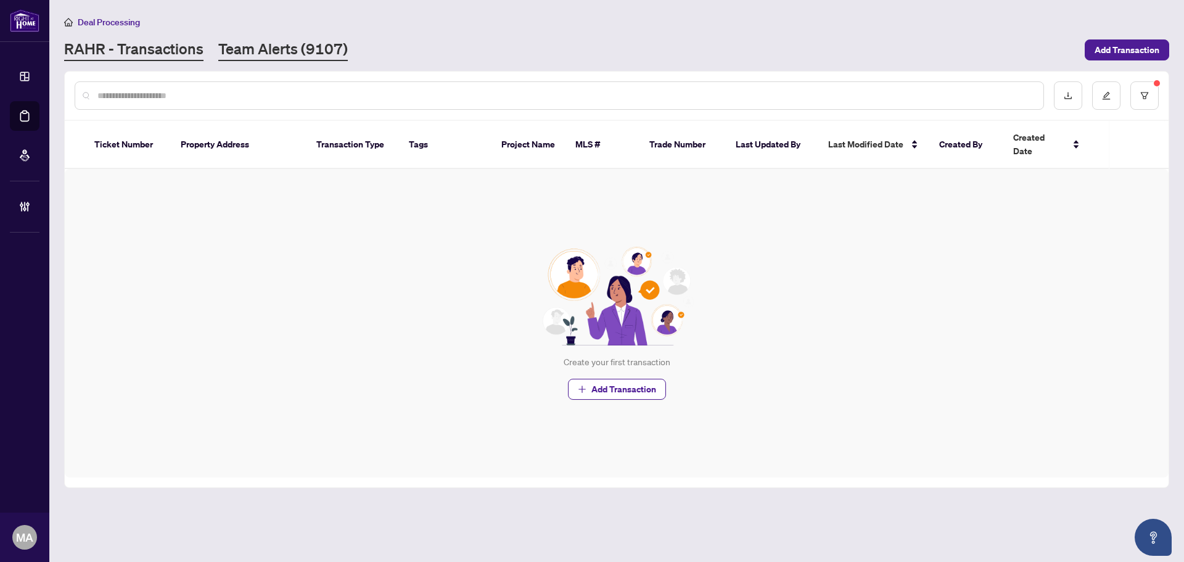
click at [281, 55] on link "Team Alerts (9107)" at bounding box center [282, 50] width 129 height 22
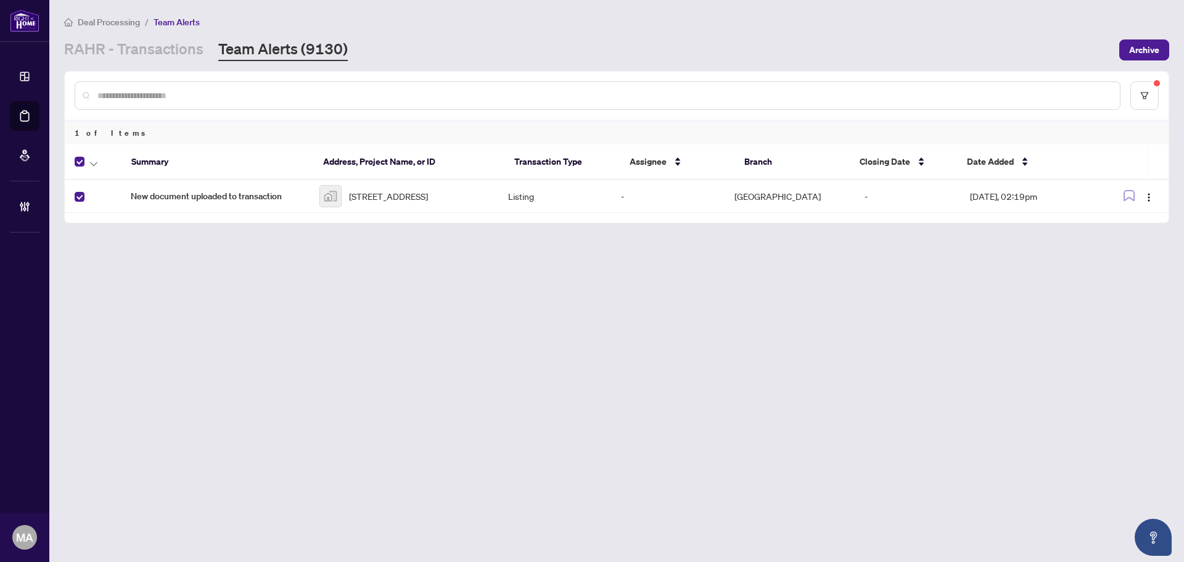
click at [86, 166] on div at bounding box center [96, 161] width 42 height 15
click at [97, 157] on button "button" at bounding box center [94, 161] width 14 height 15
click at [107, 258] on span "Complete Item" at bounding box center [135, 262] width 77 height 14
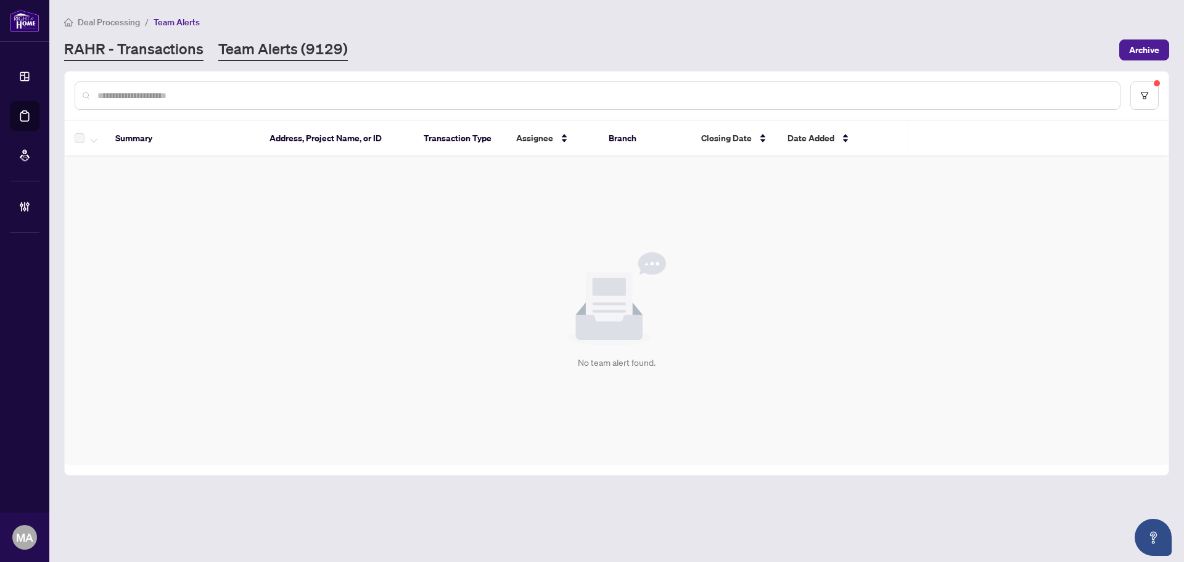
click at [122, 40] on link "RAHR - Transactions" at bounding box center [133, 50] width 139 height 22
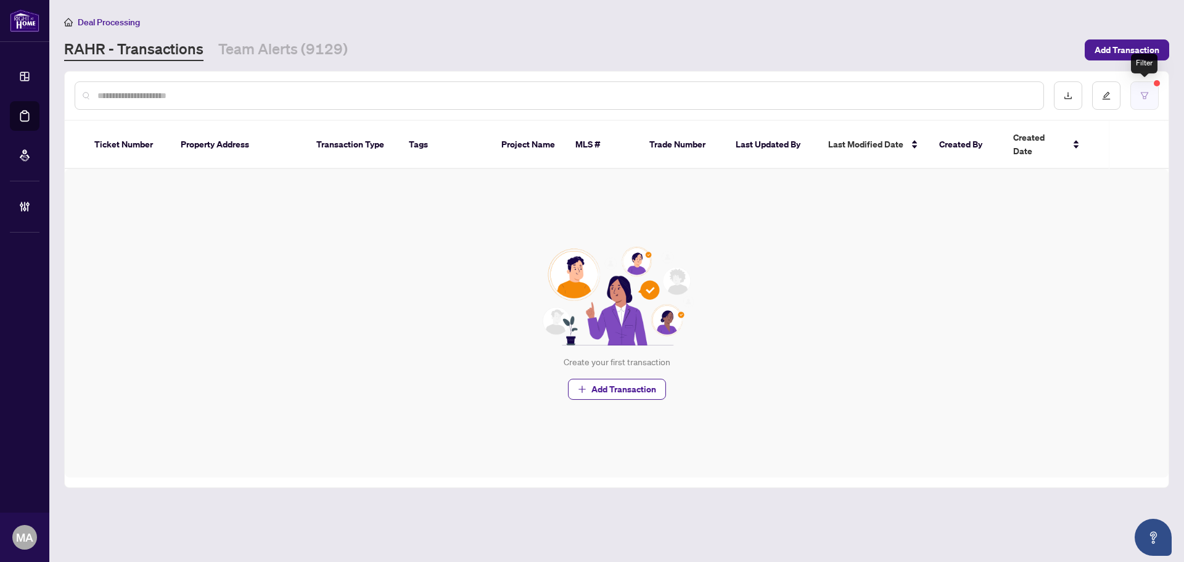
click at [1146, 97] on icon "filter" at bounding box center [1144, 95] width 9 height 9
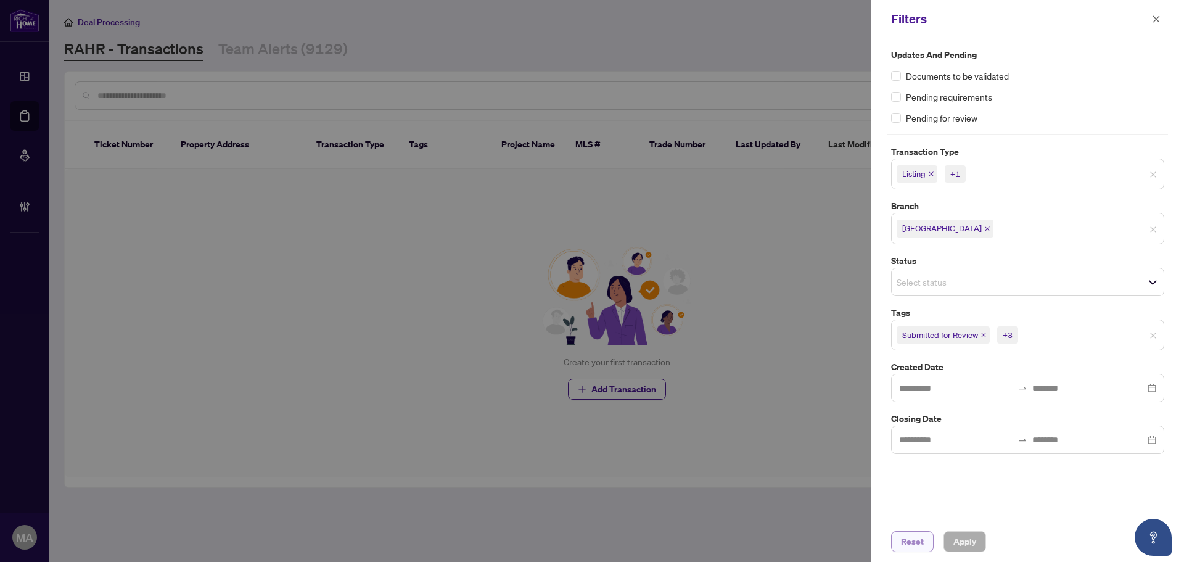
click at [922, 549] on span "Reset" at bounding box center [912, 541] width 23 height 20
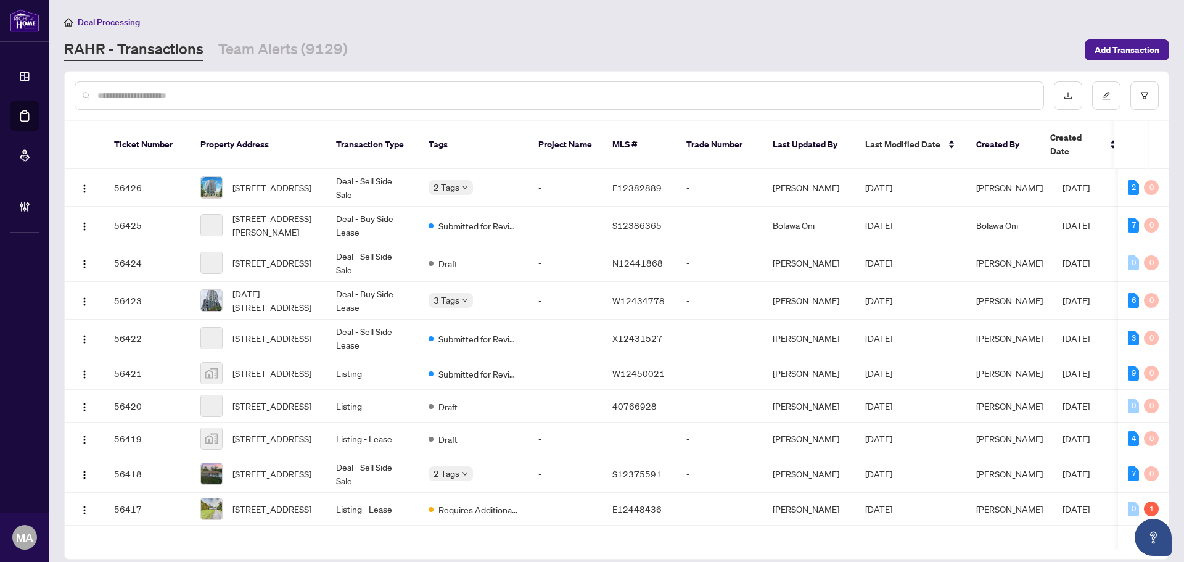
click at [644, 93] on input "text" at bounding box center [565, 96] width 936 height 14
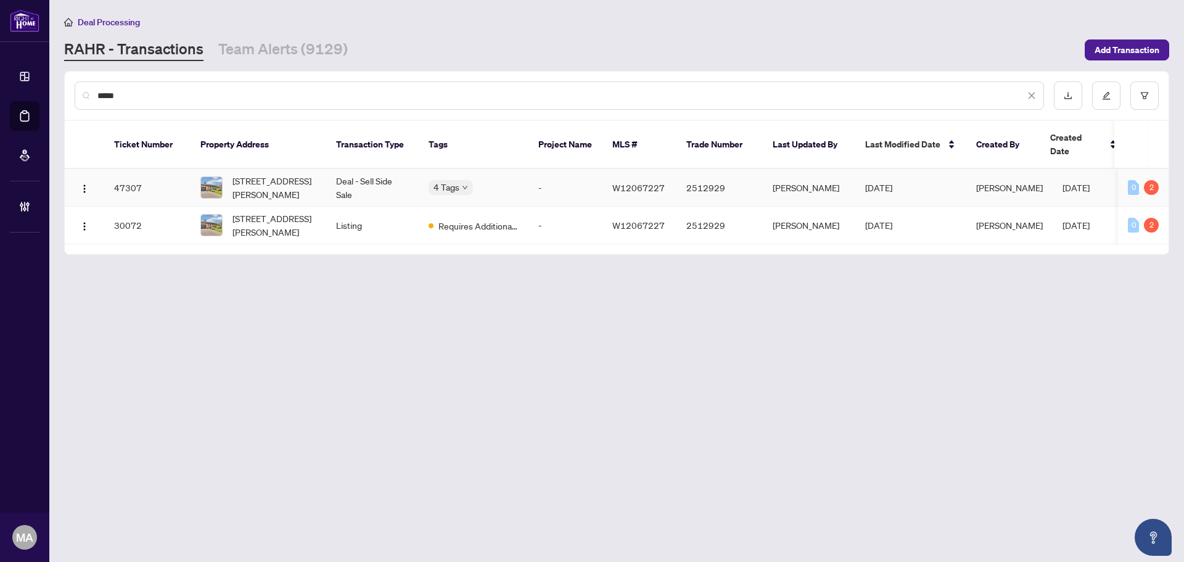
type input "*****"
click at [254, 174] on span "41 Beckett Ave, Toronto, Ontario M6L 2B3, Canada" at bounding box center [274, 187] width 84 height 27
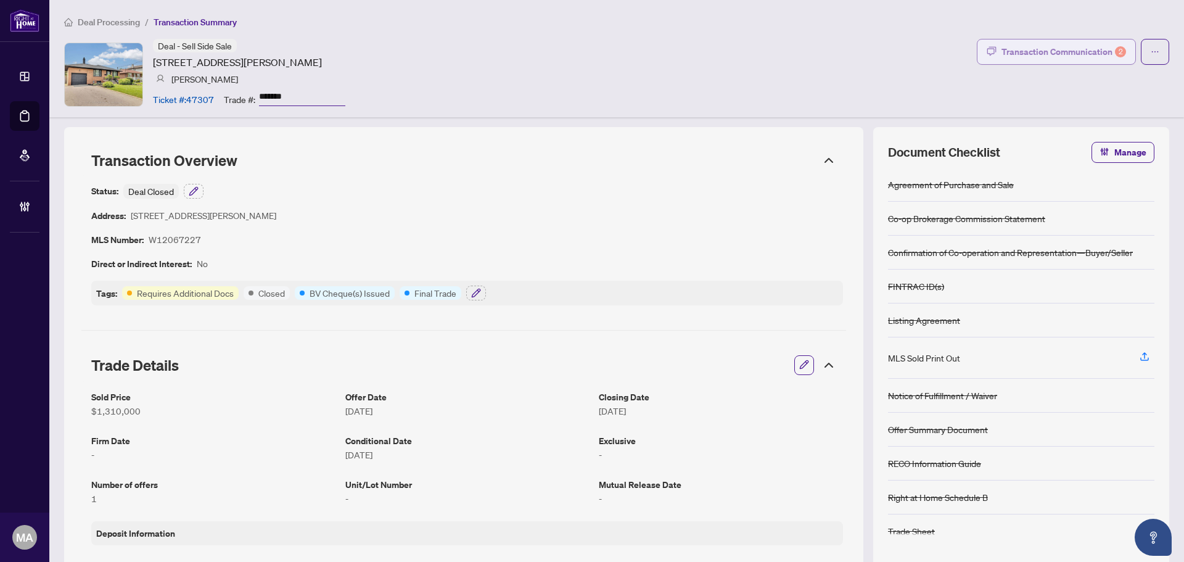
click at [1048, 49] on div "Transaction Communication 2" at bounding box center [1063, 52] width 125 height 20
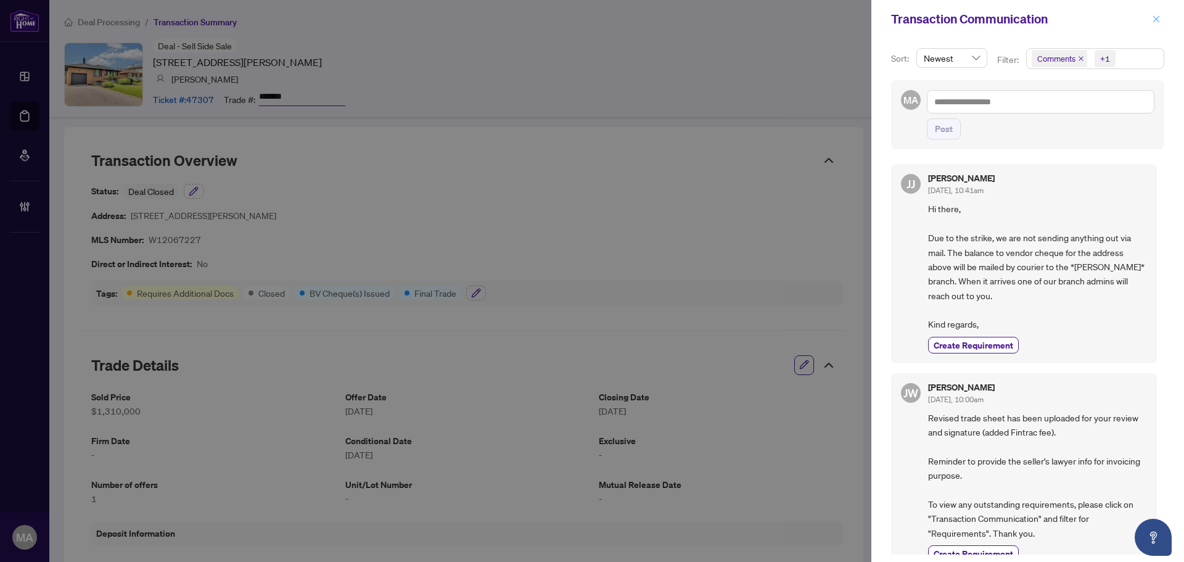
click at [1163, 20] on button "button" at bounding box center [1156, 19] width 16 height 15
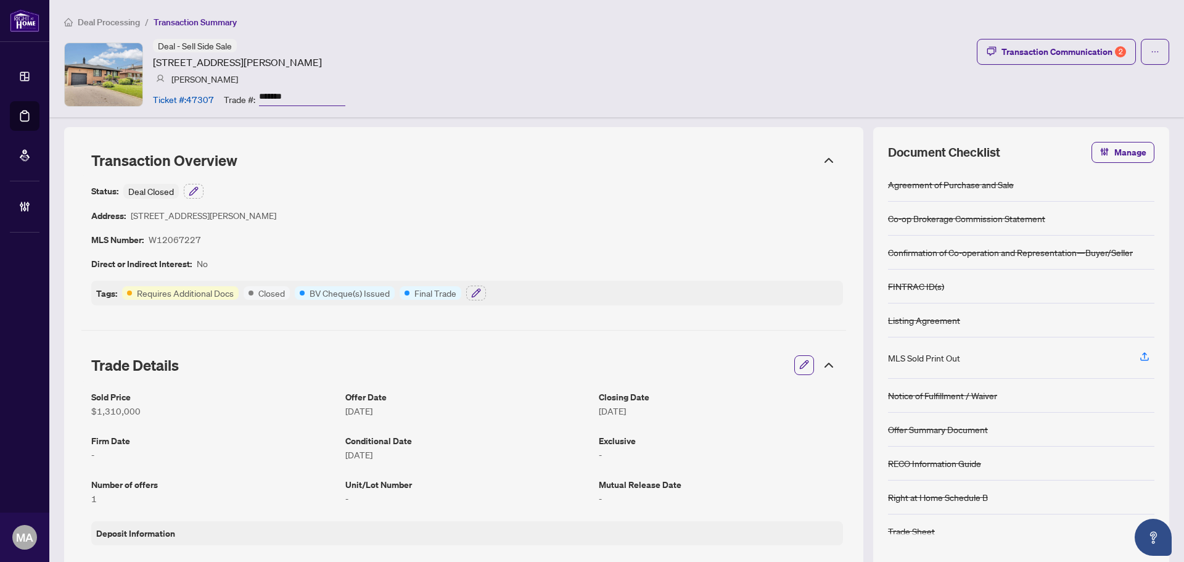
click at [122, 23] on span "Deal Processing" at bounding box center [109, 22] width 62 height 11
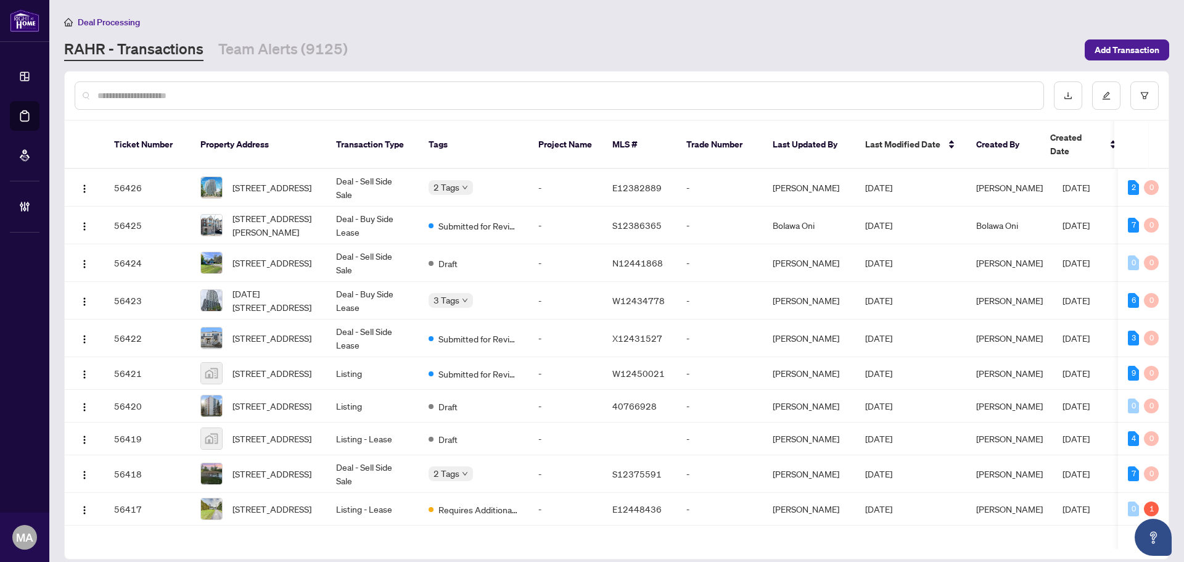
click at [290, 100] on input "text" at bounding box center [565, 96] width 936 height 14
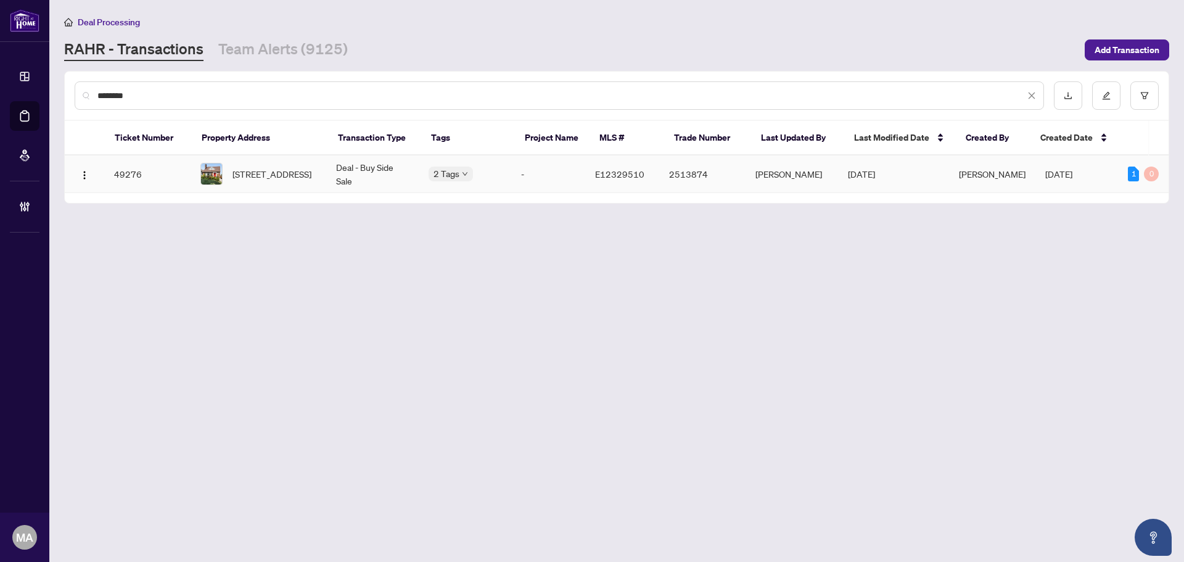
type input "********"
click at [232, 170] on div "[STREET_ADDRESS]" at bounding box center [258, 174] width 116 height 22
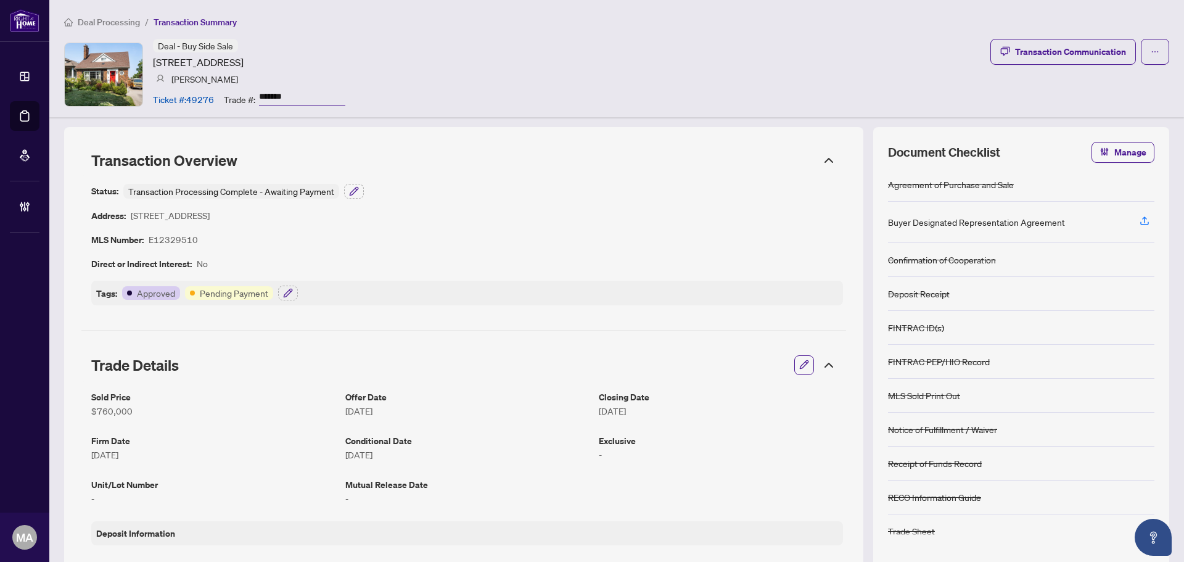
click at [805, 363] on icon "button" at bounding box center [806, 363] width 2 height 2
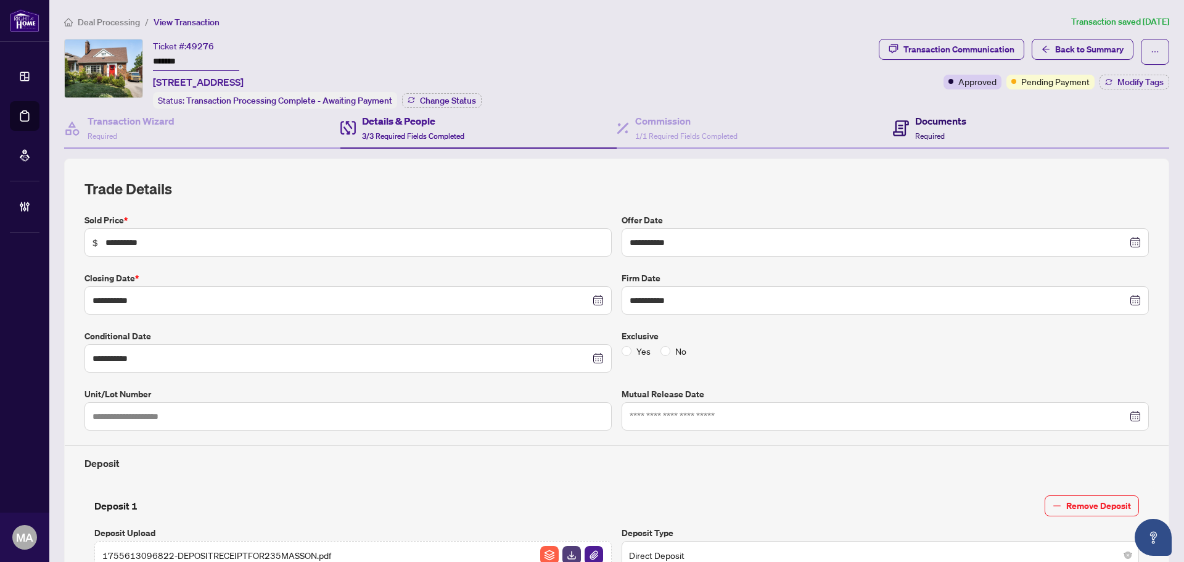
click at [917, 121] on h4 "Documents" at bounding box center [940, 120] width 51 height 15
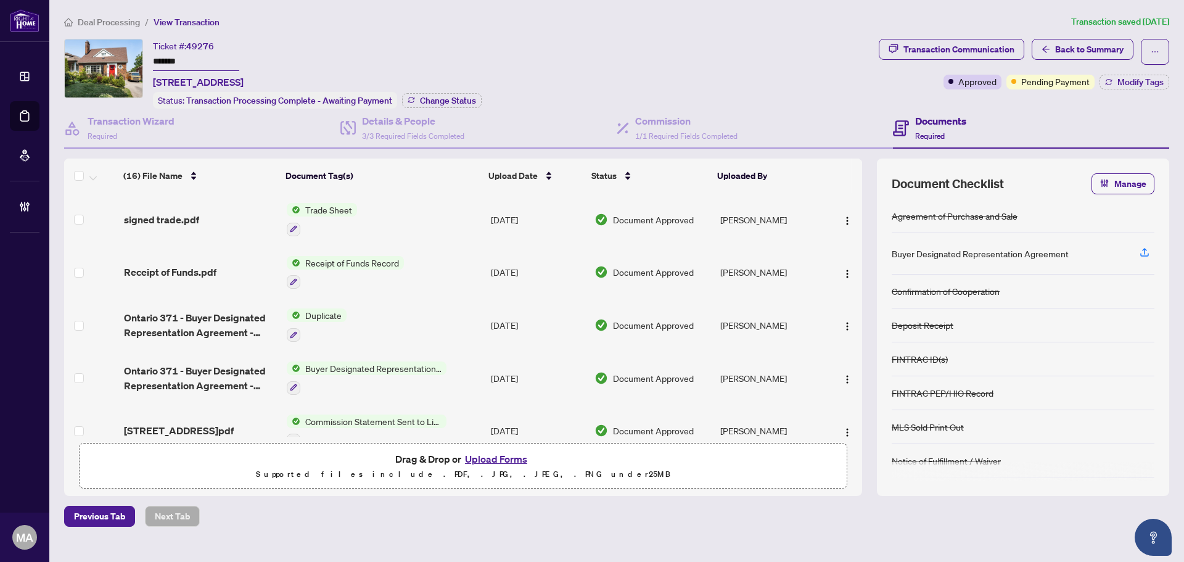
click at [98, 22] on span "Deal Processing" at bounding box center [109, 22] width 62 height 11
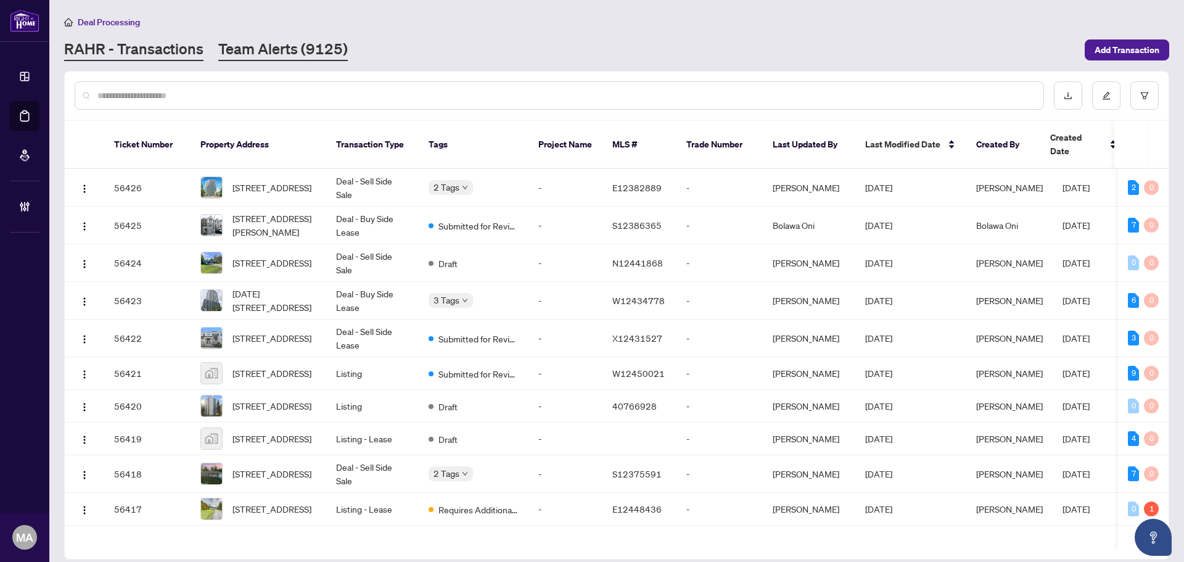
click at [324, 58] on link "Team Alerts (9125)" at bounding box center [282, 50] width 129 height 22
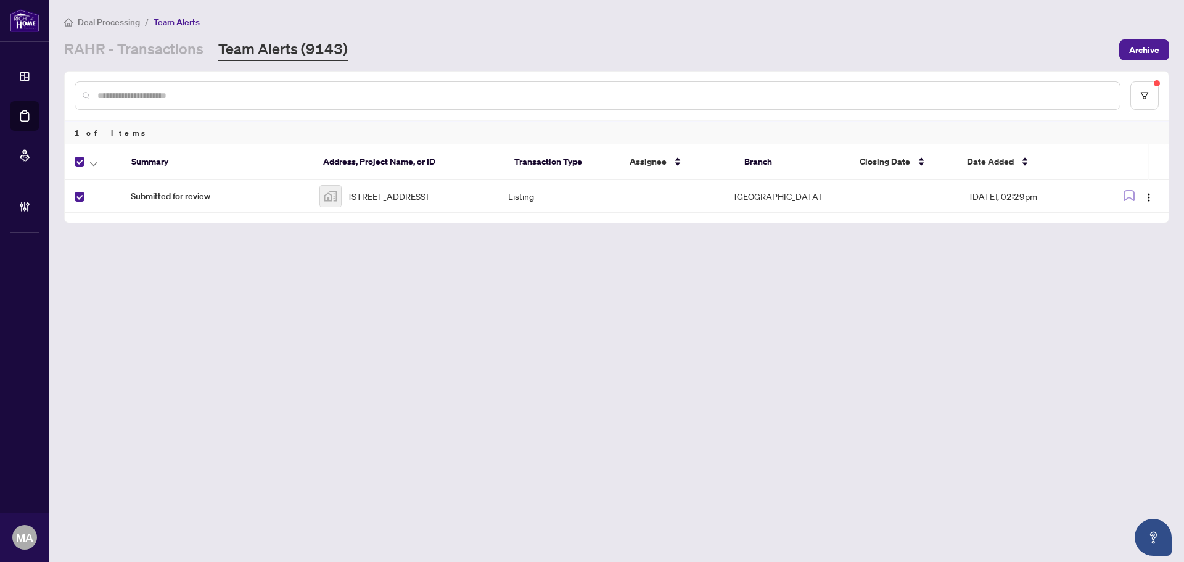
click at [97, 170] on th at bounding box center [93, 162] width 57 height 36
drag, startPoint x: 95, startPoint y: 165, endPoint x: 104, endPoint y: 185, distance: 21.8
click at [97, 171] on th at bounding box center [93, 162] width 57 height 36
click at [99, 163] on button "button" at bounding box center [94, 161] width 14 height 15
click at [125, 256] on span "Complete Item" at bounding box center [135, 262] width 77 height 14
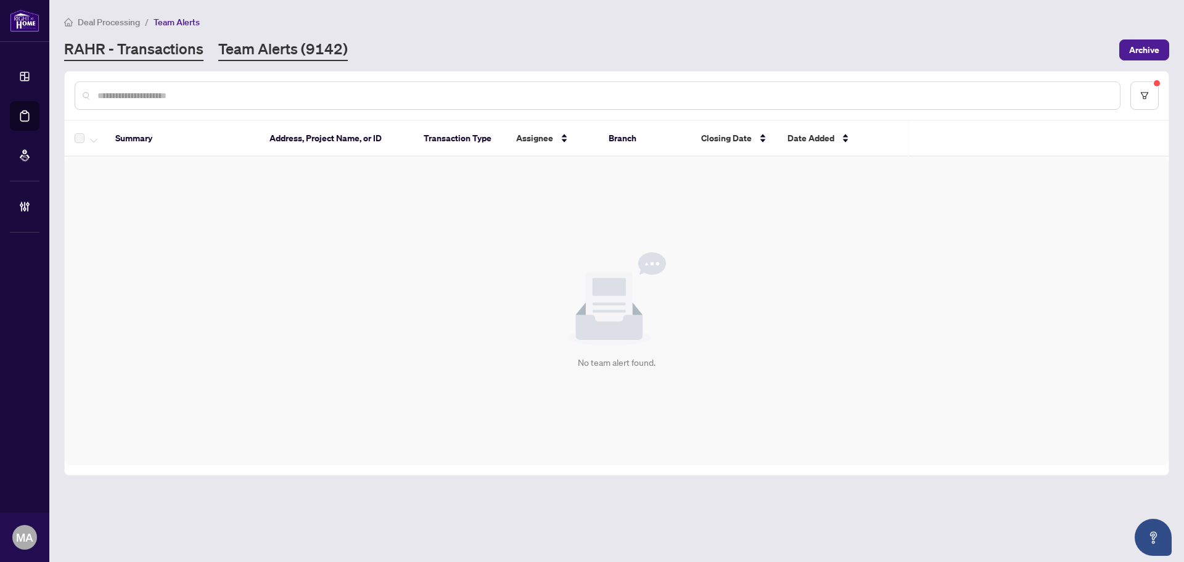
click at [195, 46] on link "RAHR - Transactions" at bounding box center [133, 50] width 139 height 22
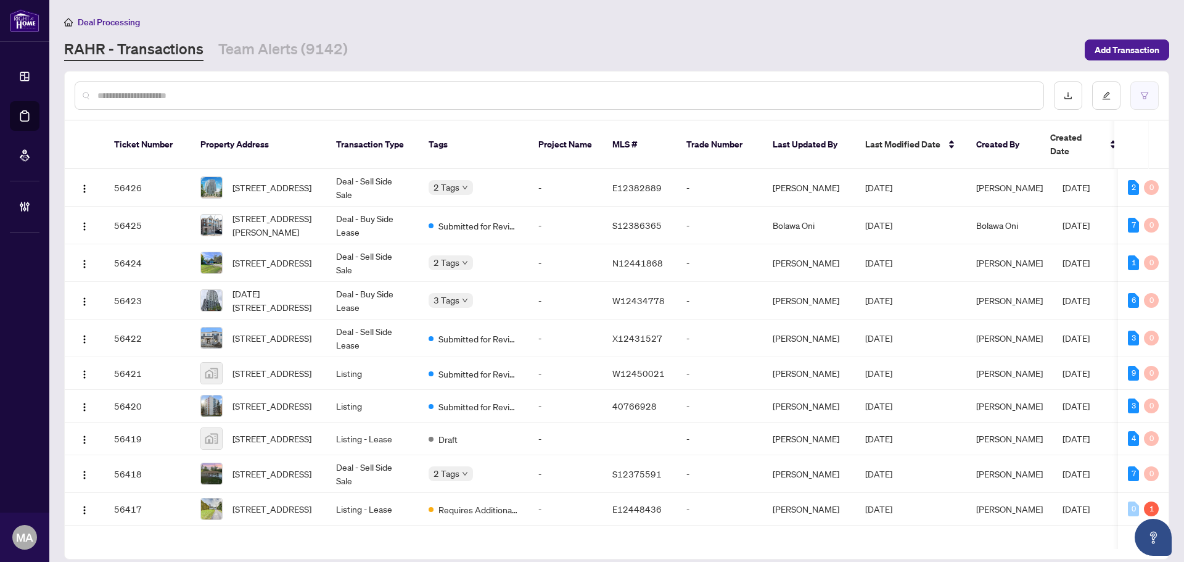
click at [1150, 94] on button "button" at bounding box center [1144, 95] width 28 height 28
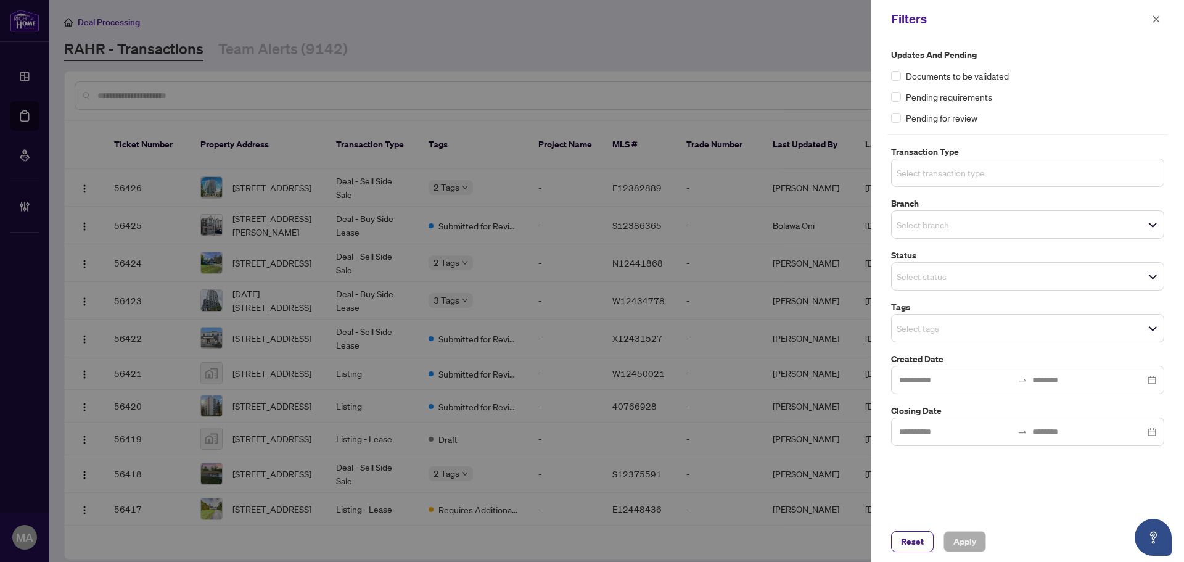
drag, startPoint x: 994, startPoint y: 131, endPoint x: 934, endPoint y: 209, distance: 98.9
click at [922, 171] on input "search" at bounding box center [939, 172] width 86 height 15
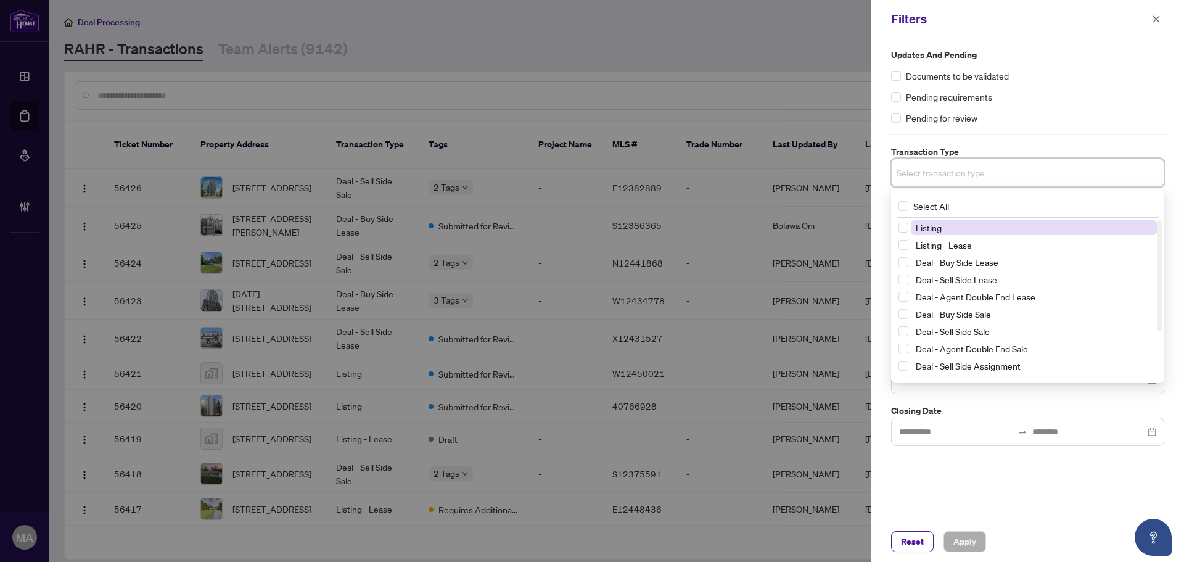
click at [936, 223] on span "Listing" at bounding box center [929, 227] width 26 height 11
click at [937, 240] on span "Listing - Lease" at bounding box center [1034, 247] width 246 height 15
click at [1075, 109] on div "Updates and Pending Documents to be validated Pending requirements Pending for …" at bounding box center [1027, 86] width 273 height 76
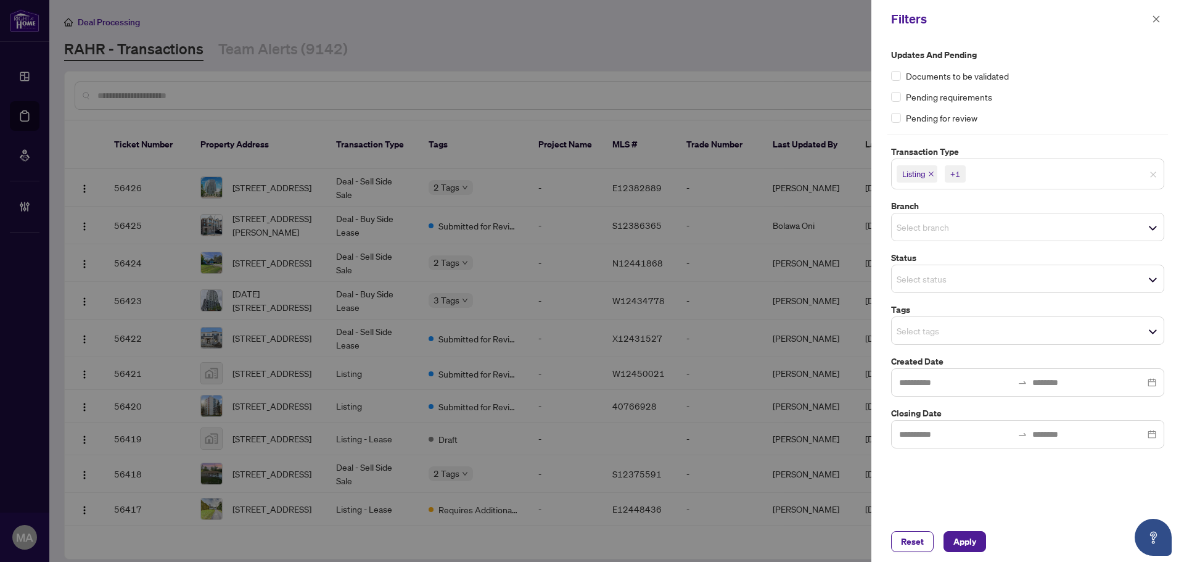
click at [912, 218] on div "Select branch" at bounding box center [1027, 227] width 273 height 28
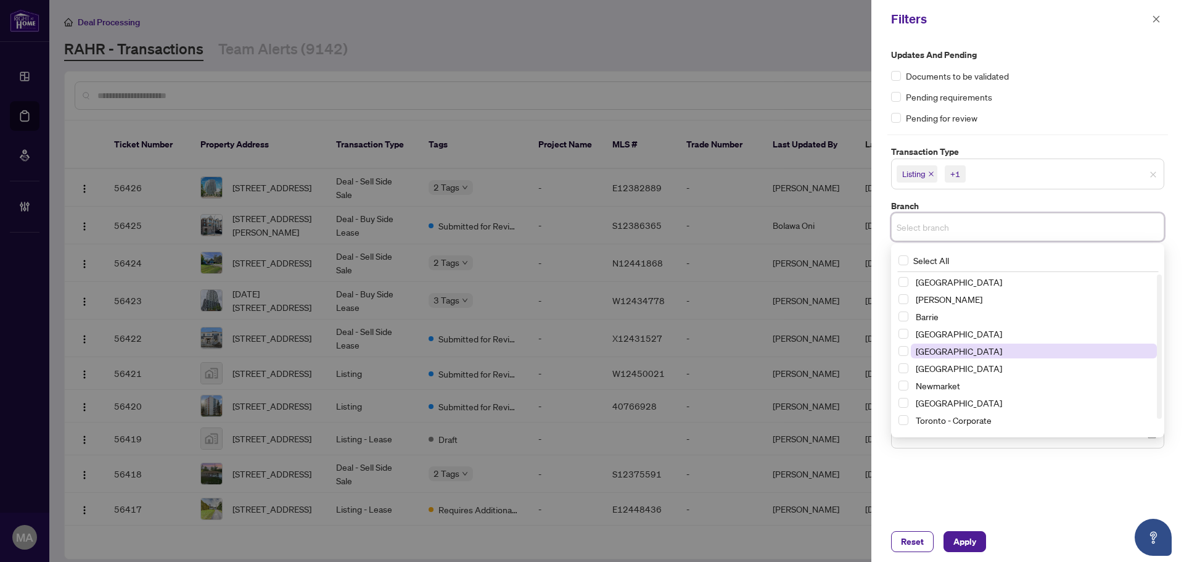
click at [932, 346] on span "[GEOGRAPHIC_DATA]" at bounding box center [959, 350] width 86 height 11
click at [996, 147] on label "Transaction Type" at bounding box center [1027, 152] width 273 height 14
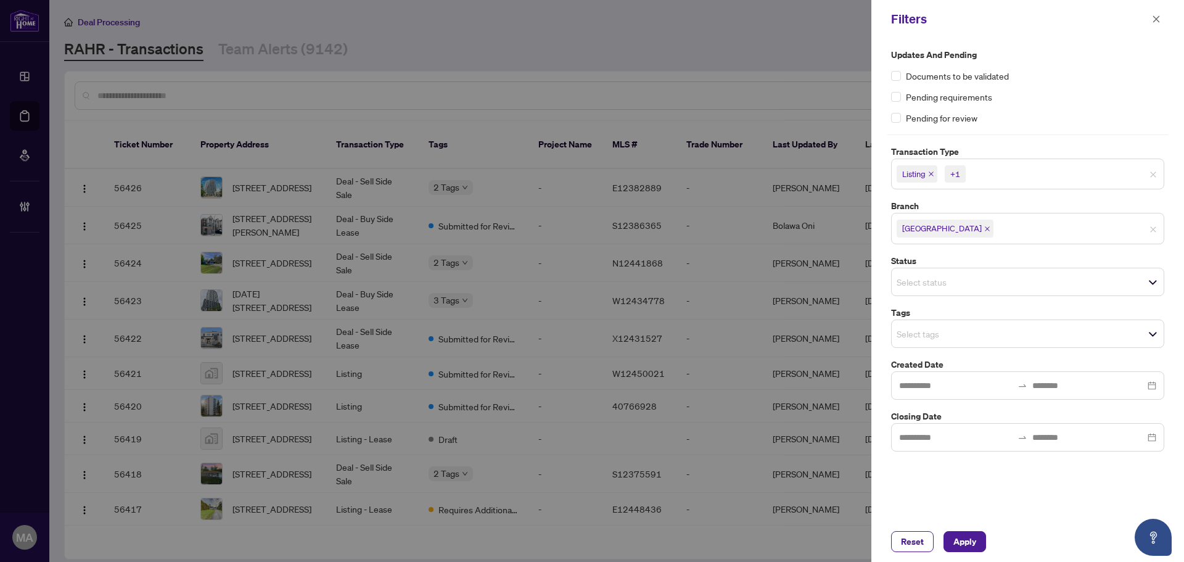
click at [932, 343] on div "Select tags" at bounding box center [1027, 333] width 273 height 28
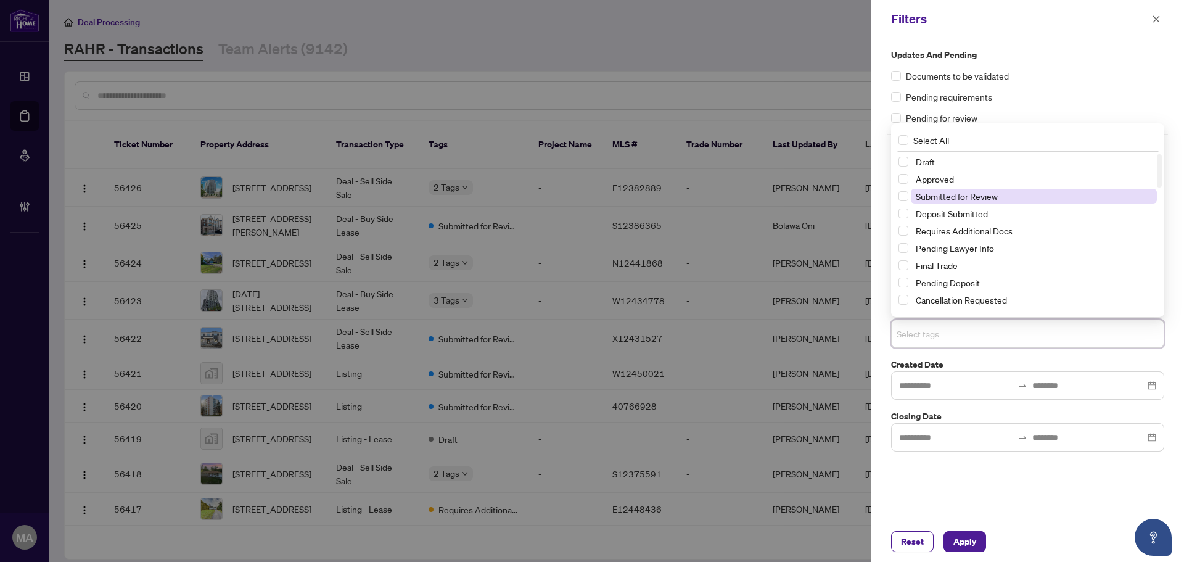
click at [956, 191] on span "Submitted for Review" at bounding box center [957, 196] width 82 height 11
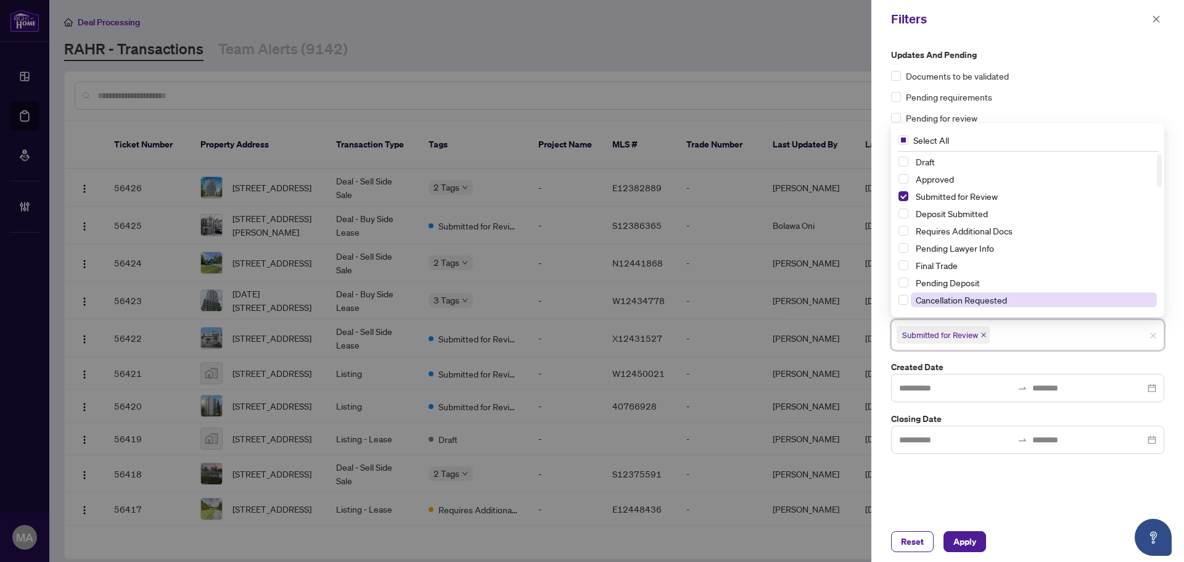
click at [954, 300] on span "Cancellation Requested" at bounding box center [961, 299] width 91 height 11
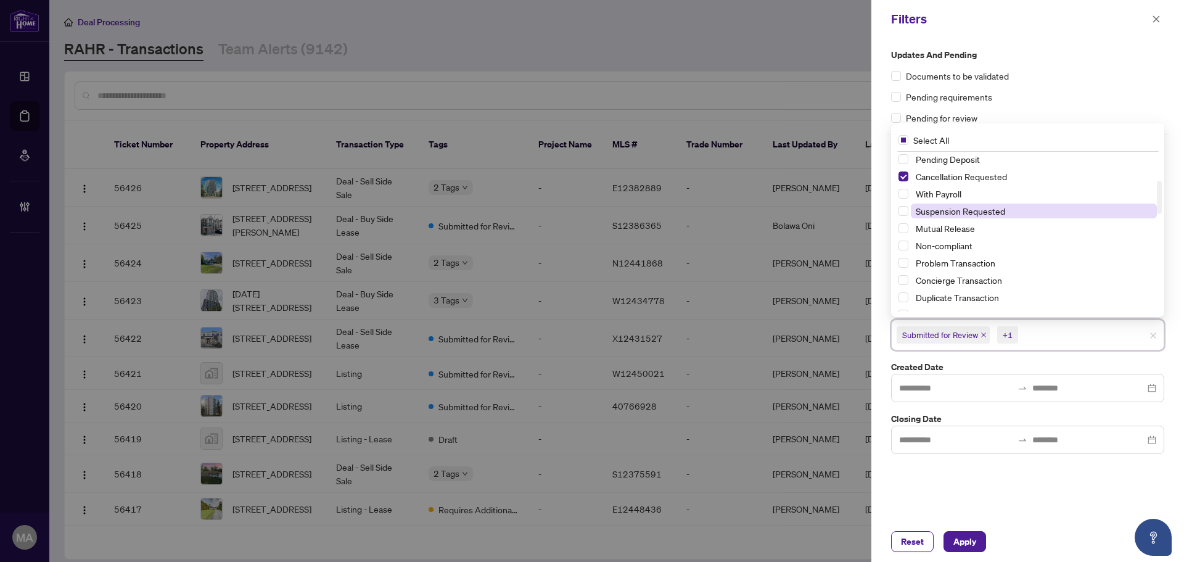
click at [956, 211] on span "Suspension Requested" at bounding box center [960, 210] width 89 height 11
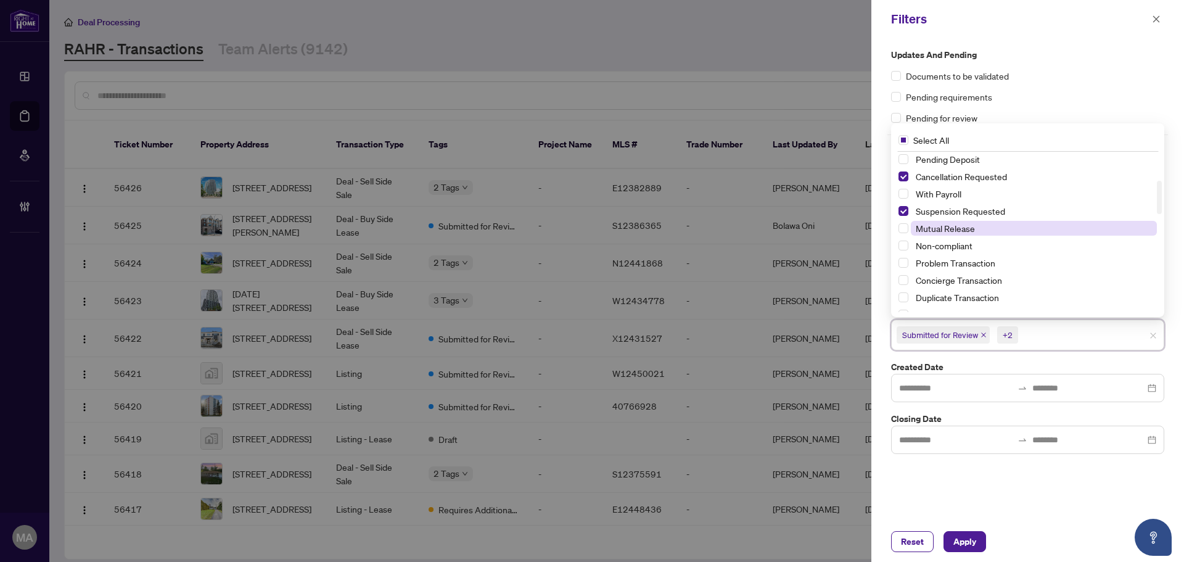
click at [954, 227] on span "Mutual Release" at bounding box center [945, 228] width 59 height 11
click at [960, 542] on span "Apply" at bounding box center [964, 541] width 23 height 20
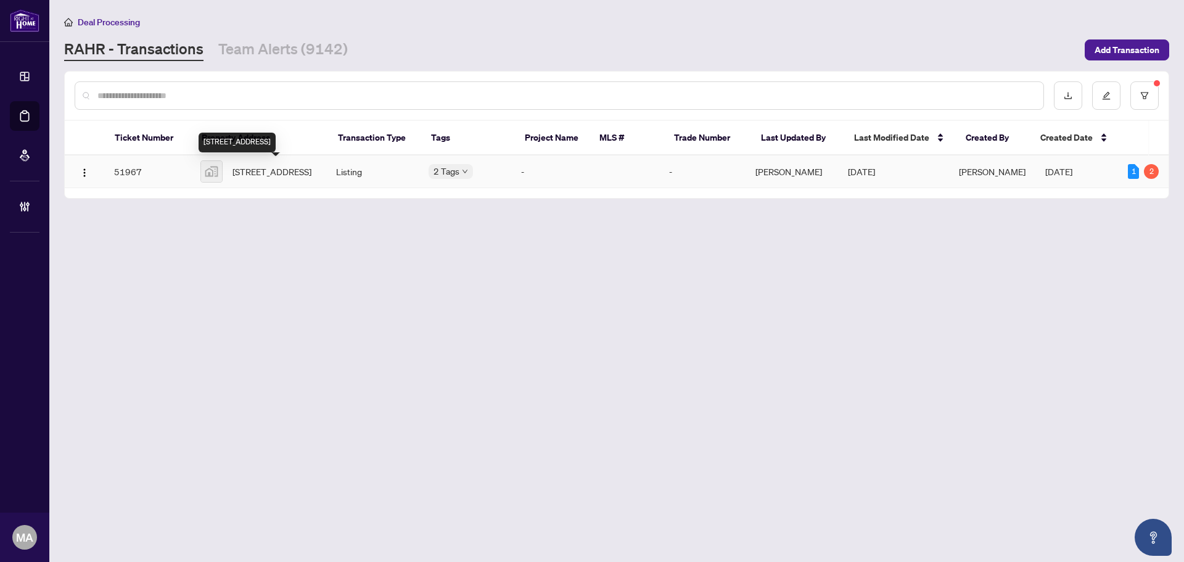
click at [277, 173] on span "[STREET_ADDRESS]" at bounding box center [271, 172] width 79 height 14
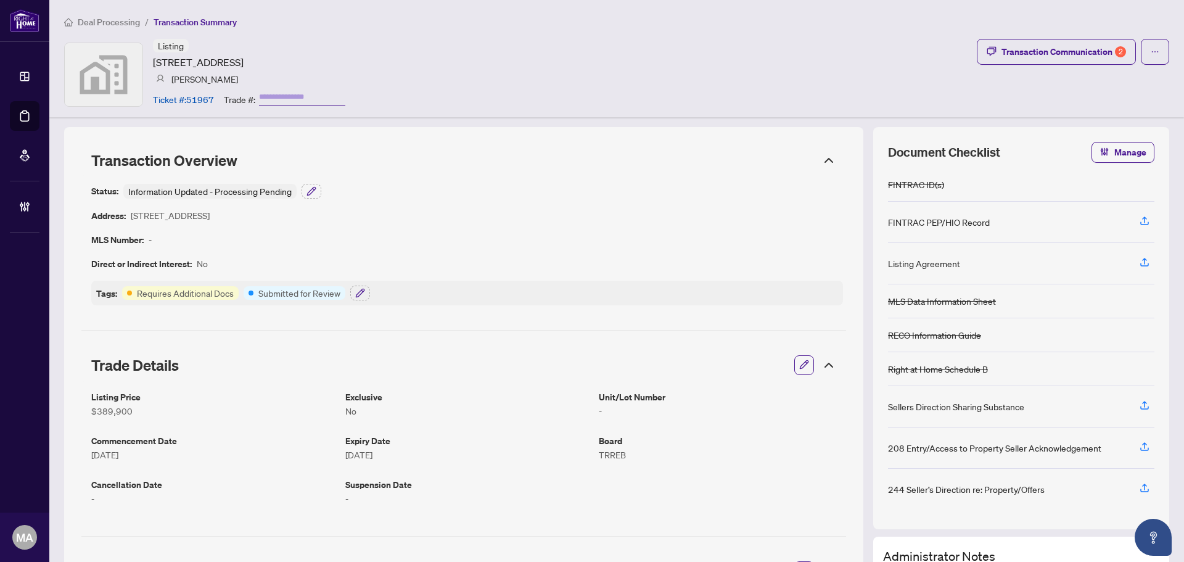
click at [800, 361] on icon "button" at bounding box center [804, 365] width 8 height 8
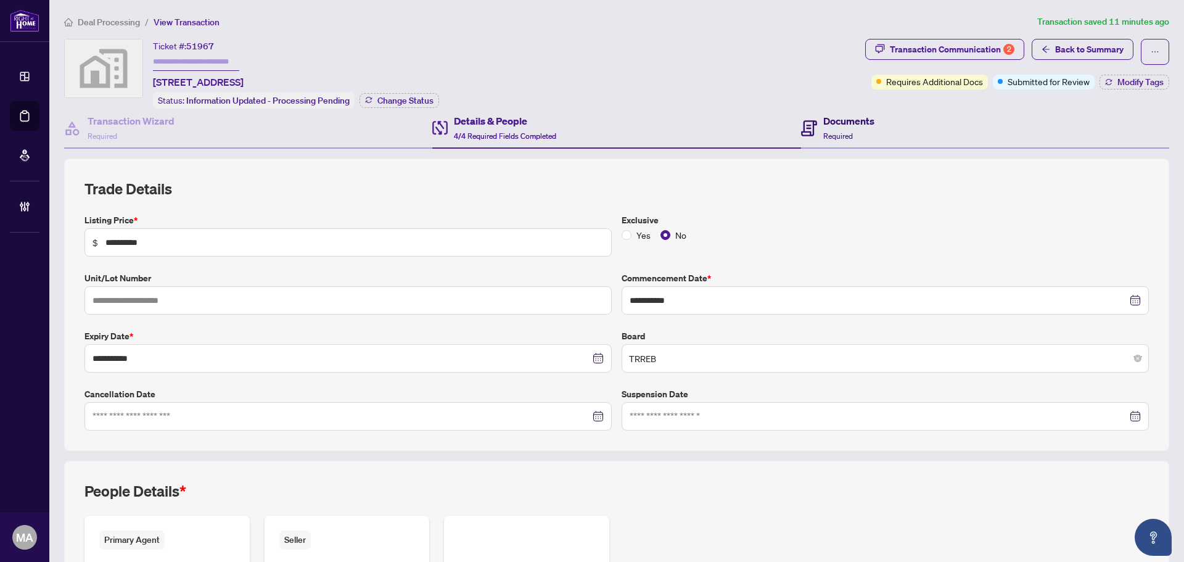
click at [831, 131] on span "Required" at bounding box center [838, 135] width 30 height 9
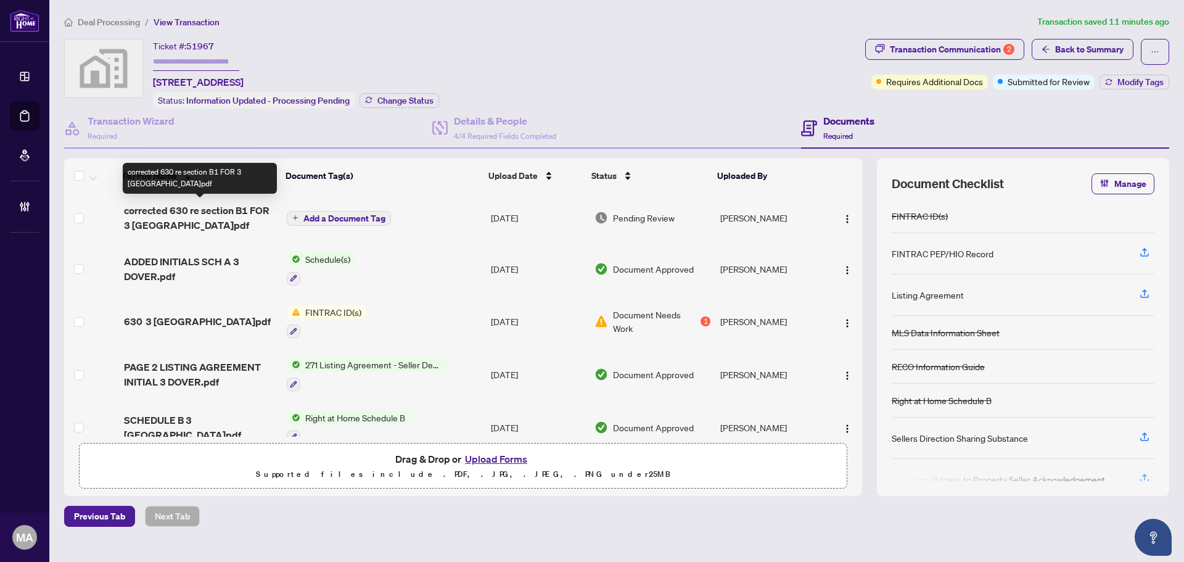
click at [136, 223] on span "corrected 630 re section B1 FOR 3 [GEOGRAPHIC_DATA]pdf" at bounding box center [200, 218] width 153 height 30
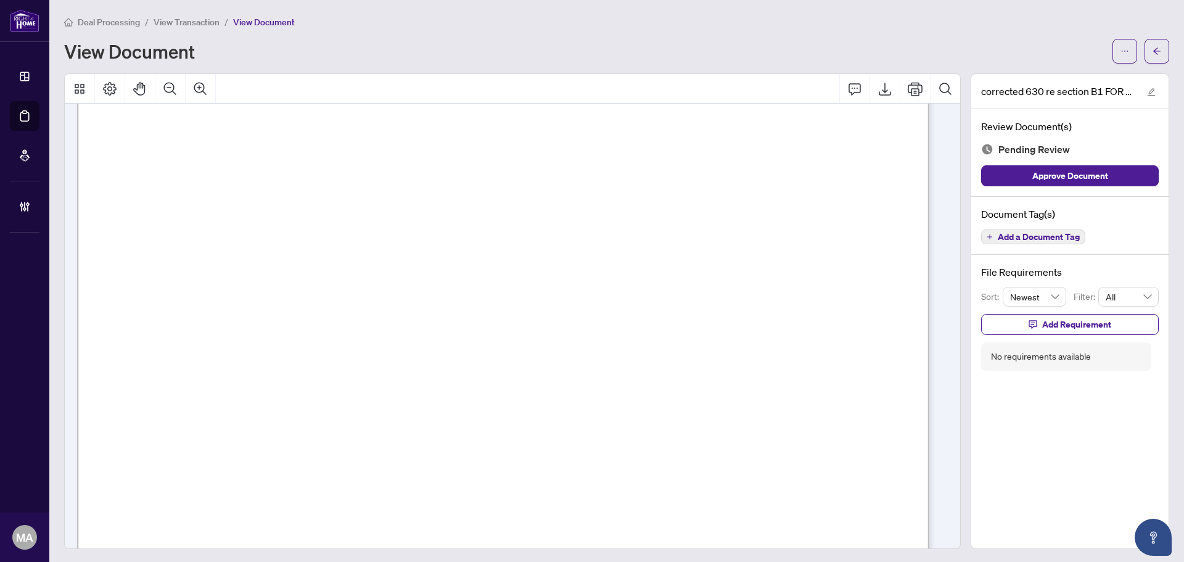
scroll to position [185, 0]
click at [1144, 51] on button "button" at bounding box center [1156, 51] width 25 height 25
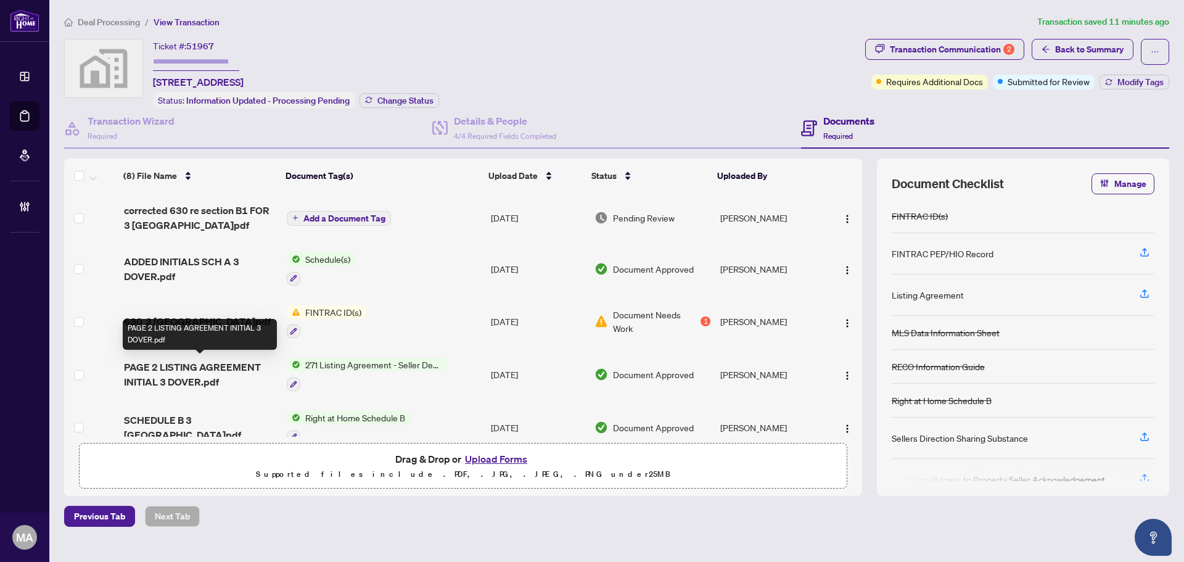
click at [184, 367] on span "PAGE 2 LISTING AGREEMENT INITIAL 3 DOVER.pdf" at bounding box center [200, 374] width 153 height 30
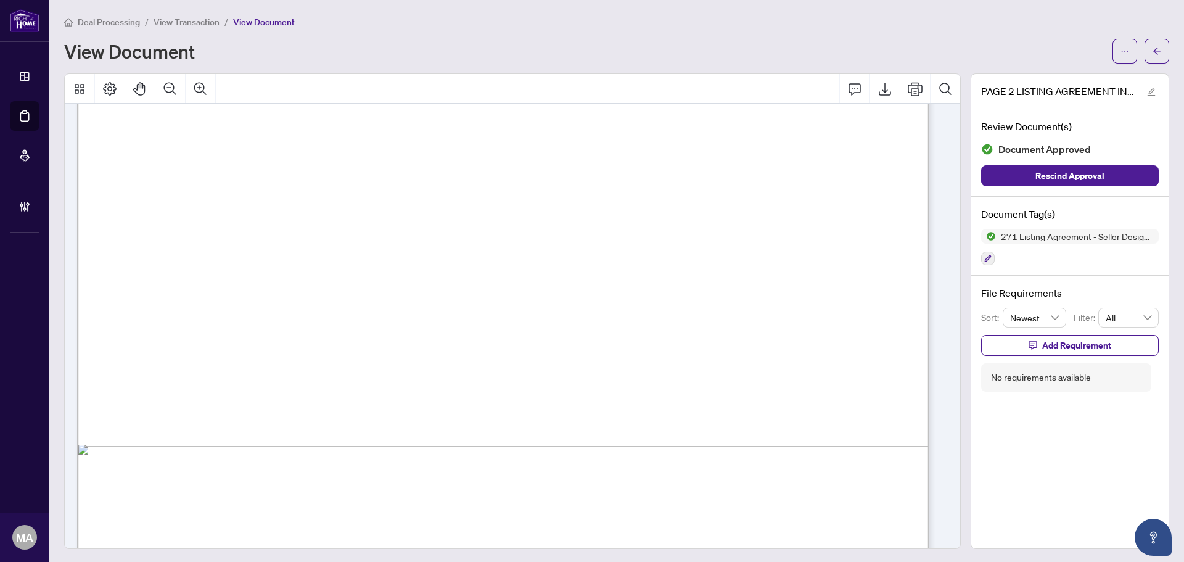
scroll to position [683, 0]
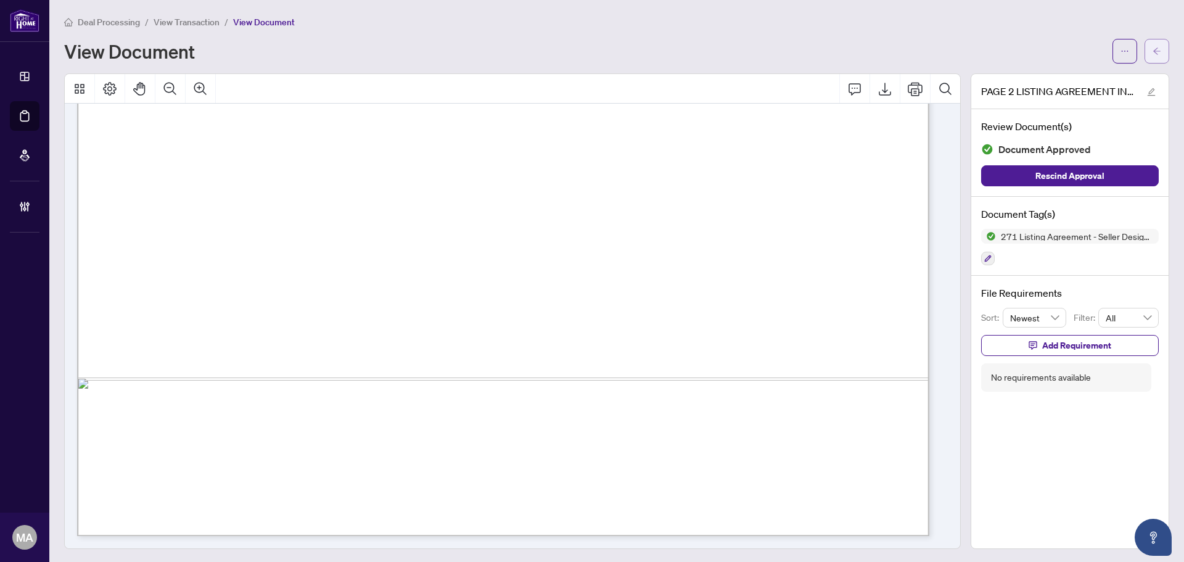
click at [1154, 48] on button "button" at bounding box center [1156, 51] width 25 height 25
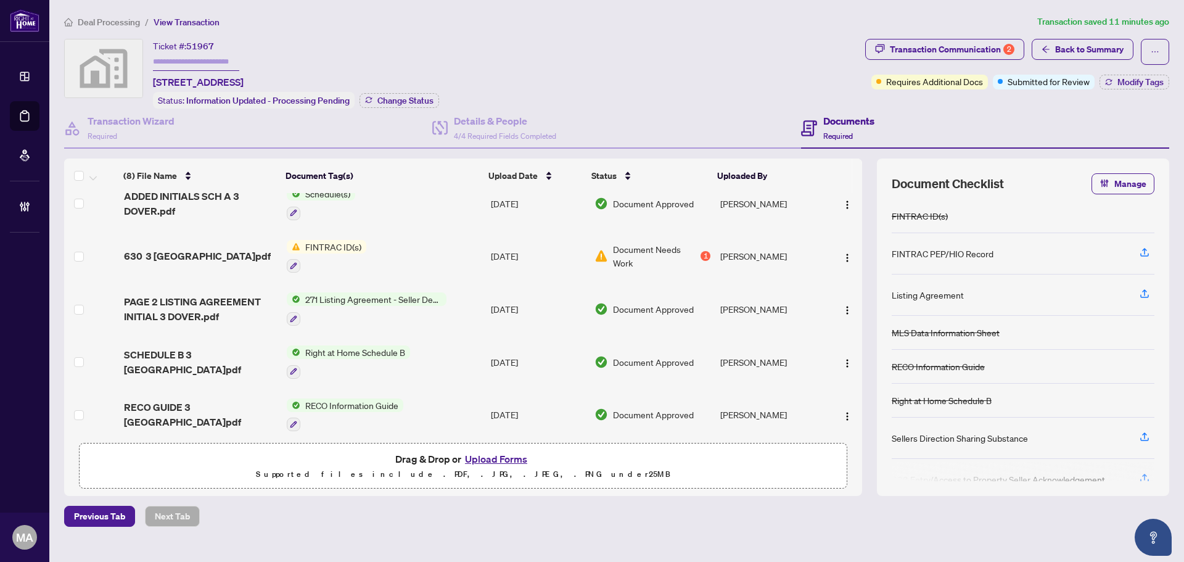
scroll to position [178, 0]
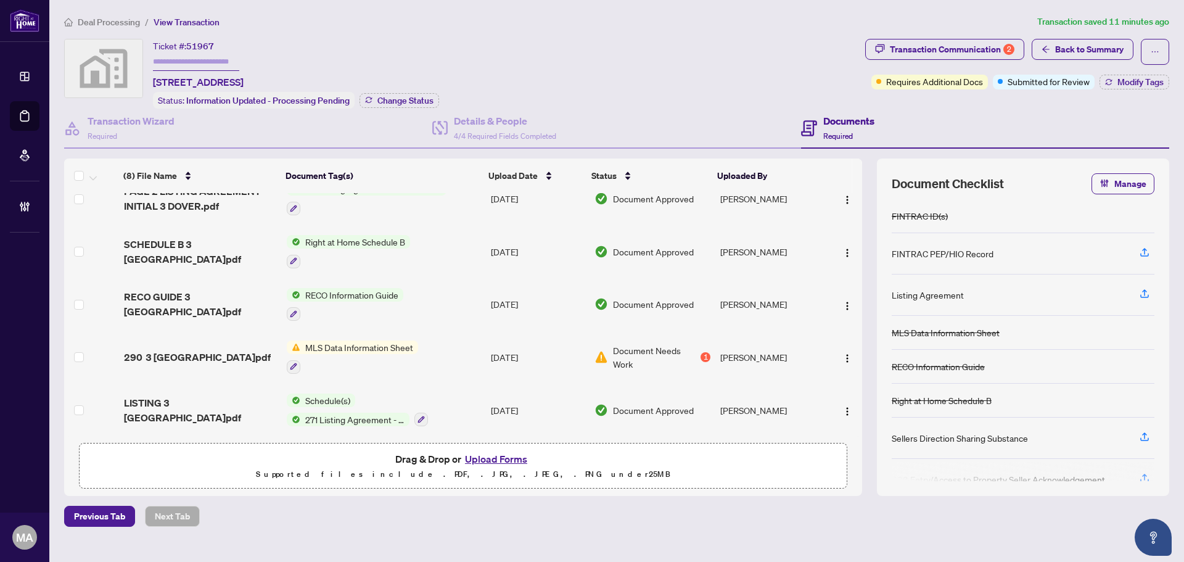
click at [194, 411] on span "LISTING 3 DOVER.pdf" at bounding box center [200, 410] width 153 height 30
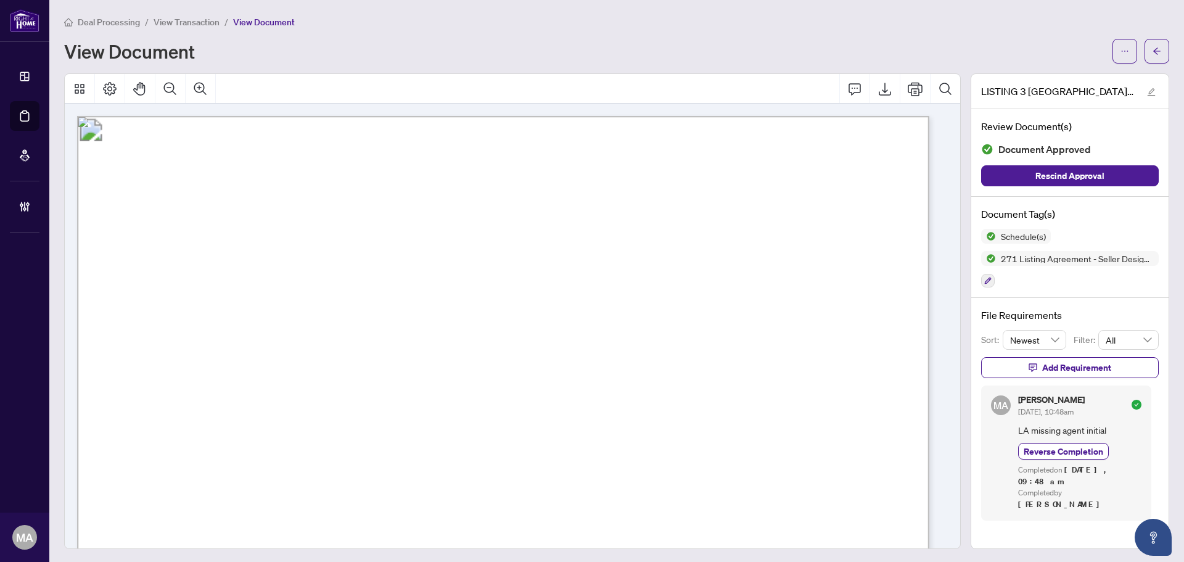
scroll to position [185, 0]
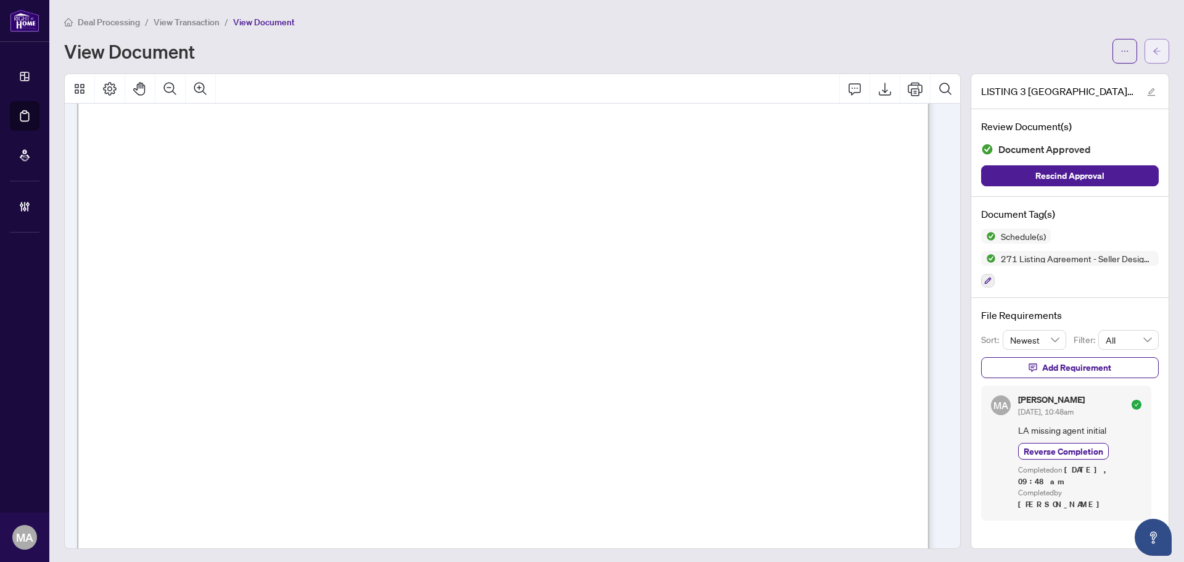
click at [1153, 51] on icon "arrow-left" at bounding box center [1156, 50] width 7 height 7
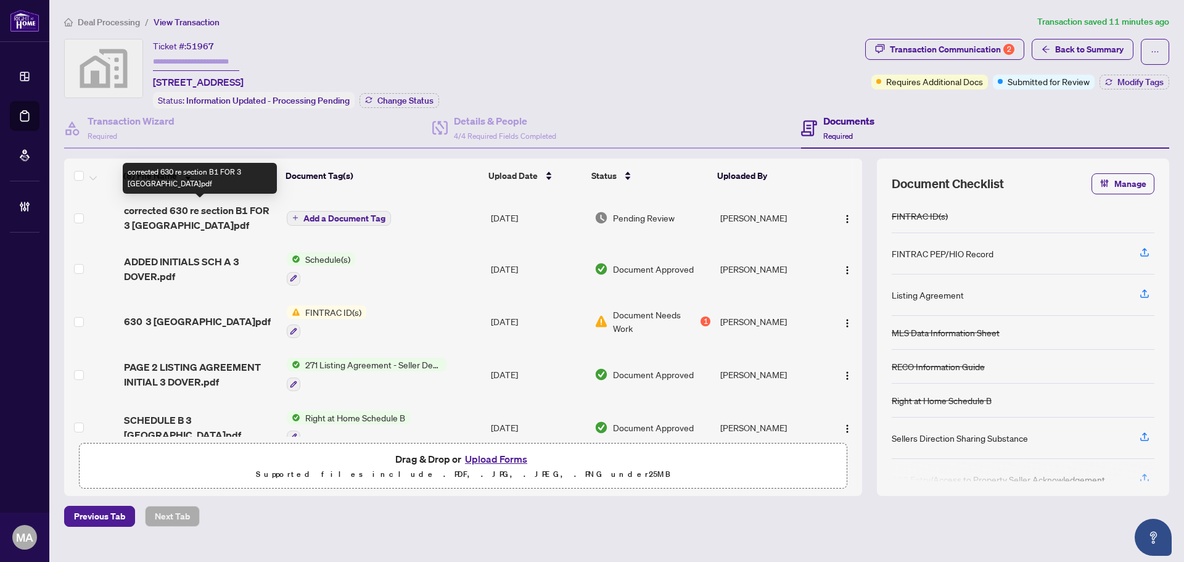
click at [151, 219] on div "(8) File Name Document Tag(s) Upload Date Status Uploaded By (8) File Name Docu…" at bounding box center [463, 297] width 798 height 278
click at [151, 222] on span "corrected 630 re section B1 FOR 3 DOVER.pdf" at bounding box center [200, 218] width 153 height 30
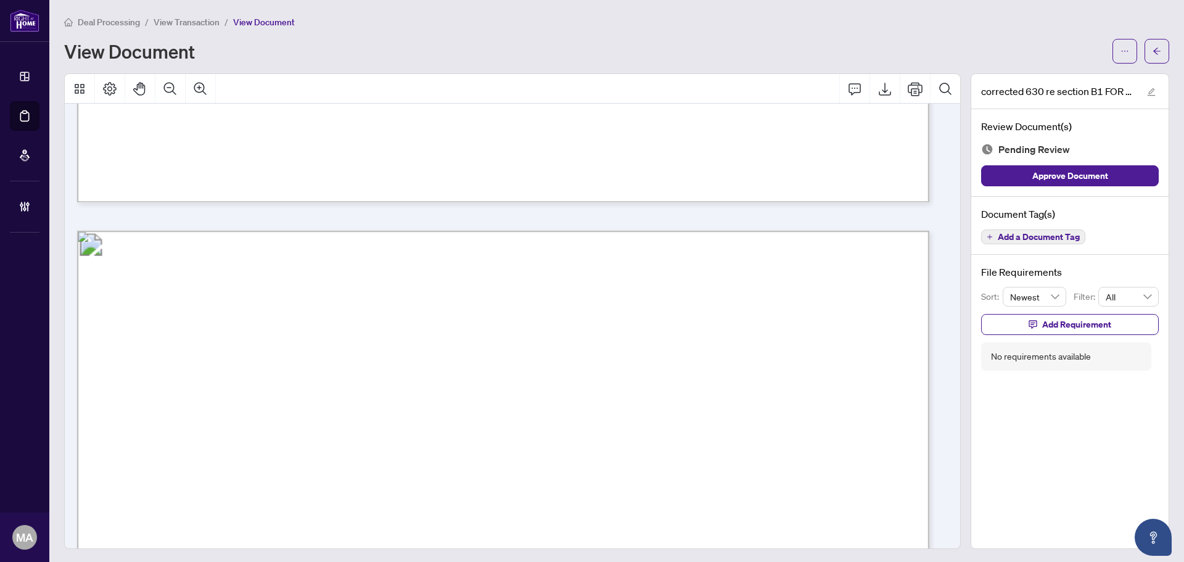
scroll to position [3391, 0]
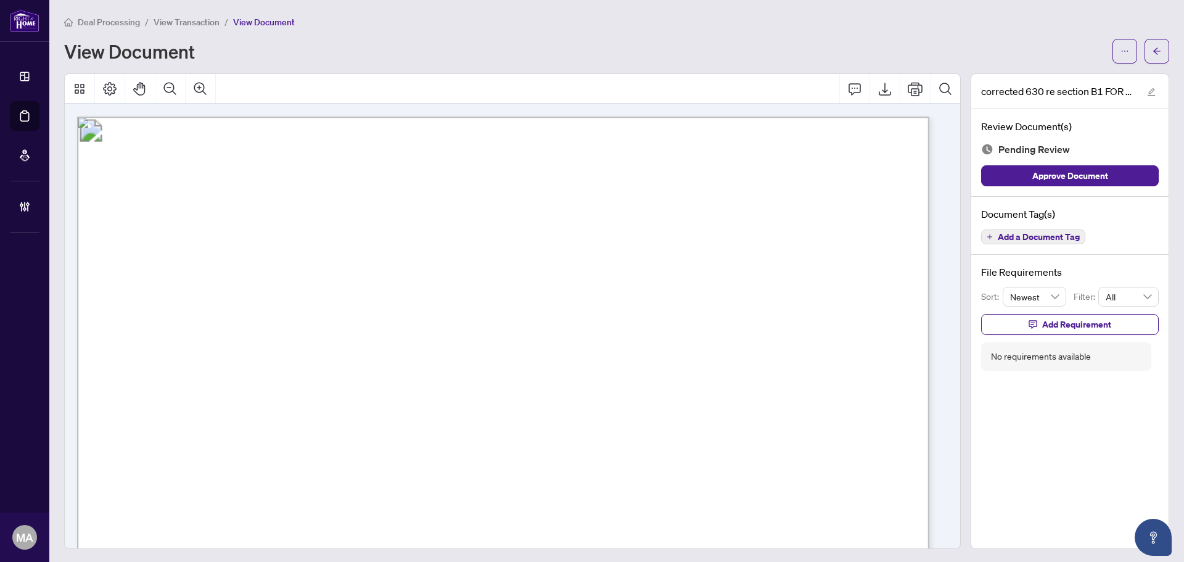
click at [1049, 241] on span "Add a Document Tag" at bounding box center [1039, 236] width 82 height 9
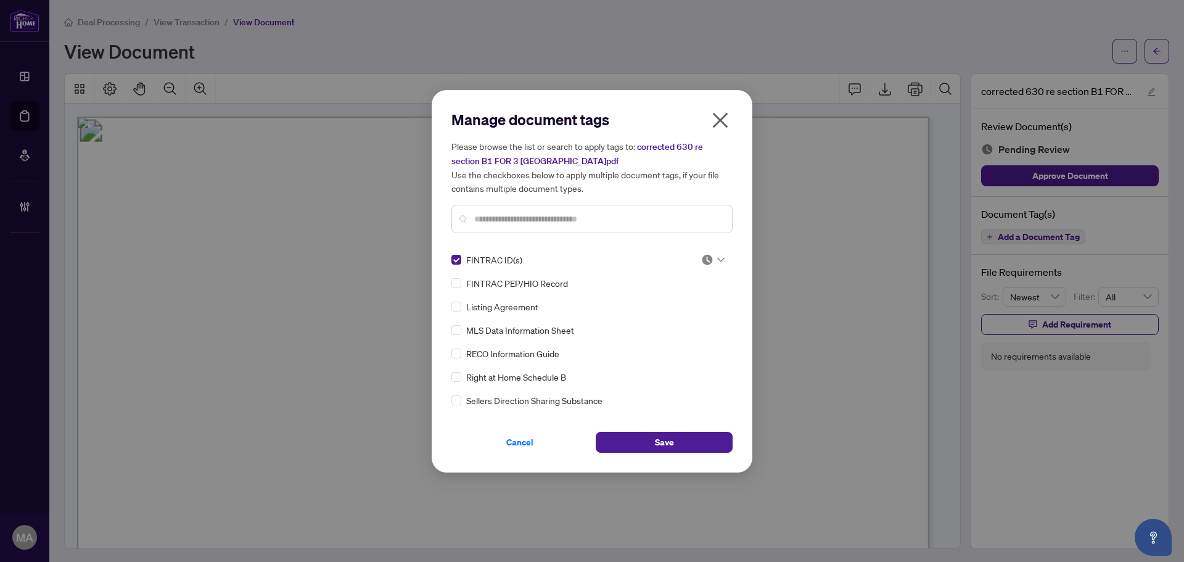
click at [701, 261] on img at bounding box center [707, 259] width 12 height 12
click at [676, 327] on div "Approved" at bounding box center [672, 320] width 94 height 20
click at [700, 441] on button "Save" at bounding box center [664, 442] width 137 height 21
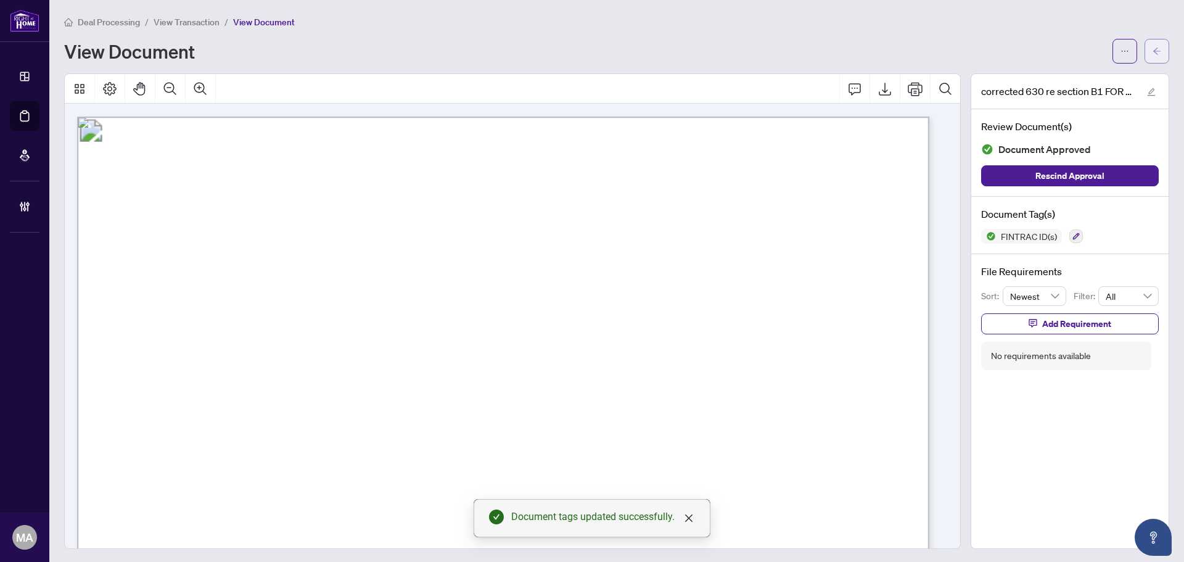
click at [1152, 47] on icon "arrow-left" at bounding box center [1156, 51] width 9 height 9
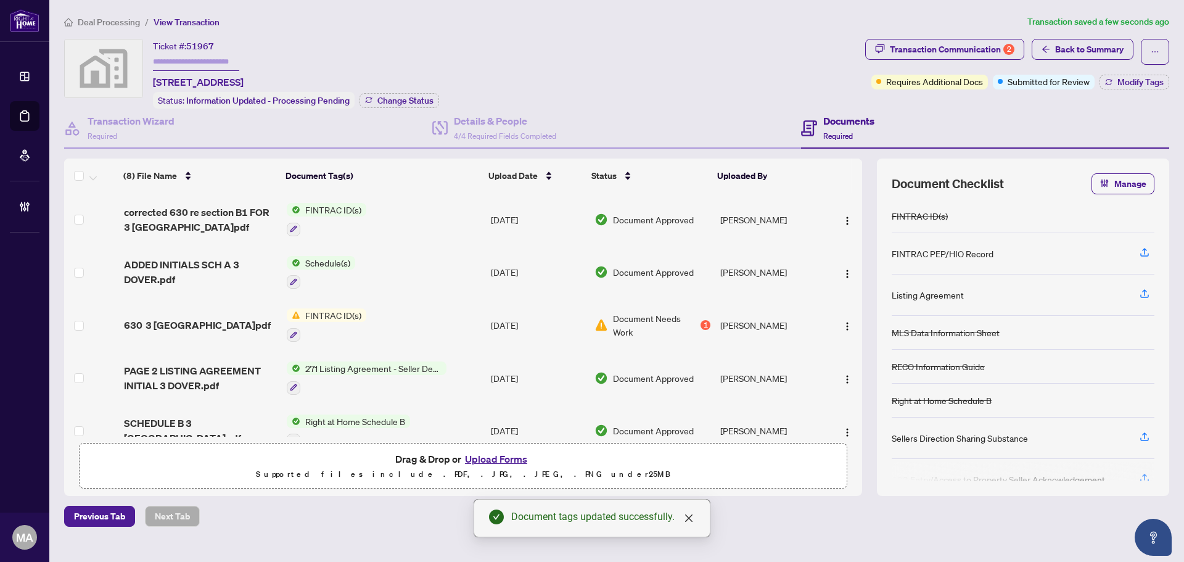
click at [837, 326] on button "button" at bounding box center [847, 325] width 20 height 20
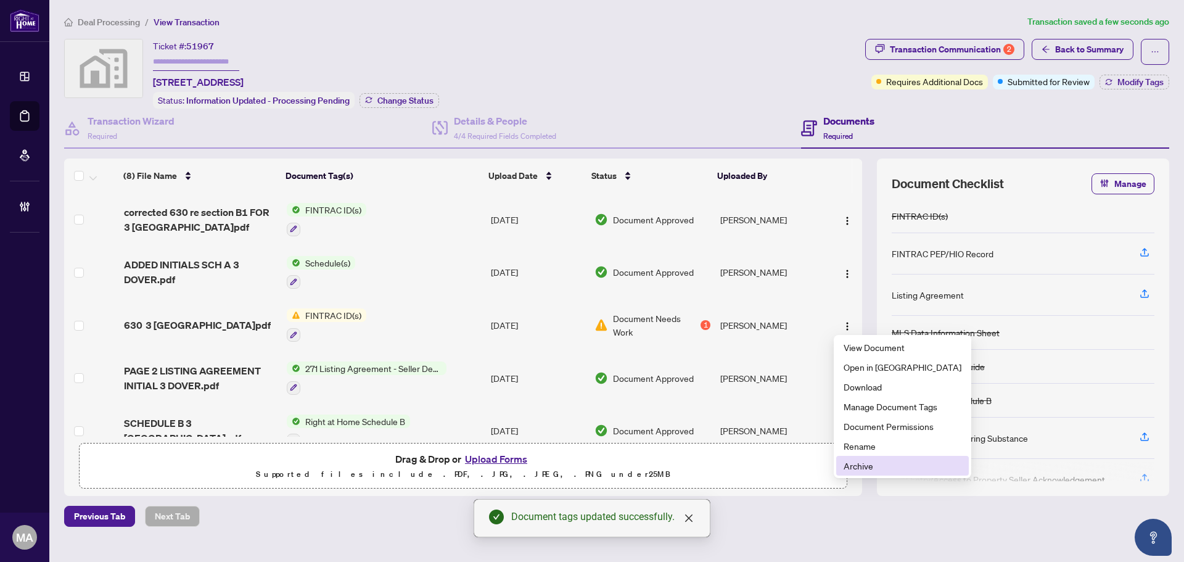
click at [869, 469] on span "Archive" at bounding box center [902, 466] width 118 height 14
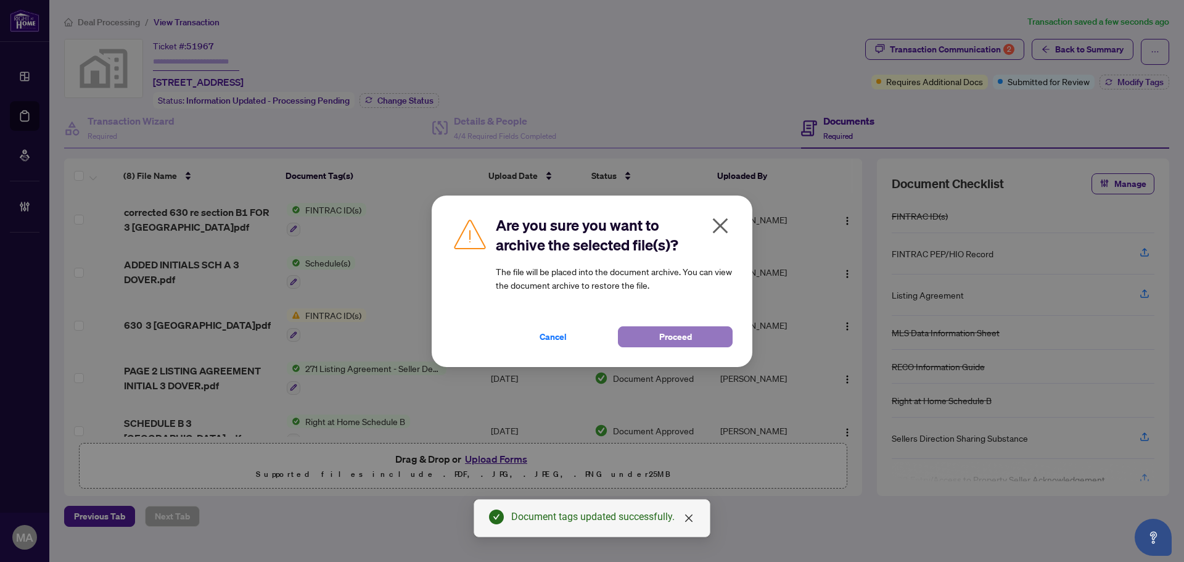
click at [695, 337] on button "Proceed" at bounding box center [675, 336] width 115 height 21
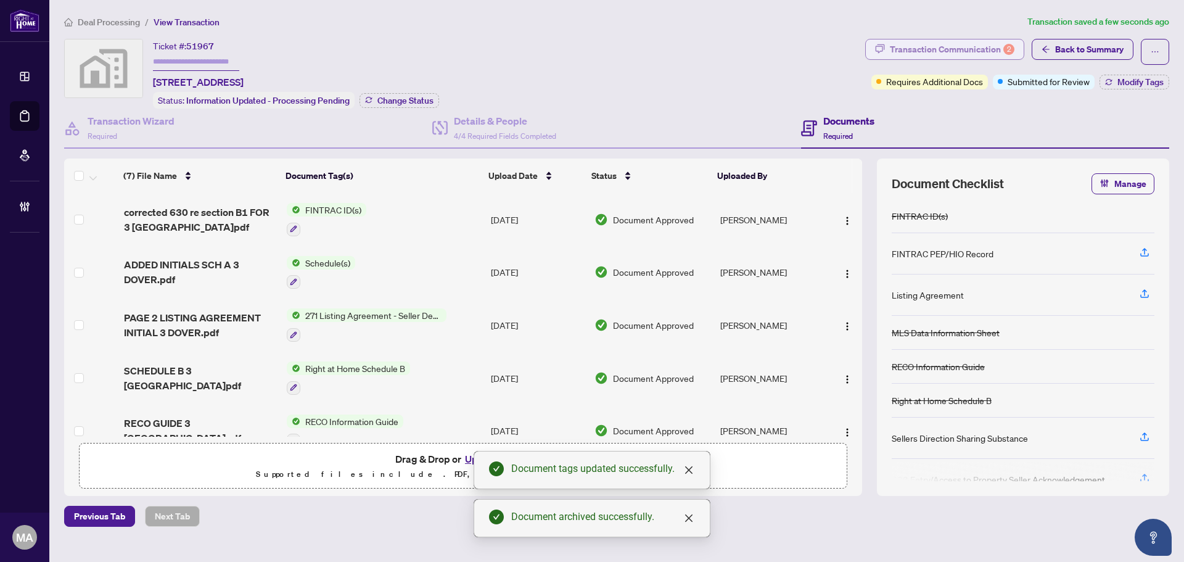
click at [955, 41] on div "Transaction Communication 2" at bounding box center [952, 49] width 125 height 20
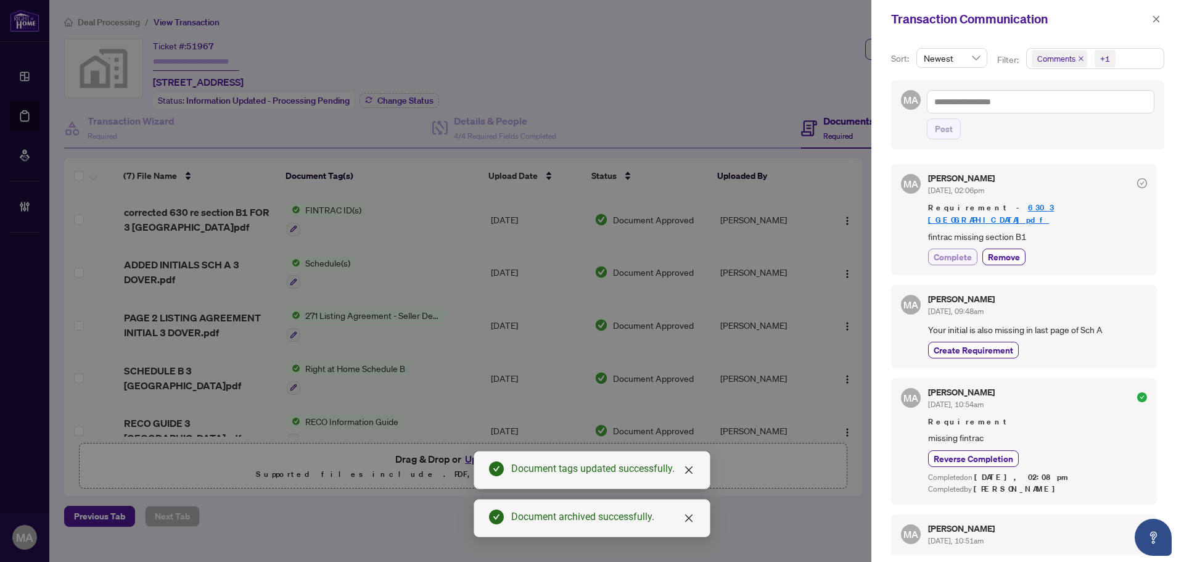
click at [971, 250] on span "Complete" at bounding box center [952, 256] width 38 height 13
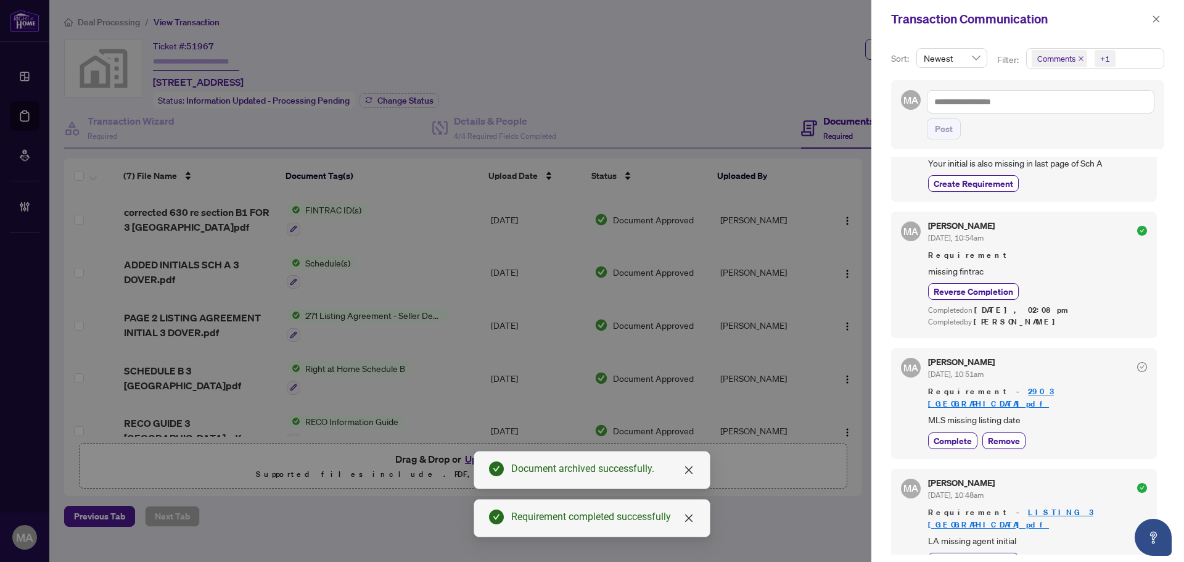
scroll to position [247, 0]
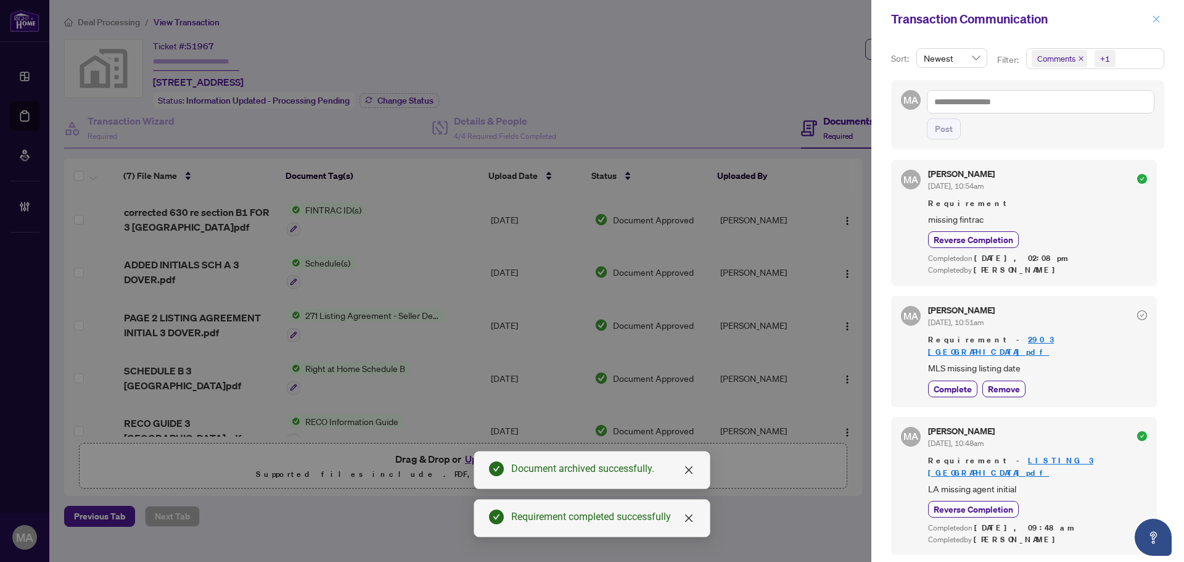
click at [1154, 21] on icon "close" at bounding box center [1156, 19] width 9 height 9
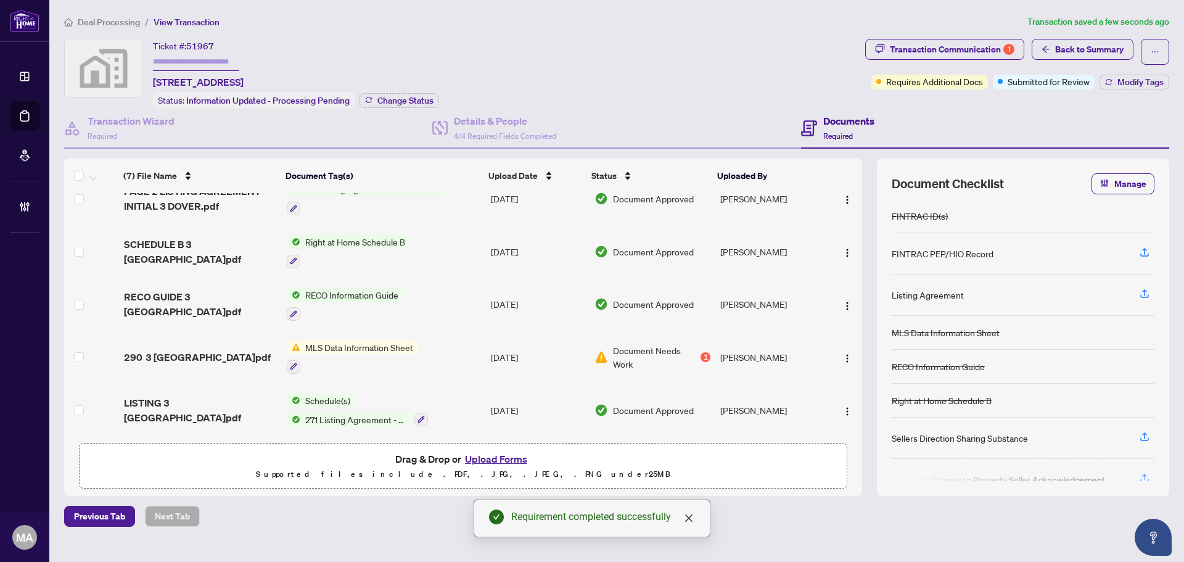
scroll to position [129, 0]
click at [1123, 78] on span "Modify Tags" at bounding box center [1140, 82] width 46 height 9
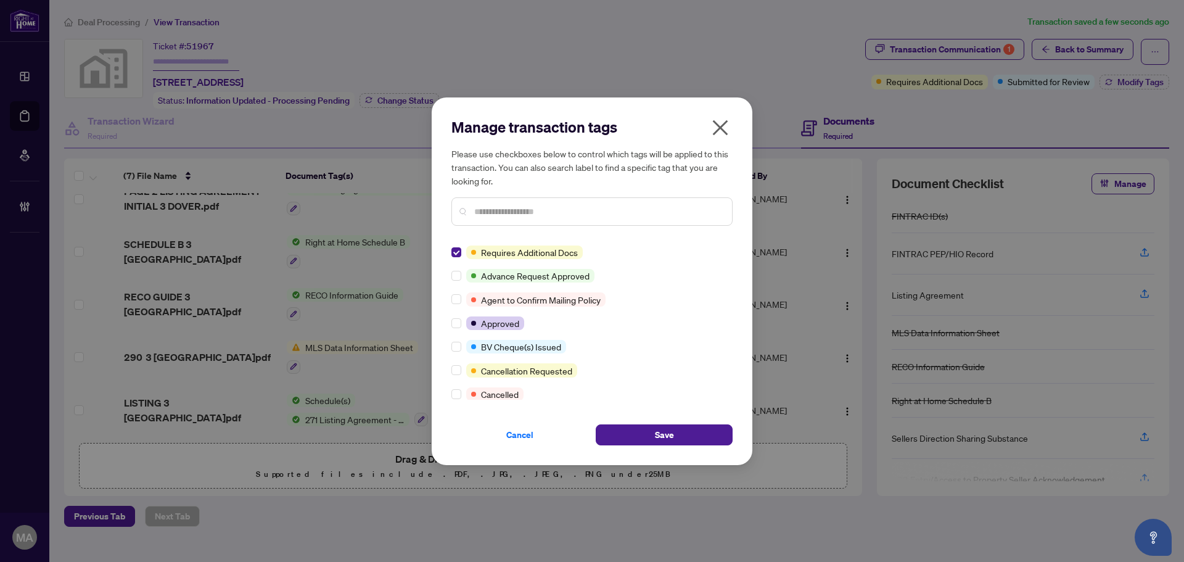
scroll to position [0, 0]
click at [679, 437] on button "Save" at bounding box center [664, 434] width 137 height 21
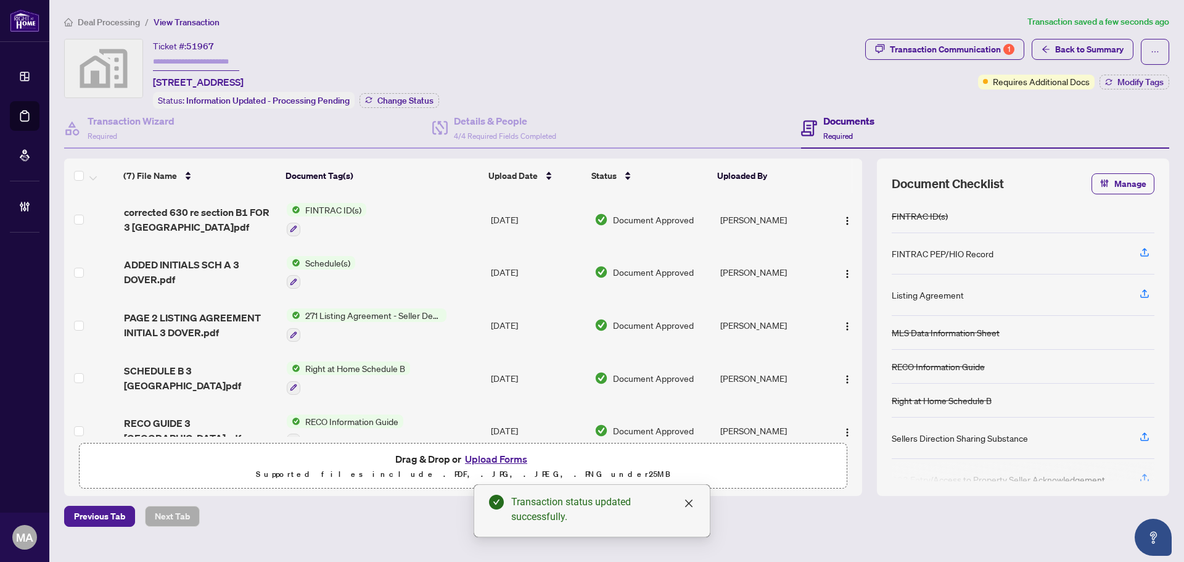
click at [128, 22] on span "Deal Processing" at bounding box center [109, 22] width 62 height 11
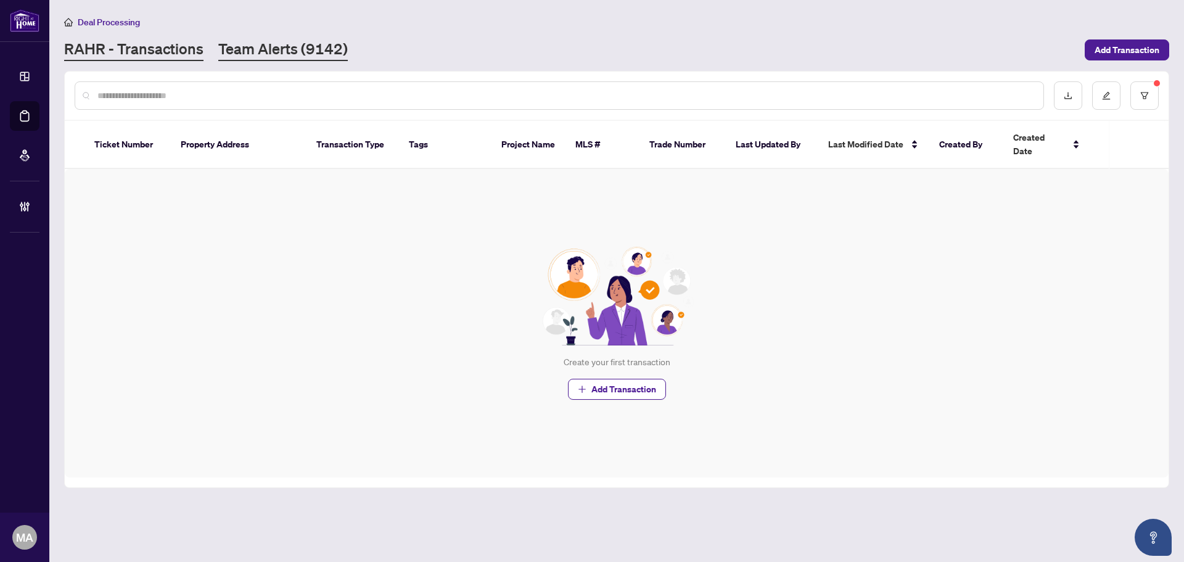
click at [285, 50] on link "Team Alerts (9142)" at bounding box center [282, 50] width 129 height 22
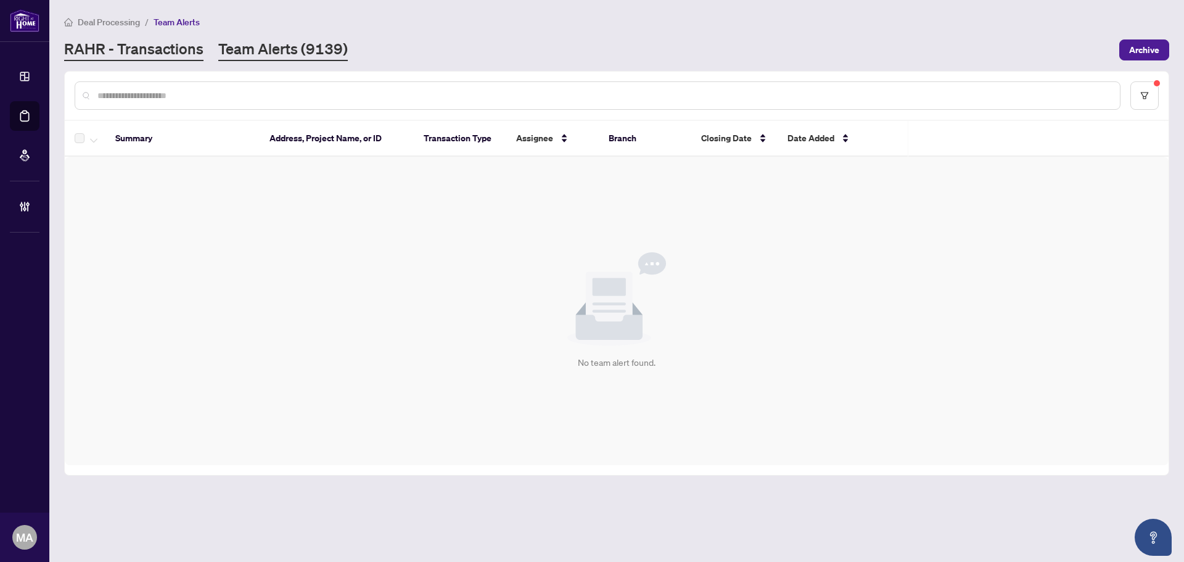
click at [147, 53] on link "RAHR - Transactions" at bounding box center [133, 50] width 139 height 22
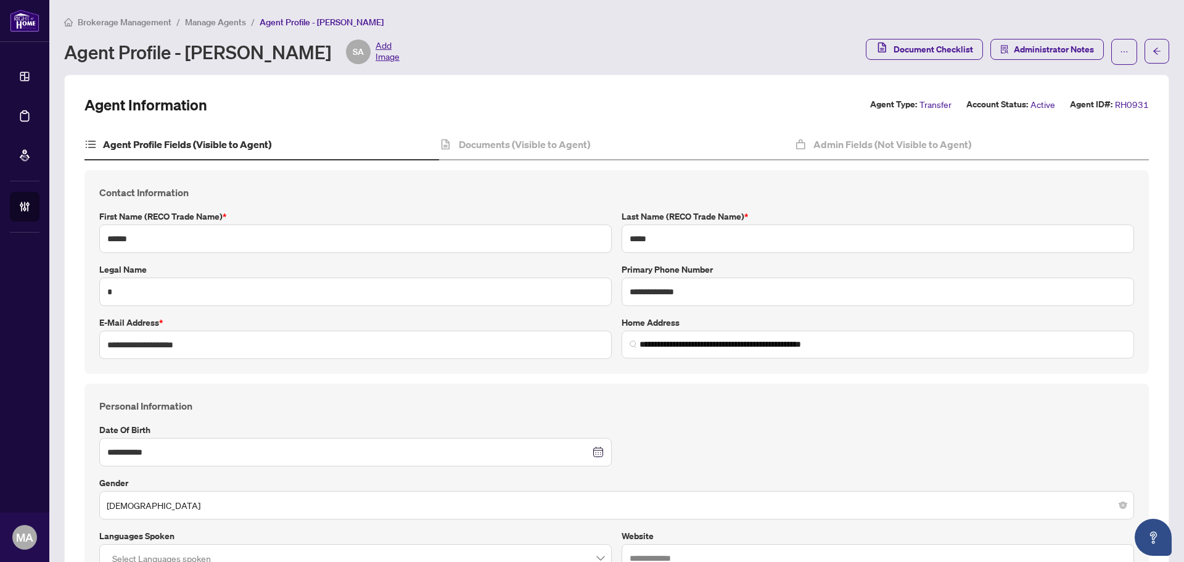
click at [229, 17] on span "Manage Agents" at bounding box center [215, 22] width 61 height 11
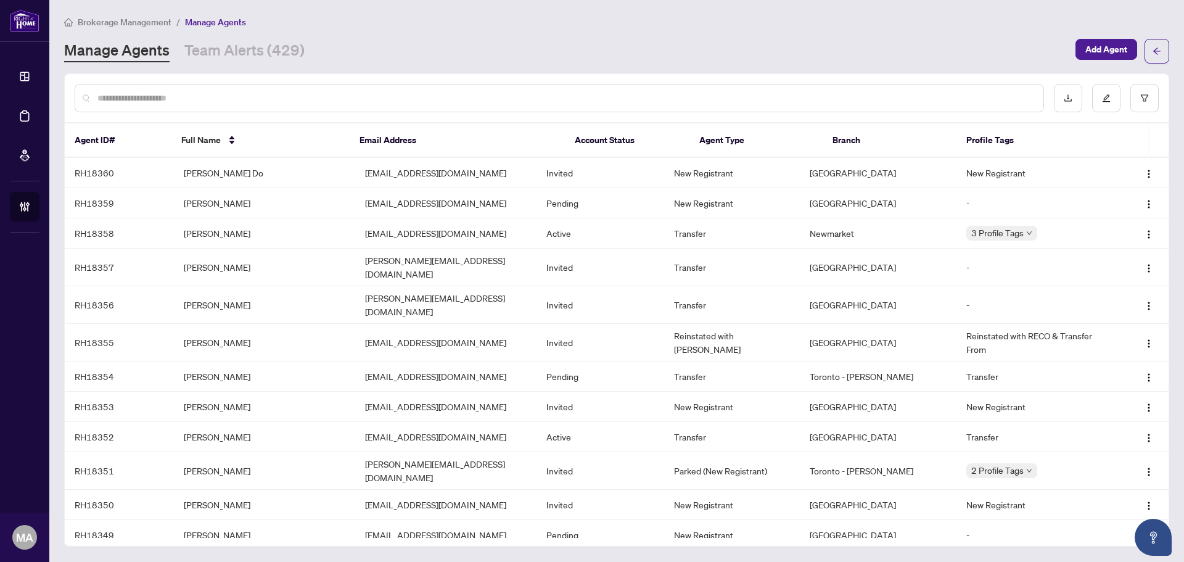
click at [316, 100] on input "text" at bounding box center [565, 98] width 936 height 14
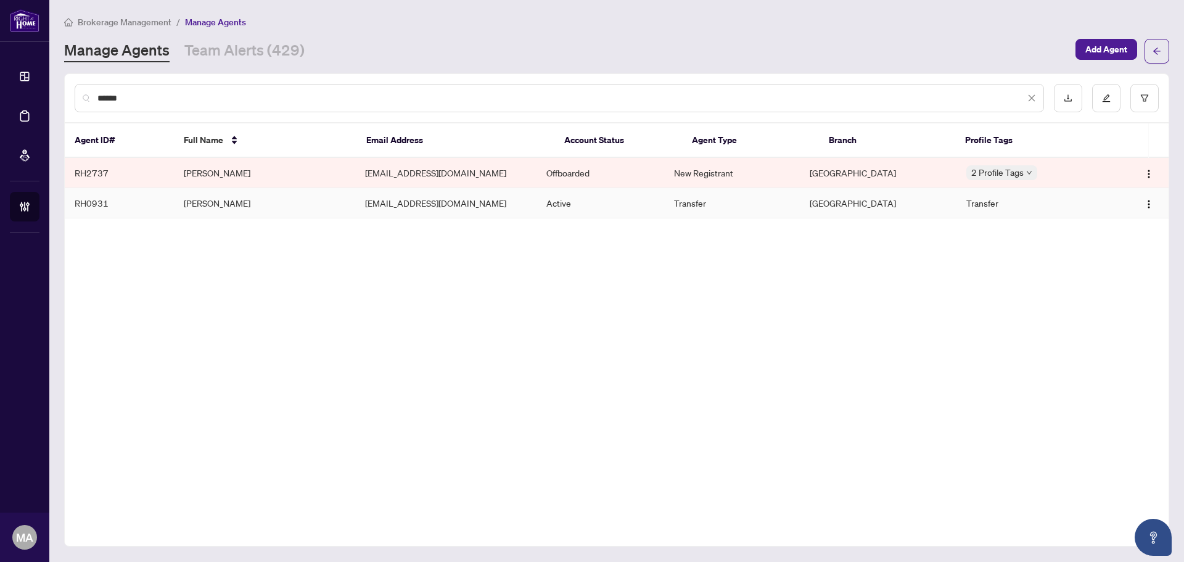
type input "******"
click at [250, 195] on td "[PERSON_NAME]" at bounding box center [264, 203] width 181 height 30
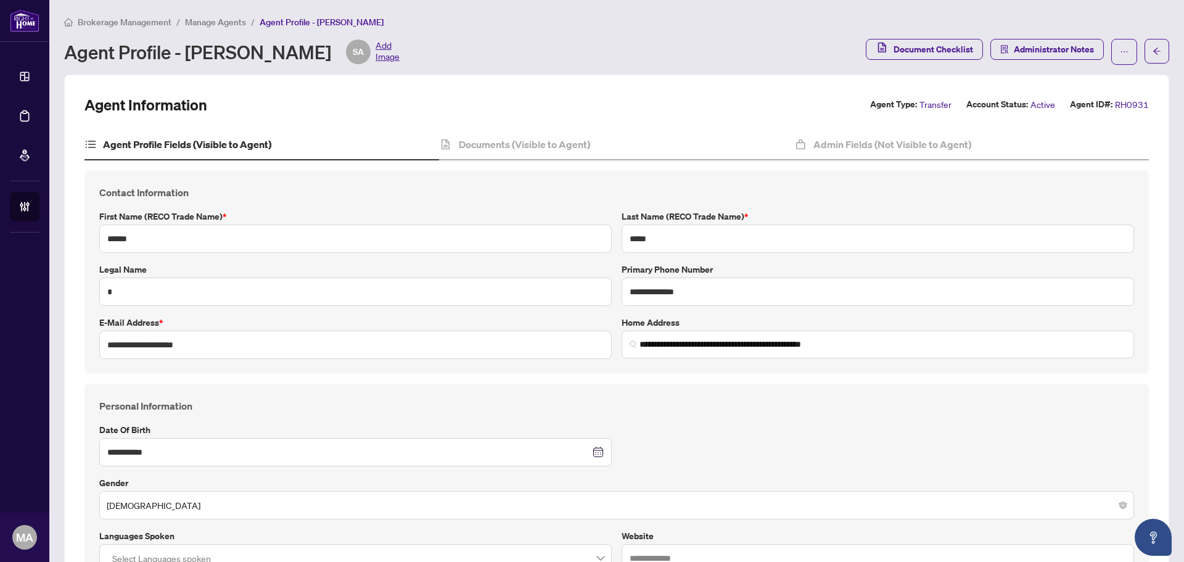
click at [210, 27] on span "Manage Agents" at bounding box center [215, 22] width 61 height 11
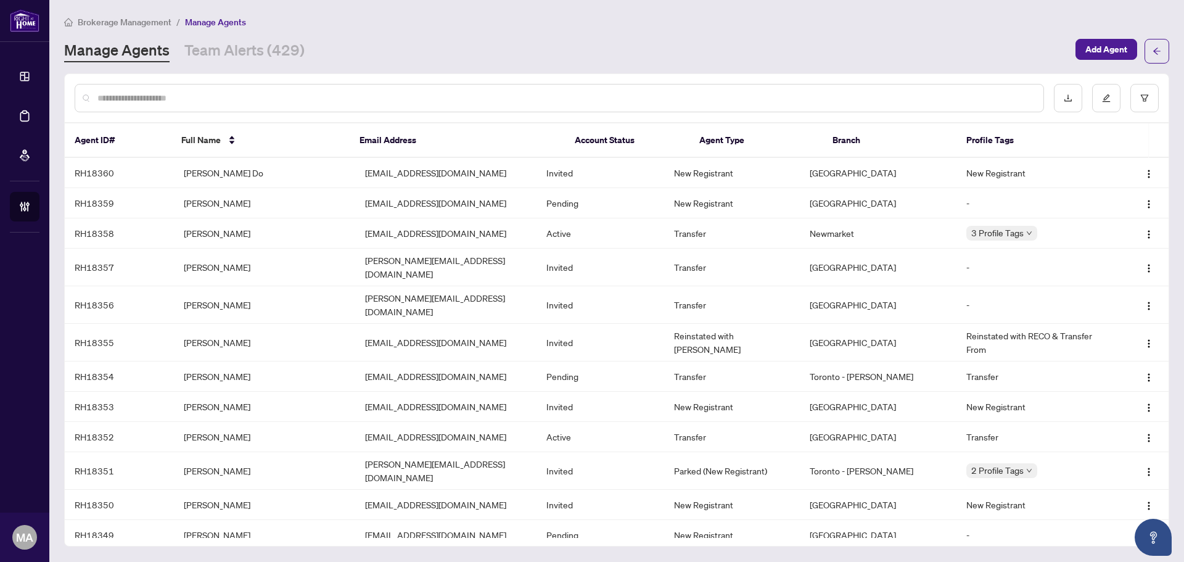
click at [308, 97] on input "text" at bounding box center [565, 98] width 936 height 14
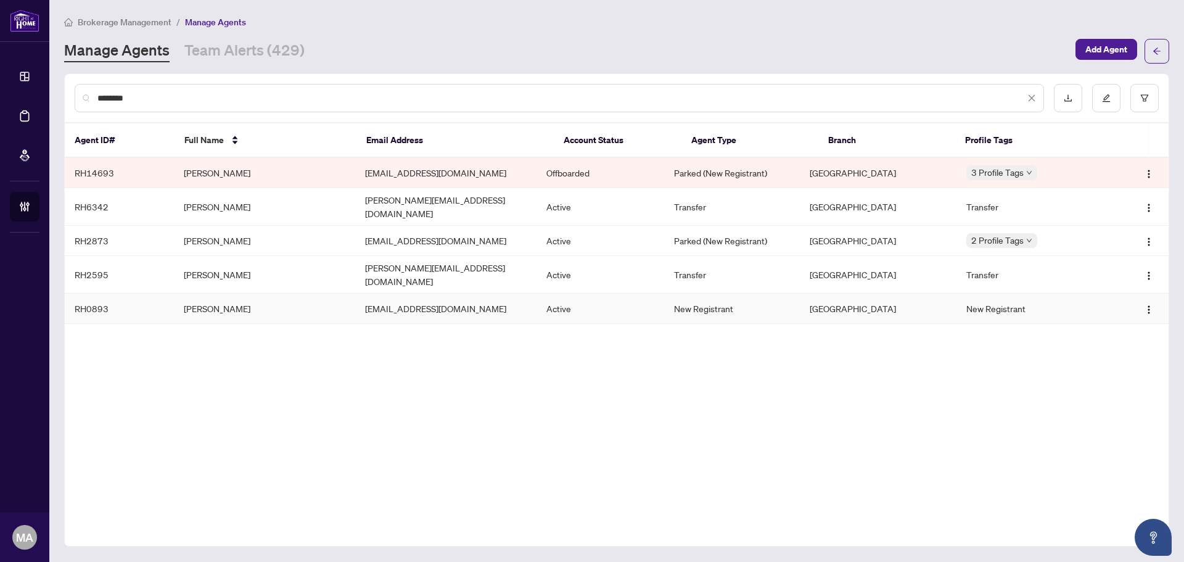
type input "*******"
click at [232, 300] on td "[PERSON_NAME]" at bounding box center [264, 308] width 181 height 30
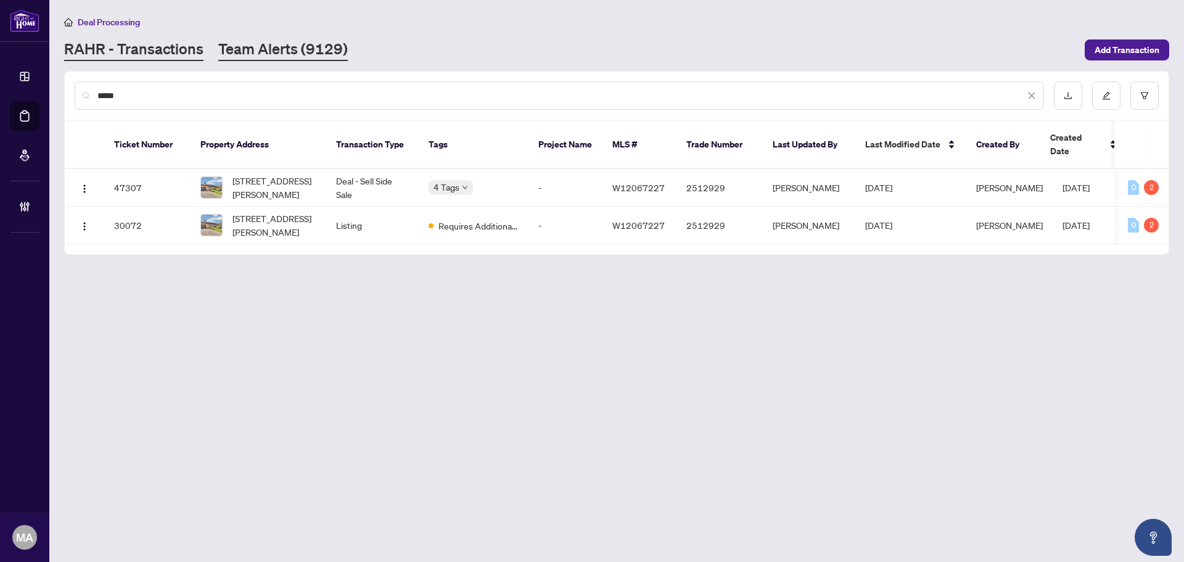
click at [292, 57] on link "Team Alerts (9129)" at bounding box center [282, 50] width 129 height 22
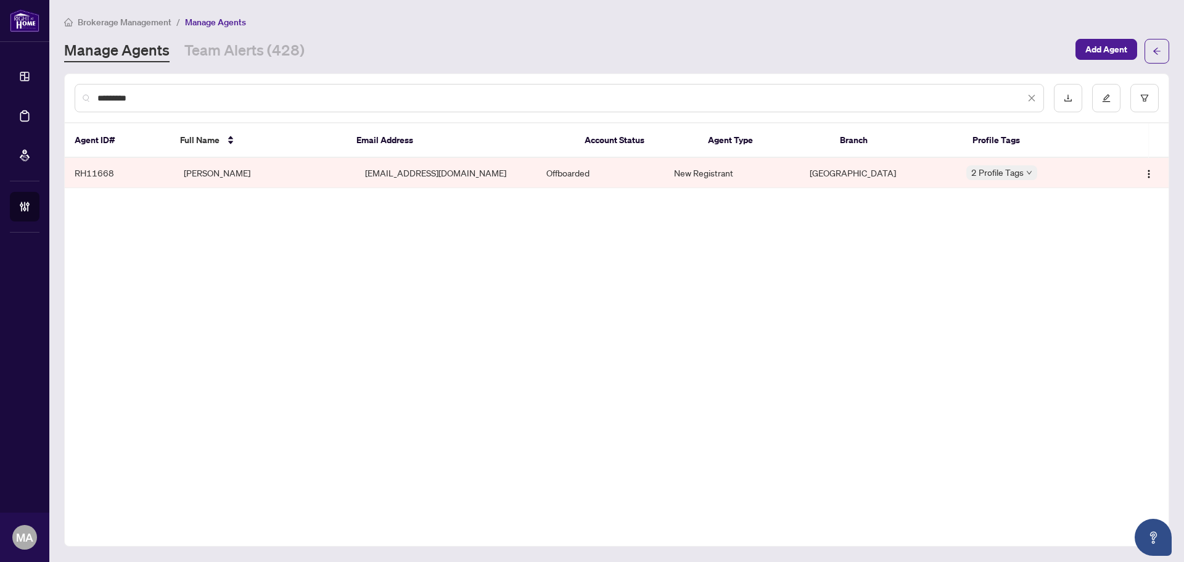
type input "*********"
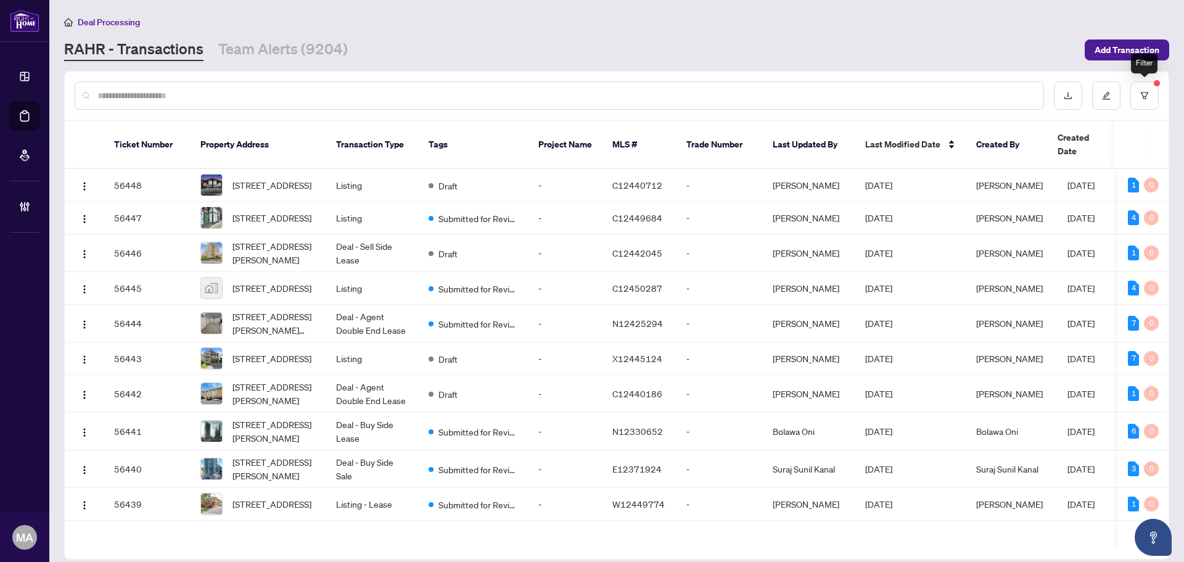
click at [1150, 104] on button "button" at bounding box center [1144, 95] width 28 height 28
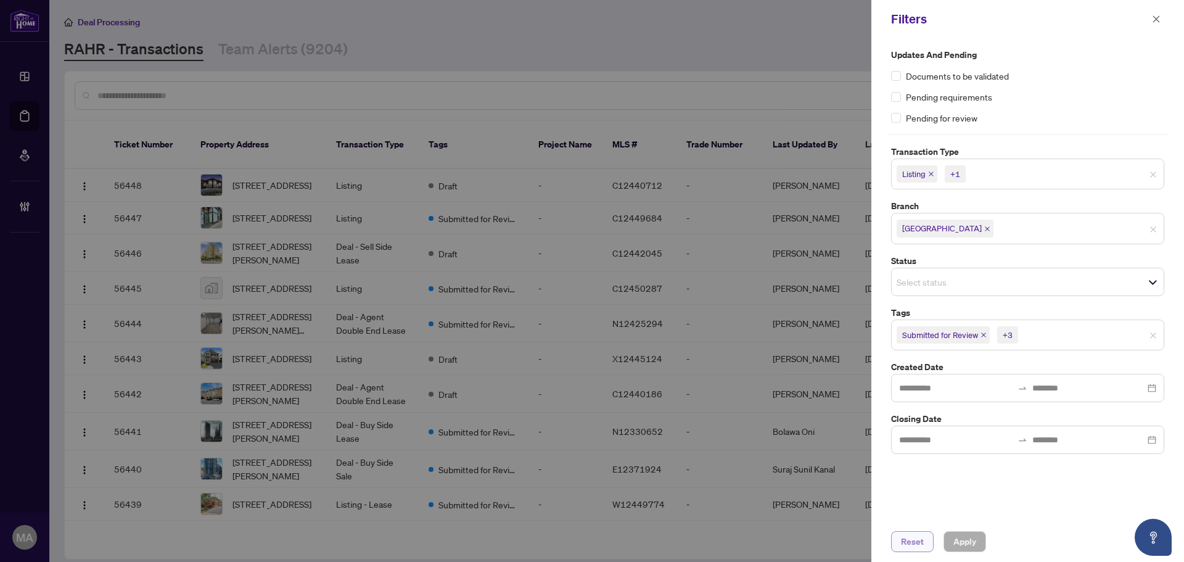
click at [901, 545] on span "Reset" at bounding box center [912, 541] width 23 height 20
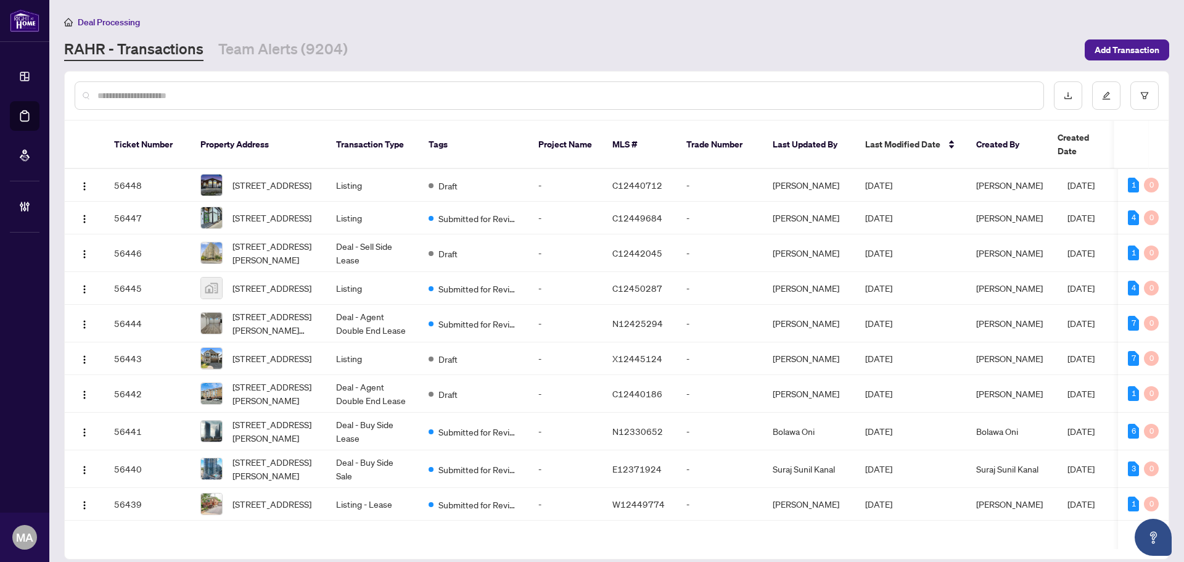
click at [828, 100] on input "text" at bounding box center [565, 96] width 936 height 14
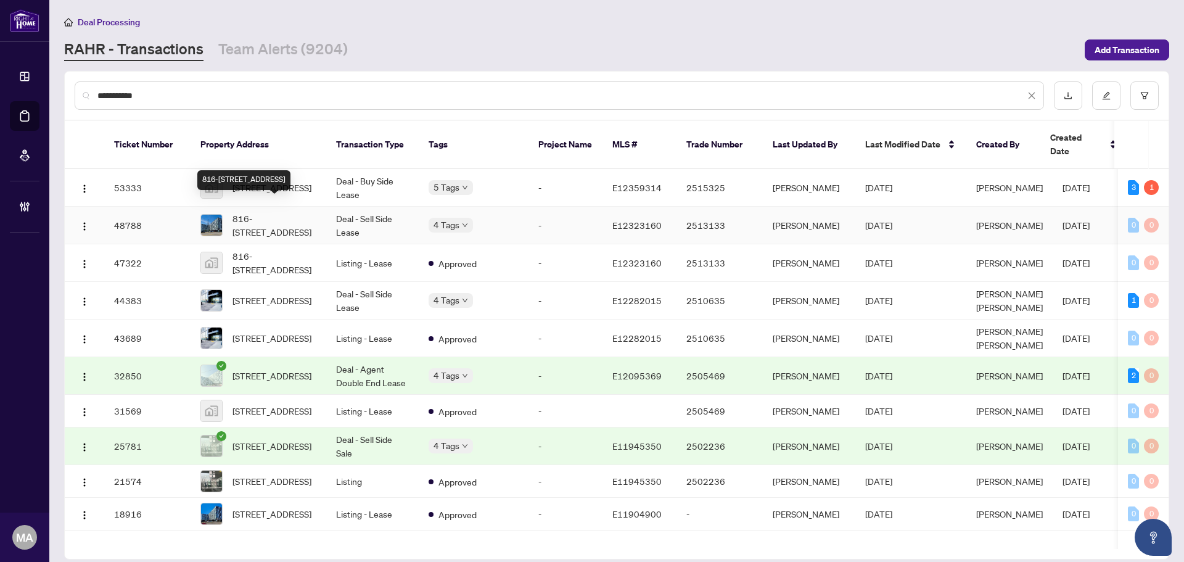
type input "**********"
click at [263, 211] on span "816-[STREET_ADDRESS]" at bounding box center [274, 224] width 84 height 27
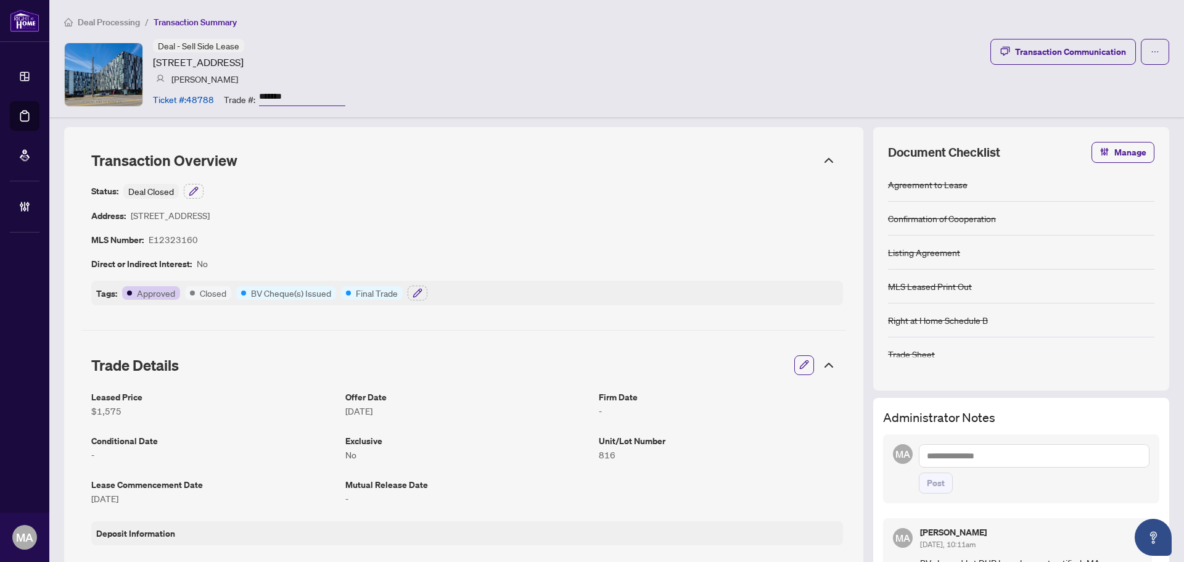
click at [799, 372] on span "button" at bounding box center [804, 365] width 10 height 20
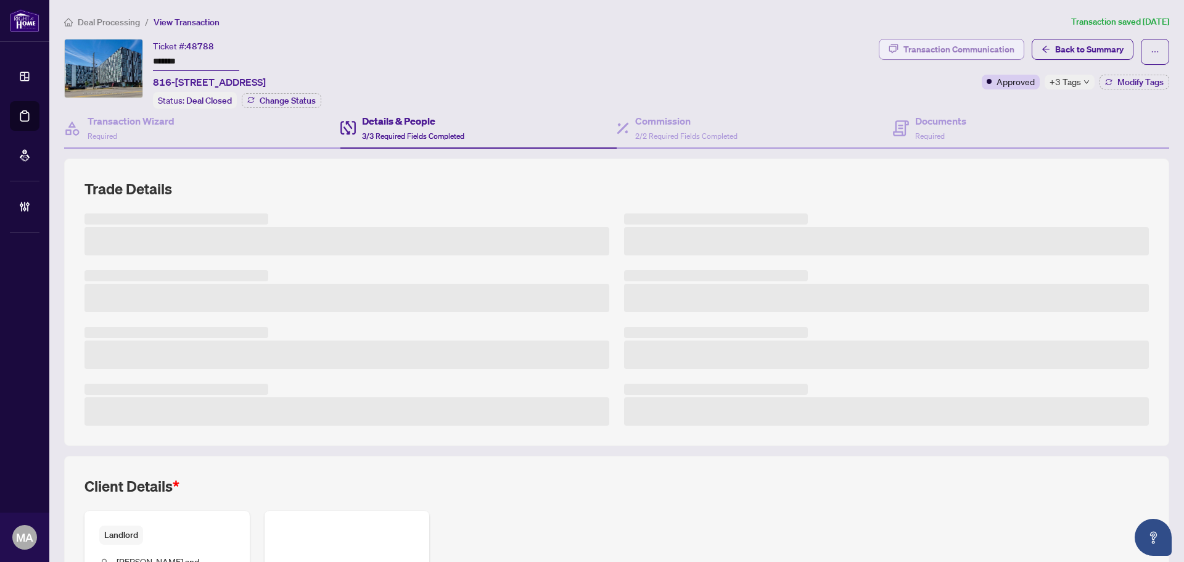
click at [957, 49] on div "Transaction Communication" at bounding box center [958, 49] width 111 height 20
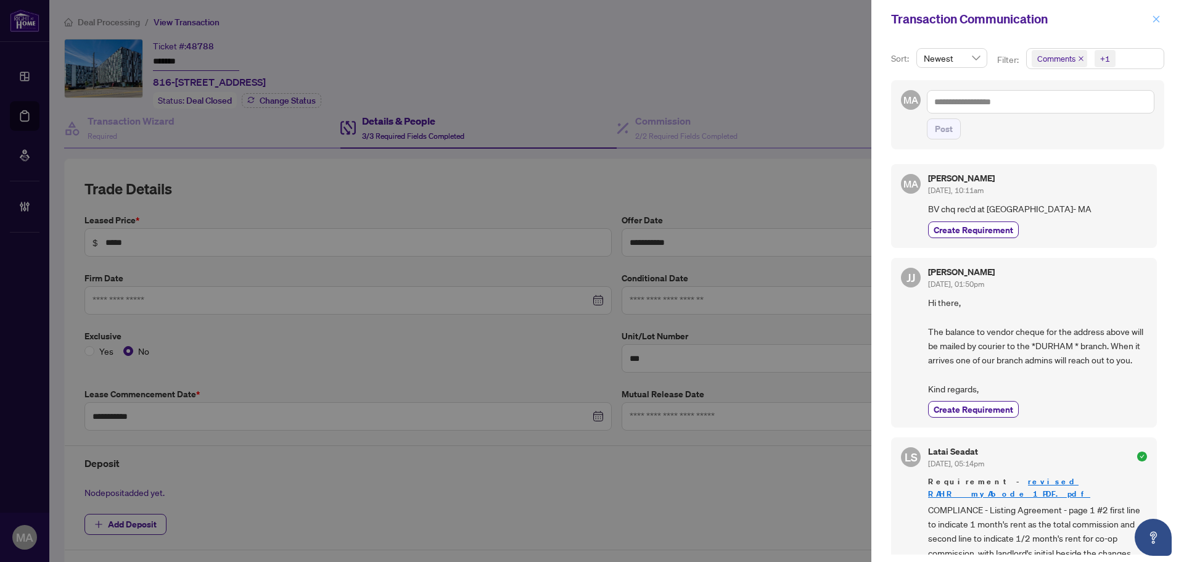
click at [1153, 21] on icon "close" at bounding box center [1156, 19] width 9 height 9
